Goal: Task Accomplishment & Management: Use online tool/utility

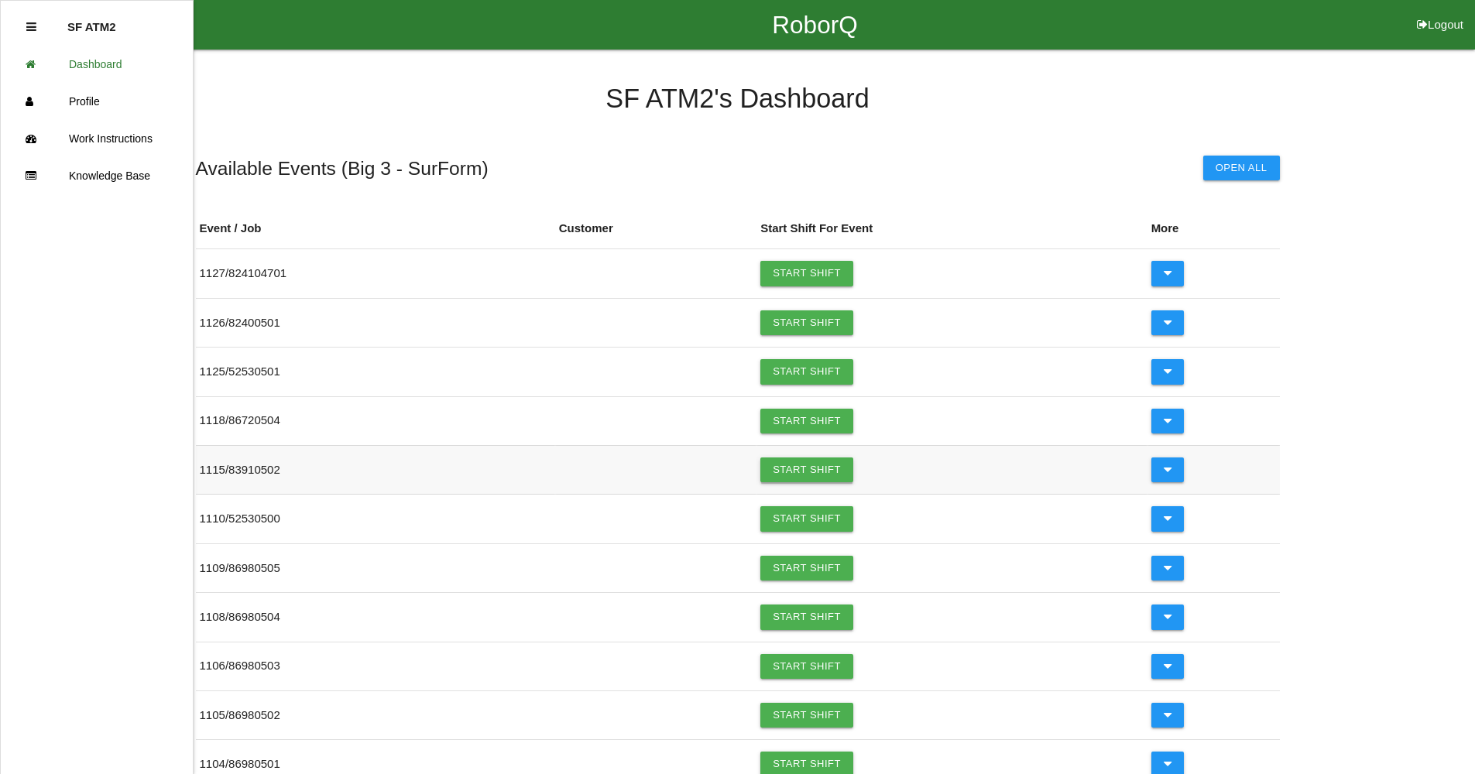
click at [823, 472] on link "Start Shift" at bounding box center [807, 470] width 93 height 25
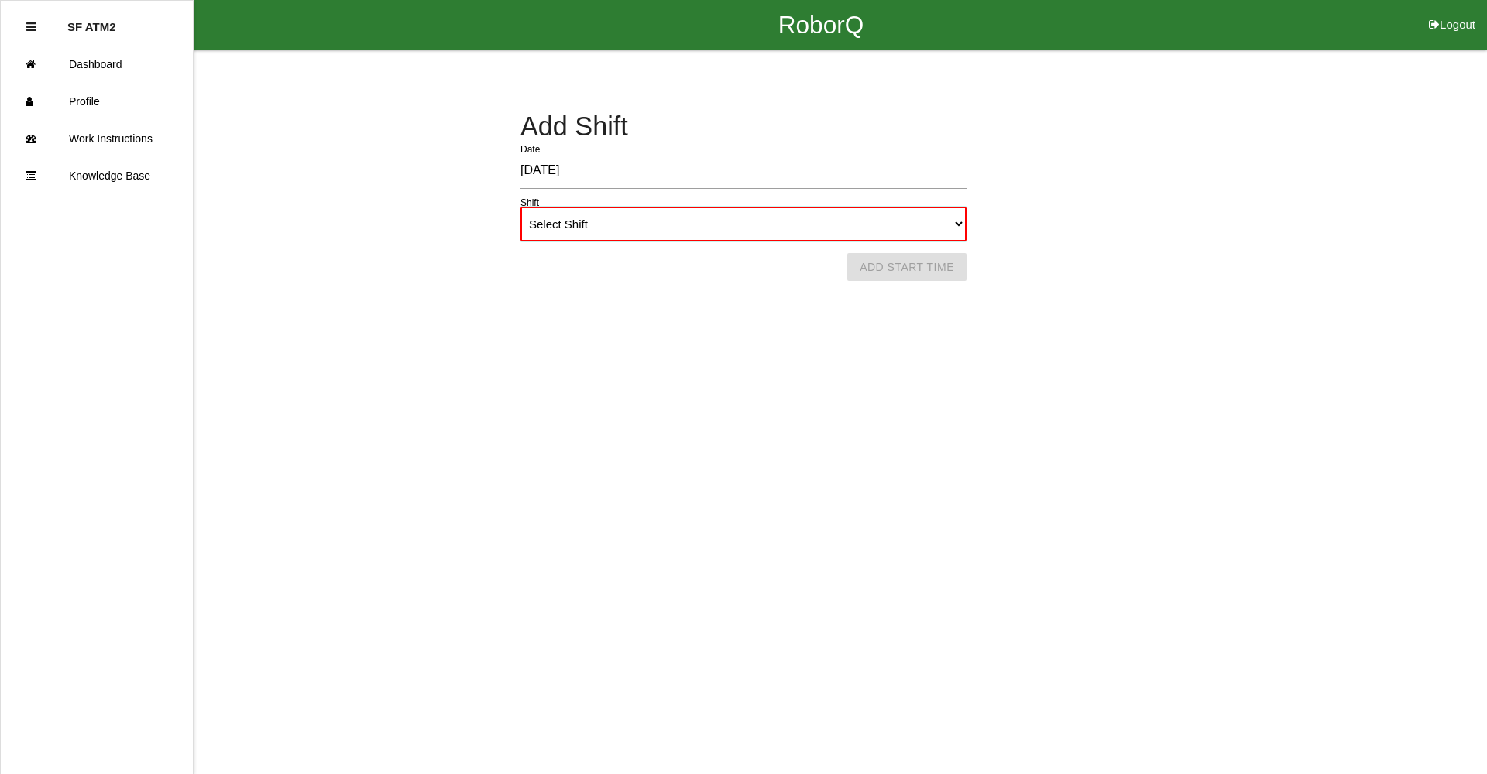
click at [957, 223] on select "Select Shift 1st Shift 2nd Shift 3rd Shift 4th Shift" at bounding box center [743, 224] width 446 height 35
select select "1"
click at [520, 207] on select "Select Shift 1st Shift 2nd Shift 3rd Shift 4th Shift" at bounding box center [743, 224] width 446 height 35
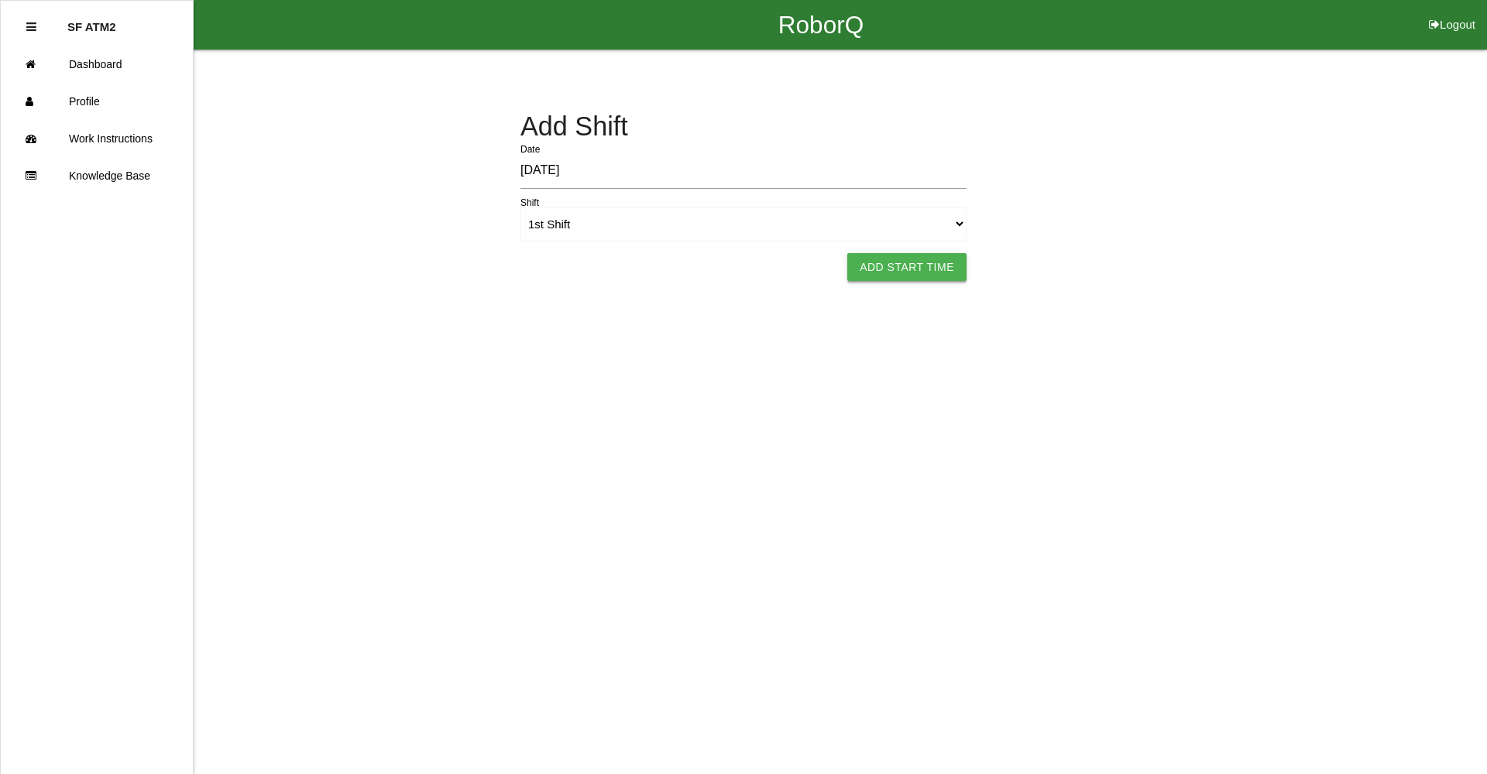
click at [922, 277] on button "Add Start Time" at bounding box center [906, 267] width 119 height 28
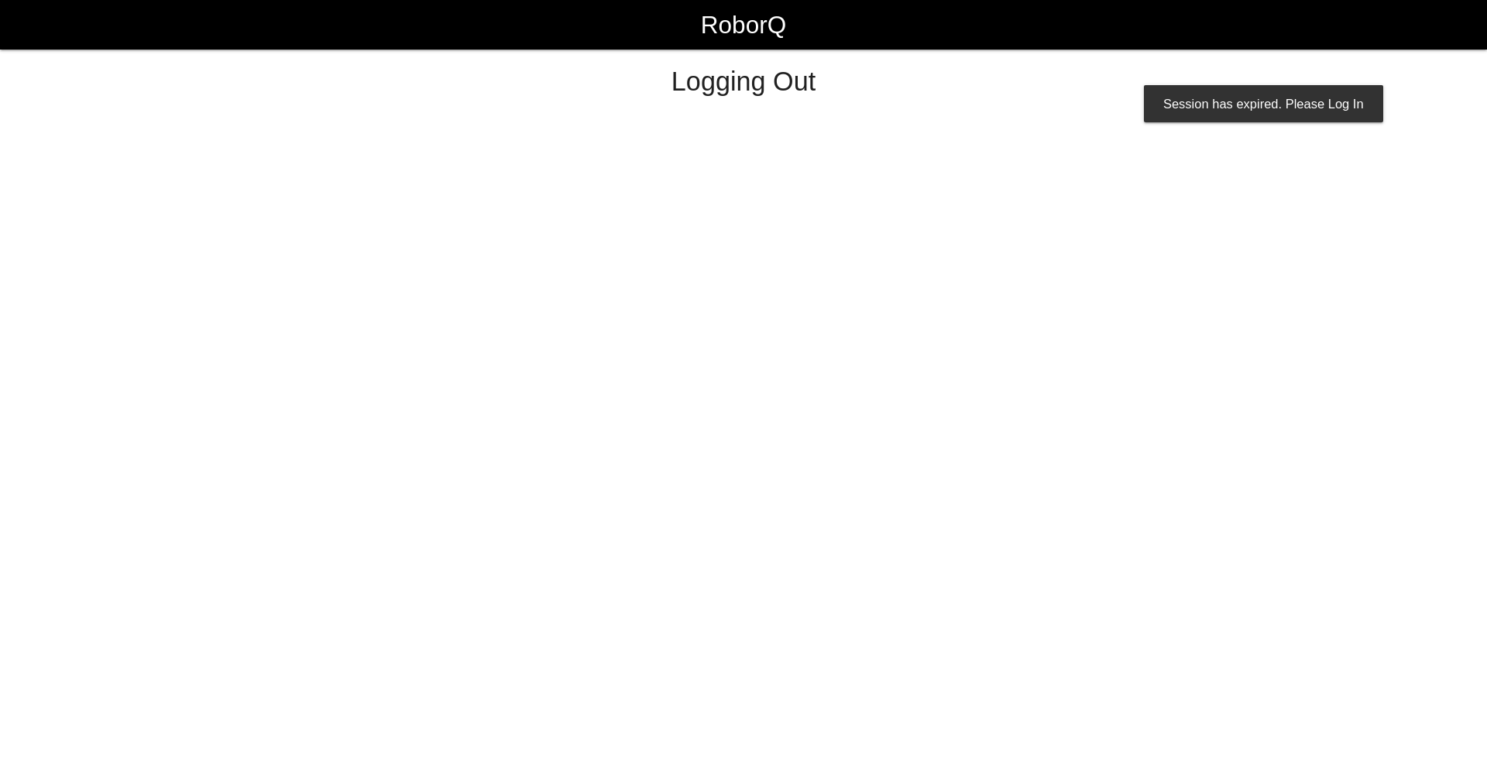
select select "Worker"
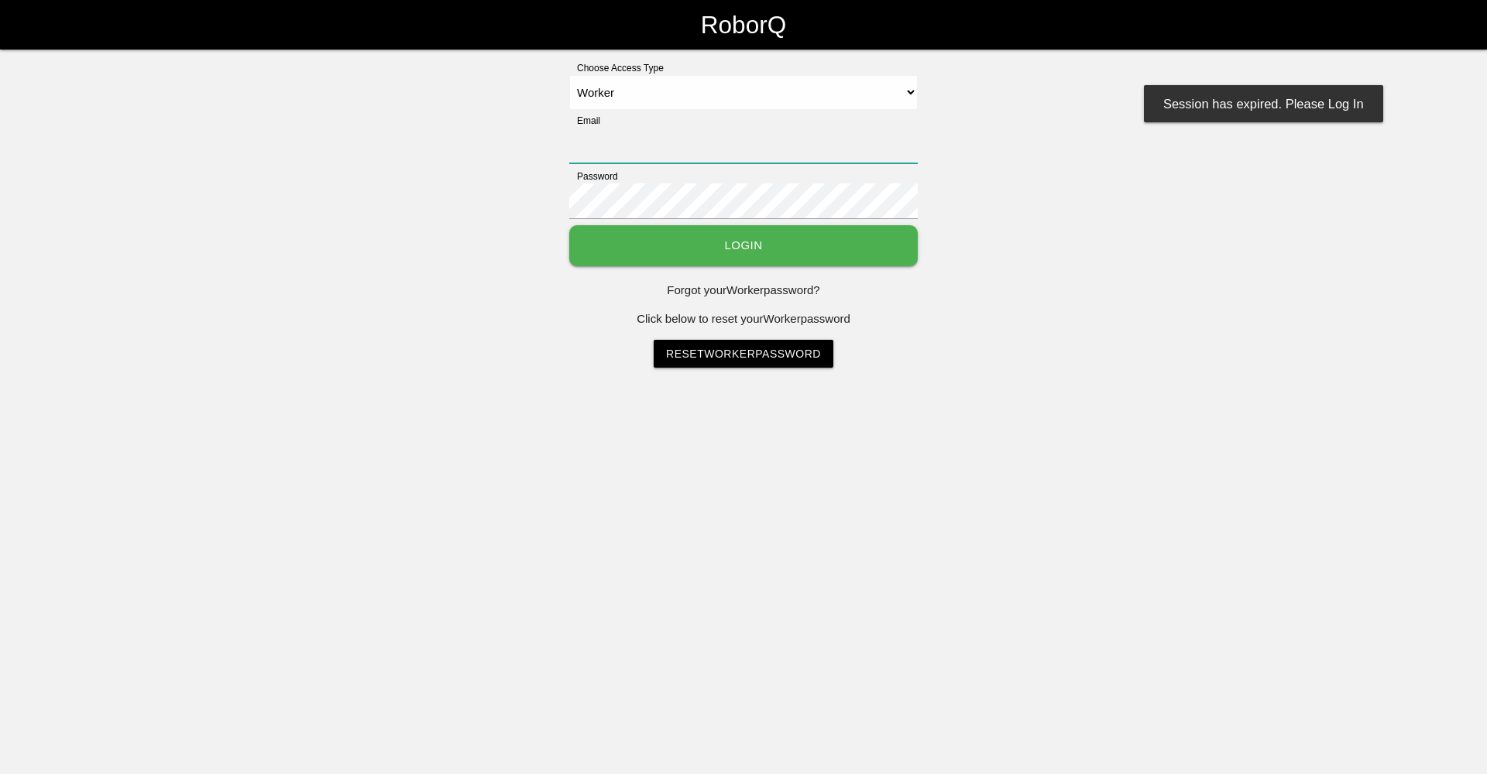
type input "[EMAIL_ADDRESS][DOMAIN_NAME]"
click at [723, 256] on button "Login" at bounding box center [743, 245] width 349 height 41
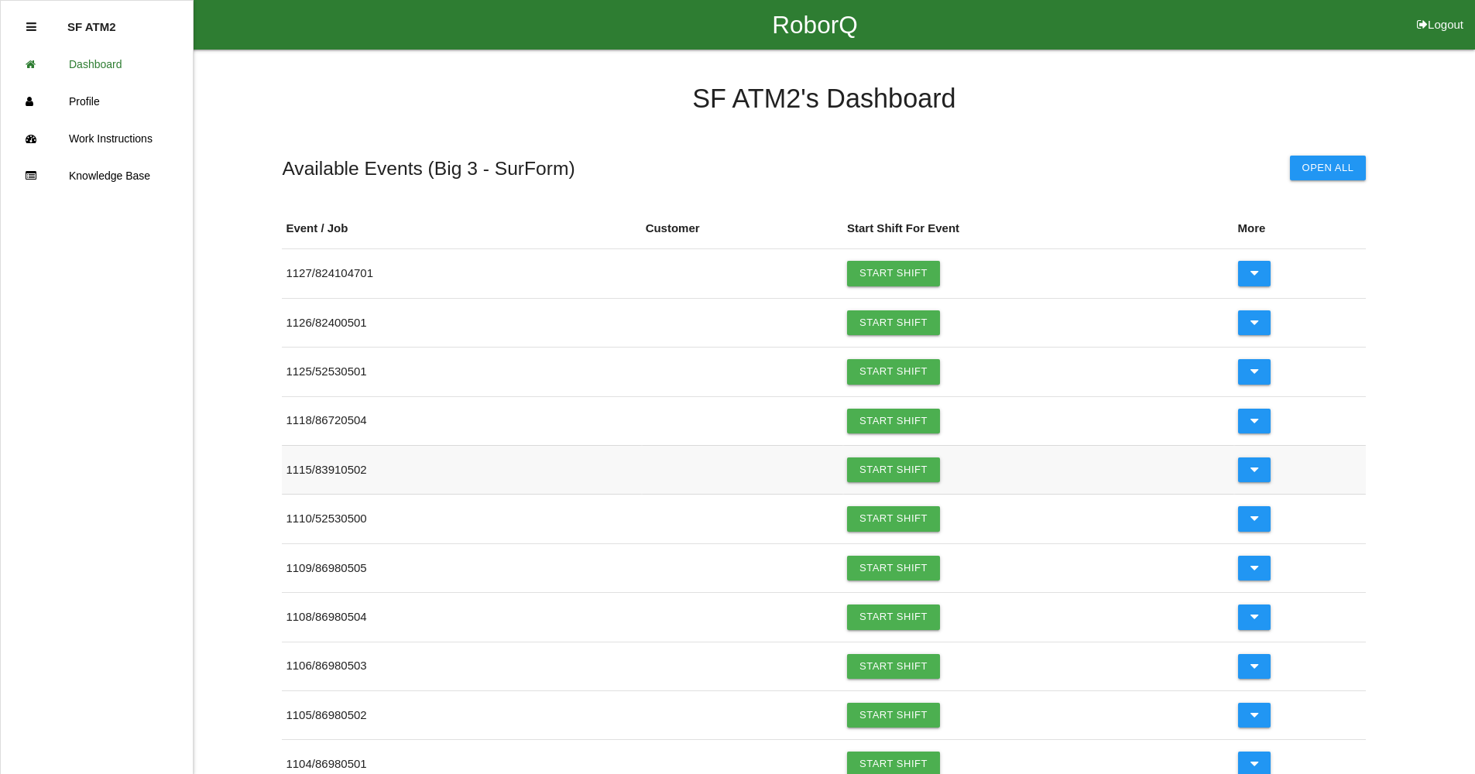
click at [899, 485] on td "Start Shift" at bounding box center [1038, 469] width 391 height 49
click at [899, 477] on link "Start Shift" at bounding box center [893, 470] width 93 height 25
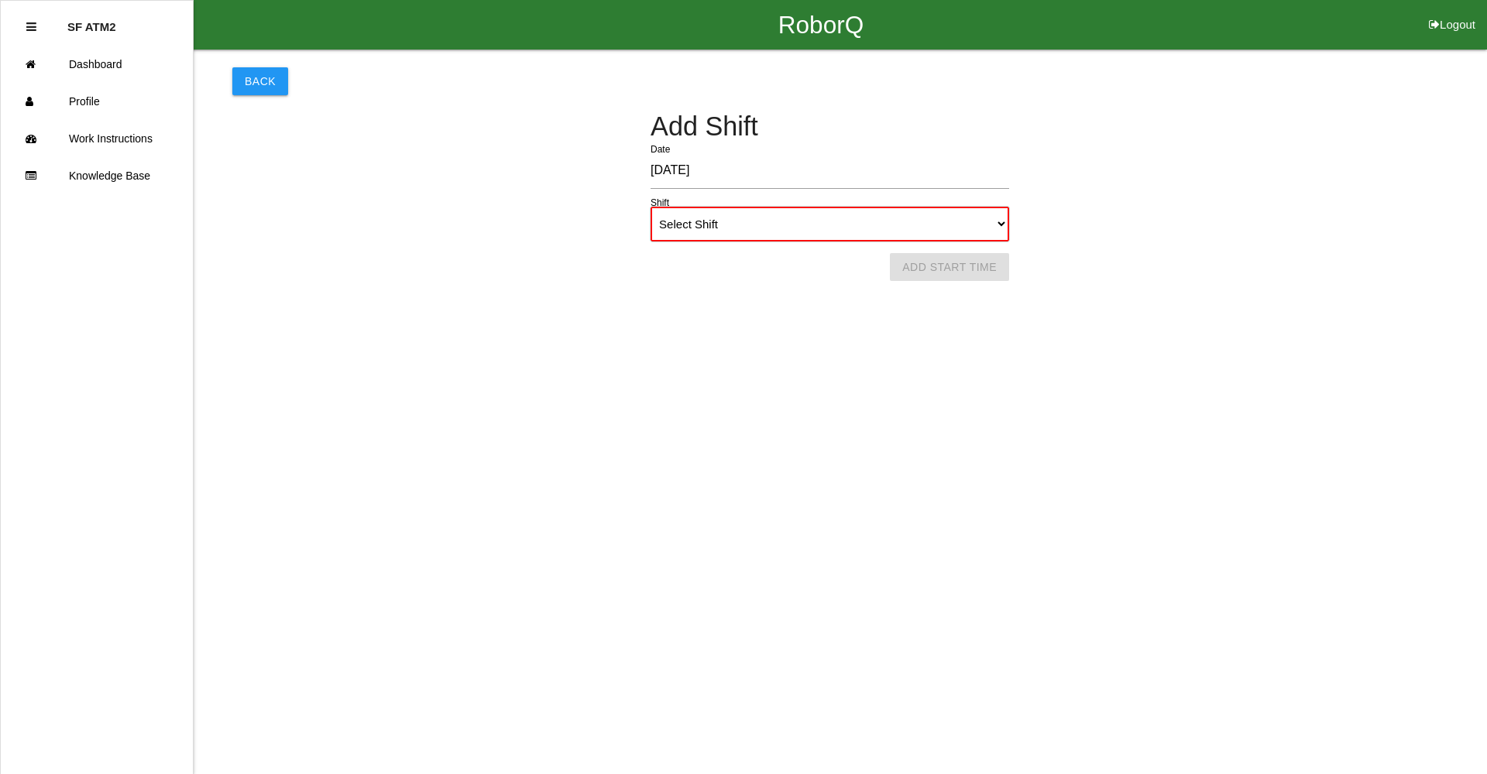
click at [991, 229] on select "Select Shift 1st Shift 2nd Shift 3rd Shift 4th Shift" at bounding box center [830, 224] width 359 height 35
select select "1"
click at [651, 207] on select "Select Shift 1st Shift 2nd Shift 3rd Shift 4th Shift" at bounding box center [830, 224] width 359 height 35
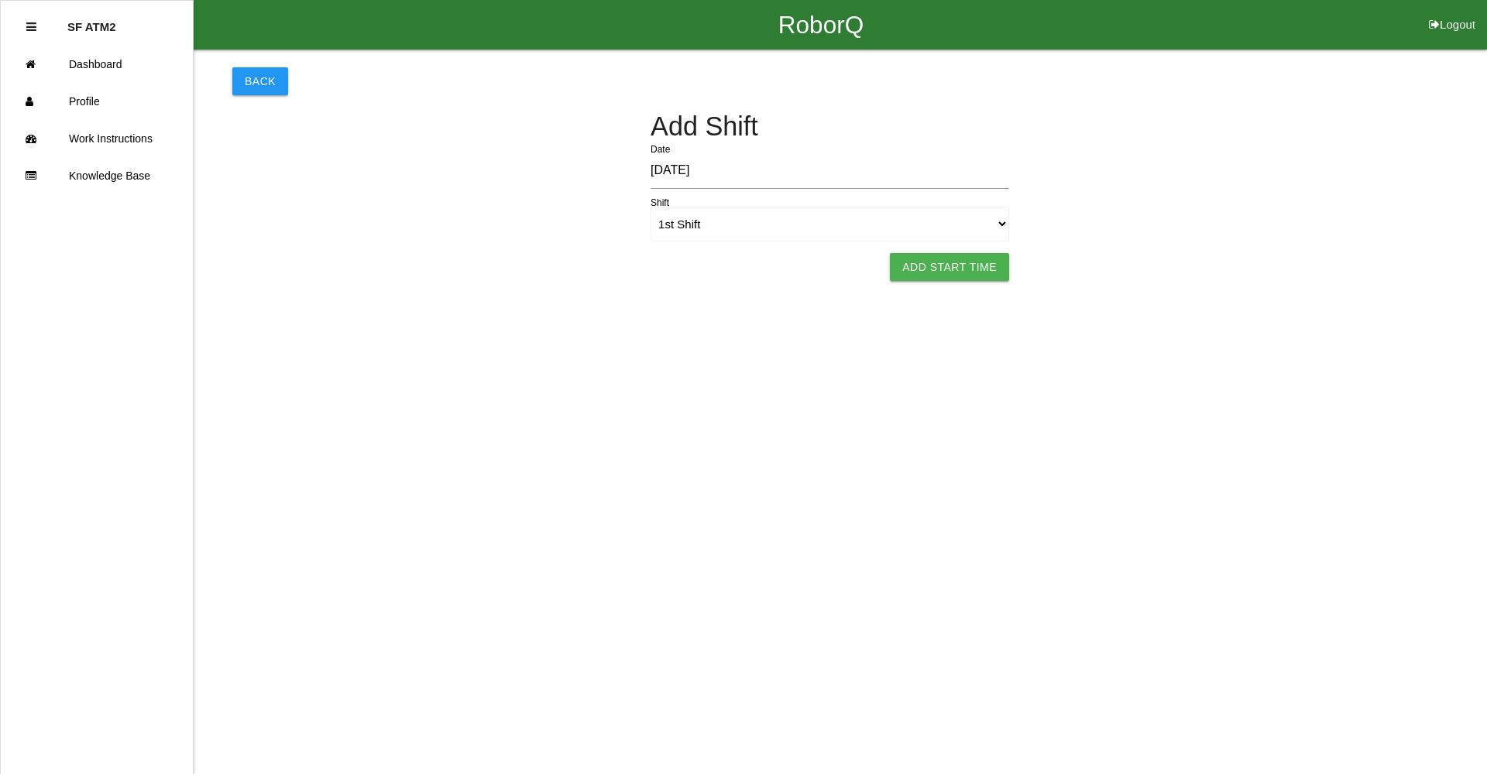
click at [979, 252] on html "RoborQ Logout SF ATM2 Dashboard Profile Work Instructions Knowledge Base Back A…" at bounding box center [743, 159] width 1487 height 319
click at [967, 280] on button "Add Start Time" at bounding box center [949, 267] width 119 height 28
select select "6"
select select "49"
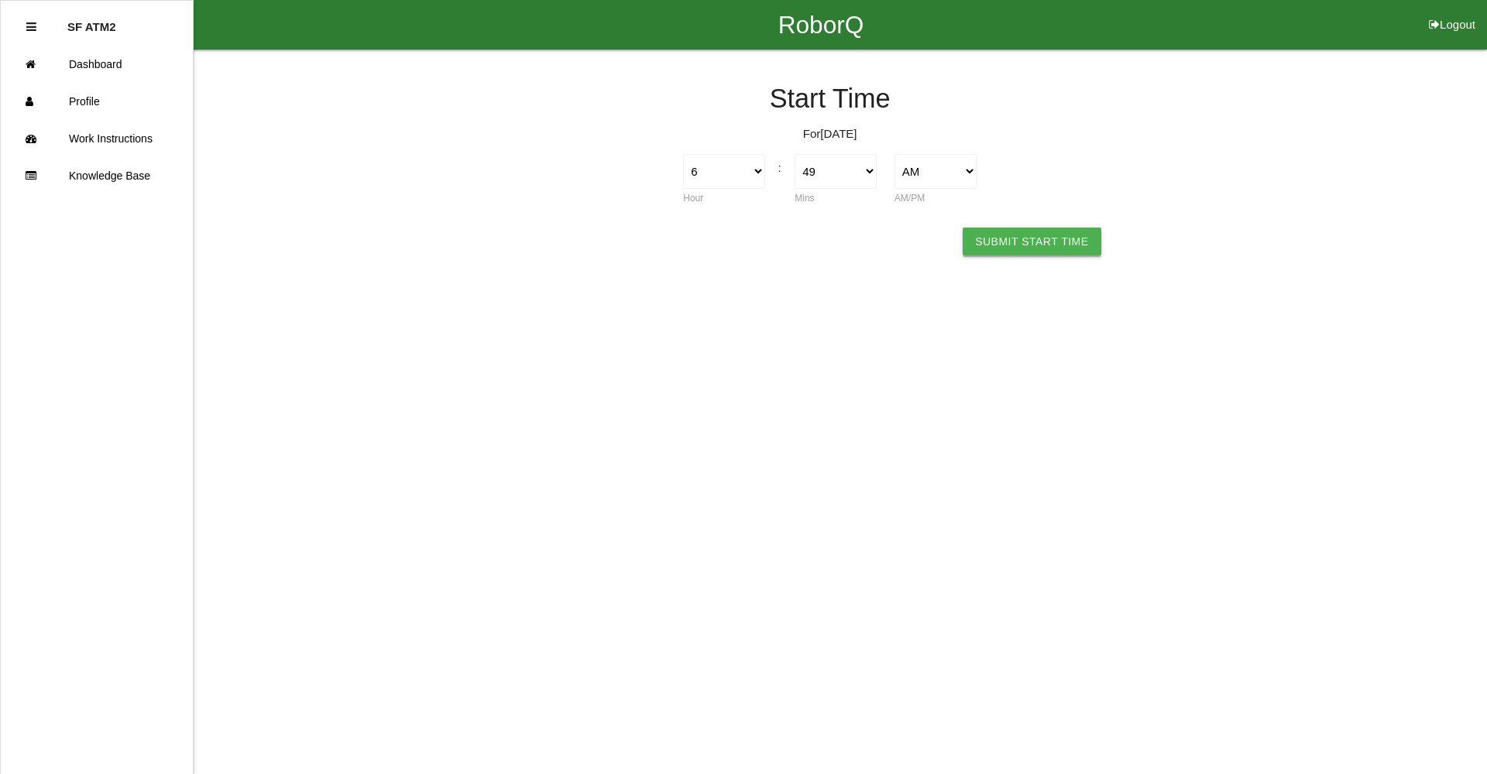
click at [1072, 249] on button "Submit Start Time" at bounding box center [1032, 242] width 138 height 28
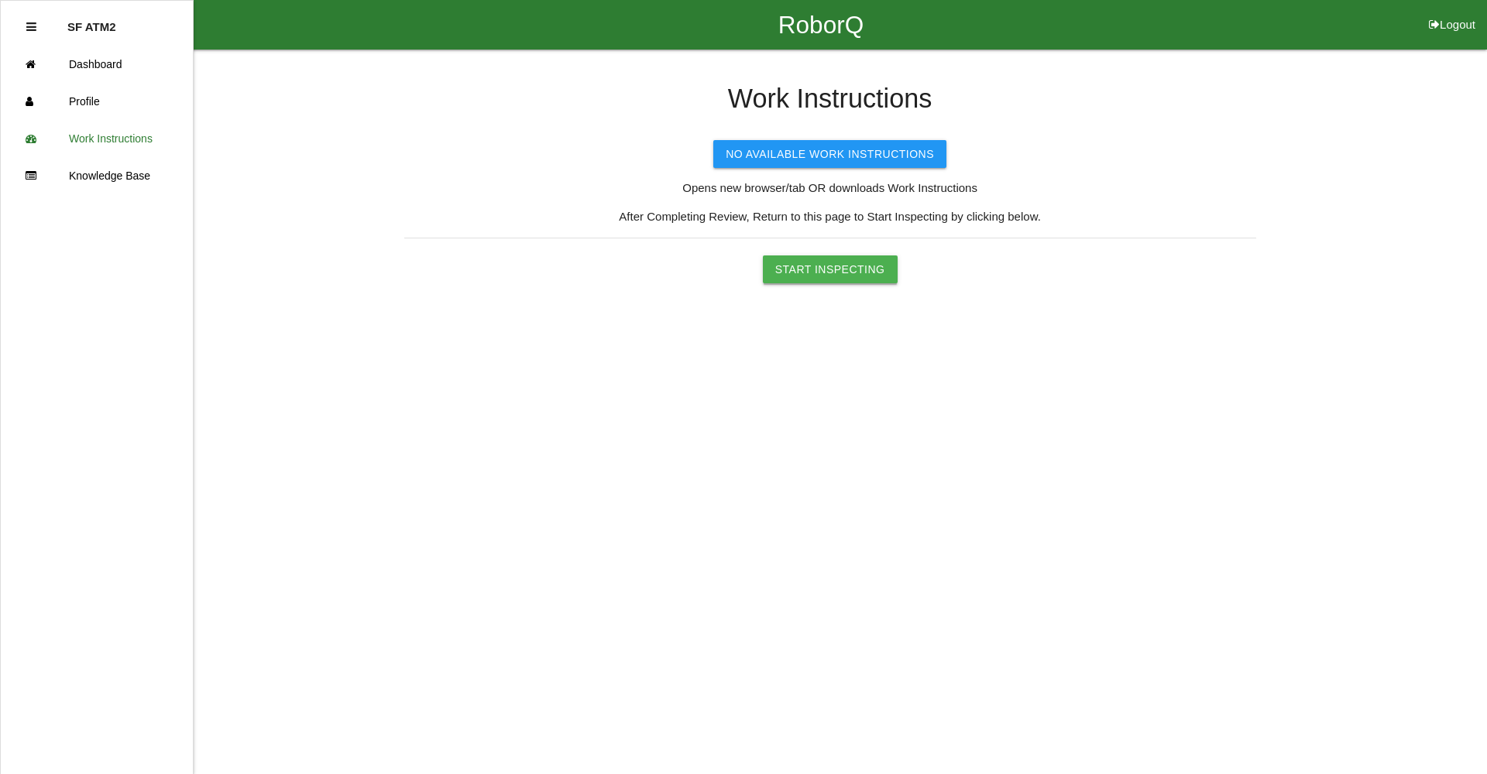
click at [803, 277] on button "Start Inspecting" at bounding box center [830, 270] width 135 height 28
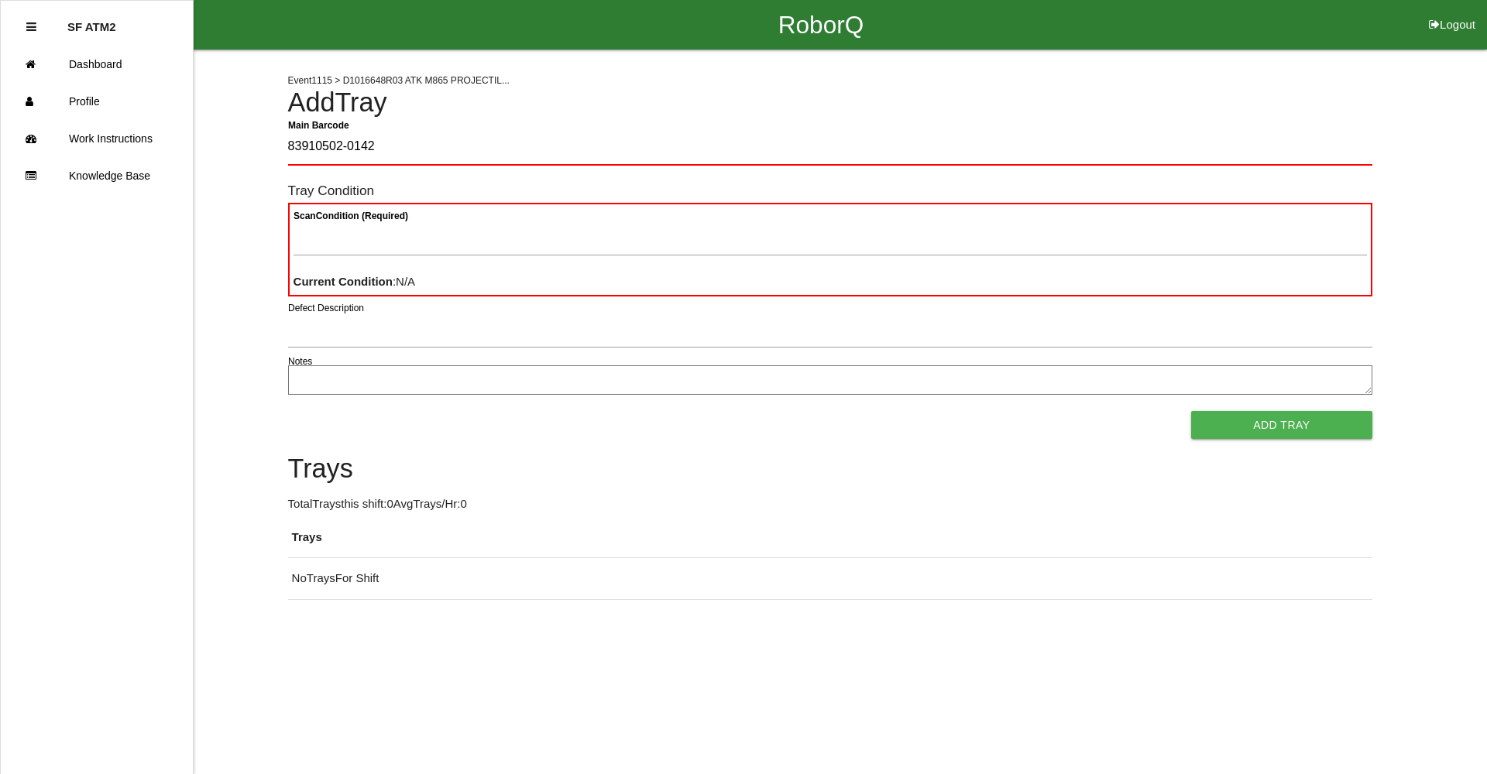
type Barcode "83910502-0142"
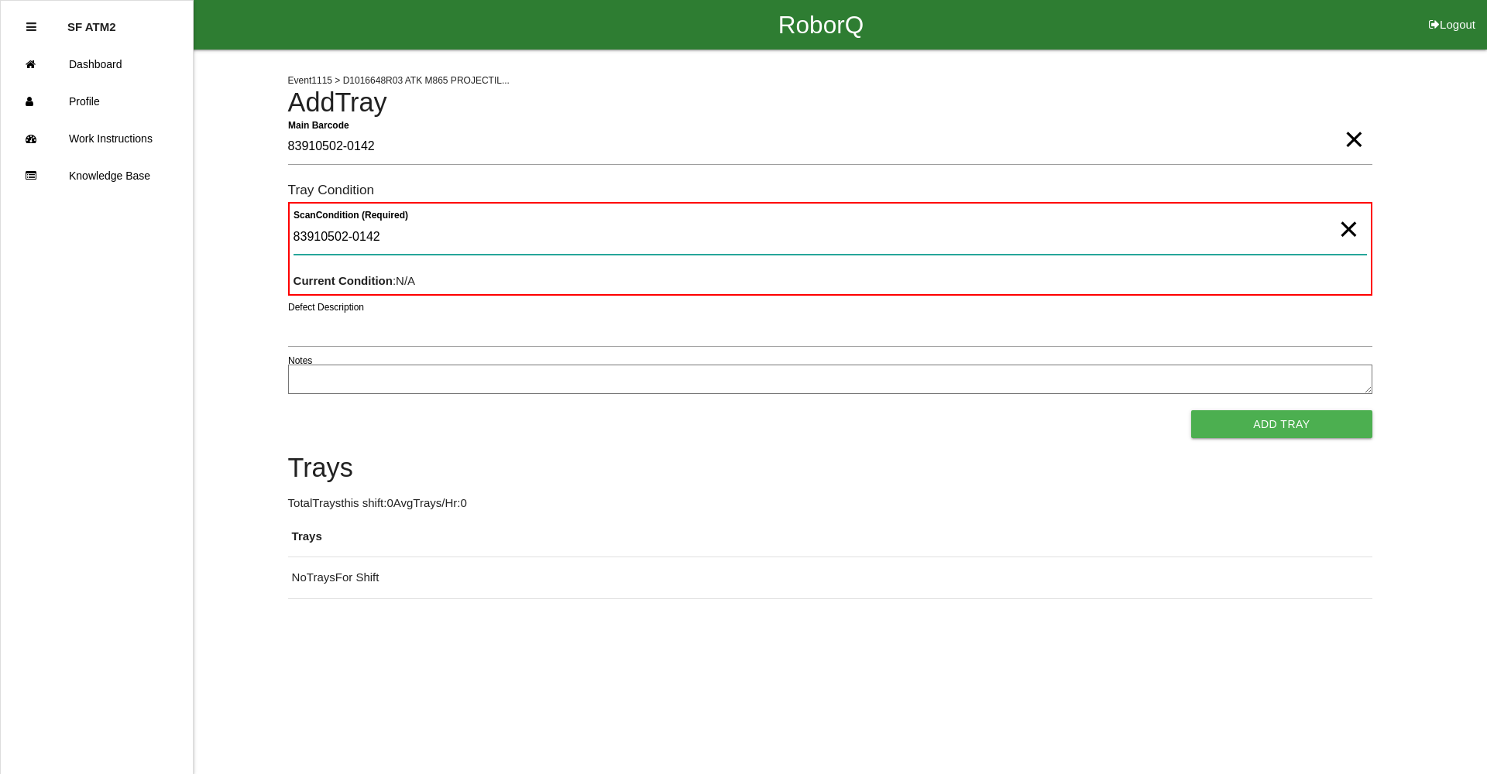
type Condition "83910502-0142"
click at [1344, 229] on span "×" at bounding box center [1348, 213] width 20 height 31
click at [1227, 225] on Condition "Scan Condition (Required)" at bounding box center [830, 237] width 1073 height 36
type Condition "goo"
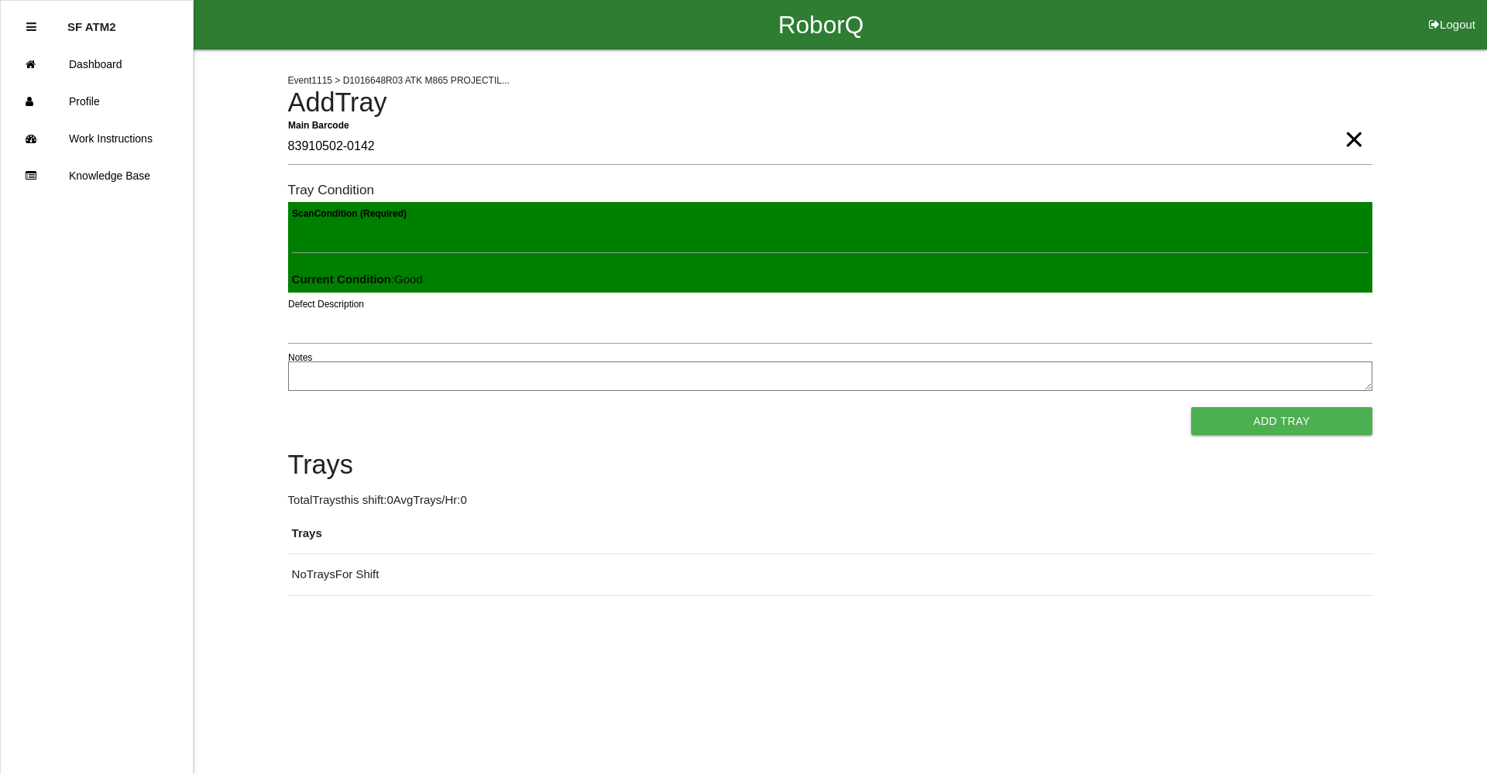
click at [1191, 407] on button "Add Tray" at bounding box center [1281, 421] width 180 height 28
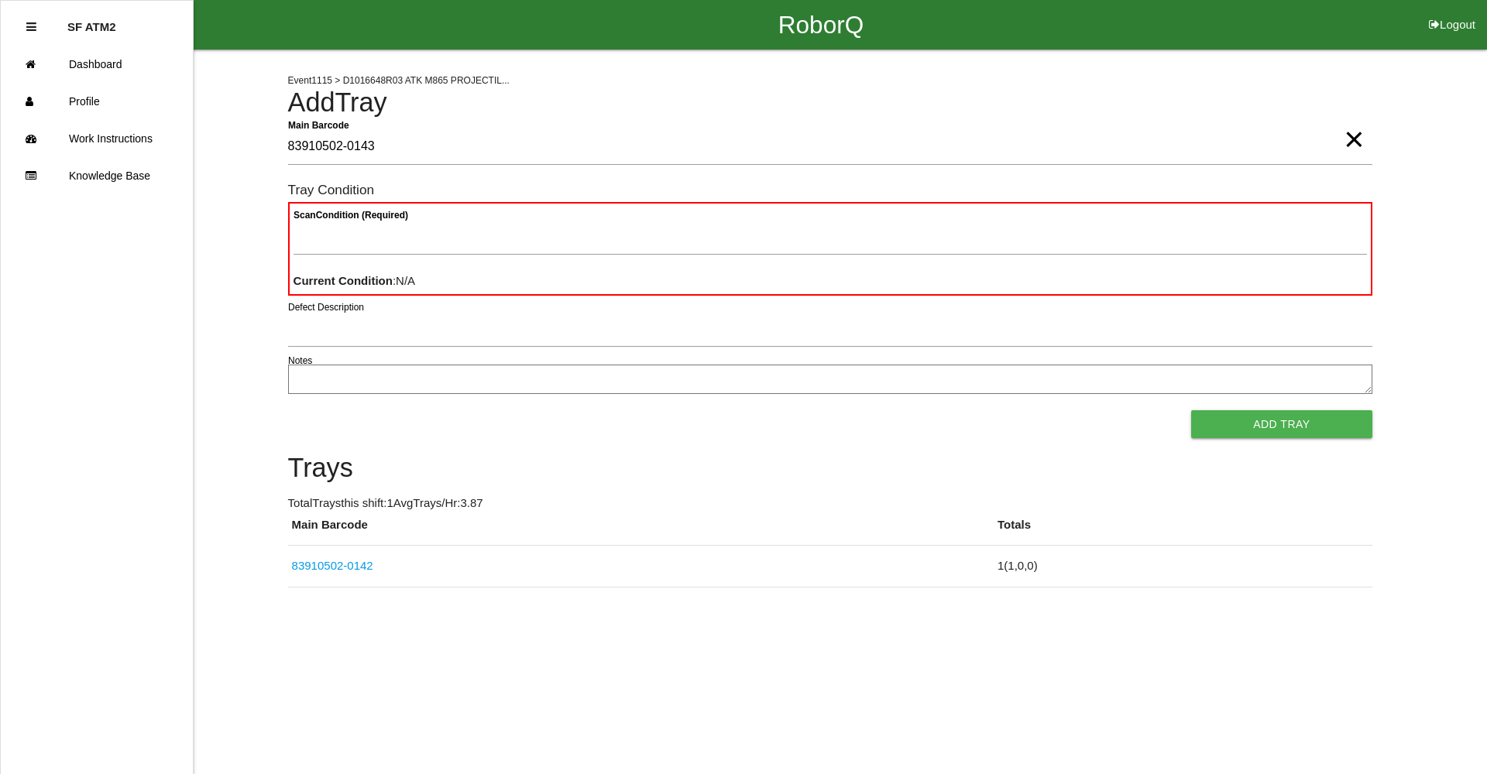
type Barcode "83910502-0143"
type Condition "goo"
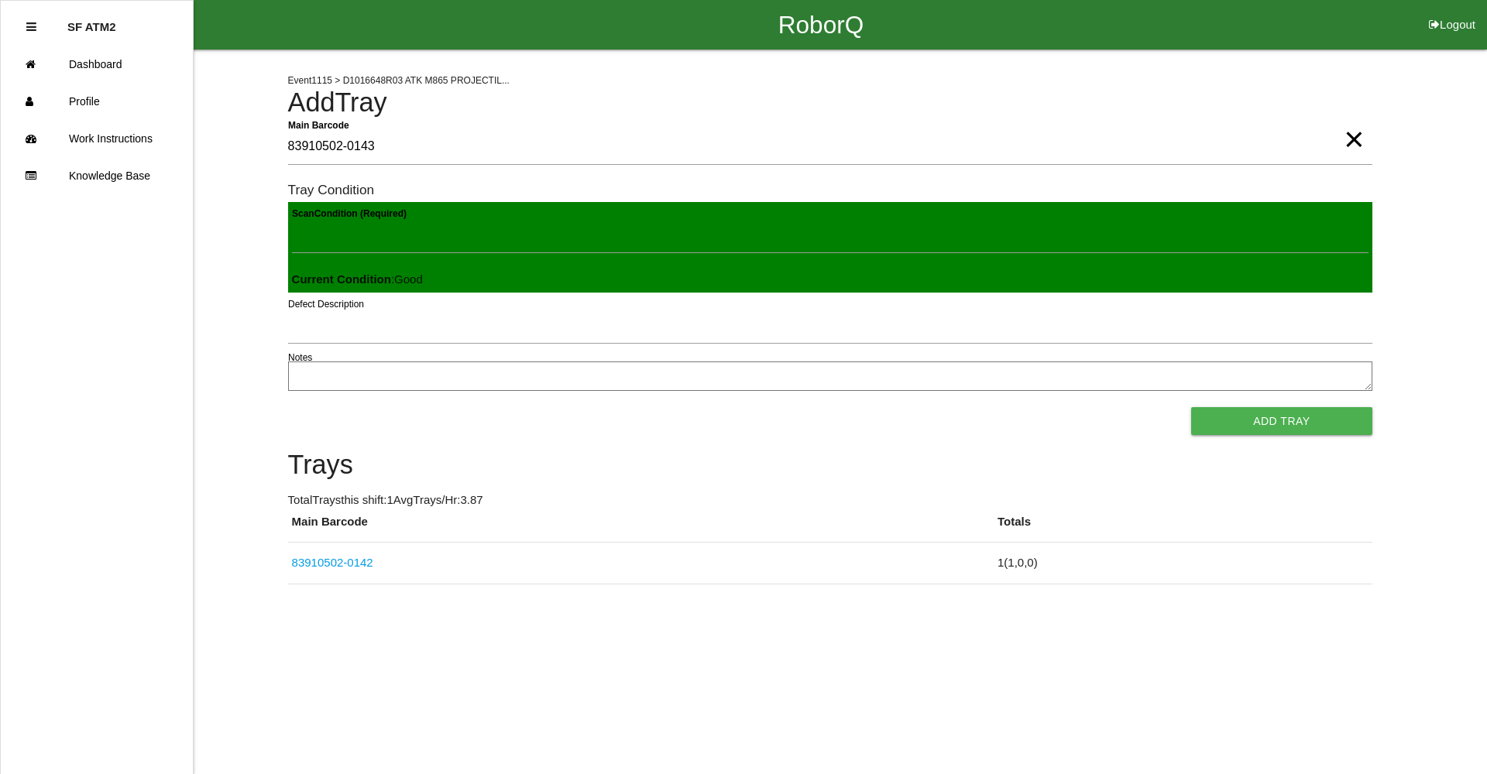
click at [1191, 407] on button "Add Tray" at bounding box center [1281, 421] width 180 height 28
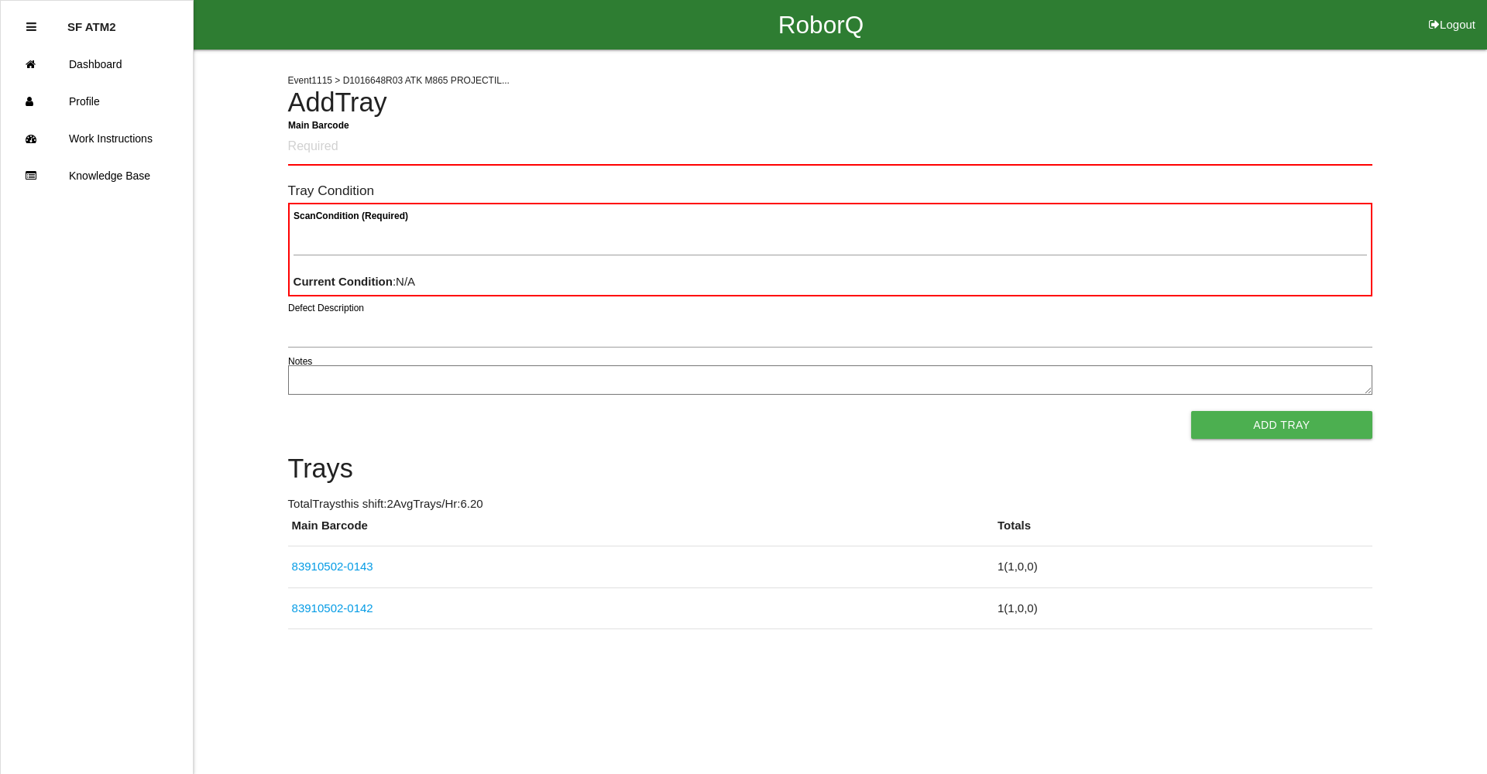
drag, startPoint x: 1105, startPoint y: 270, endPoint x: 856, endPoint y: 125, distance: 288.4
click at [856, 125] on div "Event 1115 > D1016648R03 ATK M865 PROJECTIL... Add Tray Main Barcode Tray Condi…" at bounding box center [830, 340] width 1084 height 580
click at [857, 136] on Barcode "Main Barcode" at bounding box center [830, 147] width 1084 height 36
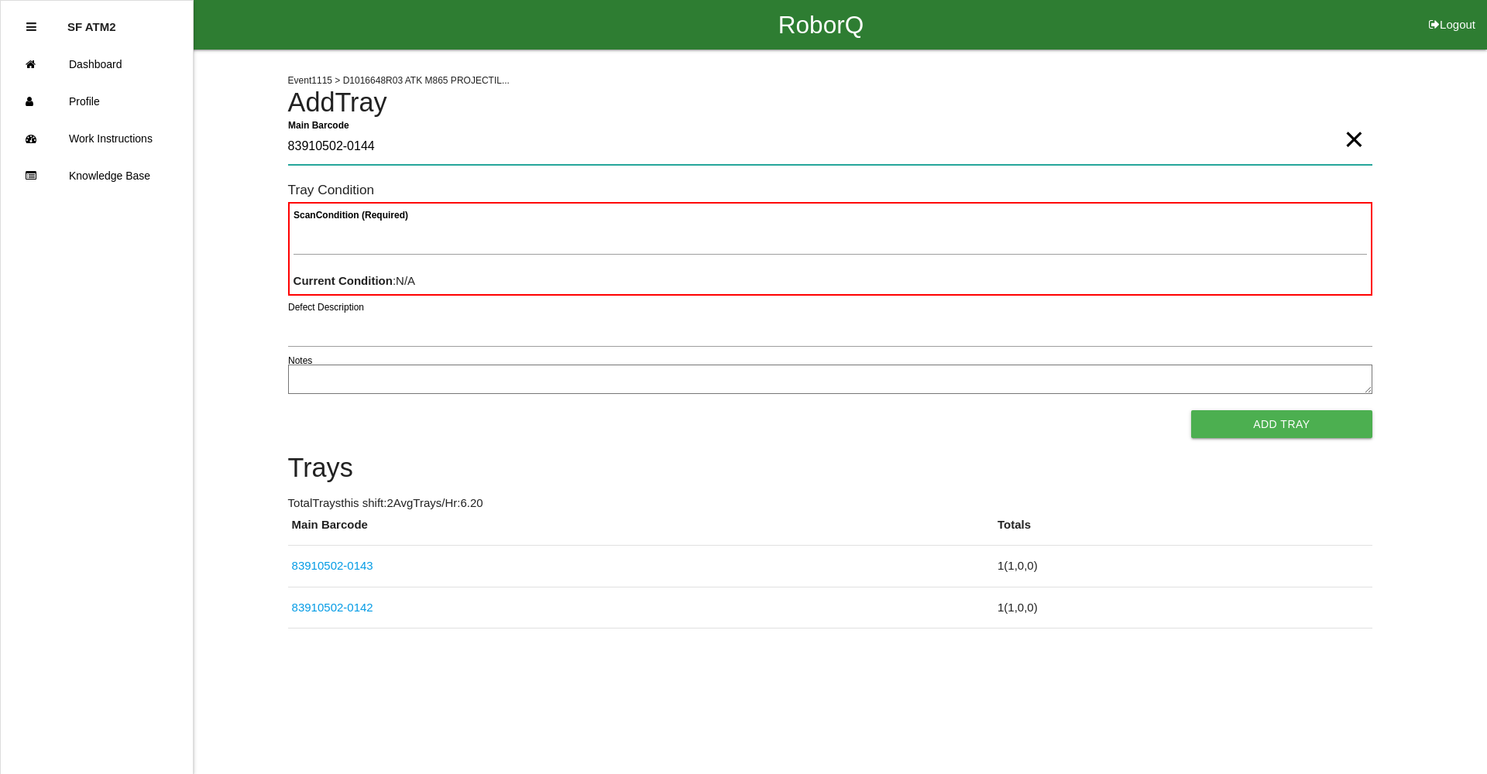
type Barcode "83910502-0144"
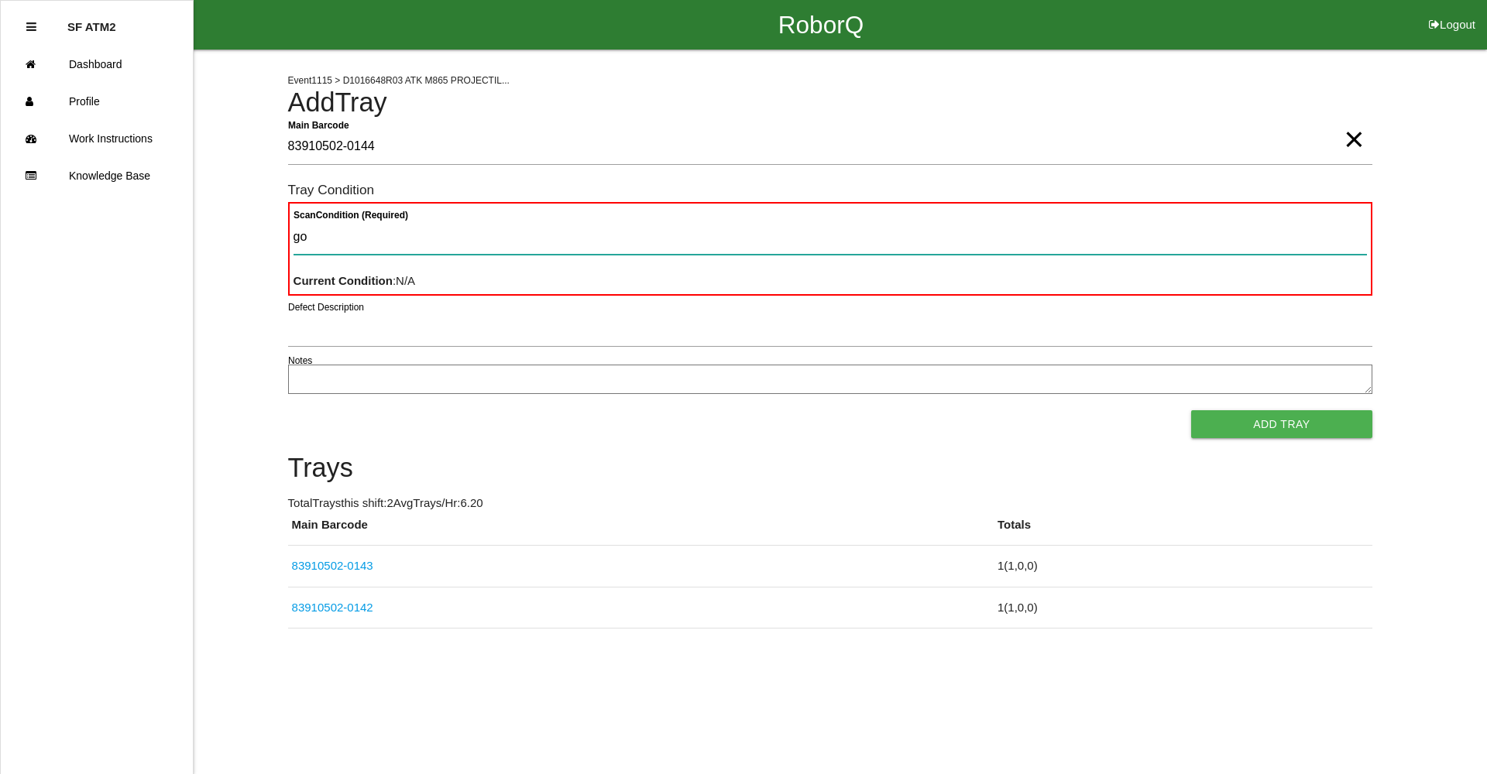
type Condition "goo"
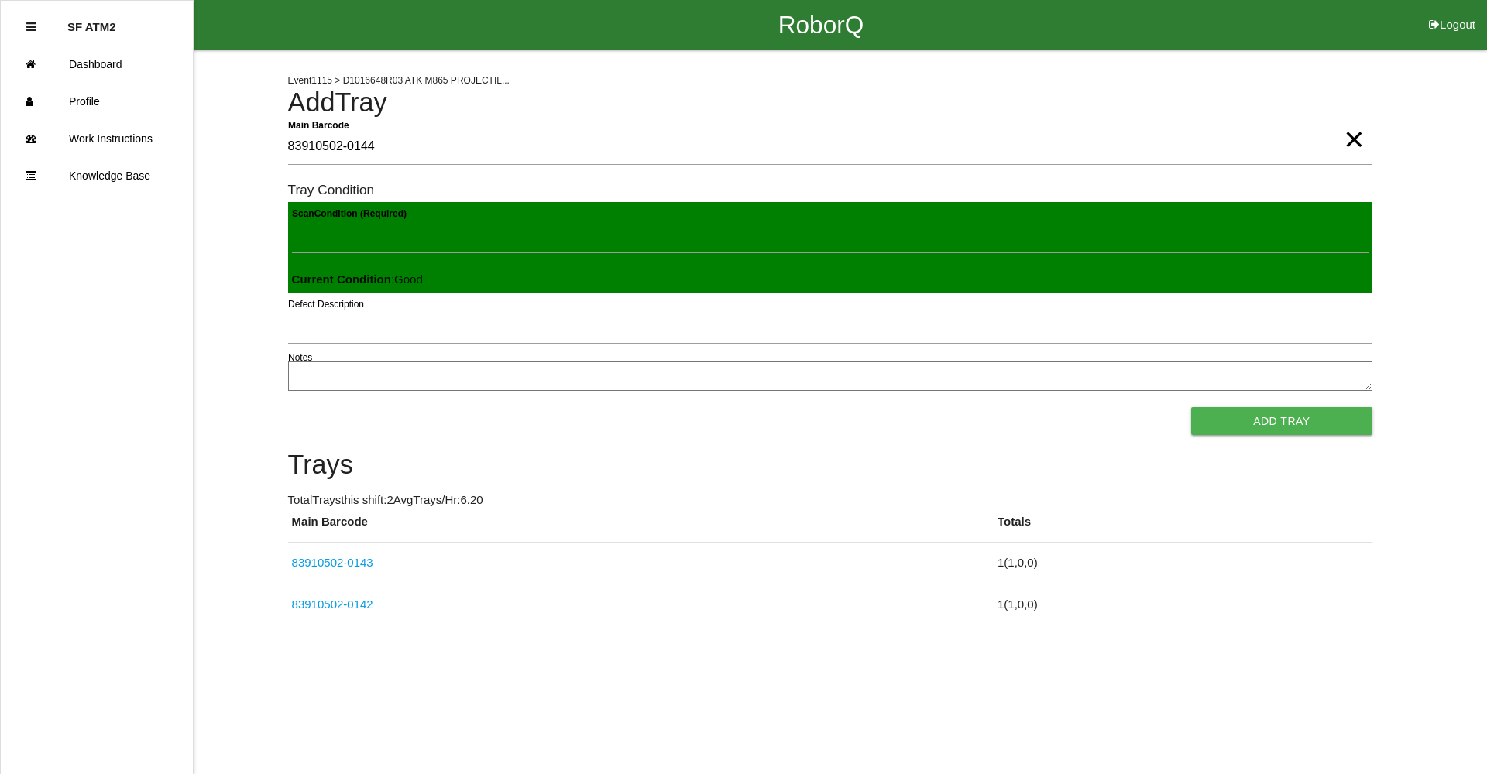
click at [1191, 407] on button "Add Tray" at bounding box center [1281, 421] width 180 height 28
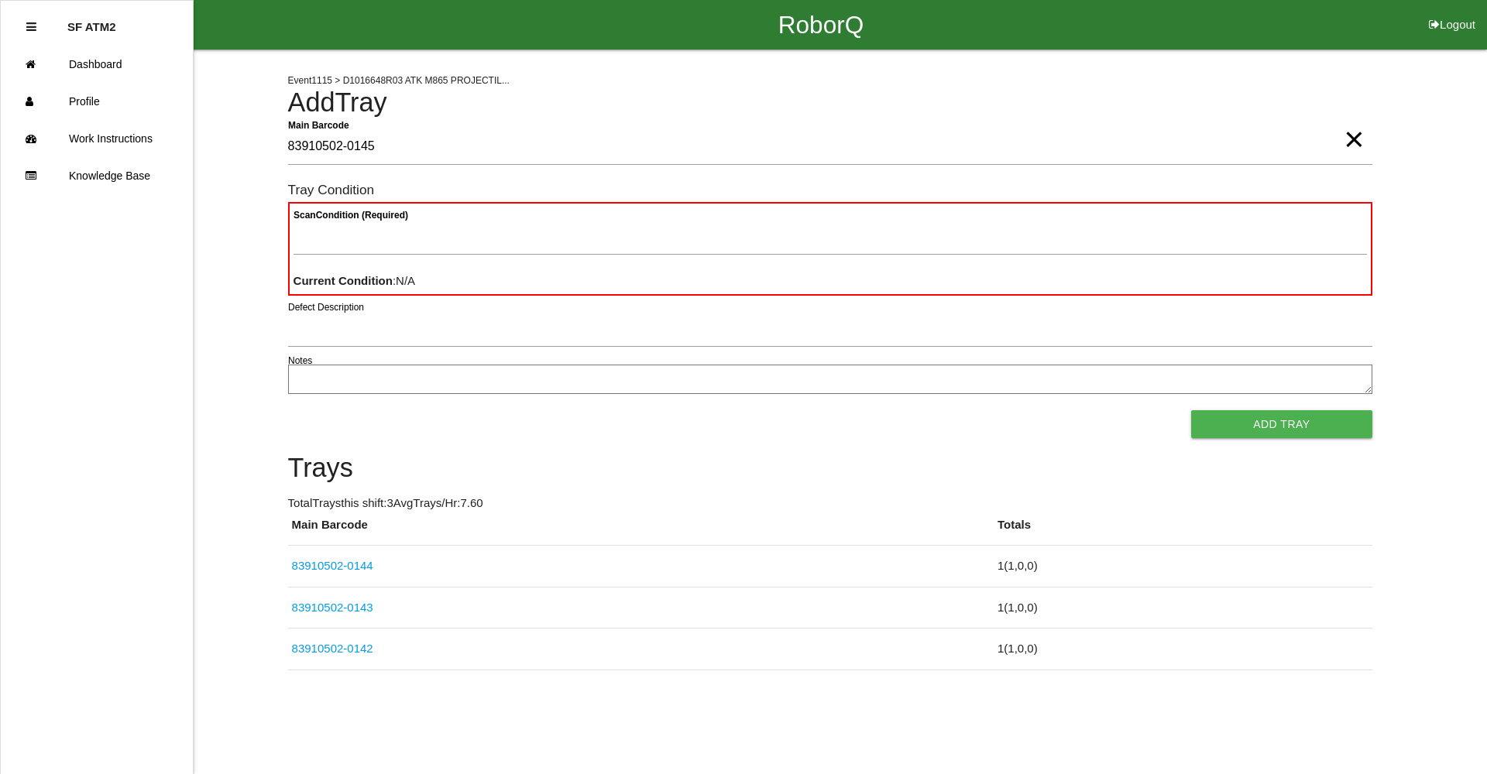
type Barcode "83910502-0145"
type Condition "goo"
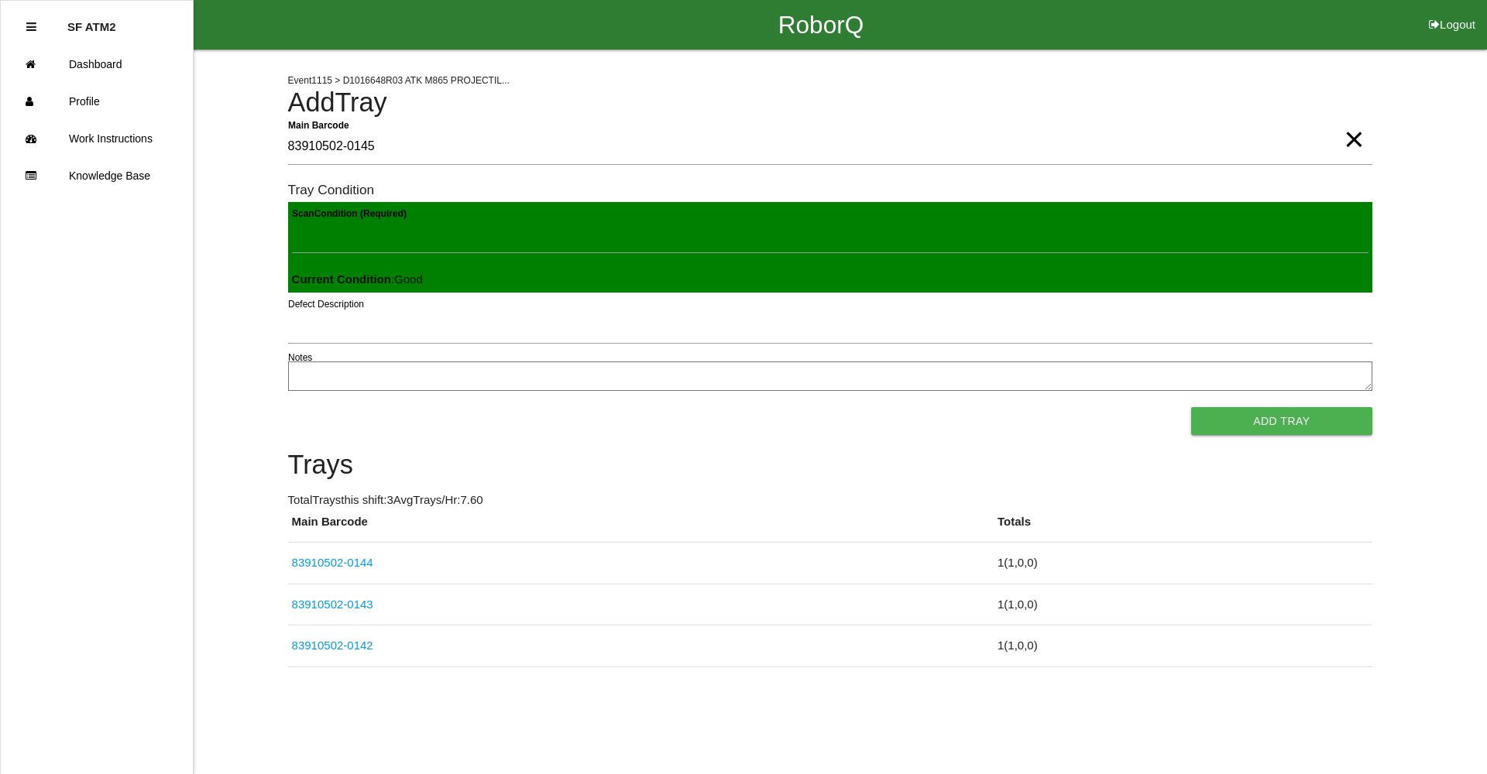
click at [1191, 407] on button "Add Tray" at bounding box center [1281, 421] width 180 height 28
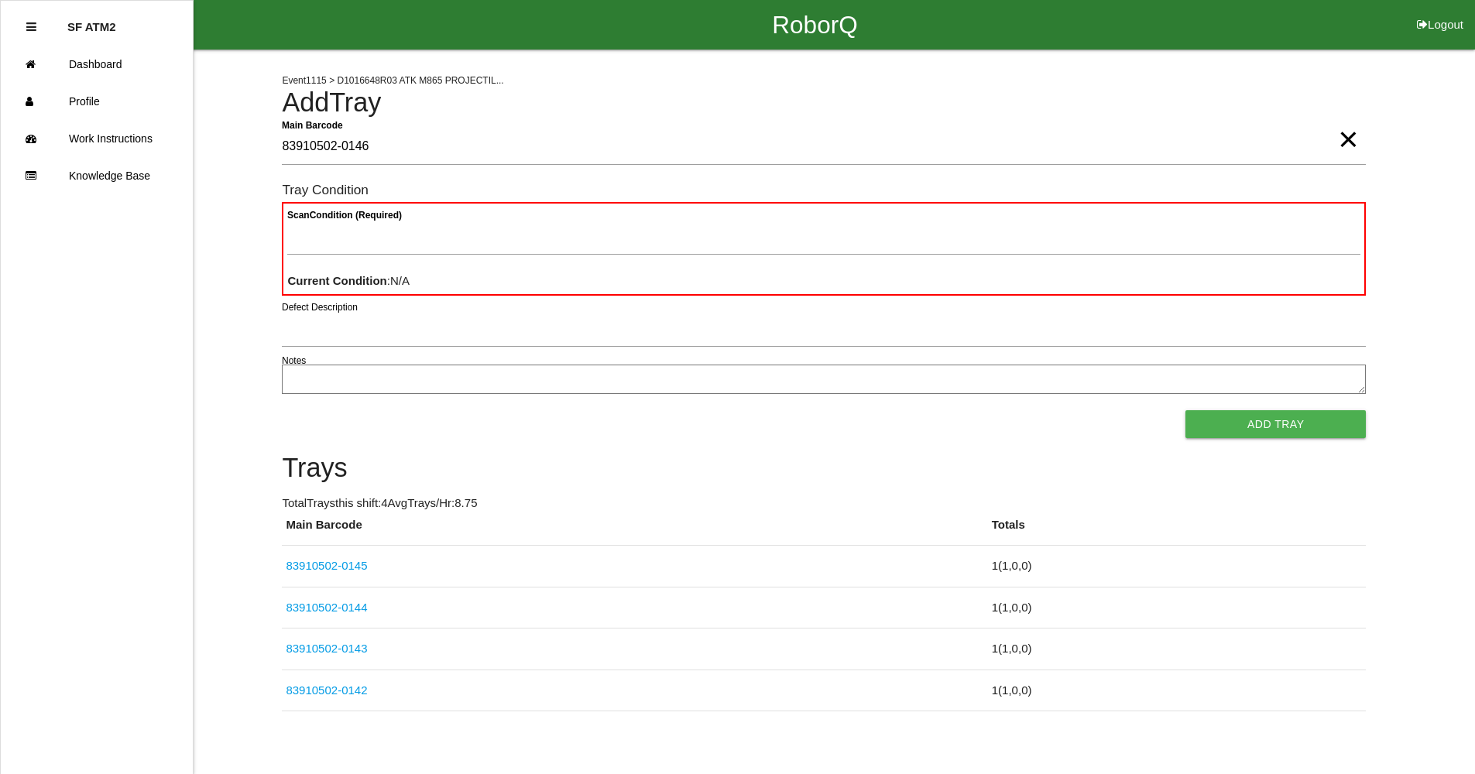
type Barcode "83910502-0146"
type Condition "goo"
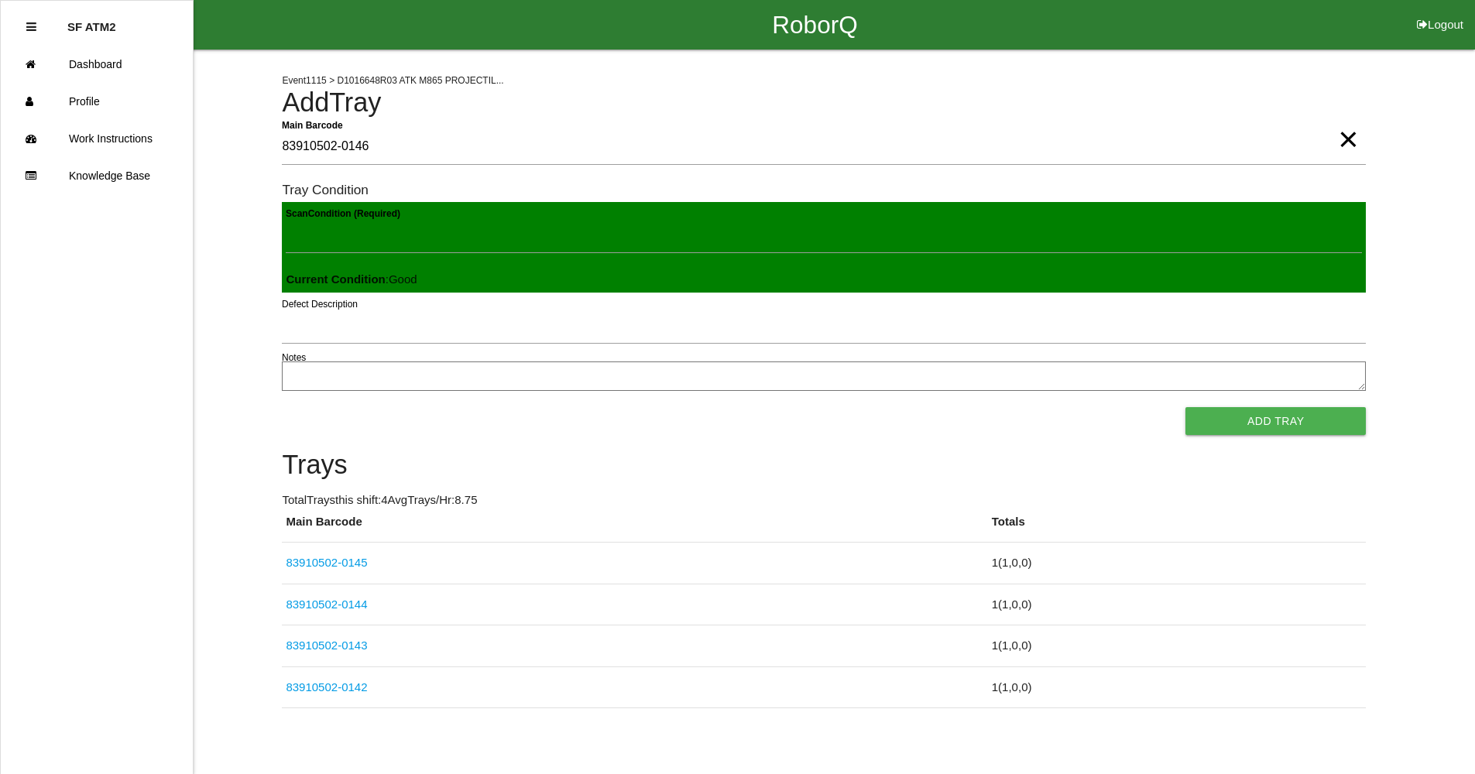
click at [1186, 407] on button "Add Tray" at bounding box center [1276, 421] width 180 height 28
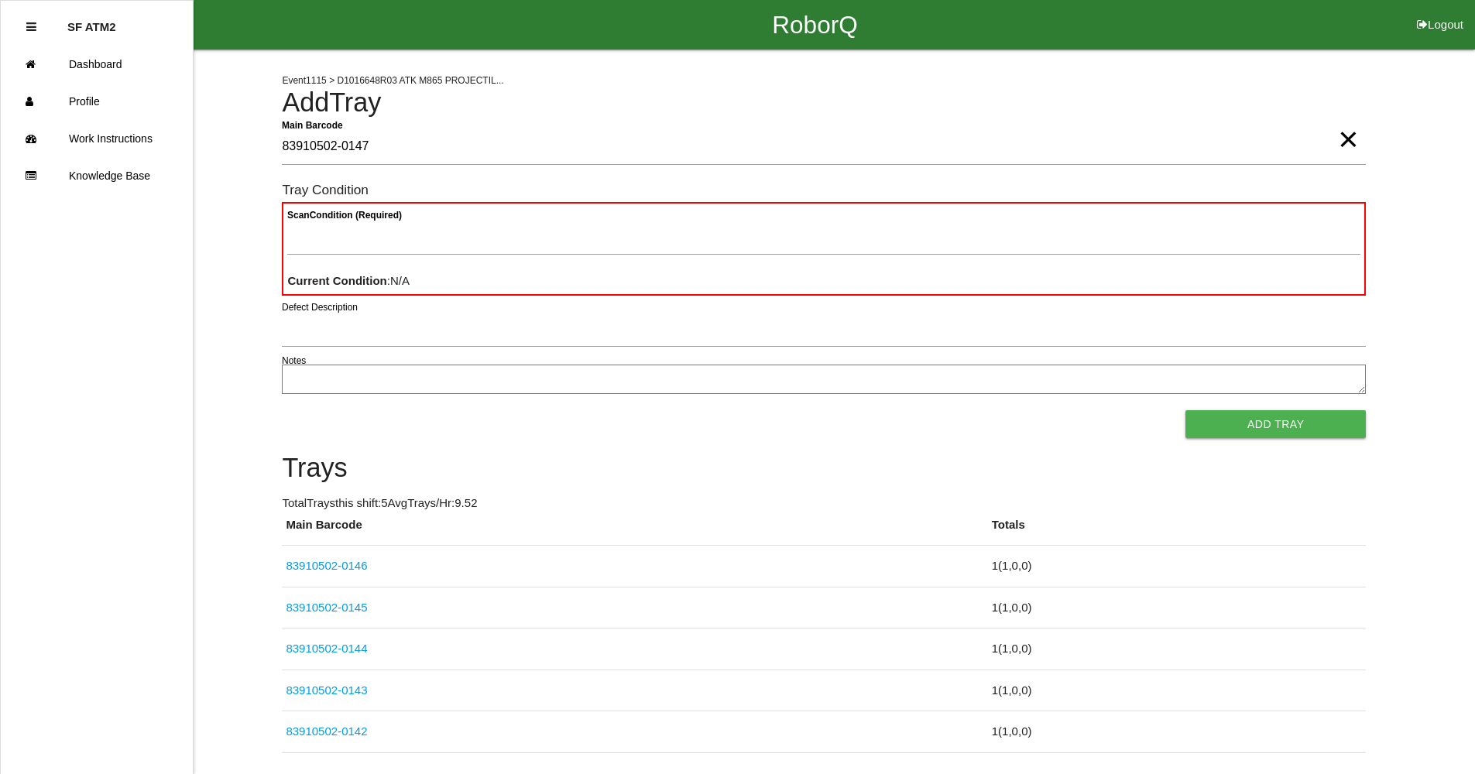
type Barcode "83910502-0147"
type Condition "goo"
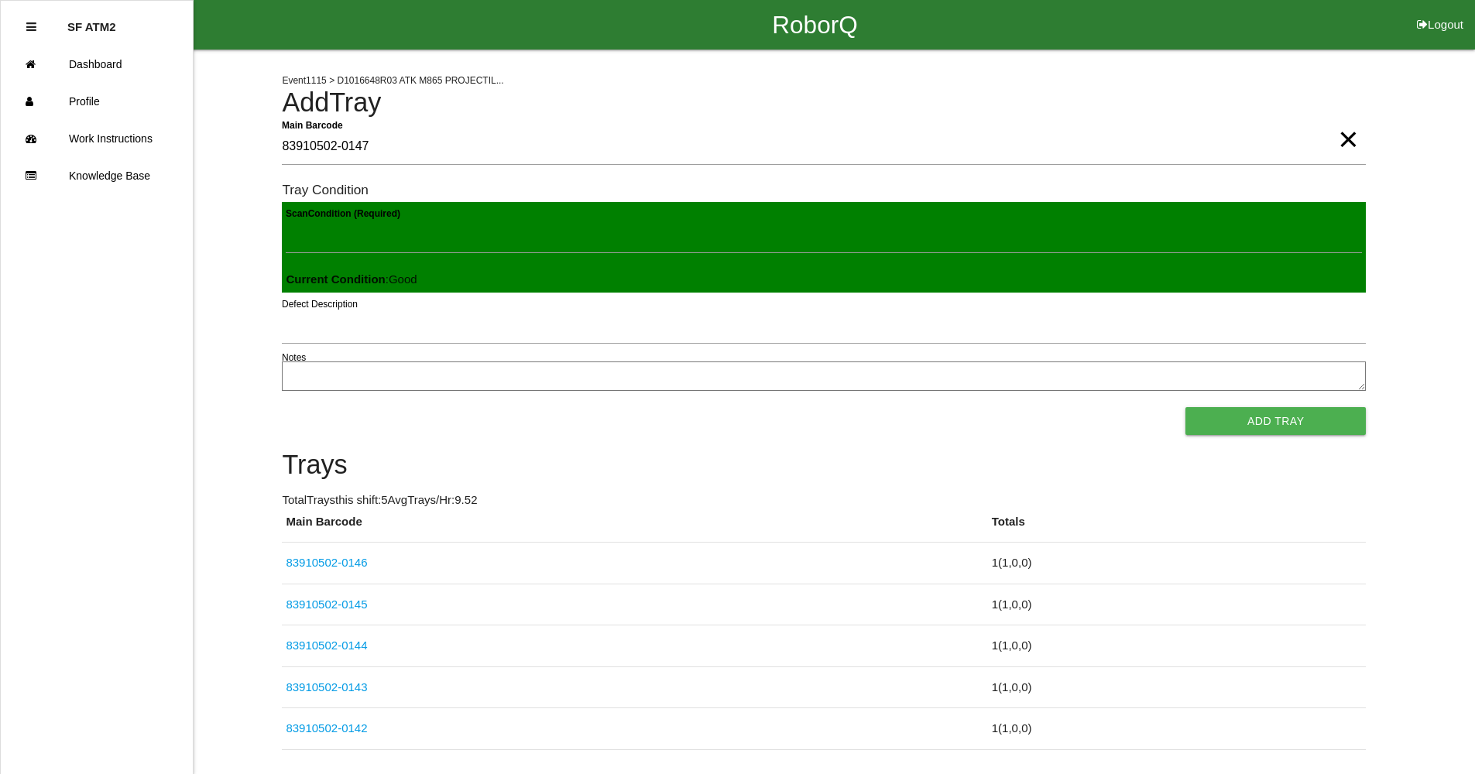
click at [1186, 407] on button "Add Tray" at bounding box center [1276, 421] width 180 height 28
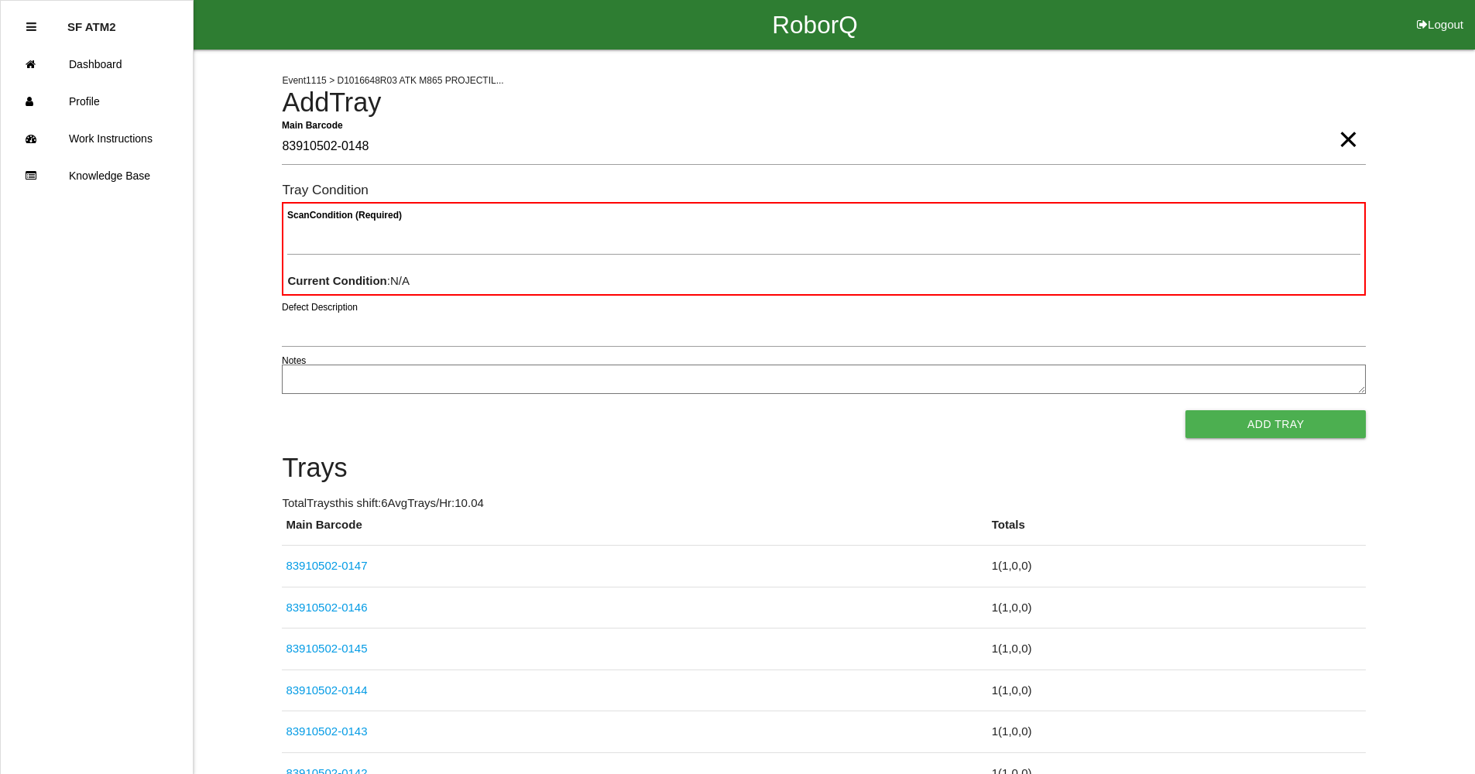
type Barcode "83910502-0148"
type Condition "goo"
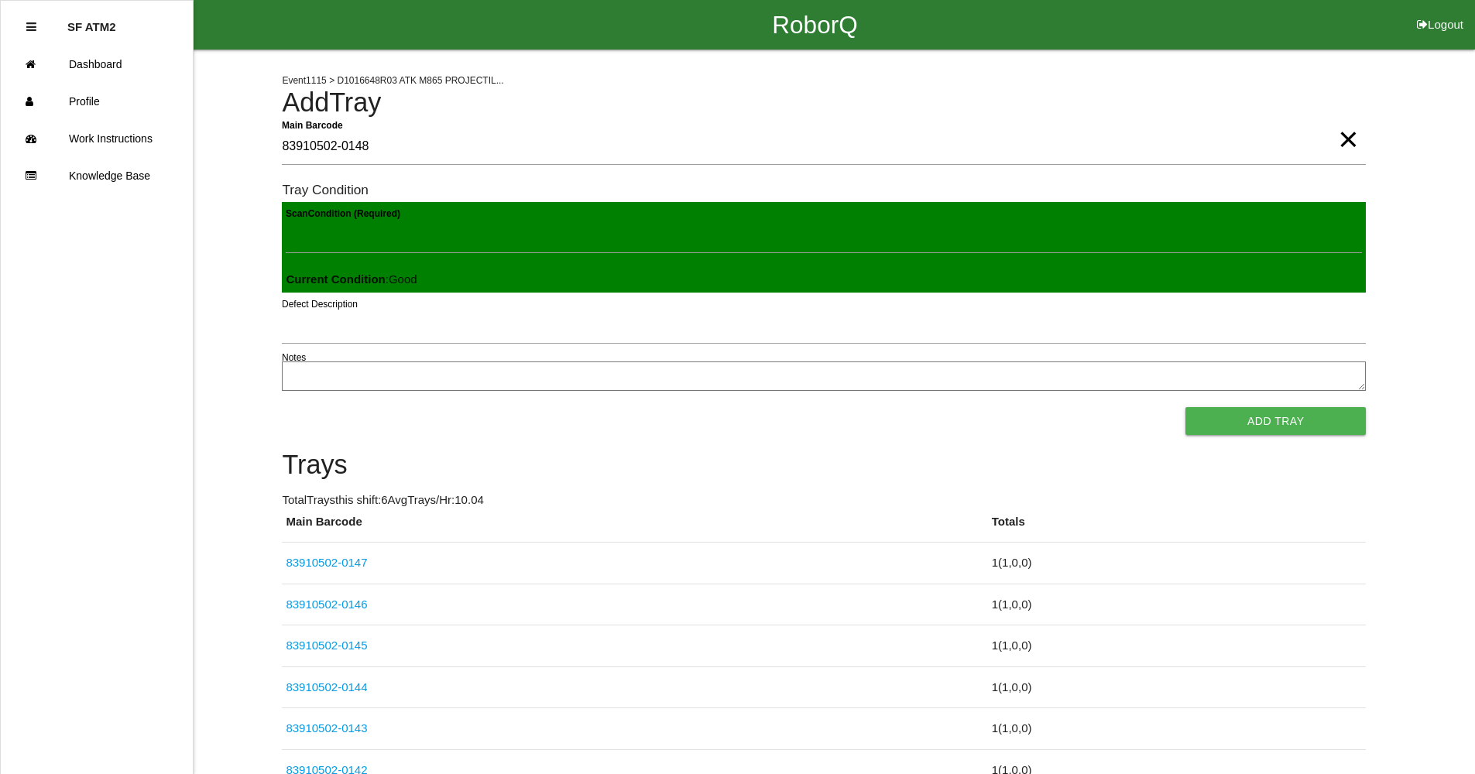
click at [1186, 407] on button "Add Tray" at bounding box center [1276, 421] width 180 height 28
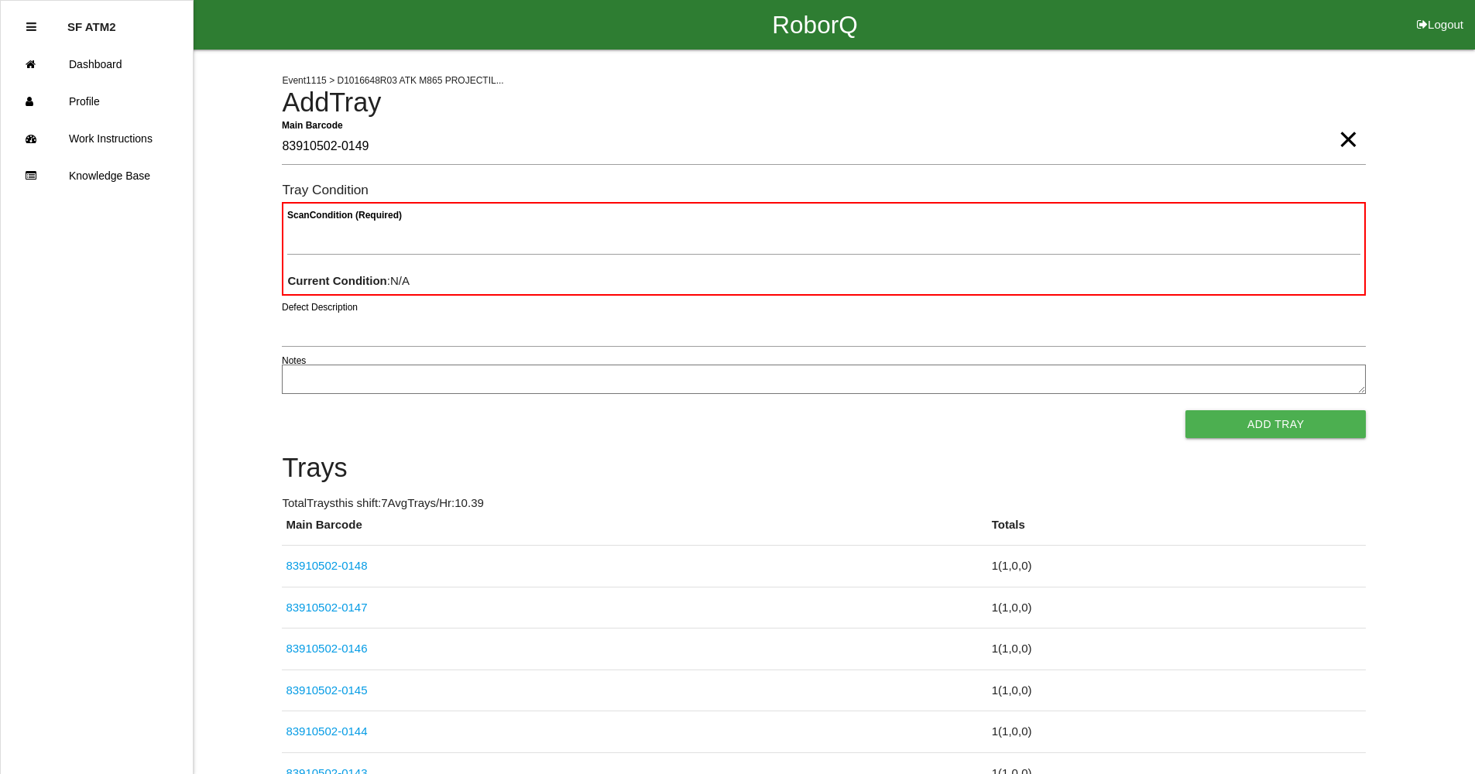
type Barcode "83910502-0149"
type Condition "goo"
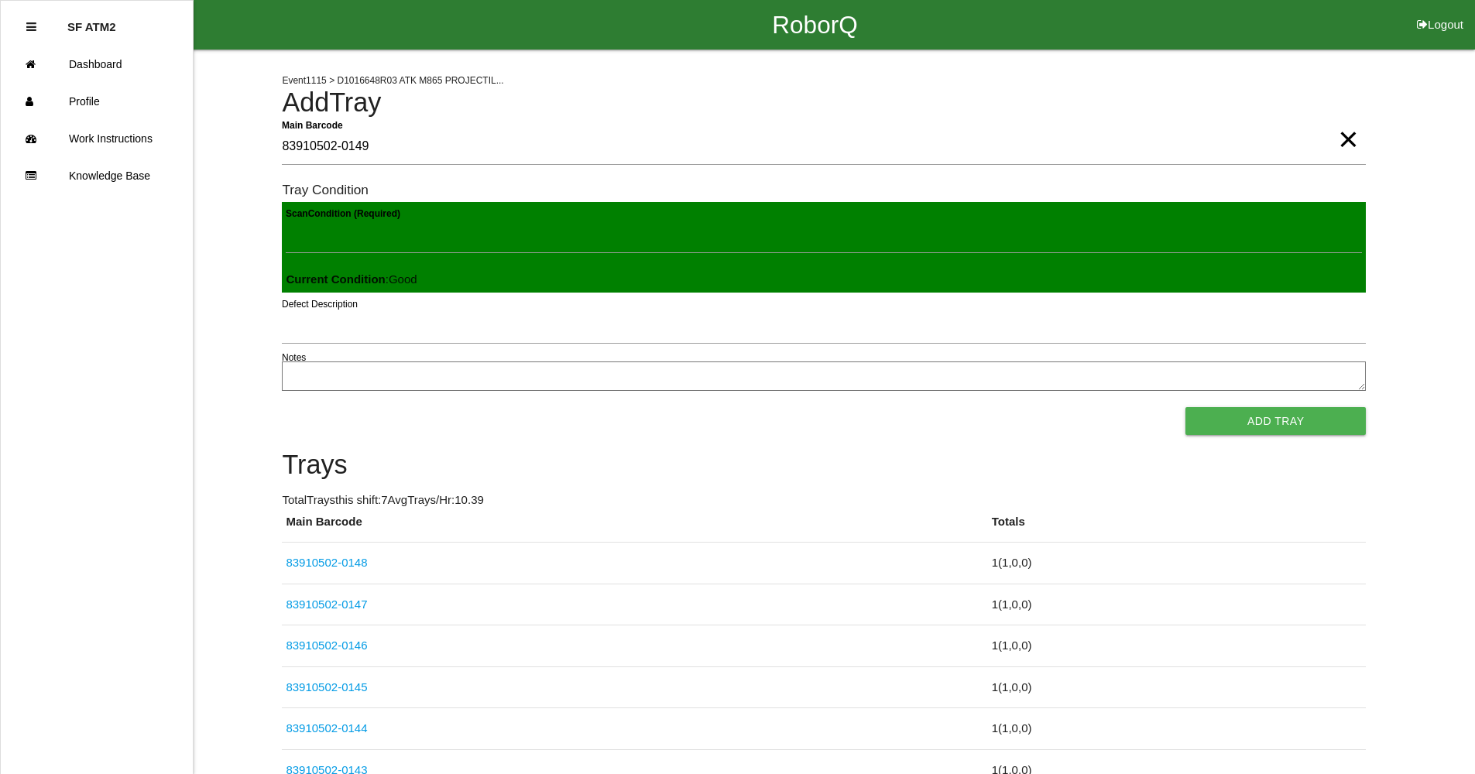
click at [1186, 407] on button "Add Tray" at bounding box center [1276, 421] width 180 height 28
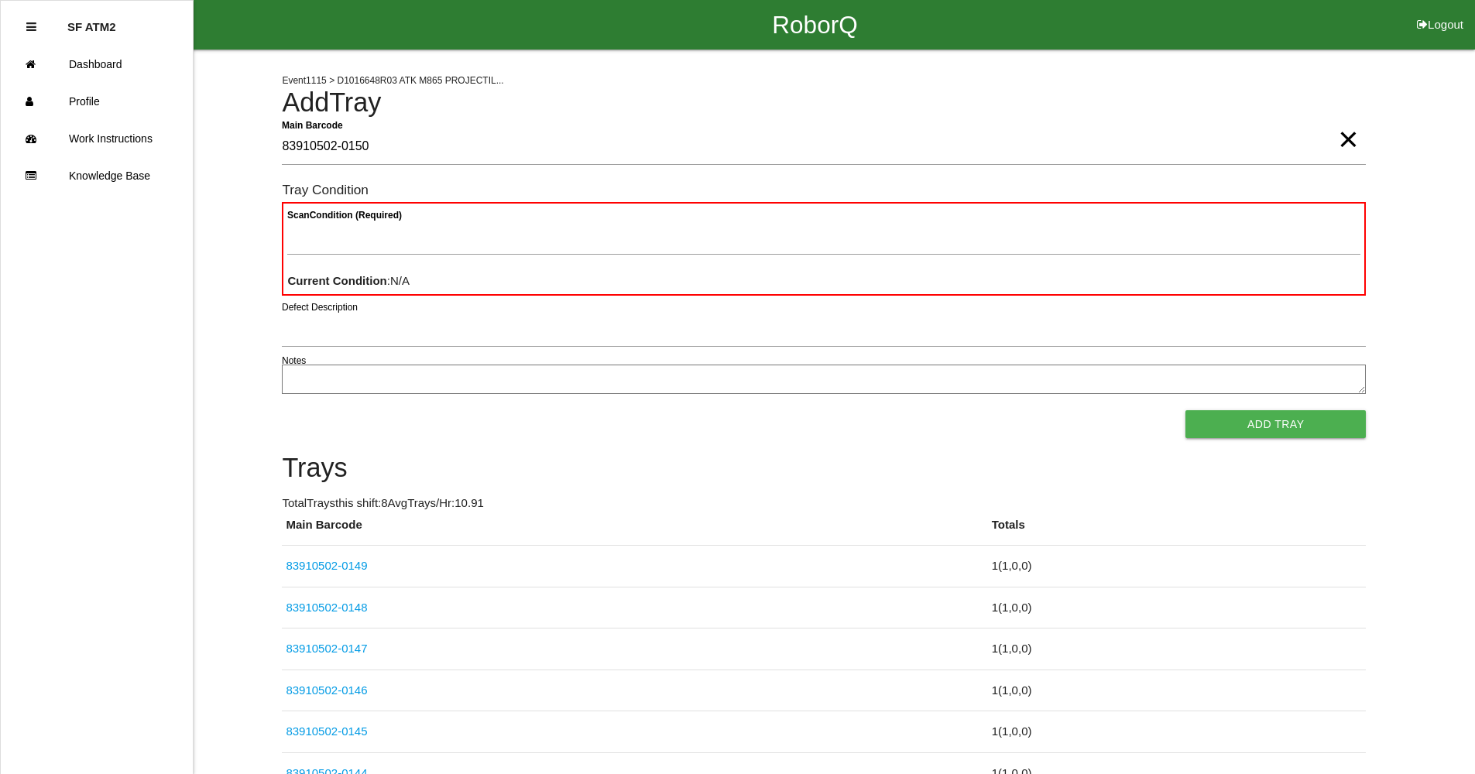
type Barcode "83910502-0150"
type Condition "goo"
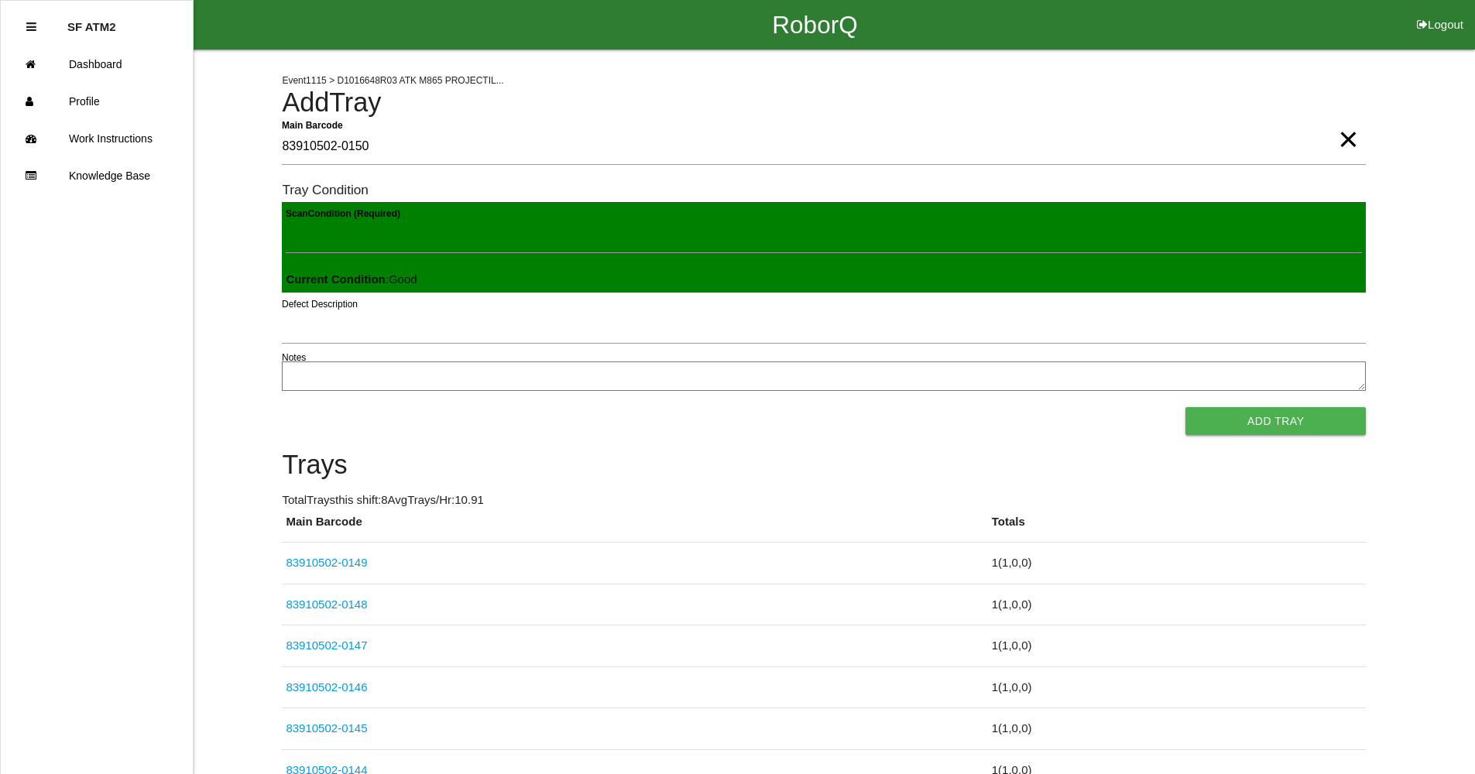
click button "Add Tray" at bounding box center [1276, 421] width 180 height 28
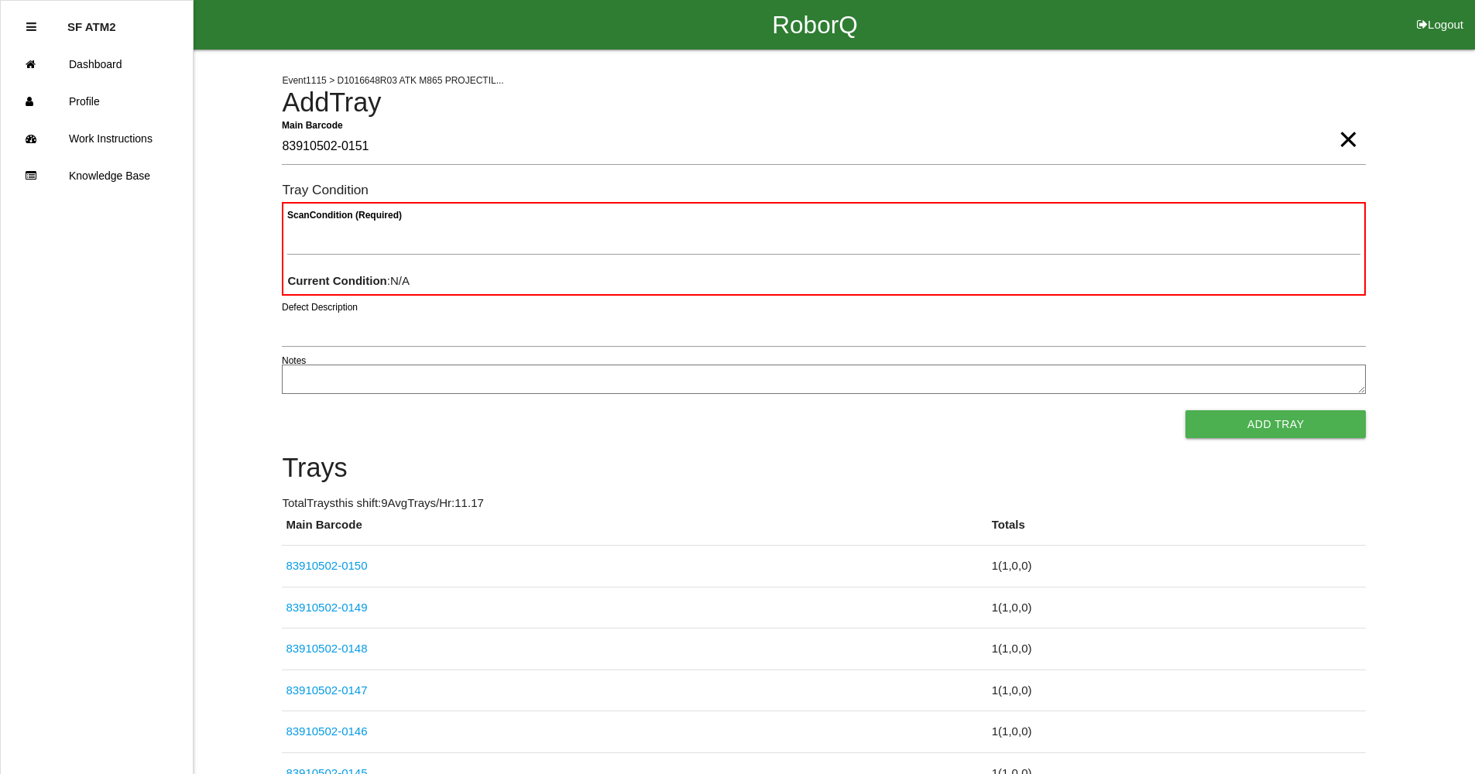
type Barcode "83910502-0151"
type Condition "goo"
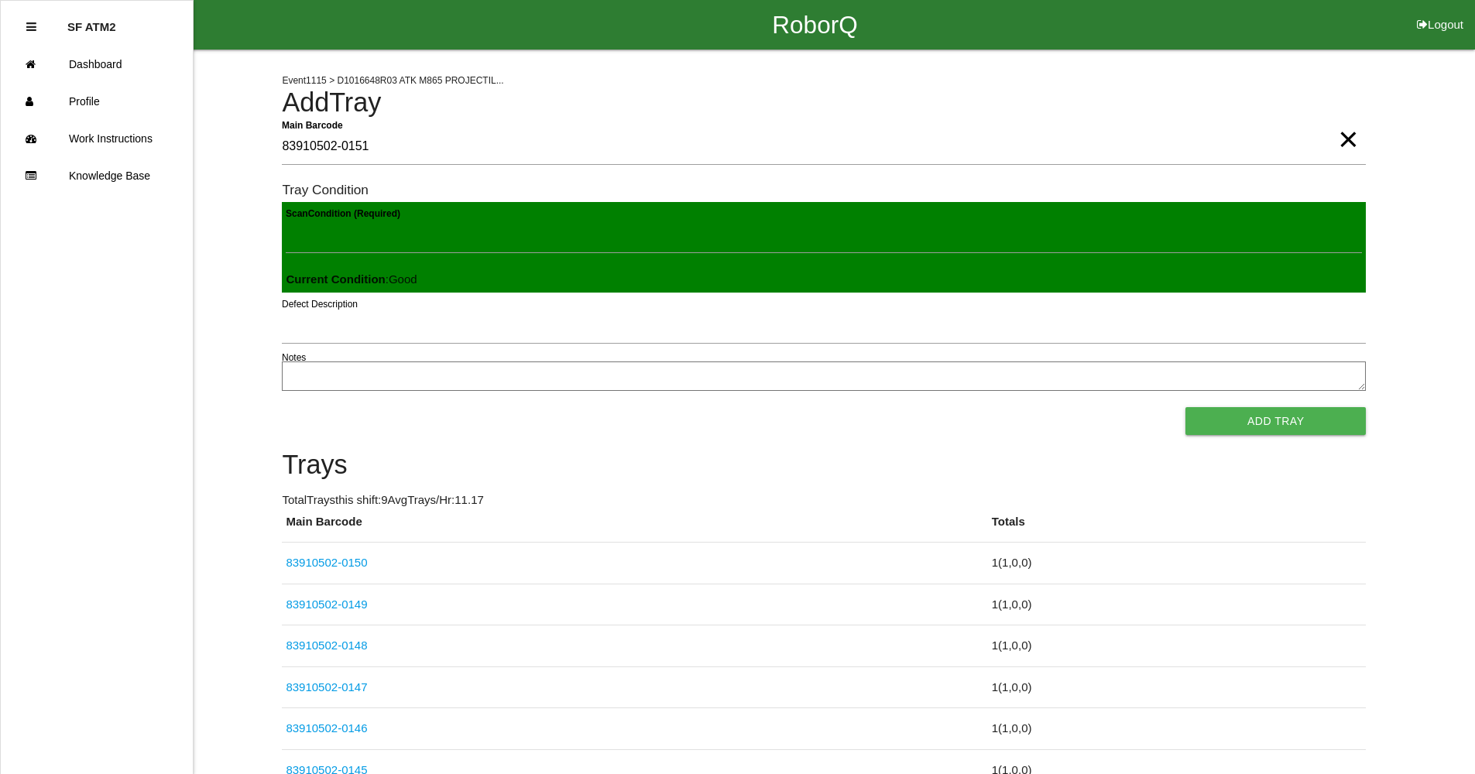
click at [1186, 407] on button "Add Tray" at bounding box center [1276, 421] width 180 height 28
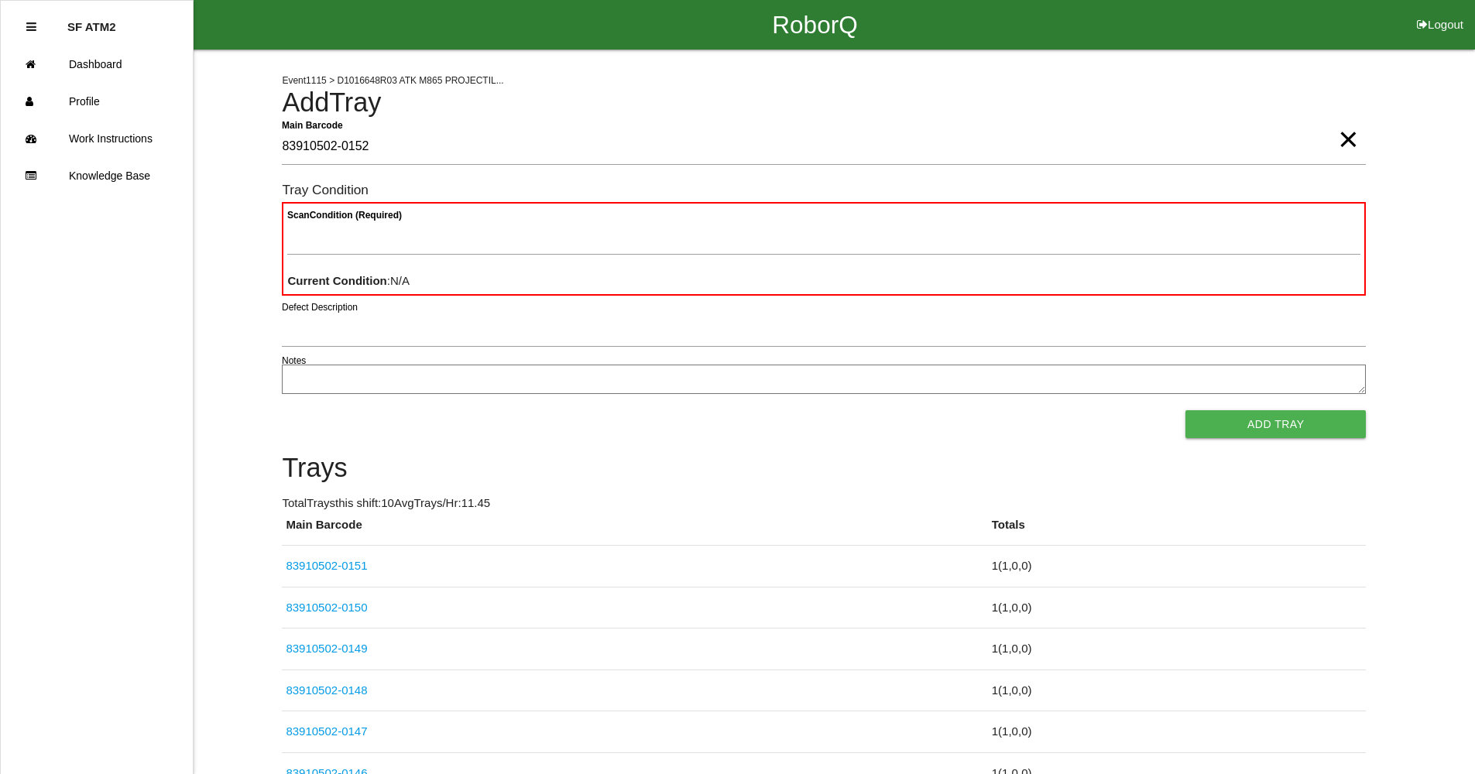
type Barcode "83910502-0152"
type Condition "goo"
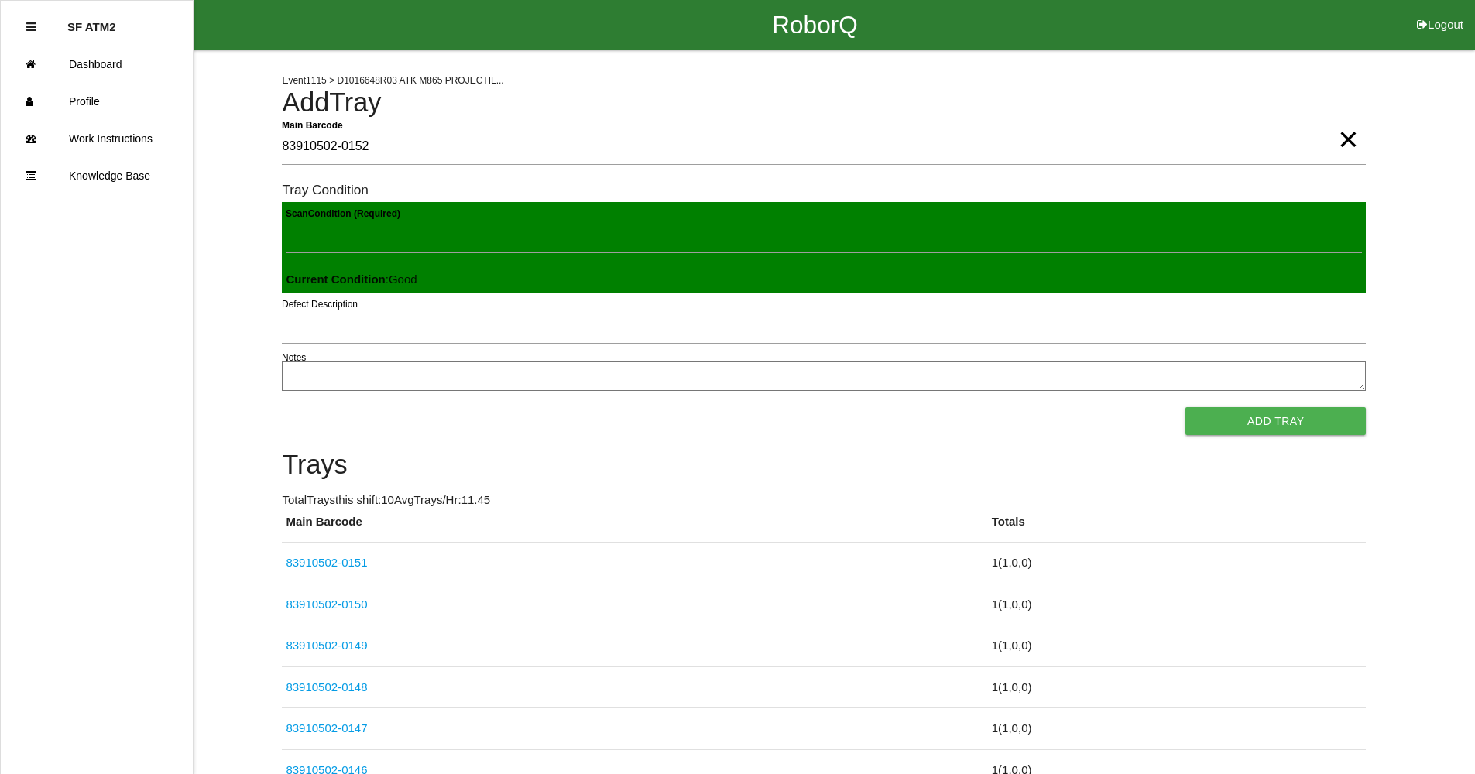
click at [1186, 407] on button "Add Tray" at bounding box center [1276, 421] width 180 height 28
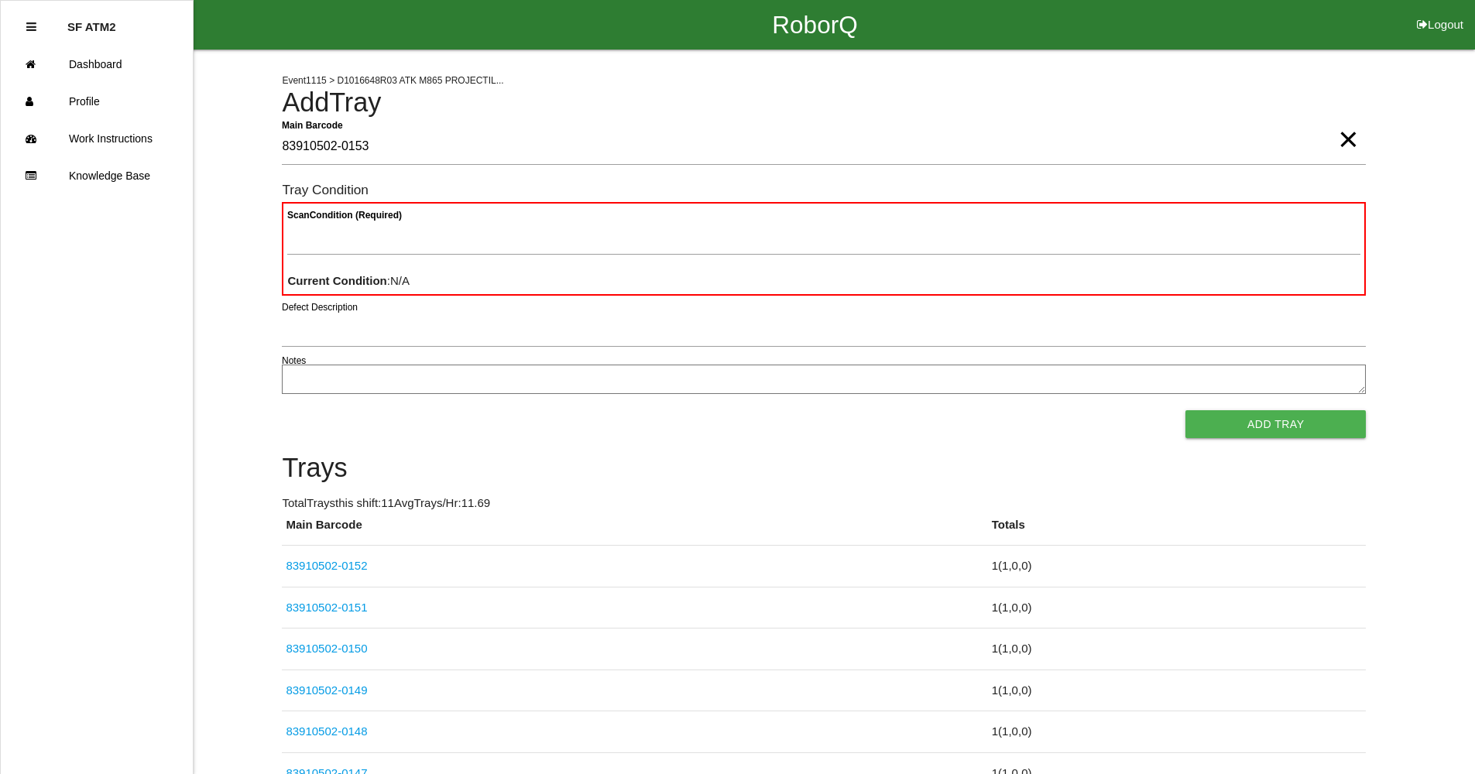
type Barcode "83910502-0153"
type Condition "goo"
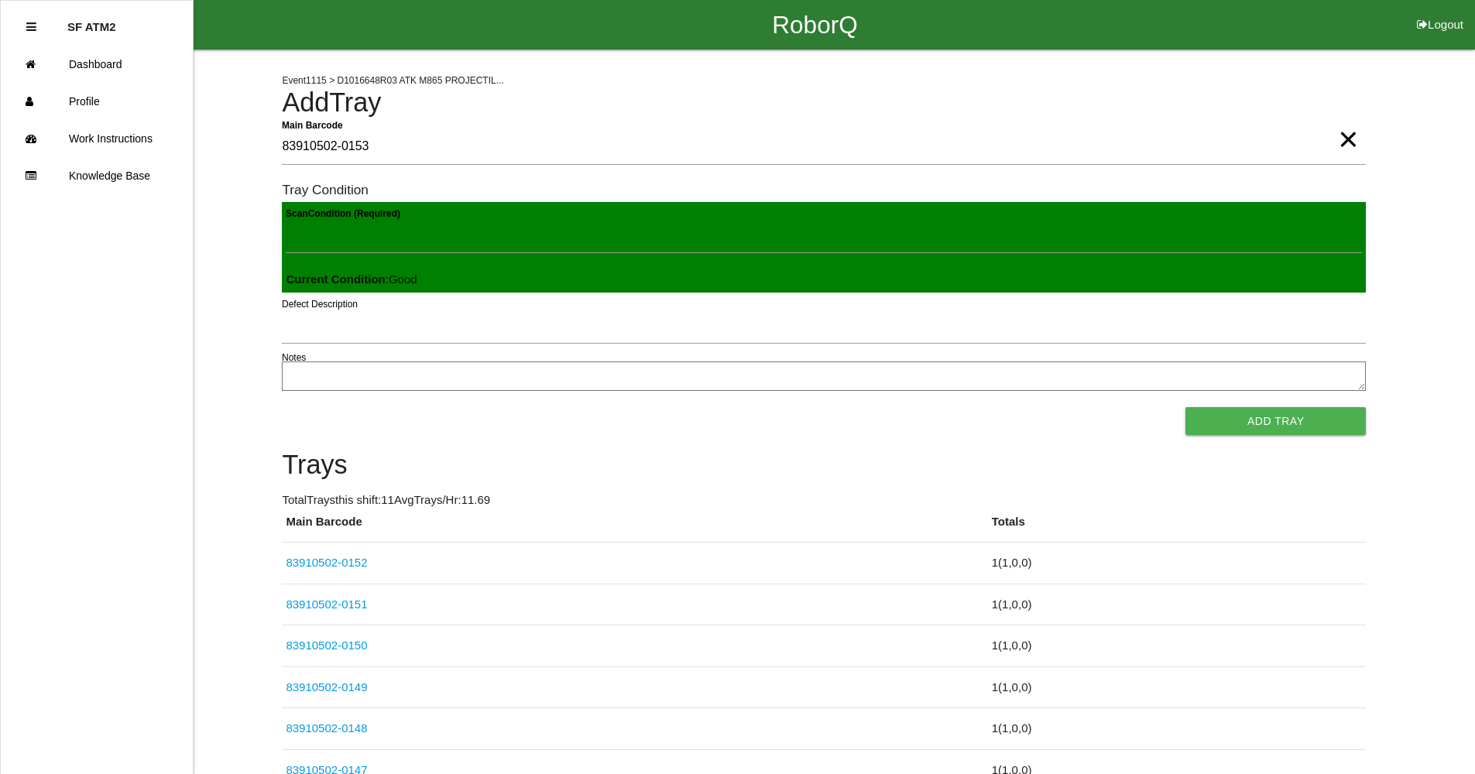
click at [1186, 407] on button "Add Tray" at bounding box center [1276, 421] width 180 height 28
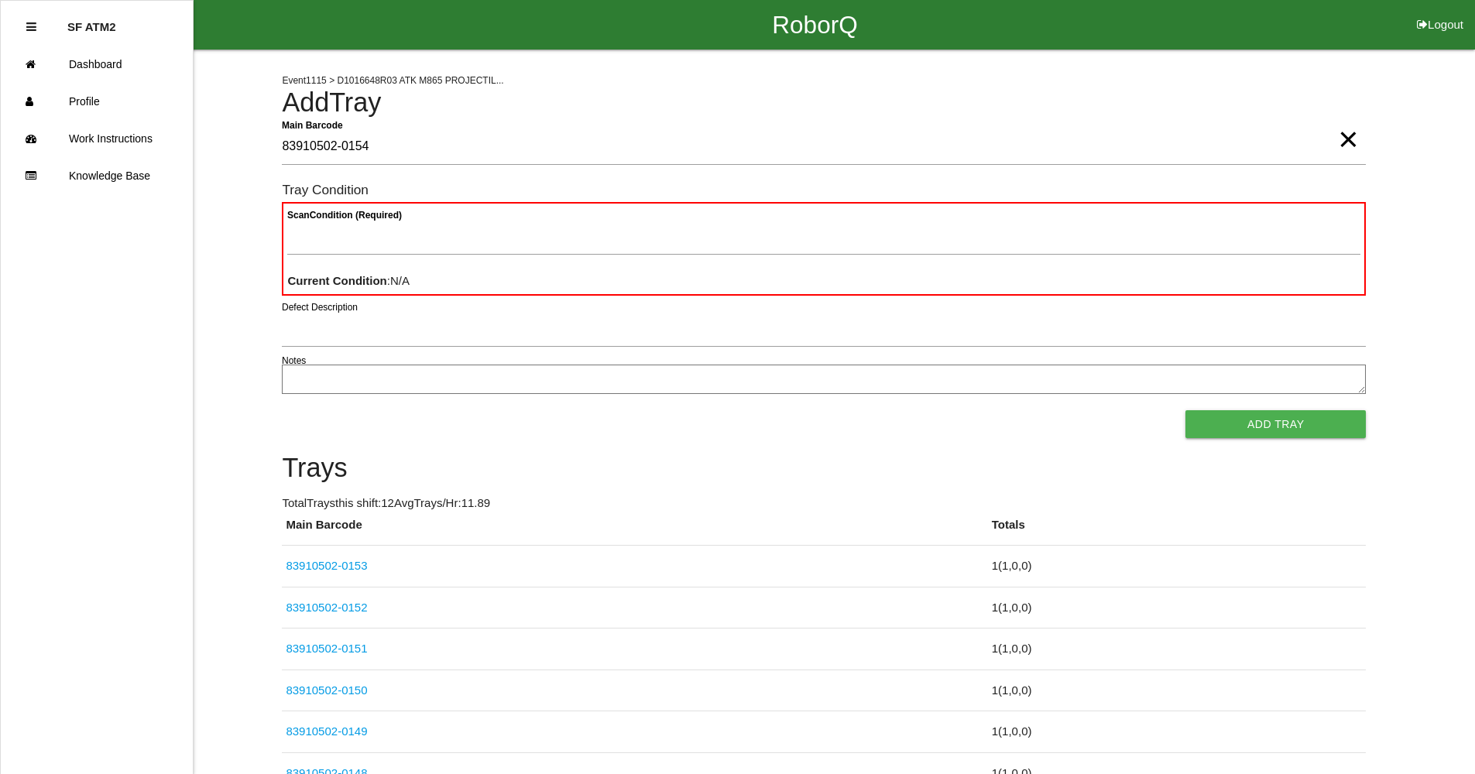
type Barcode "83910502-0154"
type Condition "goo"
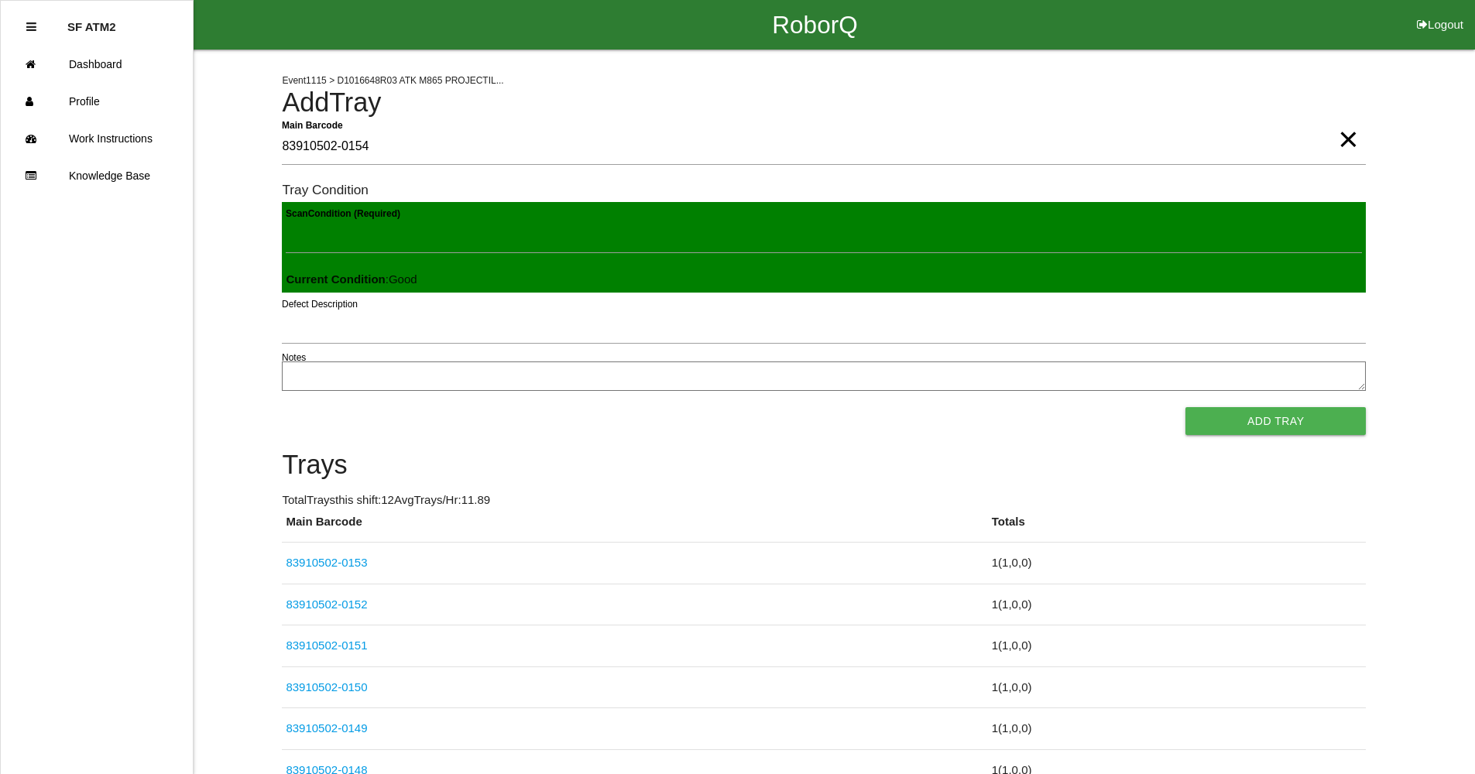
click at [1186, 407] on button "Add Tray" at bounding box center [1276, 421] width 180 height 28
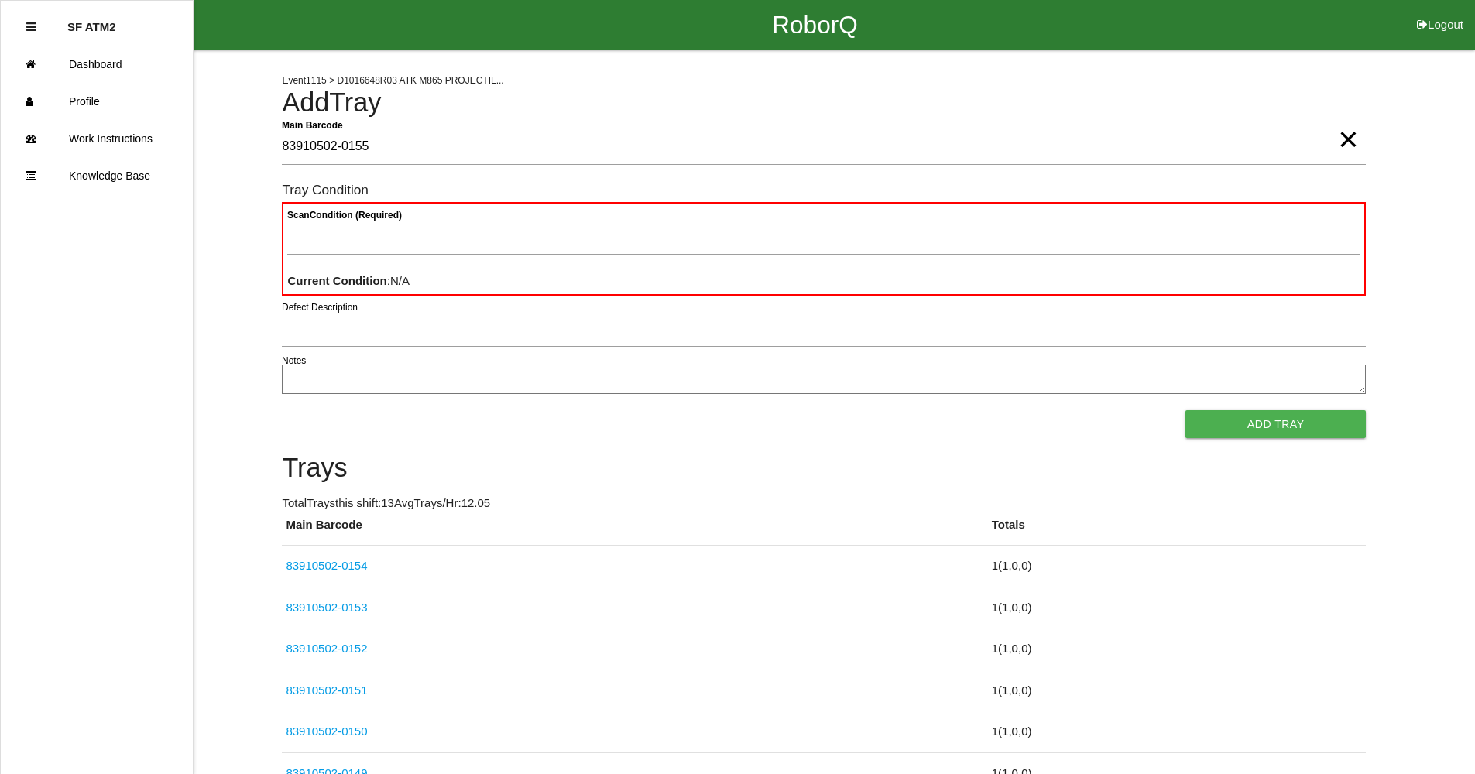
type Barcode "83910502-0155"
type Condition "goo"
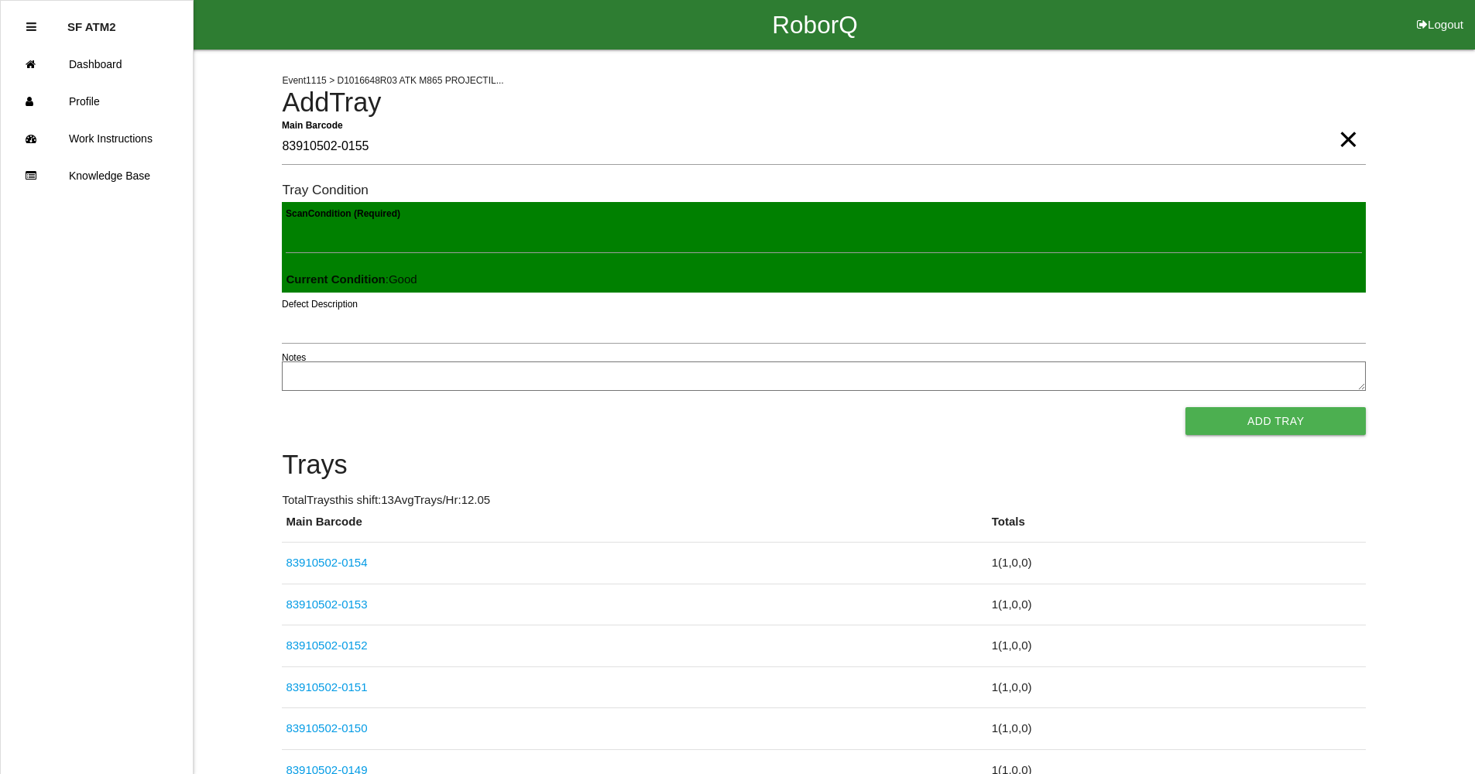
click at [1186, 407] on button "Add Tray" at bounding box center [1276, 421] width 180 height 28
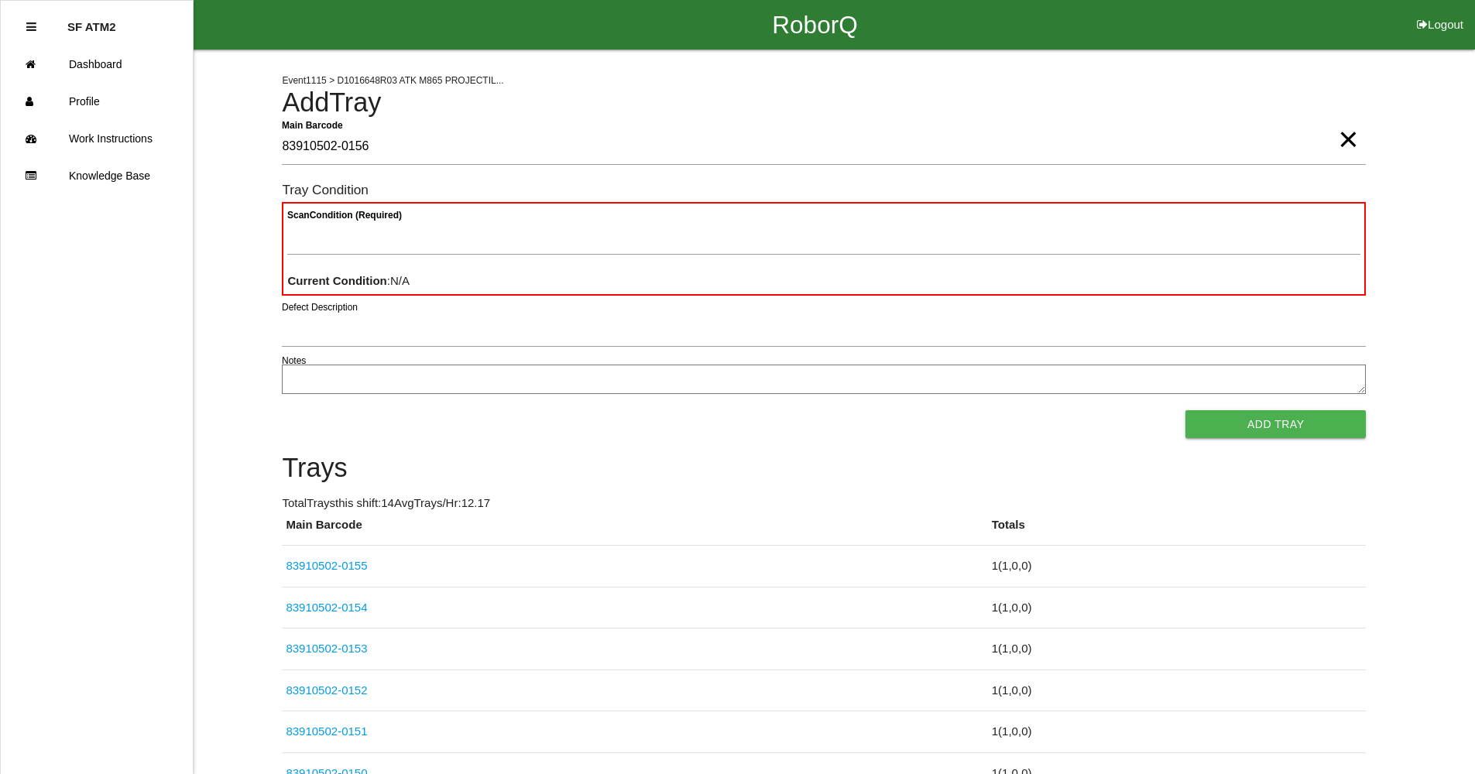
type Barcode "83910502-0156"
type Condition "goo"
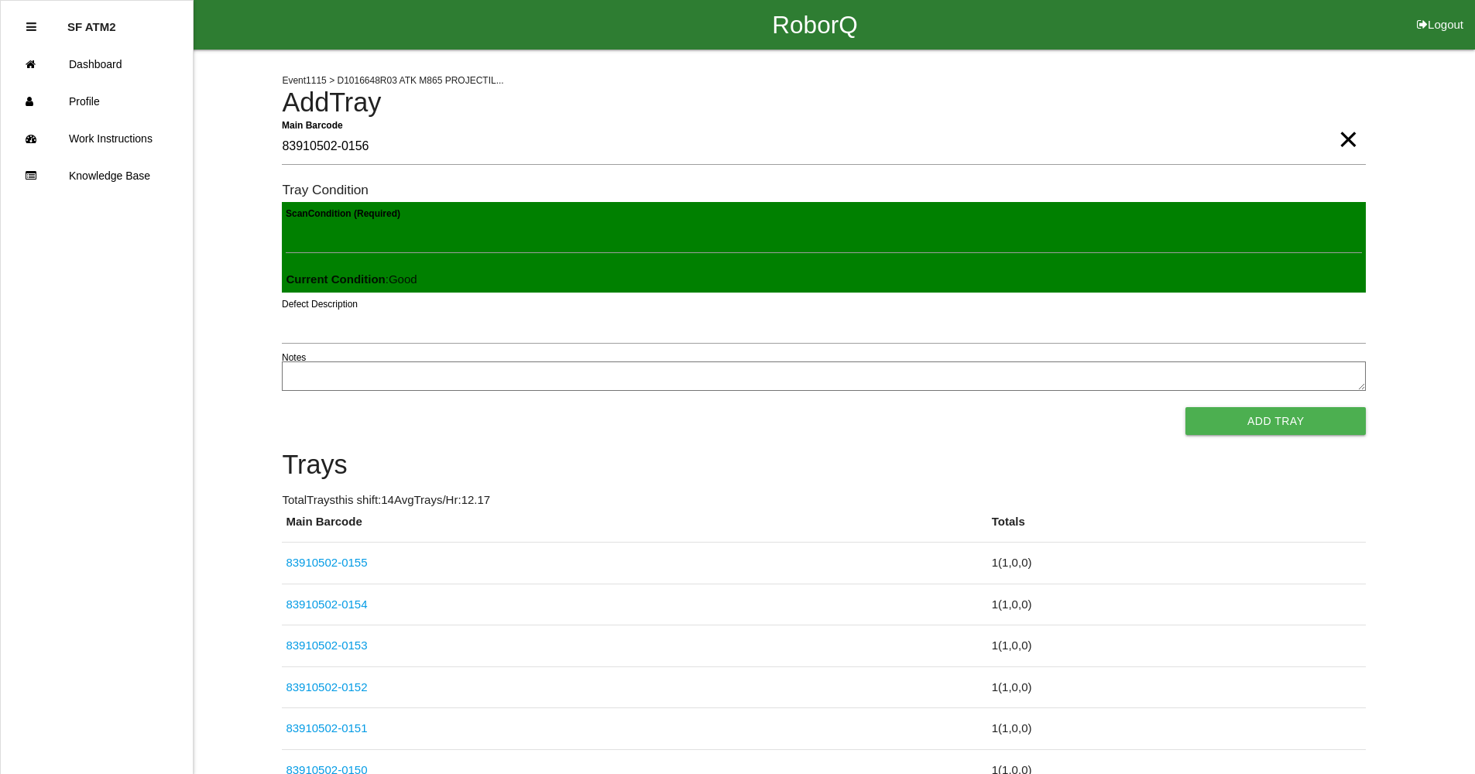
click at [1186, 407] on button "Add Tray" at bounding box center [1276, 421] width 180 height 28
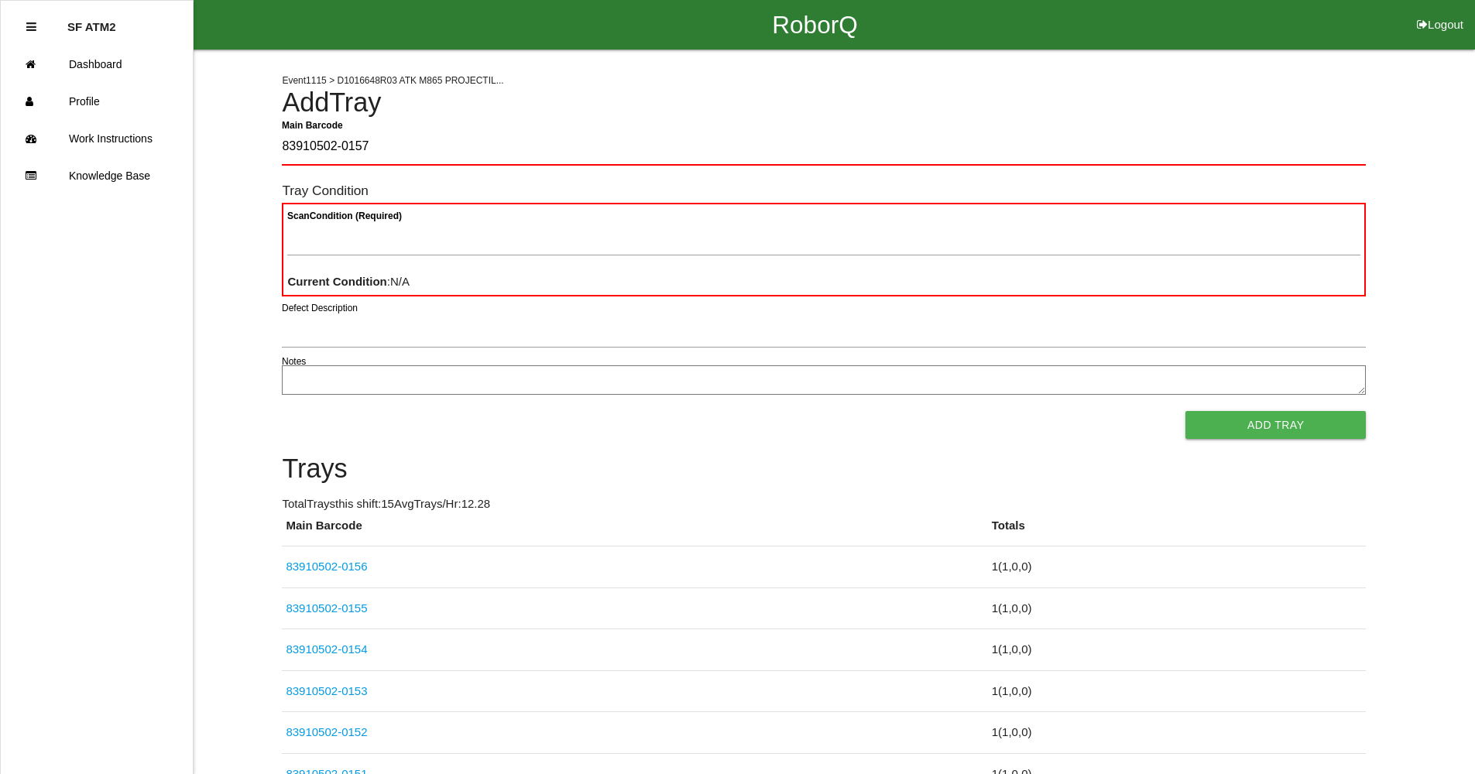
type Barcode "83910502-0157"
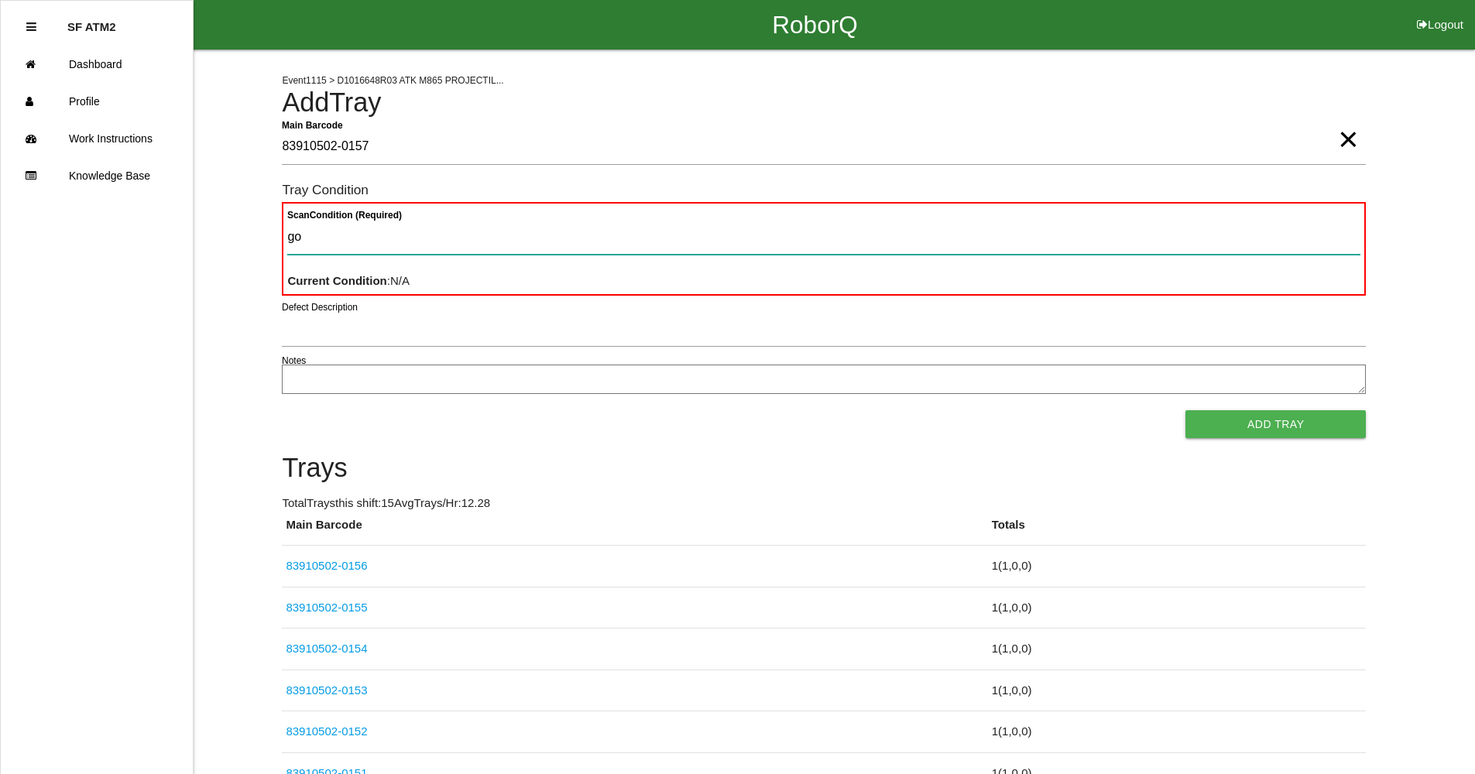
type Condition "goo"
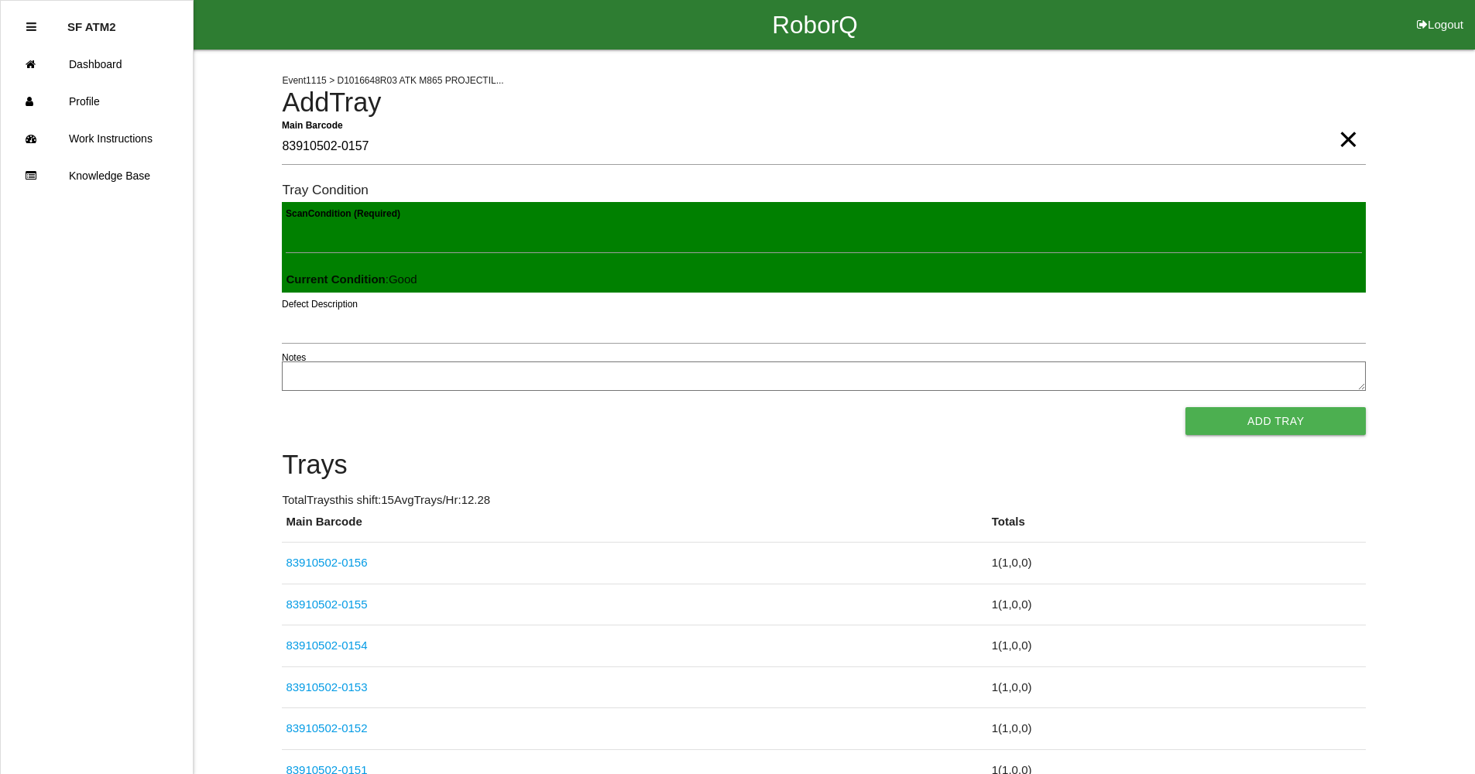
click at [1186, 407] on button "Add Tray" at bounding box center [1276, 421] width 180 height 28
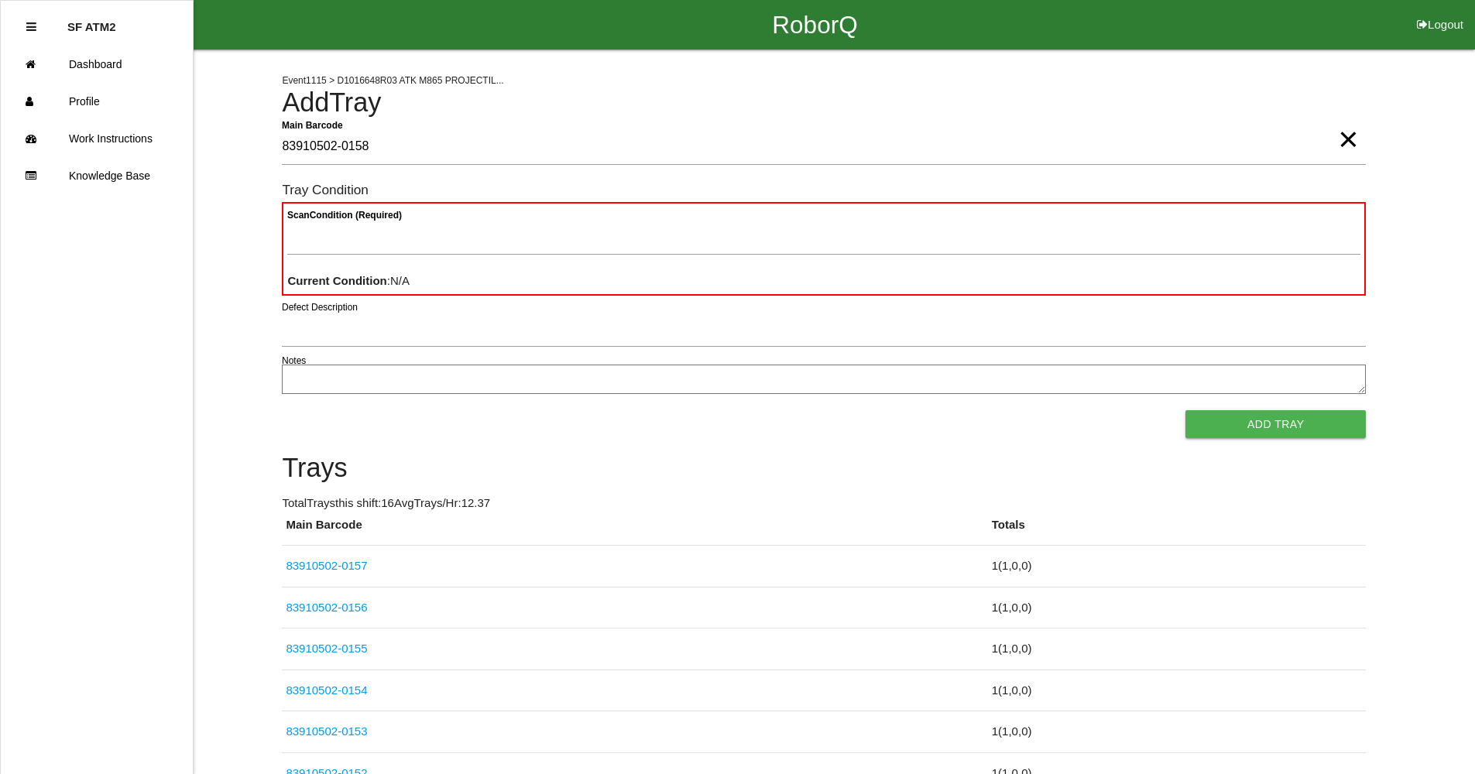
type Barcode "83910502-0158"
type Condition "goo"
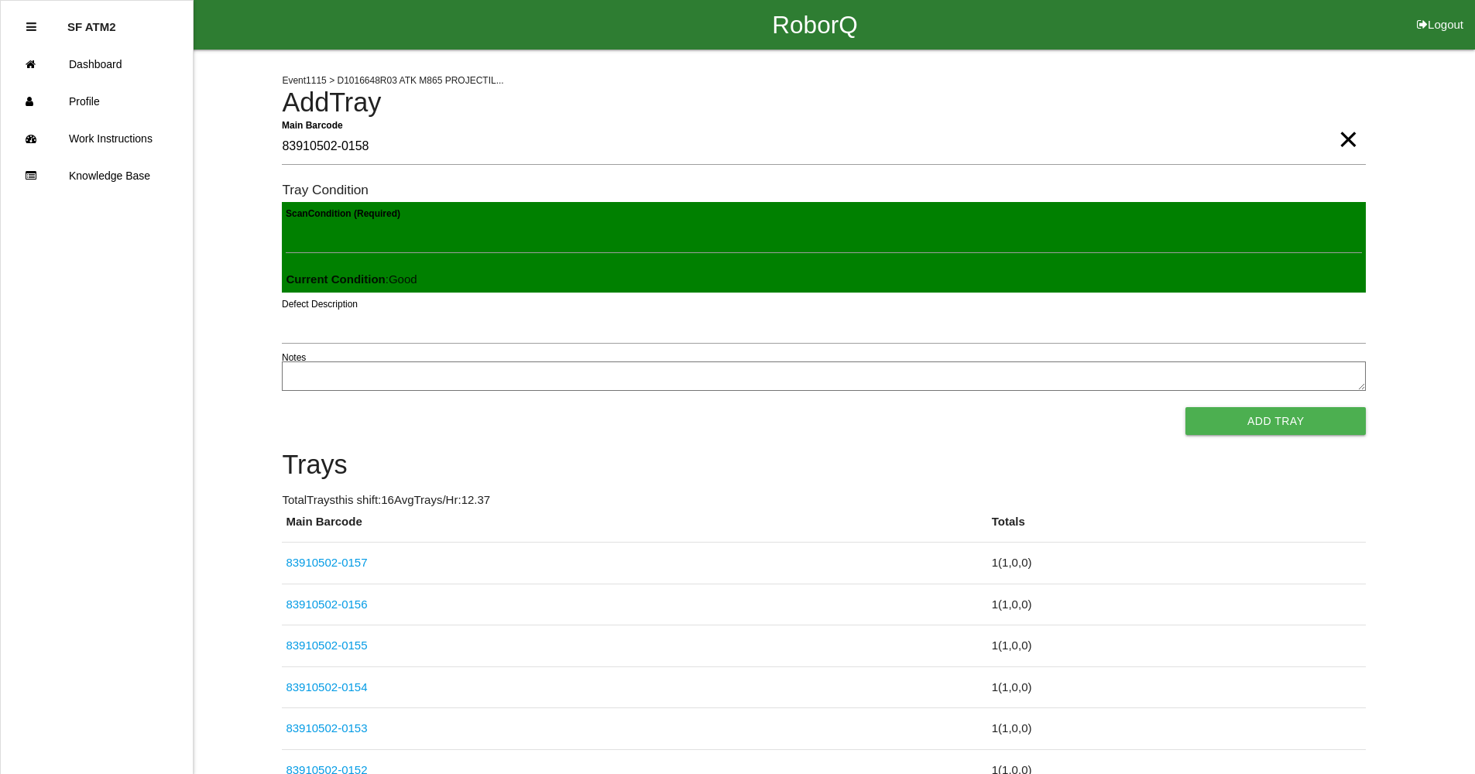
click at [1186, 407] on button "Add Tray" at bounding box center [1276, 421] width 180 height 28
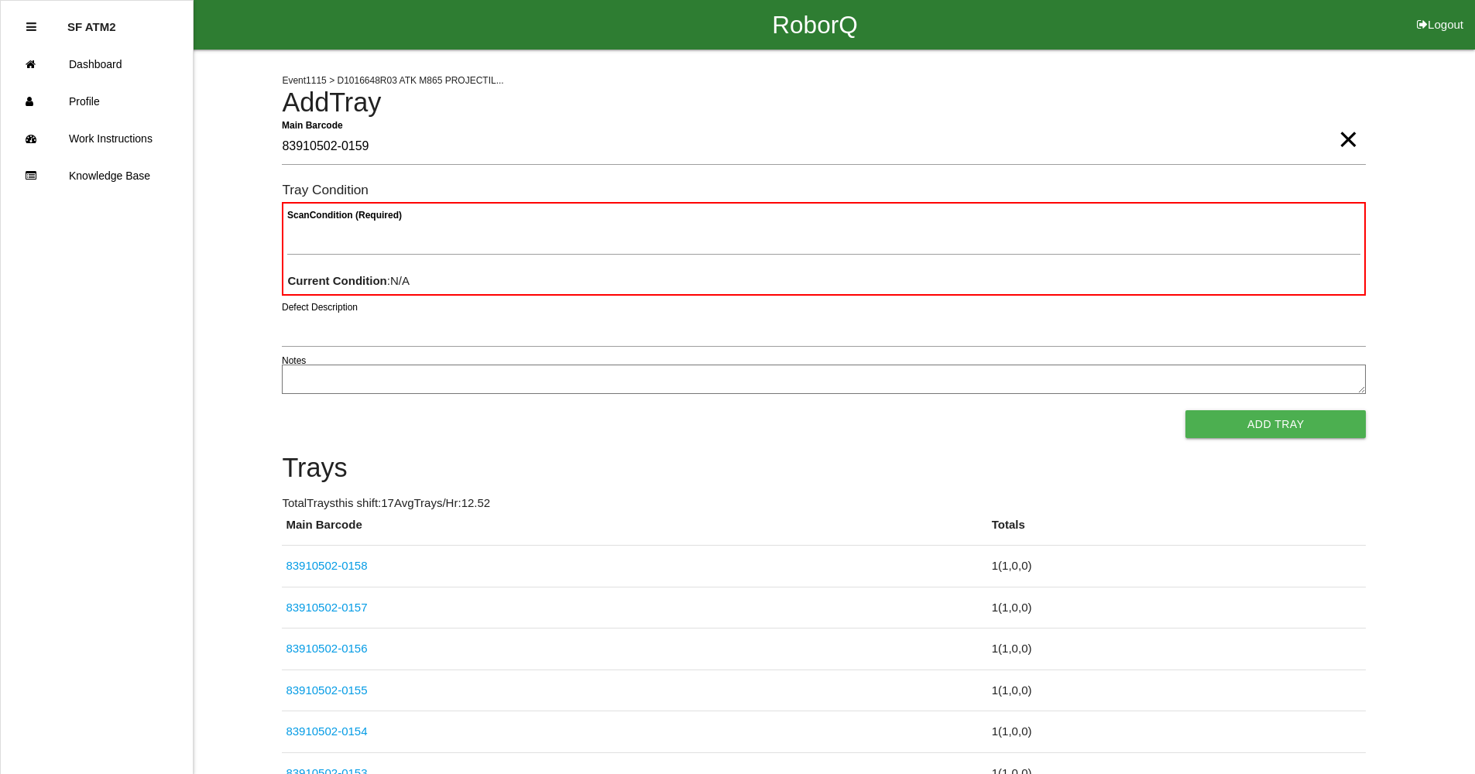
type Barcode "83910502-0159"
type Condition "goo"
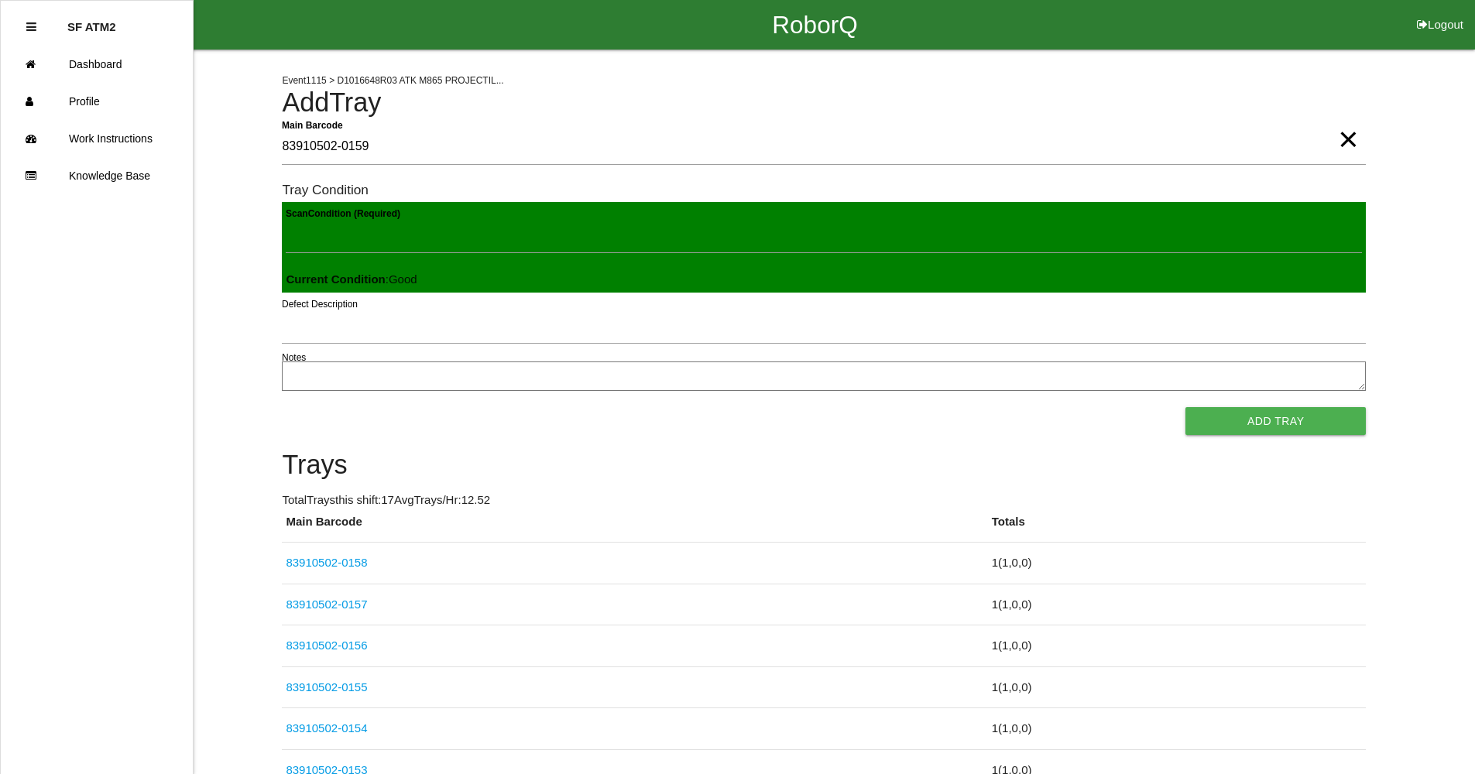
click at [1186, 407] on button "Add Tray" at bounding box center [1276, 421] width 180 height 28
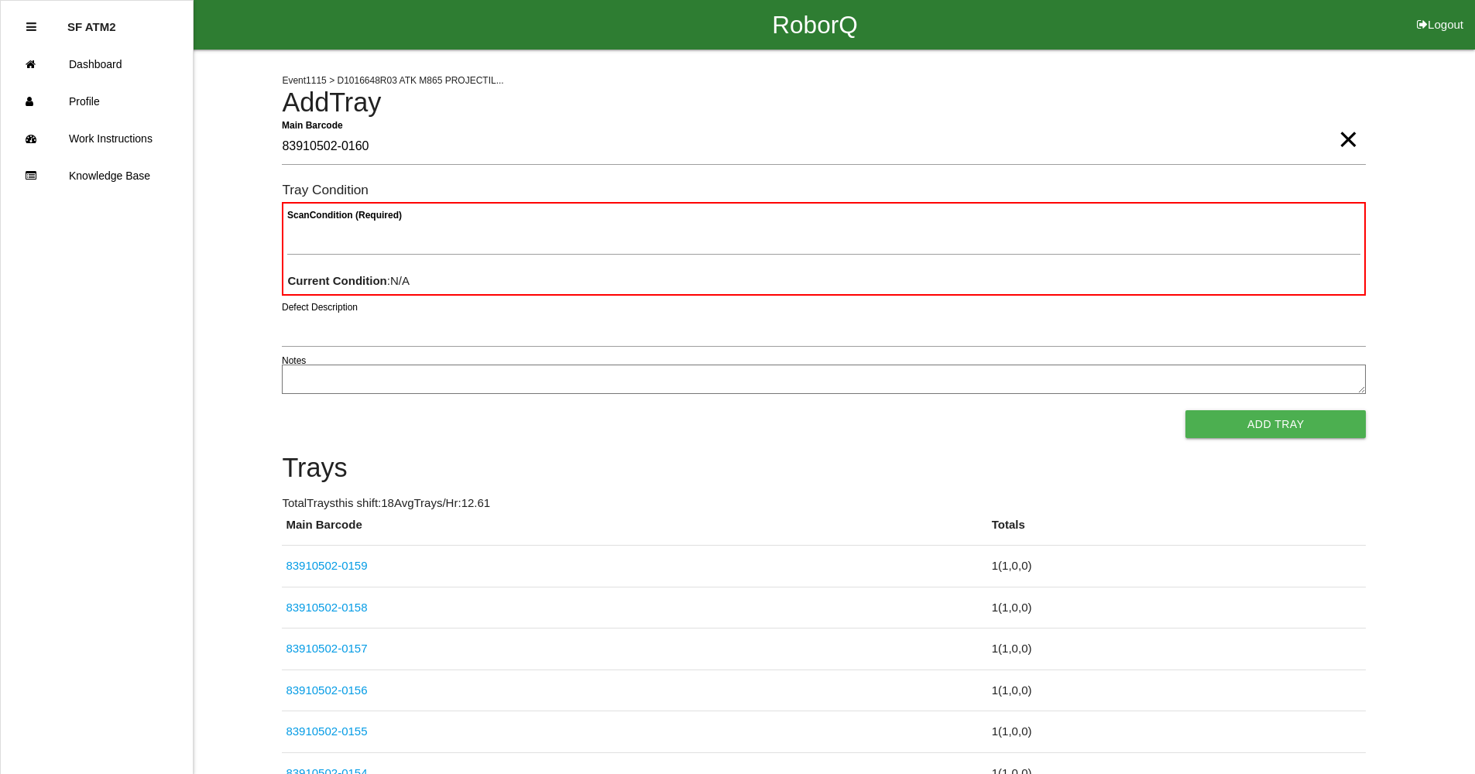
type Barcode "83910502-0160"
type Condition "goo"
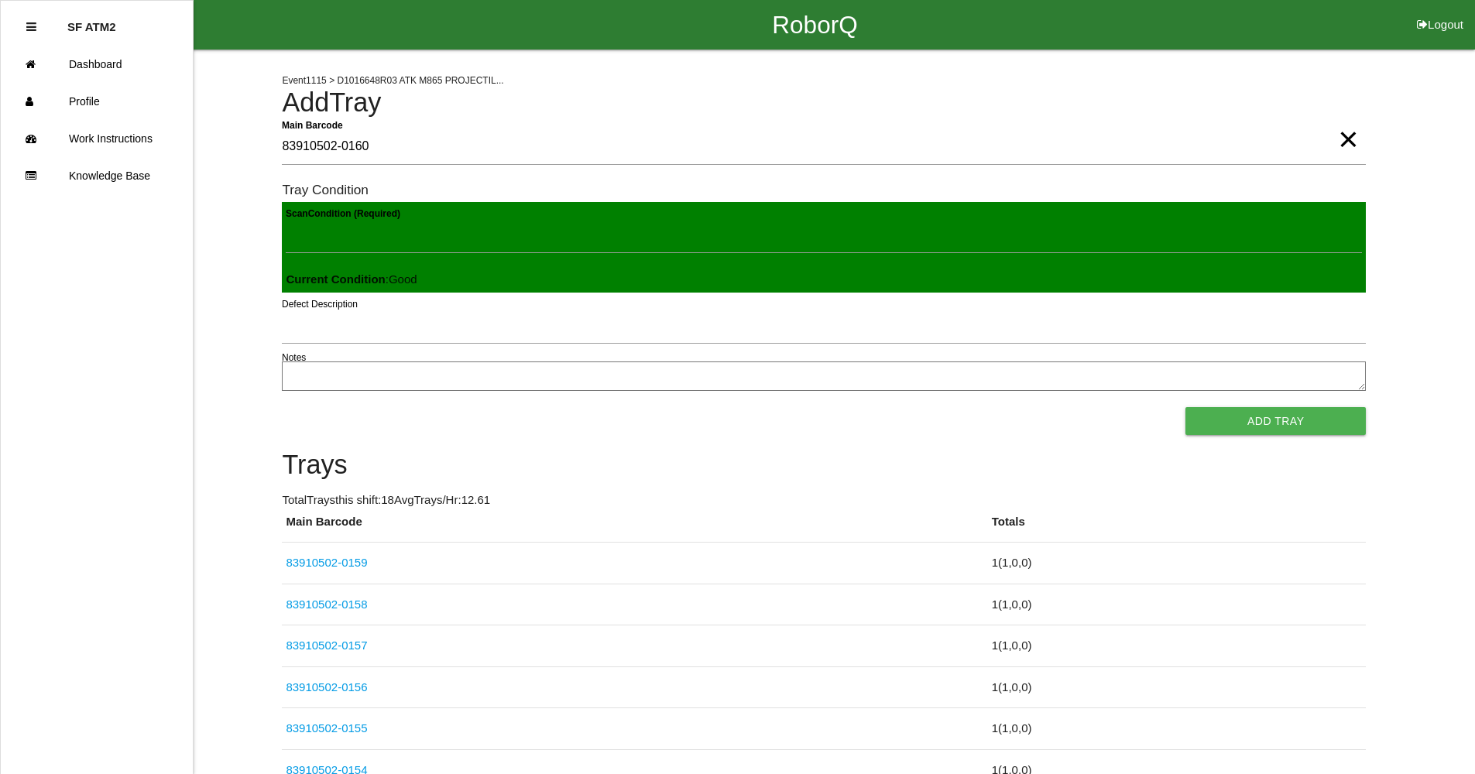
click at [1186, 407] on button "Add Tray" at bounding box center [1276, 421] width 180 height 28
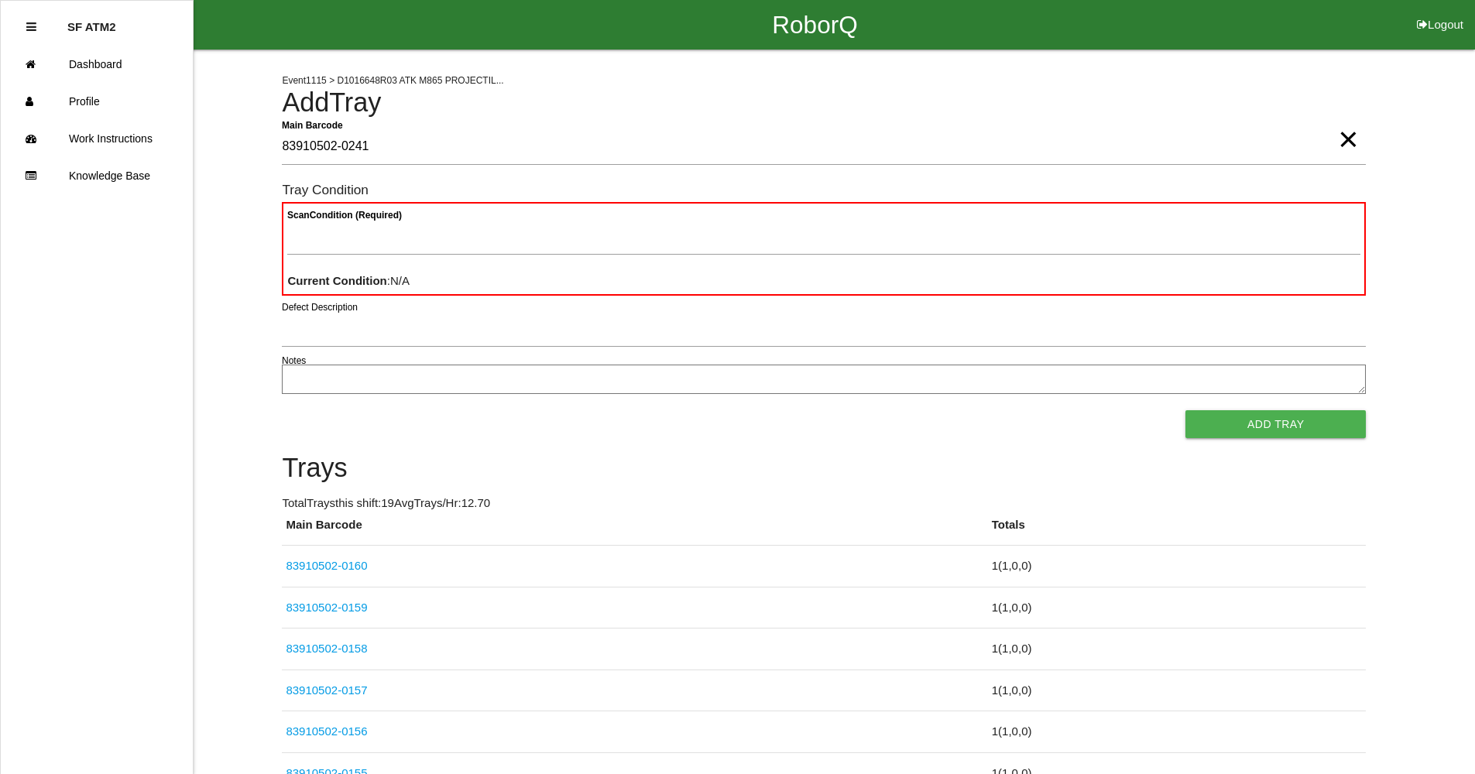
type Barcode "83910502-0241"
type Condition "goo"
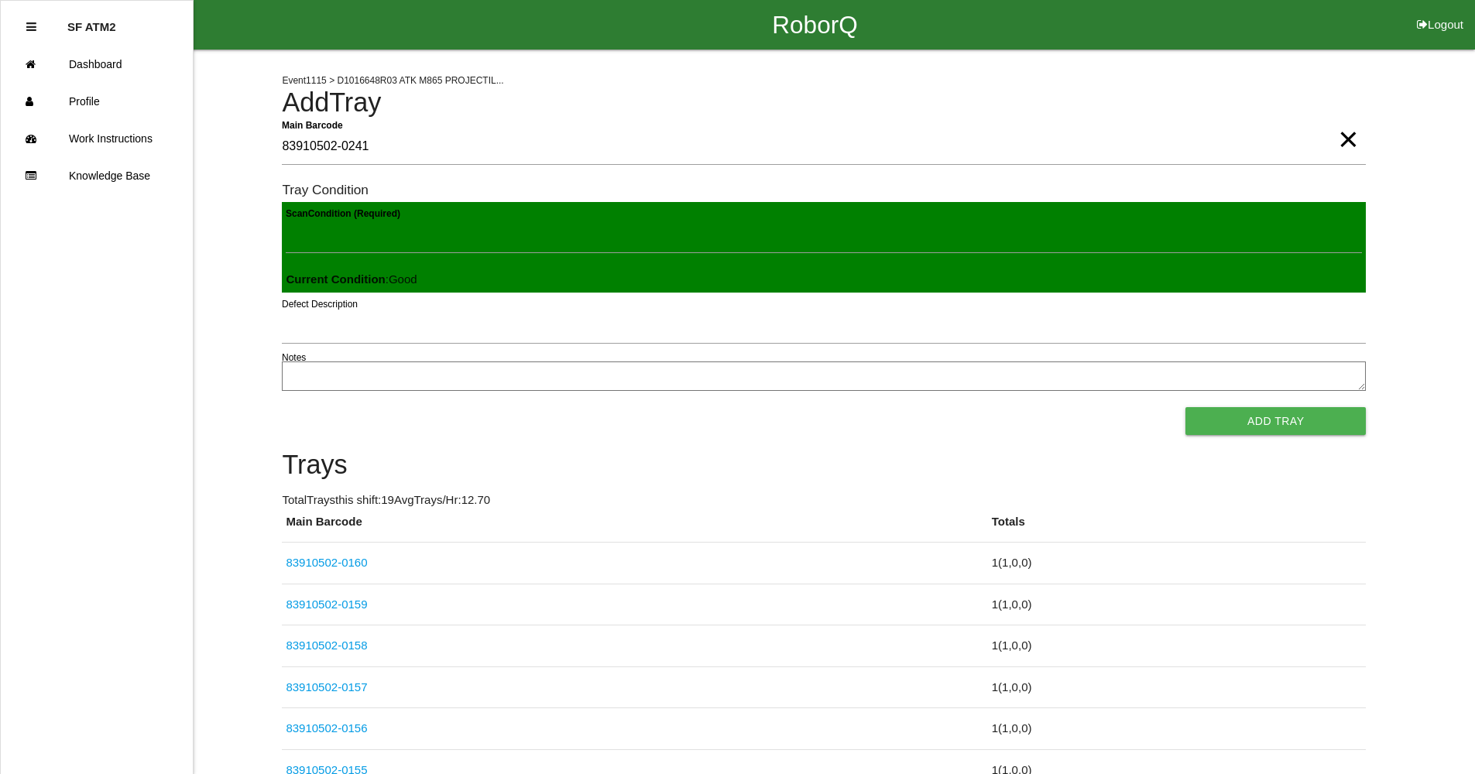
click at [1186, 407] on button "Add Tray" at bounding box center [1276, 421] width 180 height 28
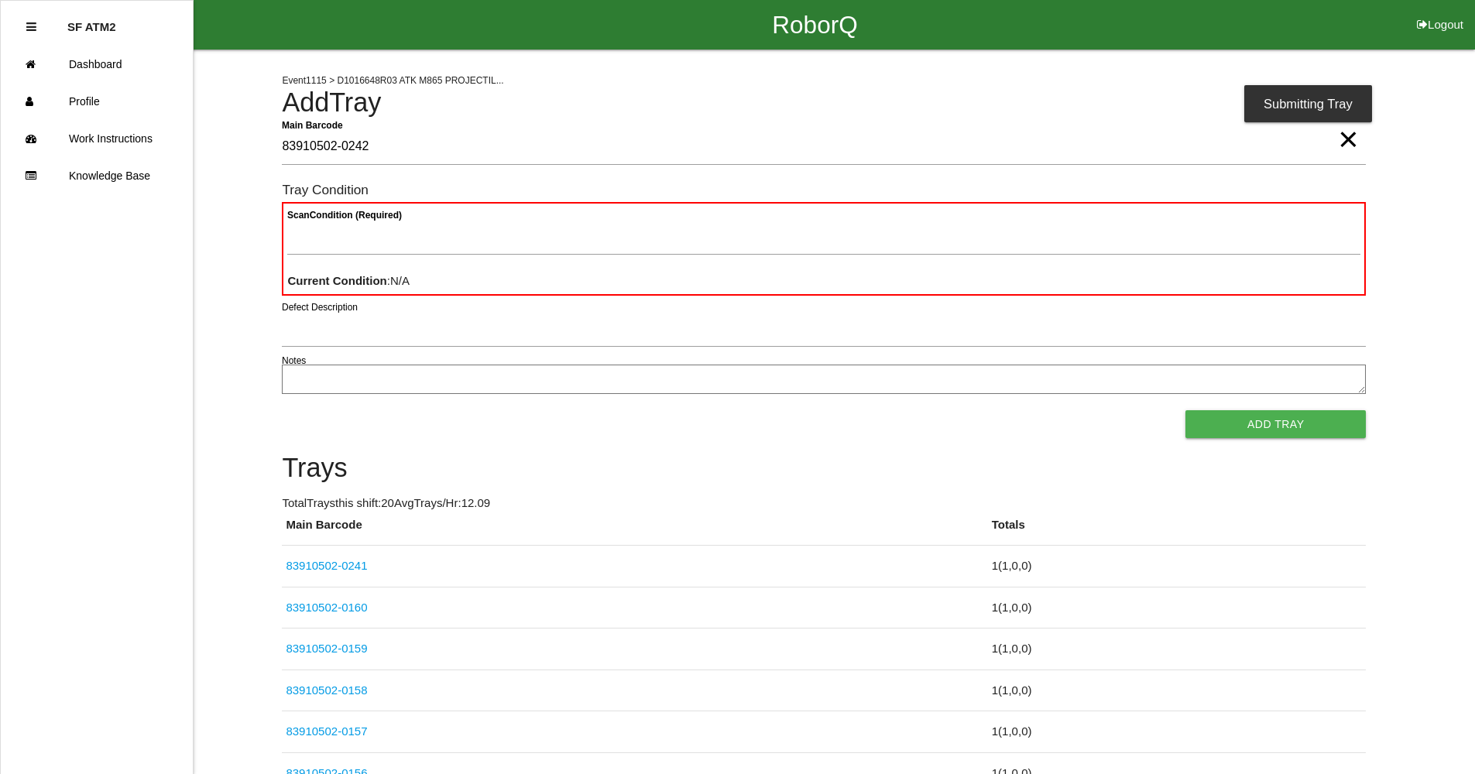
type Barcode "83910502-0242"
type Condition "goo"
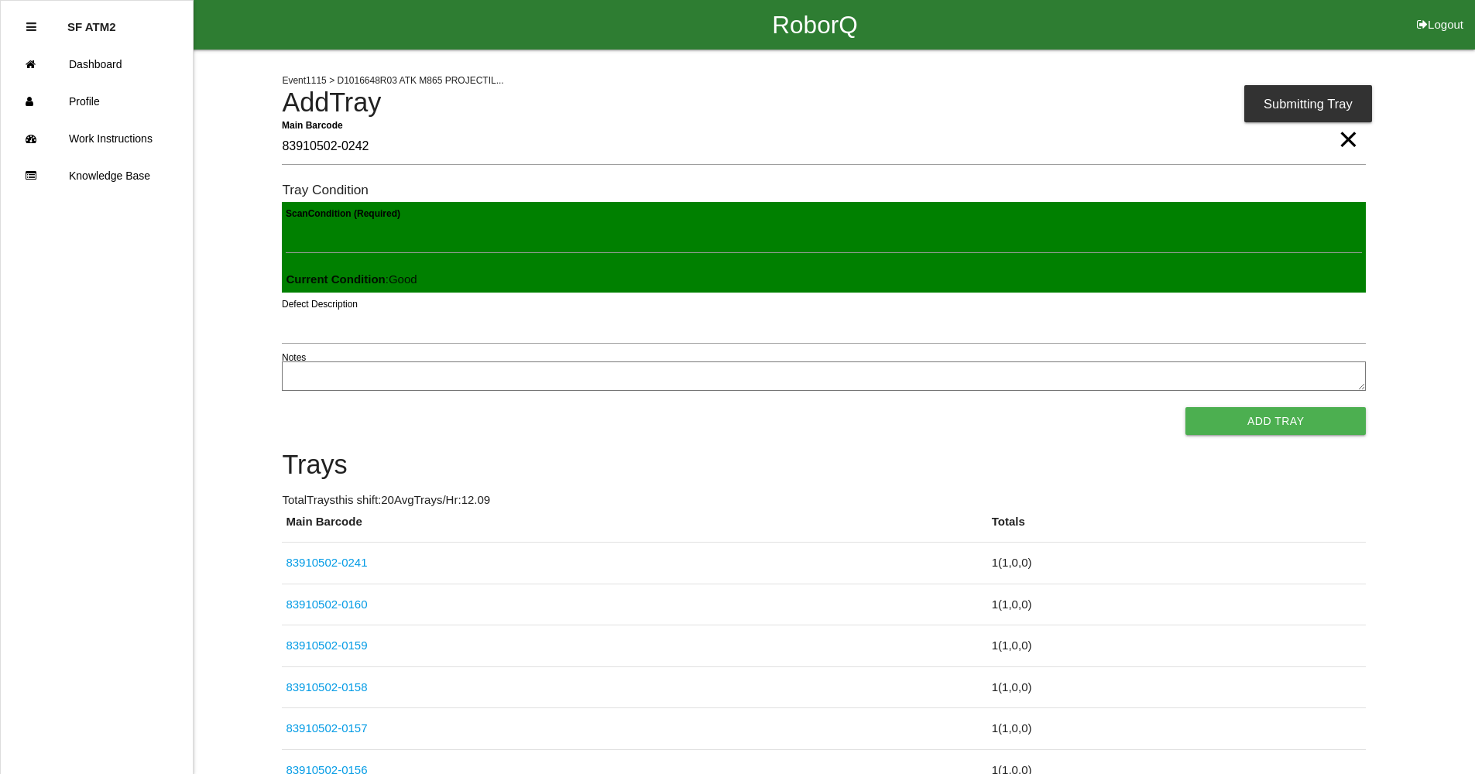
click at [1186, 407] on button "Add Tray" at bounding box center [1276, 421] width 180 height 28
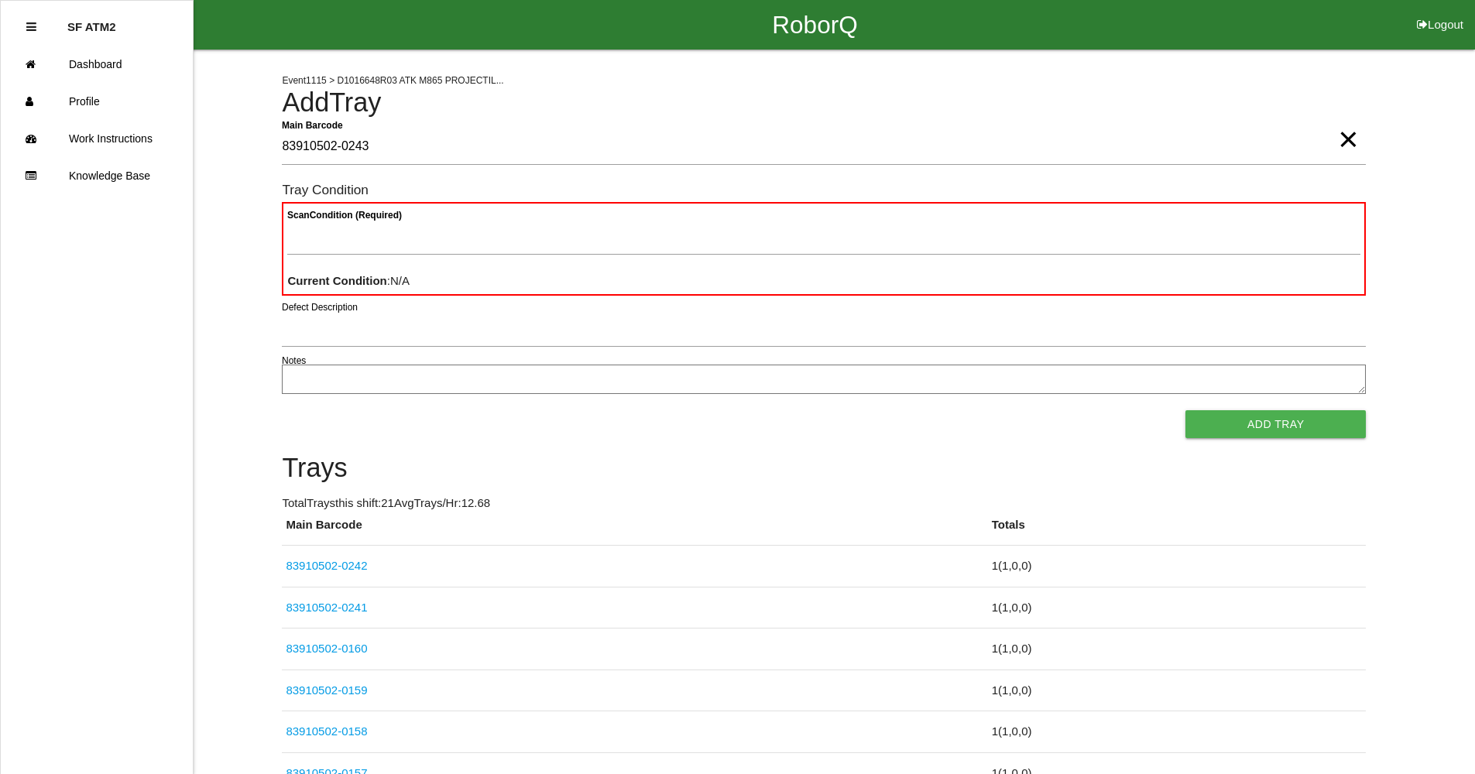
type Barcode "83910502-0243"
type Condition "goo"
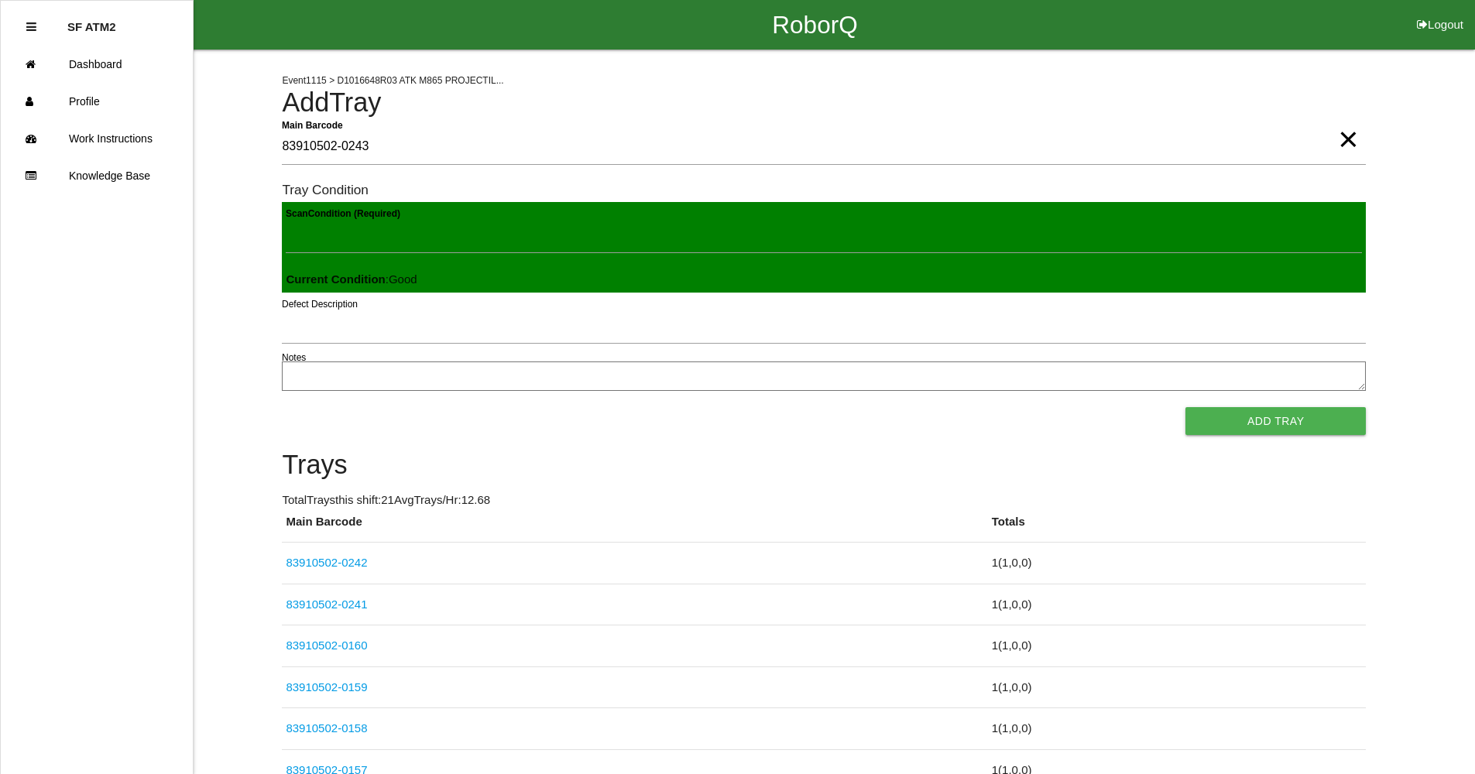
click at [1186, 407] on button "Add Tray" at bounding box center [1276, 421] width 180 height 28
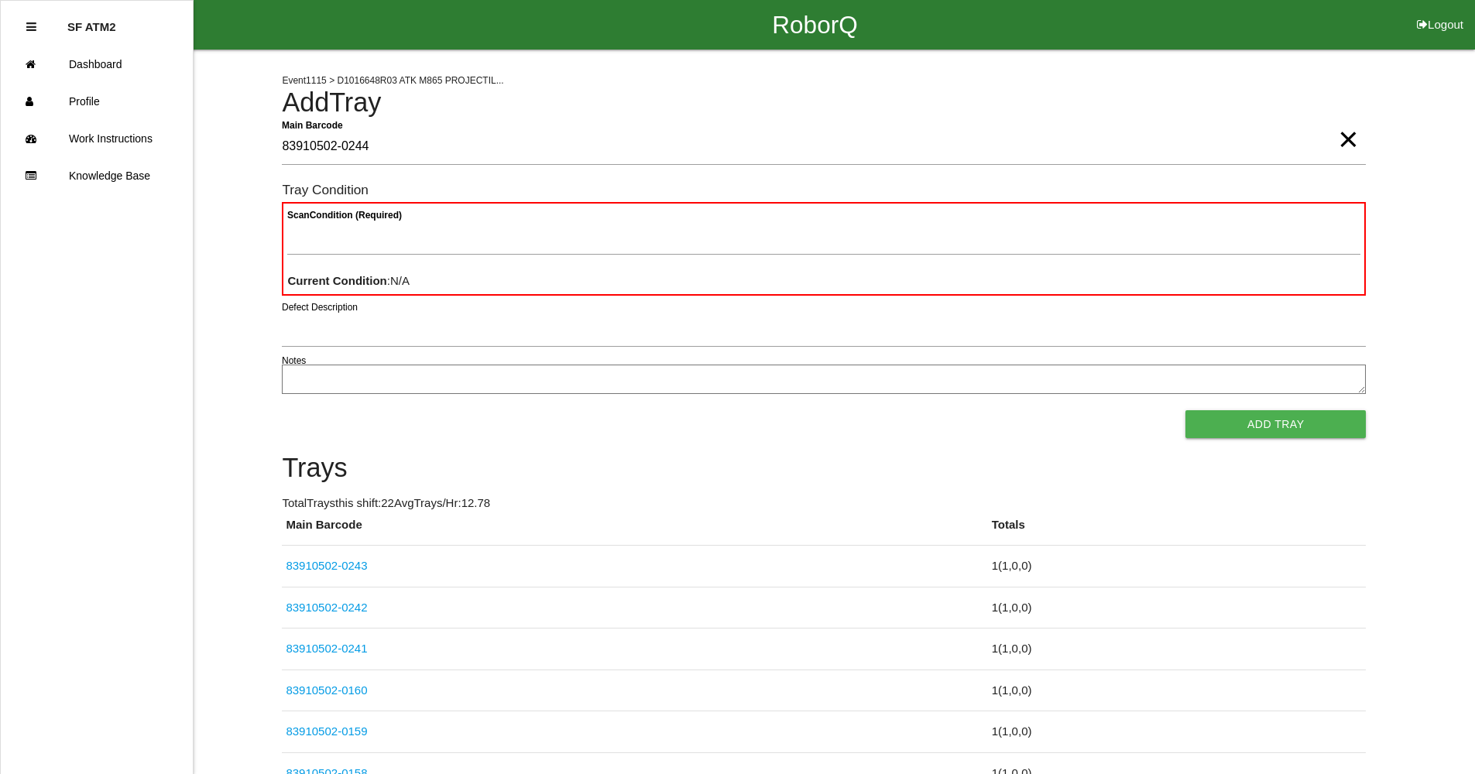
type Barcode "83910502-0244"
type Condition "goo"
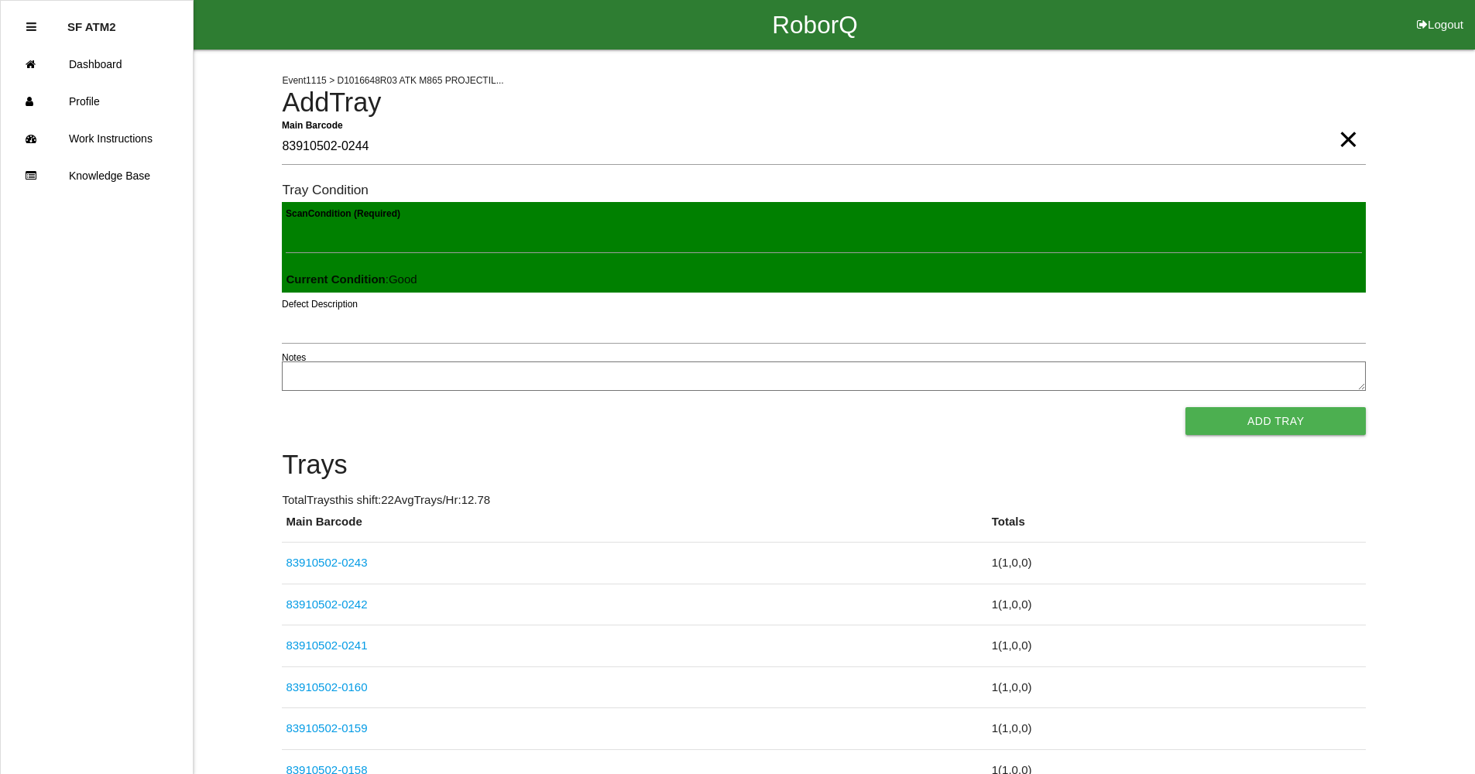
click at [1186, 407] on button "Add Tray" at bounding box center [1276, 421] width 180 height 28
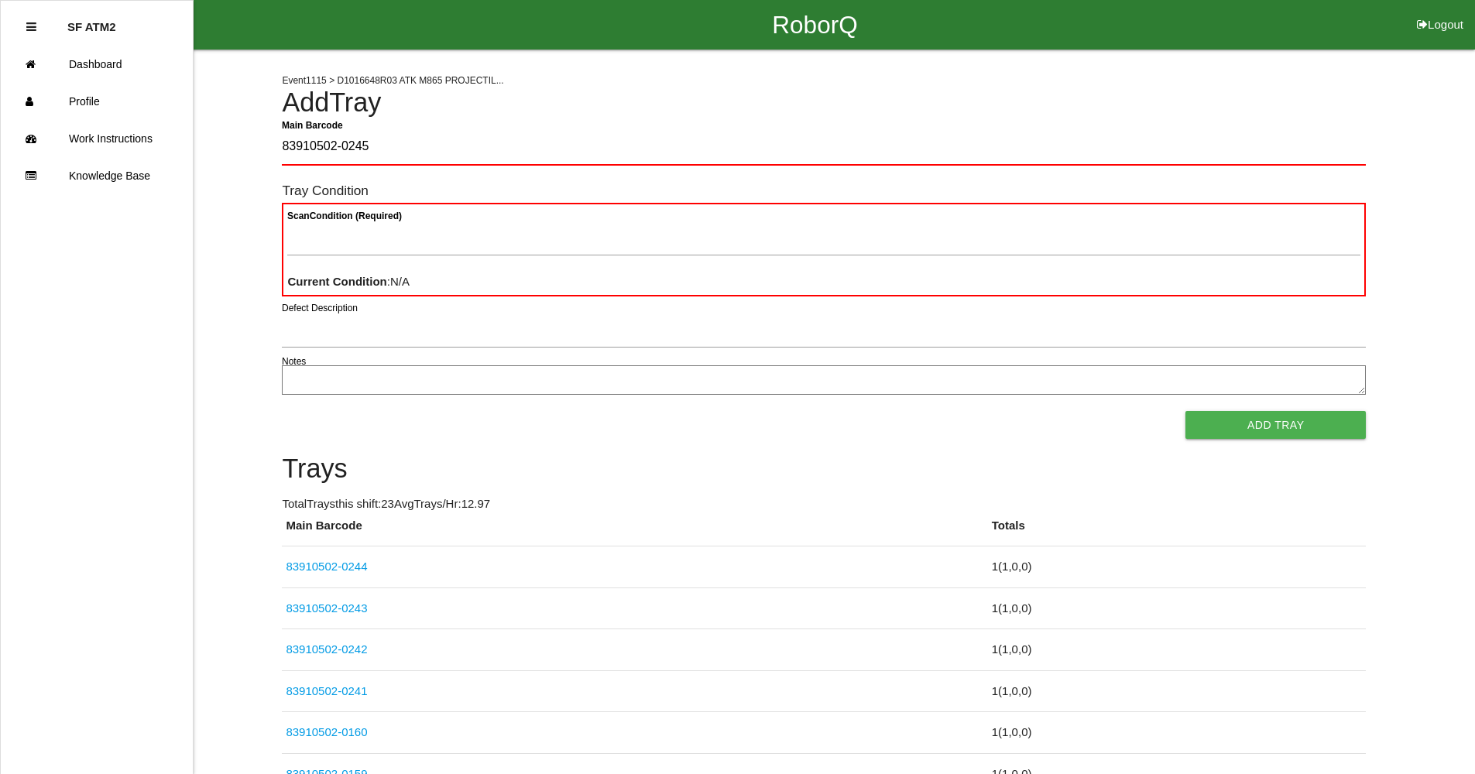
type Barcode "83910502-0245"
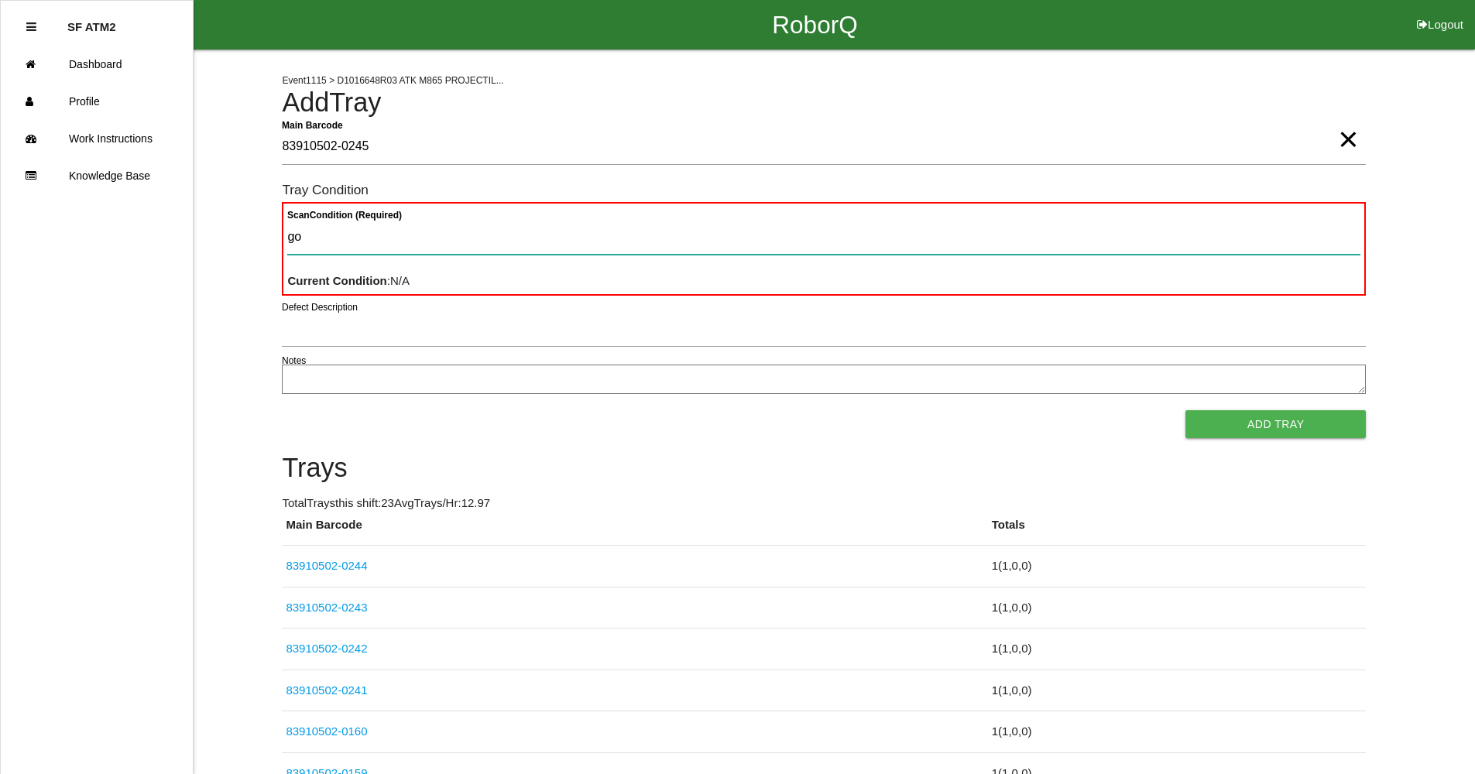
type Condition "goo"
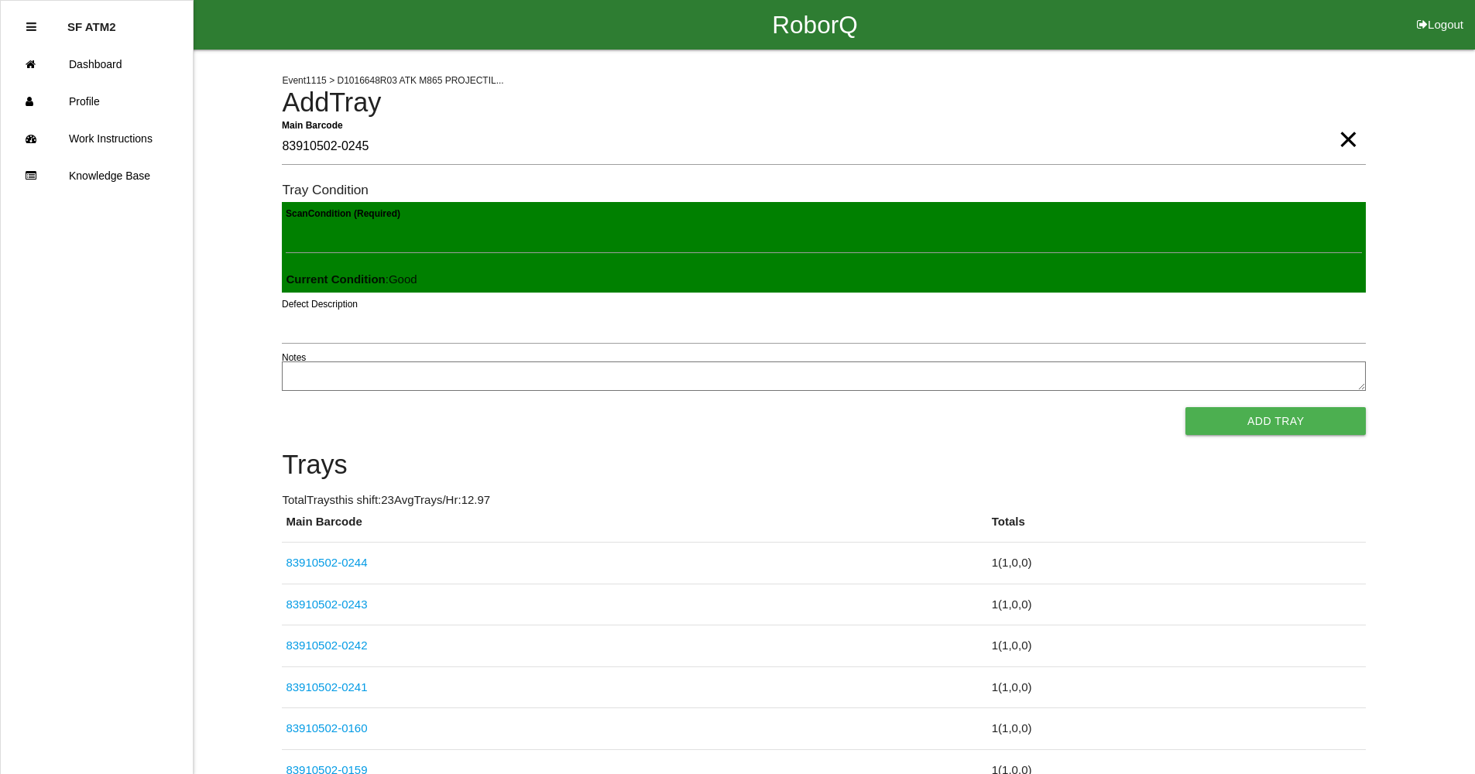
click at [1186, 407] on button "Add Tray" at bounding box center [1276, 421] width 180 height 28
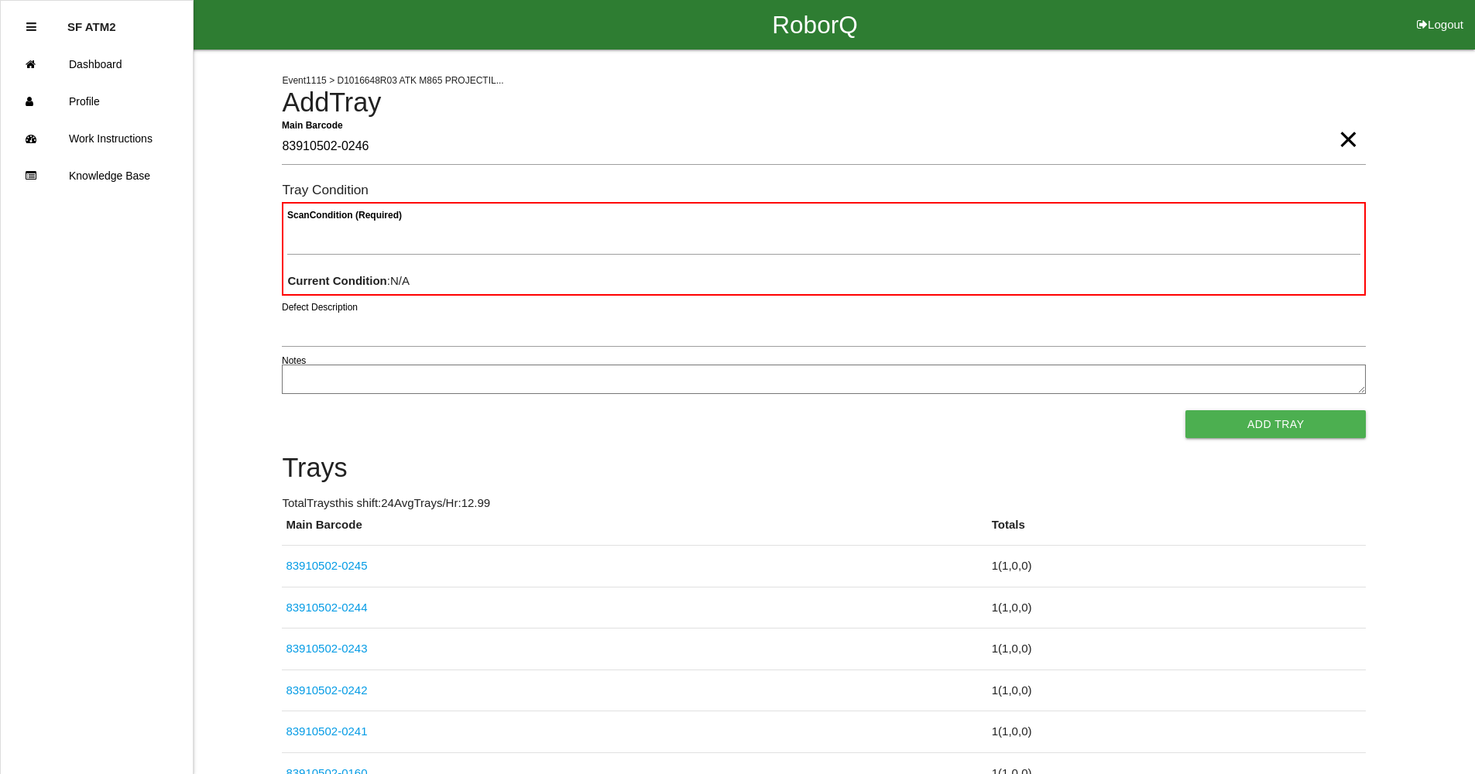
type Barcode "83910502-0246"
type Condition "goo"
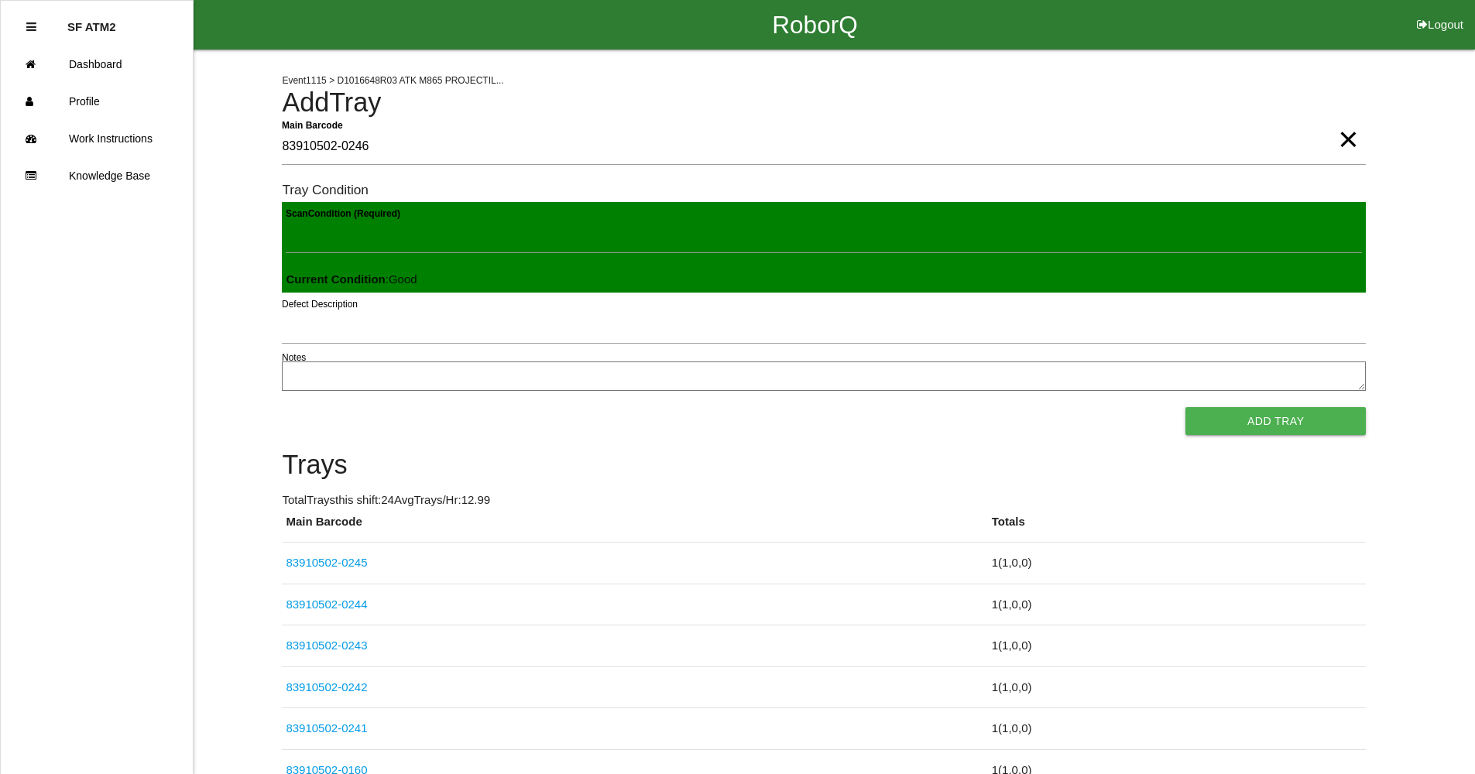
click at [1186, 407] on button "Add Tray" at bounding box center [1276, 421] width 180 height 28
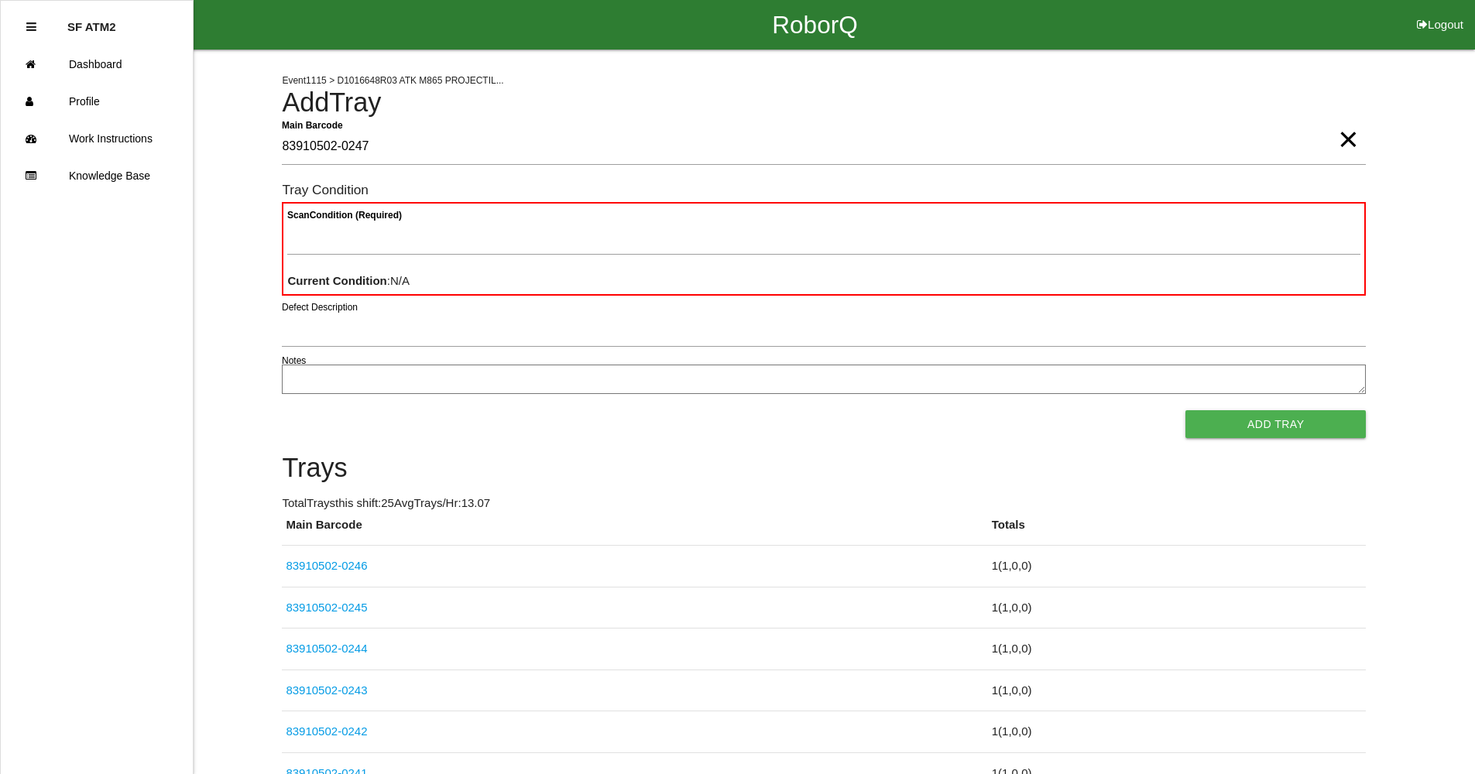
type Barcode "83910502-0247"
type Condition "goo"
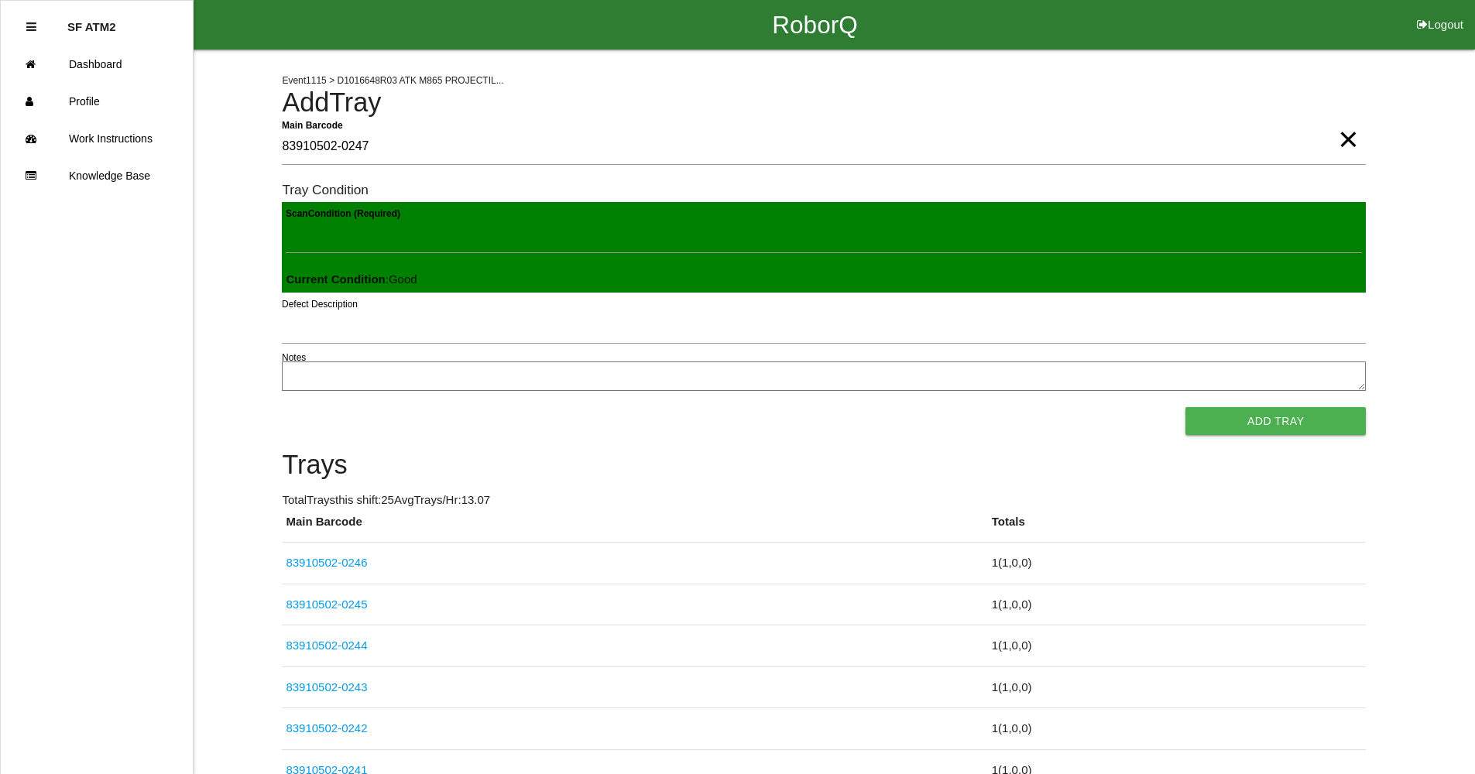
click button "Add Tray" at bounding box center [1276, 421] width 180 height 28
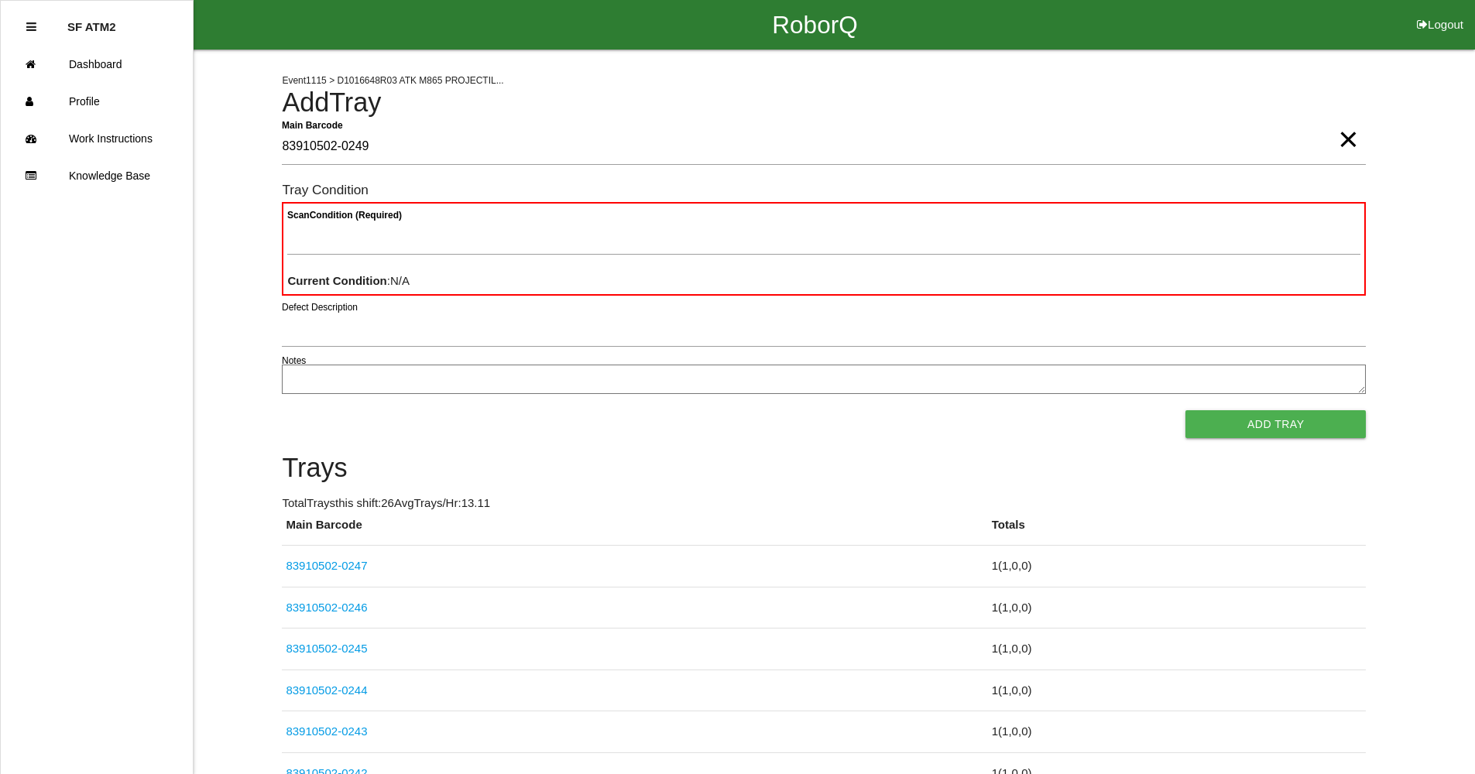
type Barcode "83910502-0249"
type Condition "goo"
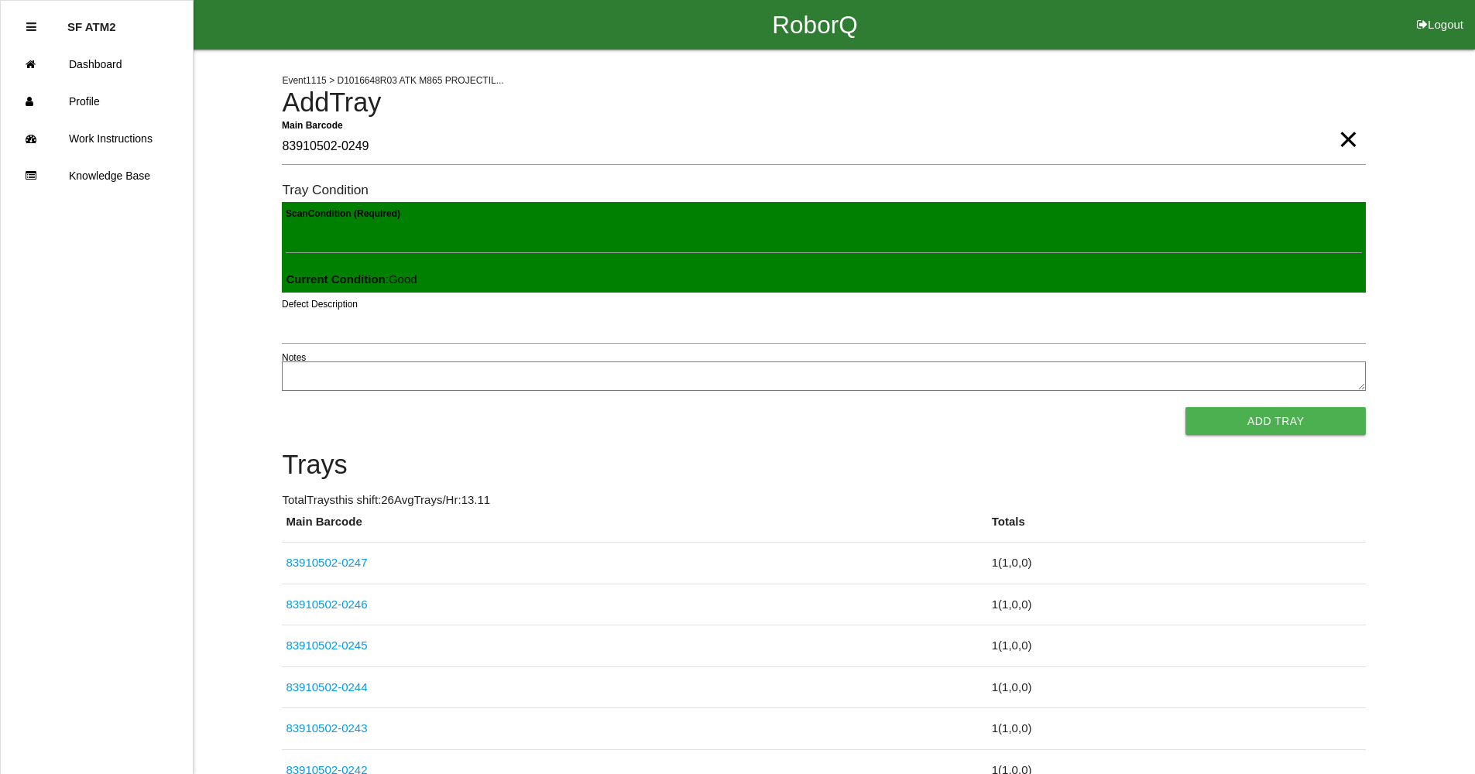
click at [1186, 407] on button "Add Tray" at bounding box center [1276, 421] width 180 height 28
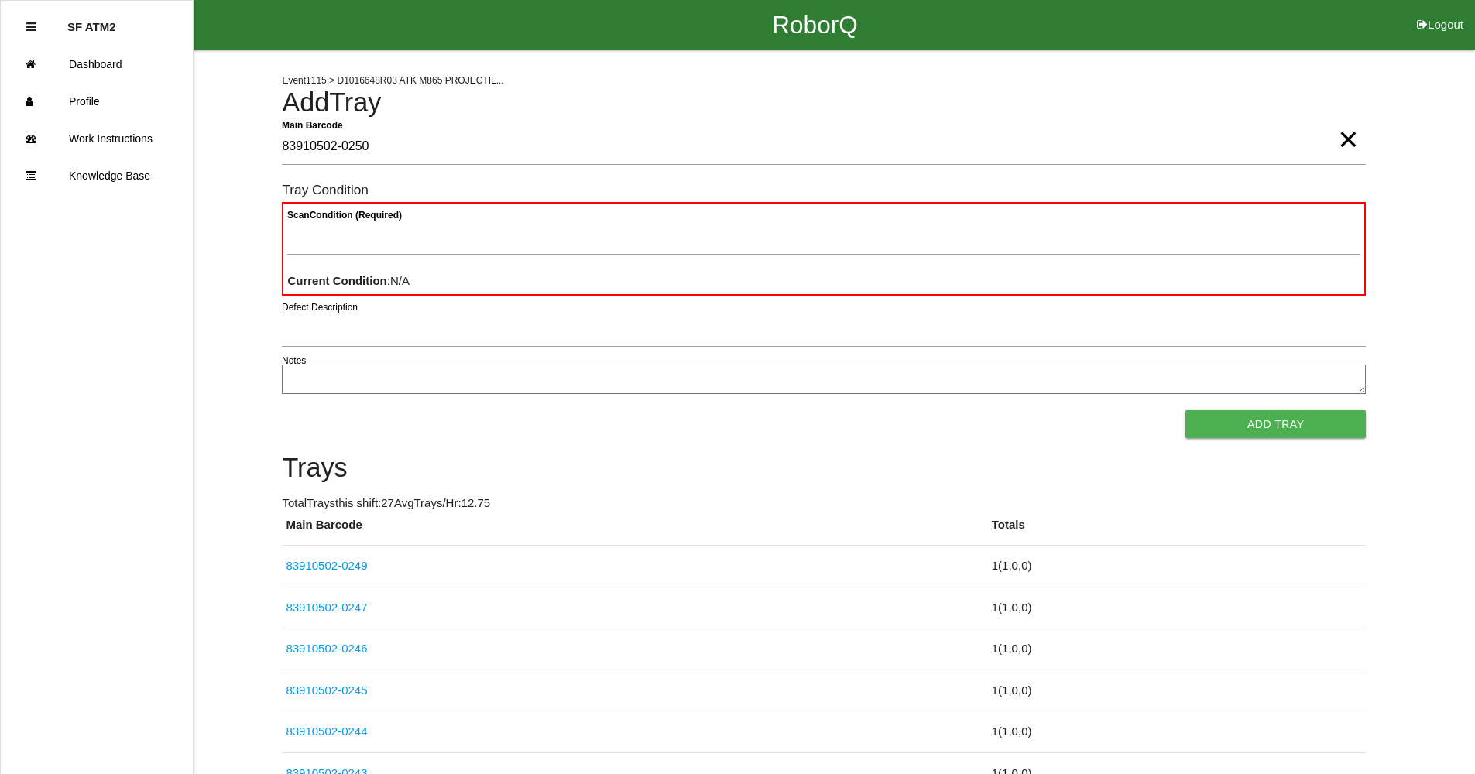
type Barcode "83910502-0250"
type Condition "goo"
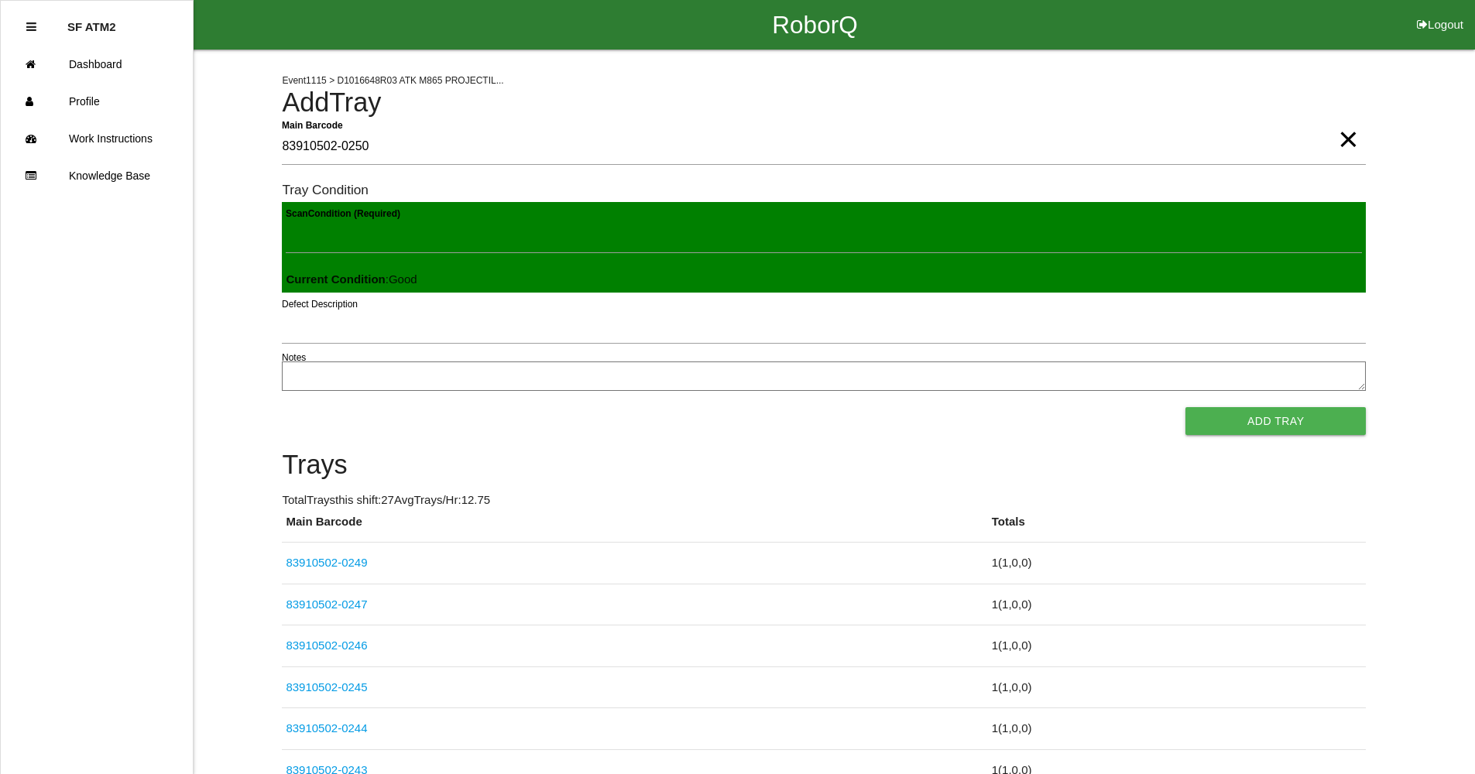
click at [1186, 407] on button "Add Tray" at bounding box center [1276, 421] width 180 height 28
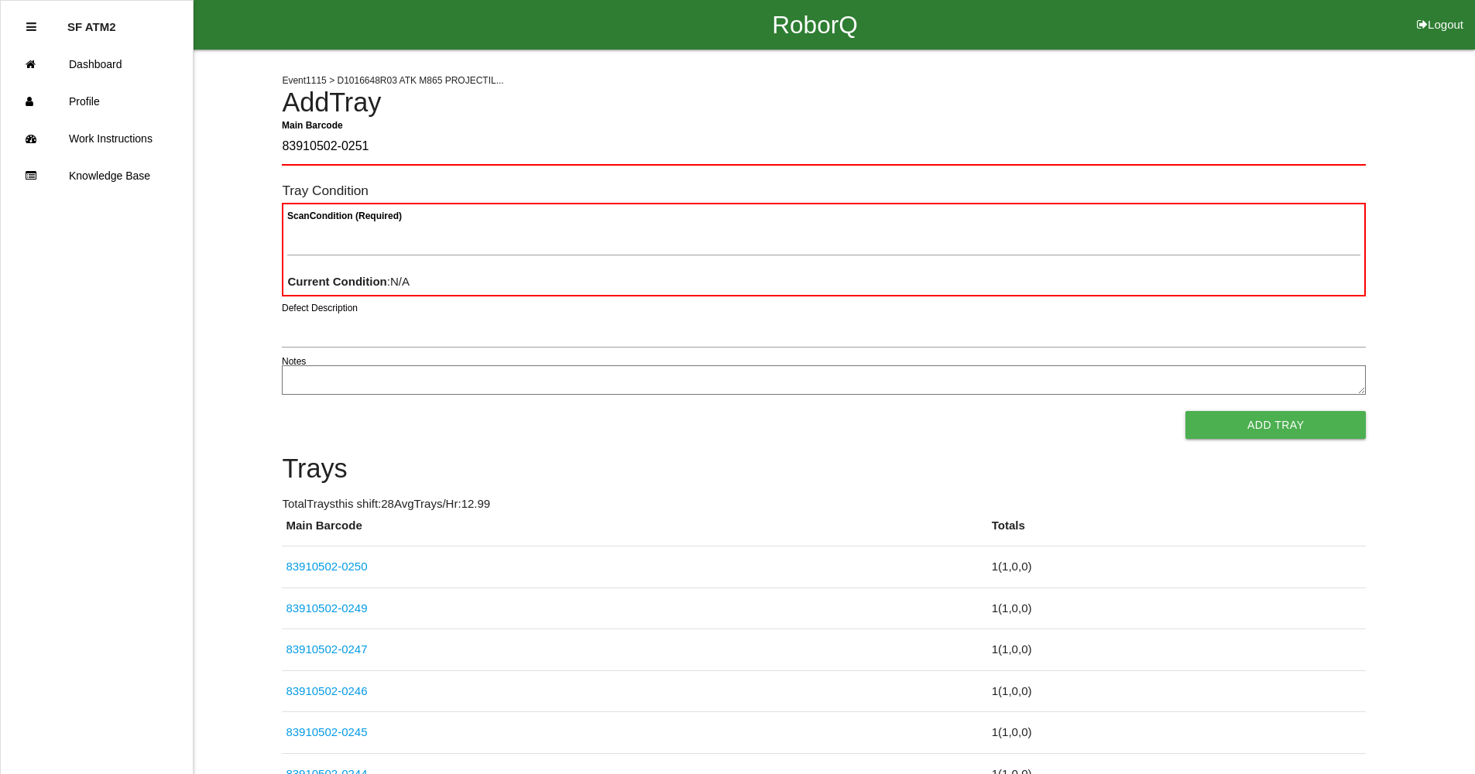
type Barcode "83910502-0251"
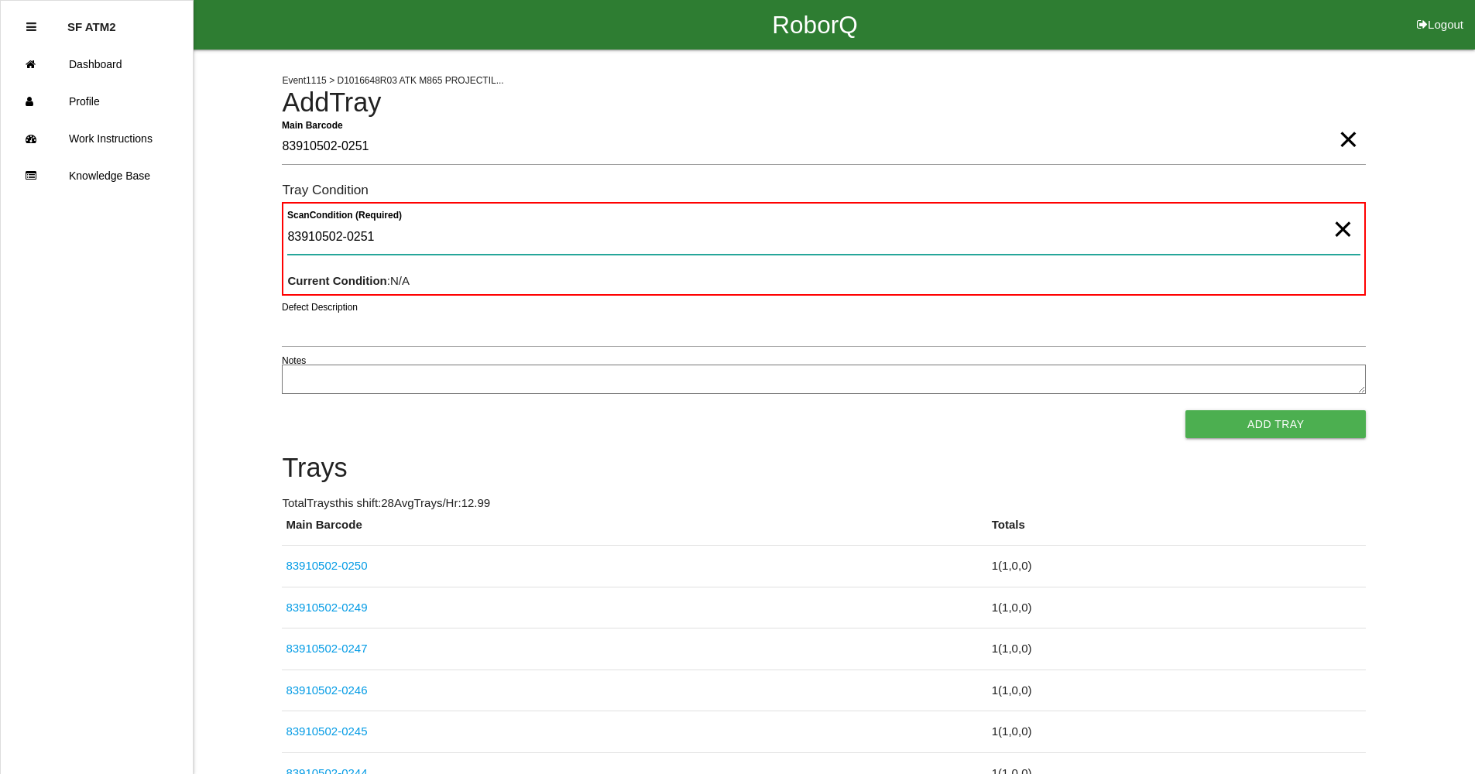
type Condition "83910502-0251"
drag, startPoint x: 422, startPoint y: 230, endPoint x: 0, endPoint y: 51, distance: 458.4
type Condition "goo"
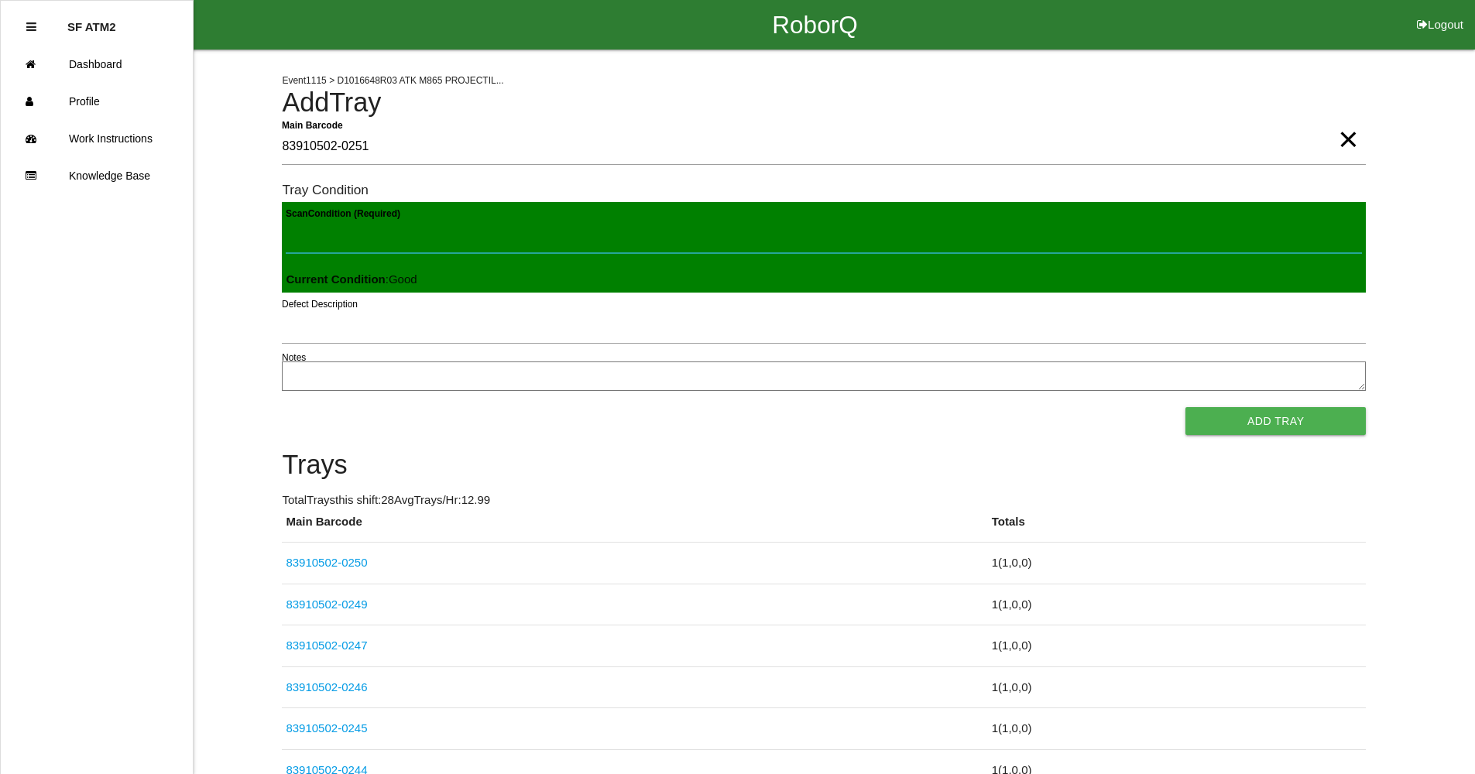
click at [1186, 407] on button "Add Tray" at bounding box center [1276, 421] width 180 height 28
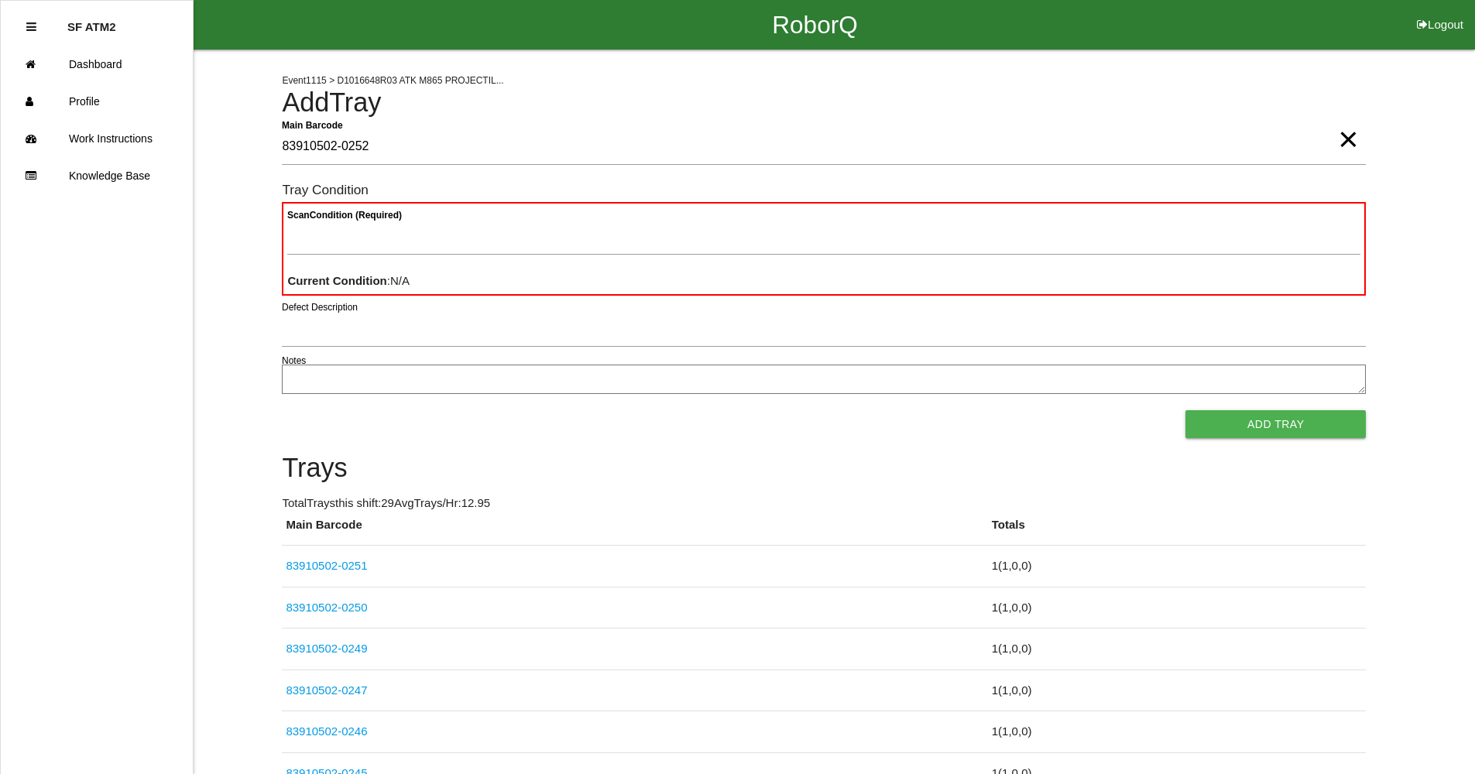
type Barcode "83910502-0252"
type Condition "goo"
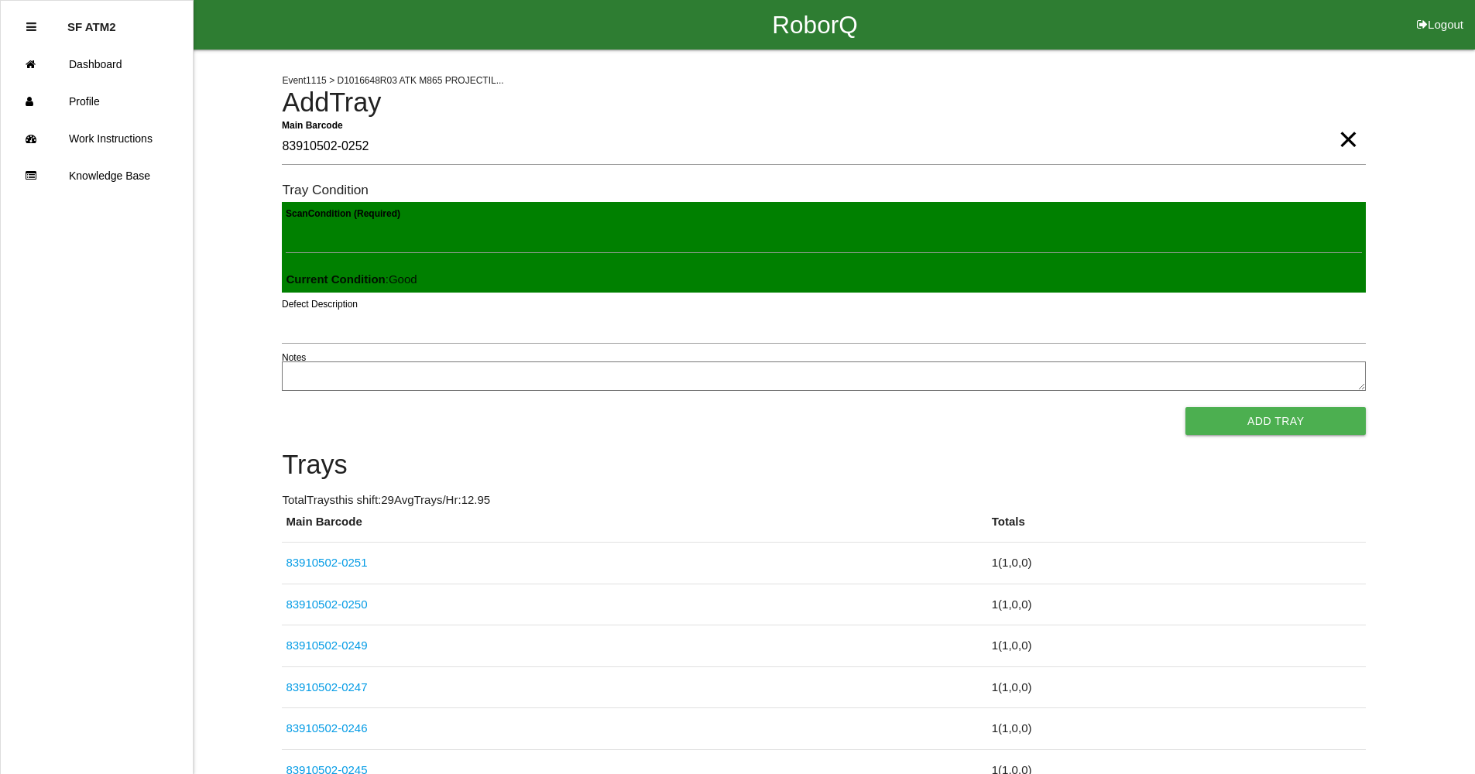
click at [1186, 407] on button "Add Tray" at bounding box center [1276, 421] width 180 height 28
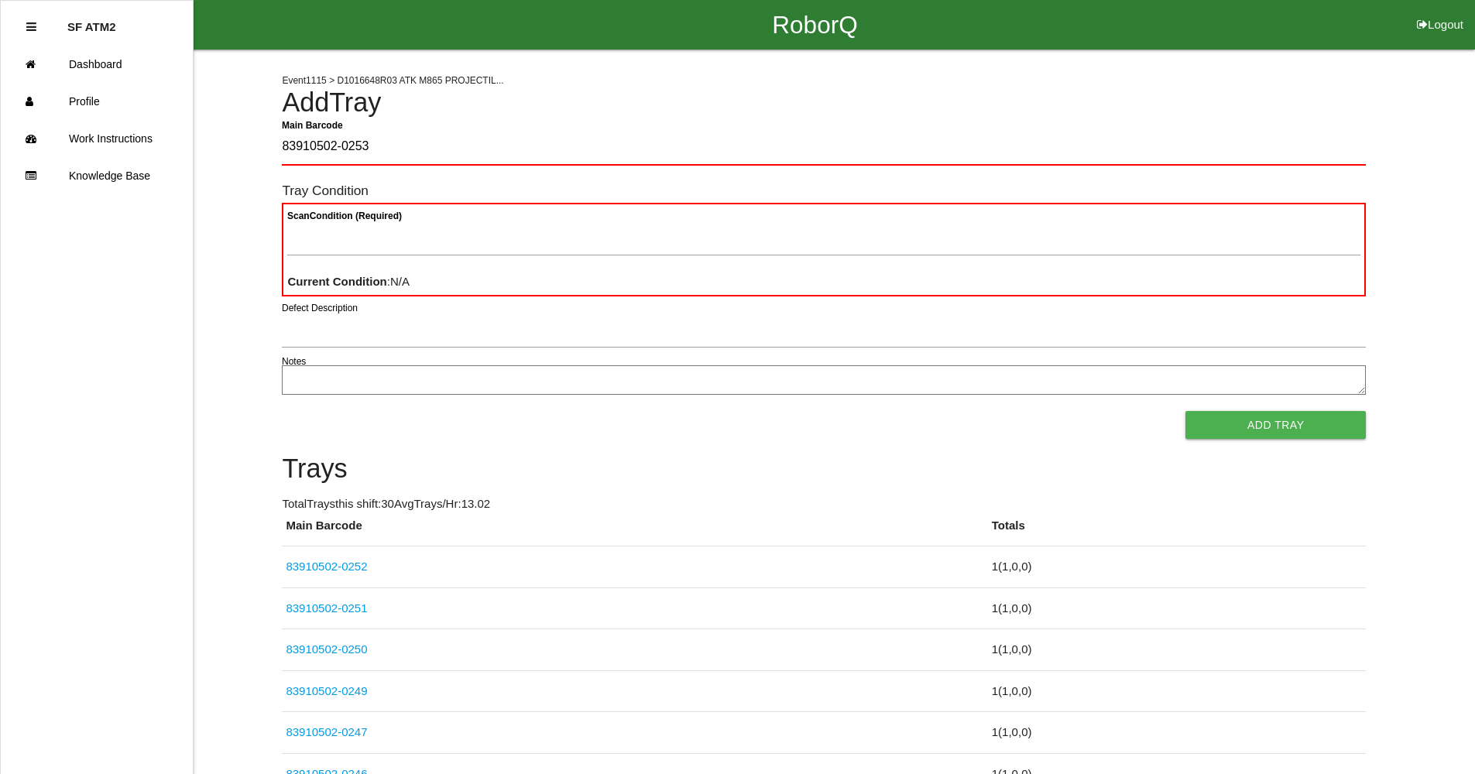
type Barcode "83910502-0253"
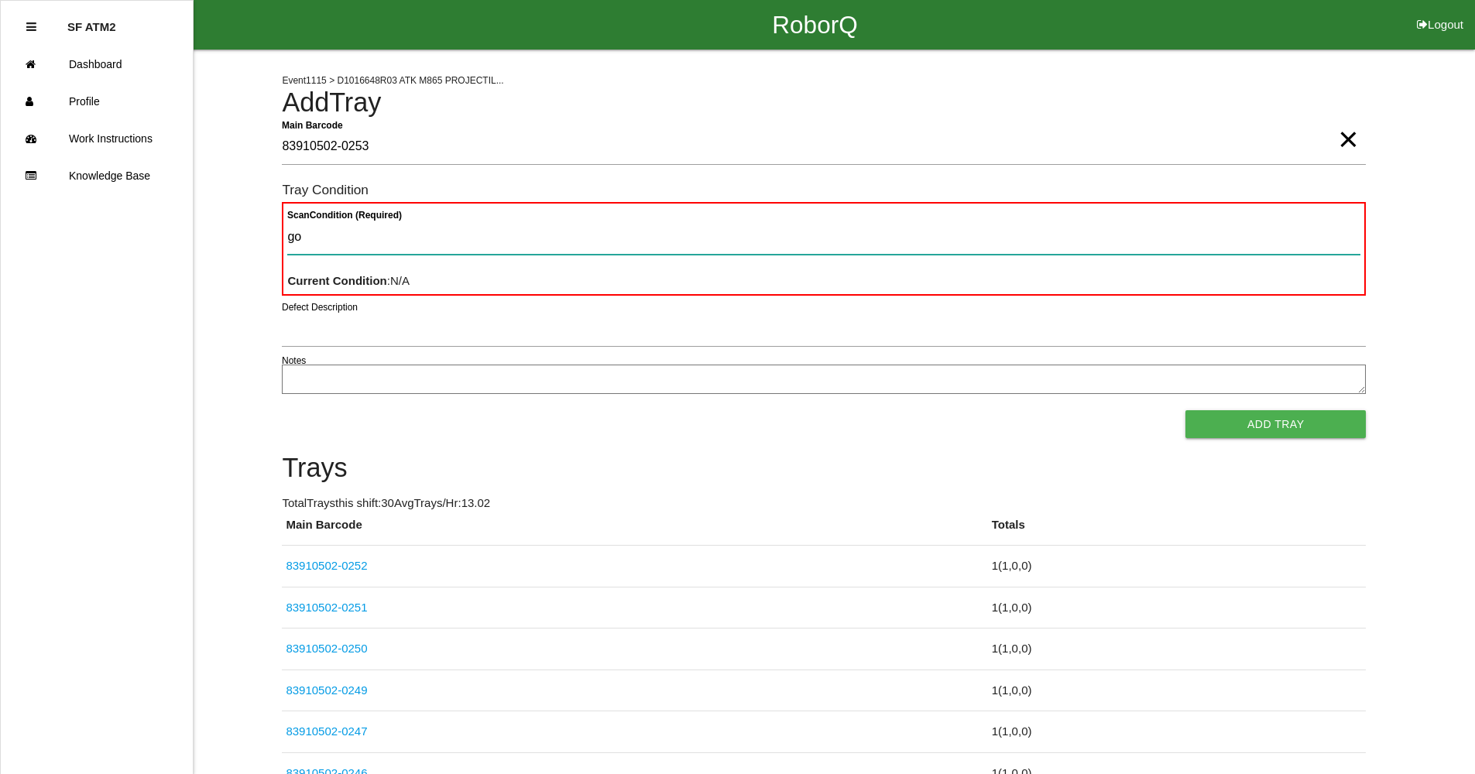
type Condition "goo"
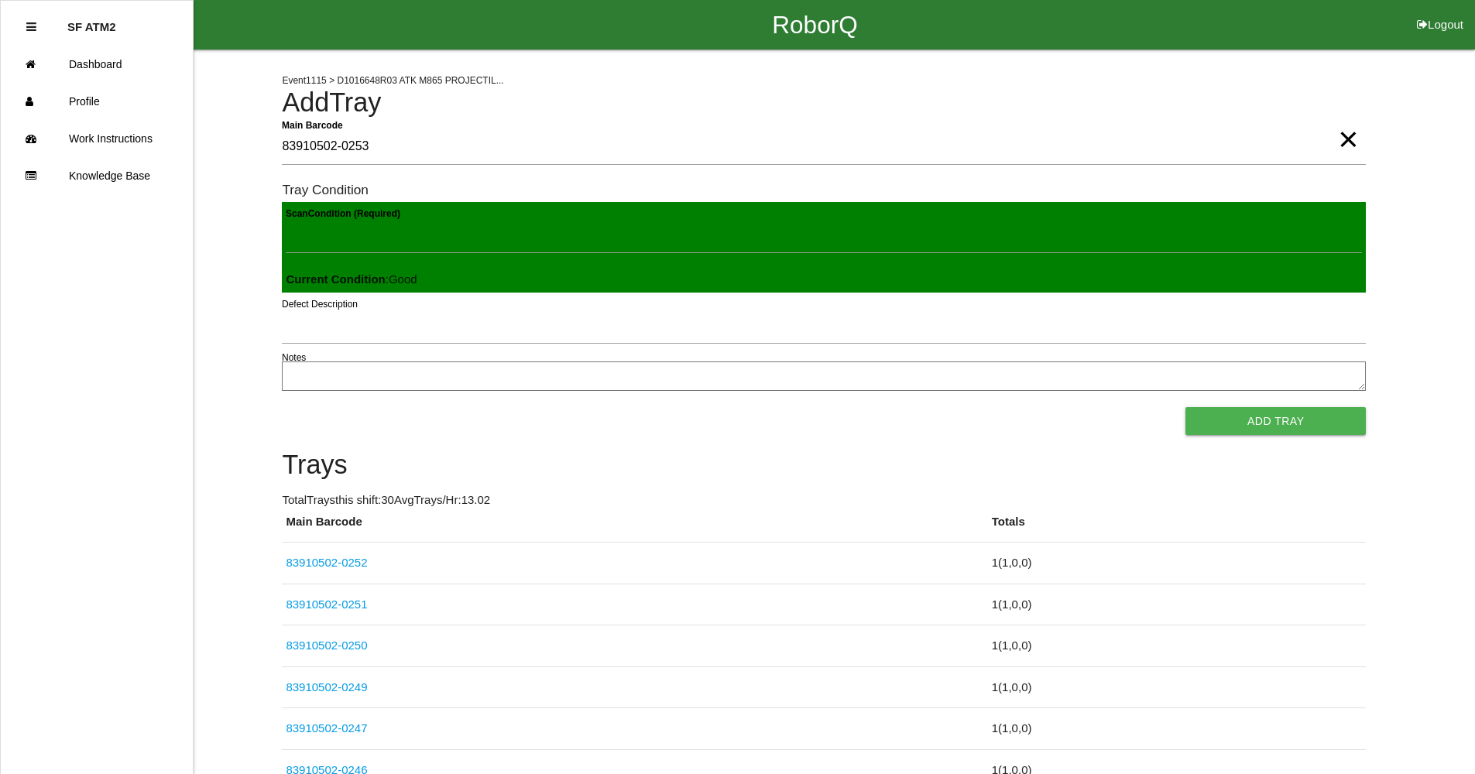
click at [1186, 407] on button "Add Tray" at bounding box center [1276, 421] width 180 height 28
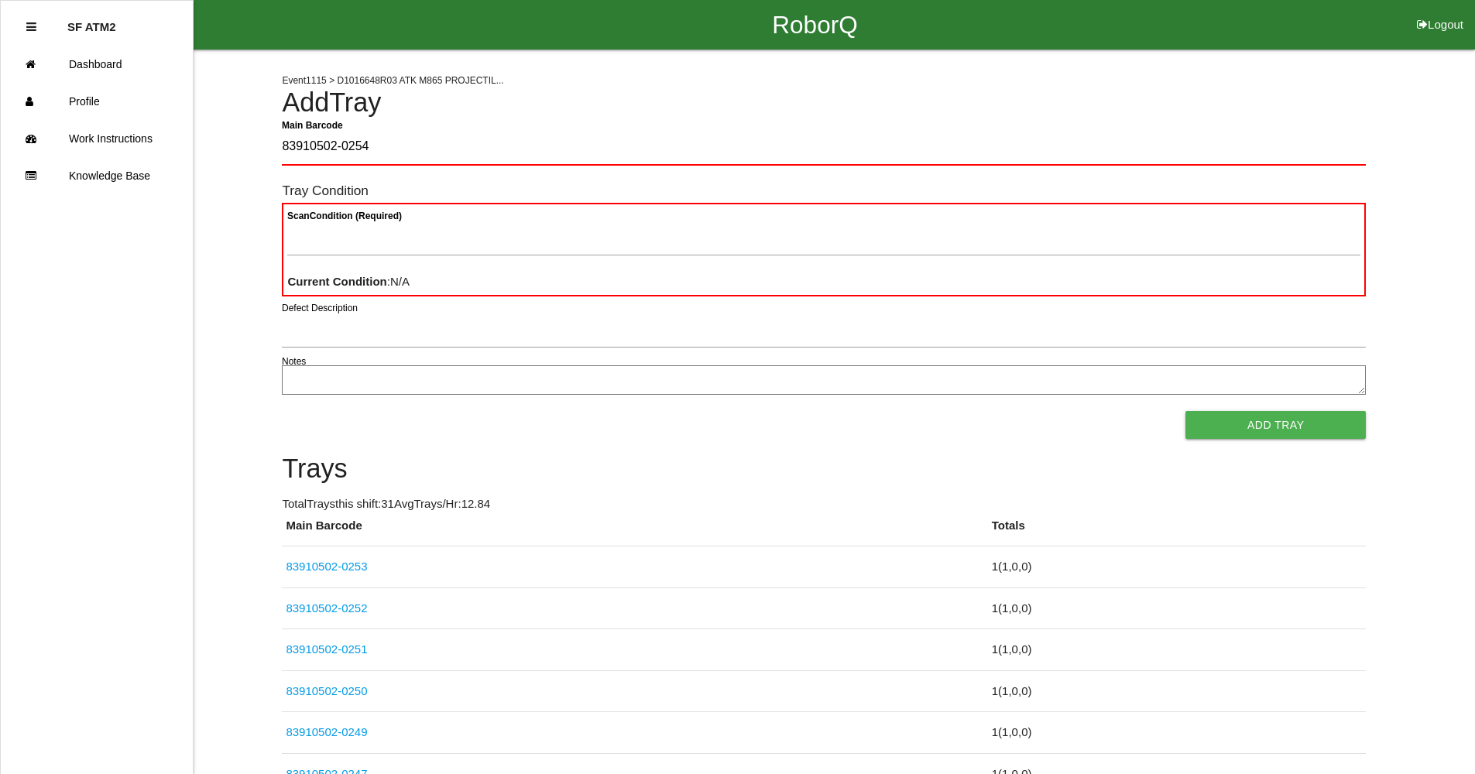
type Barcode "83910502-0254"
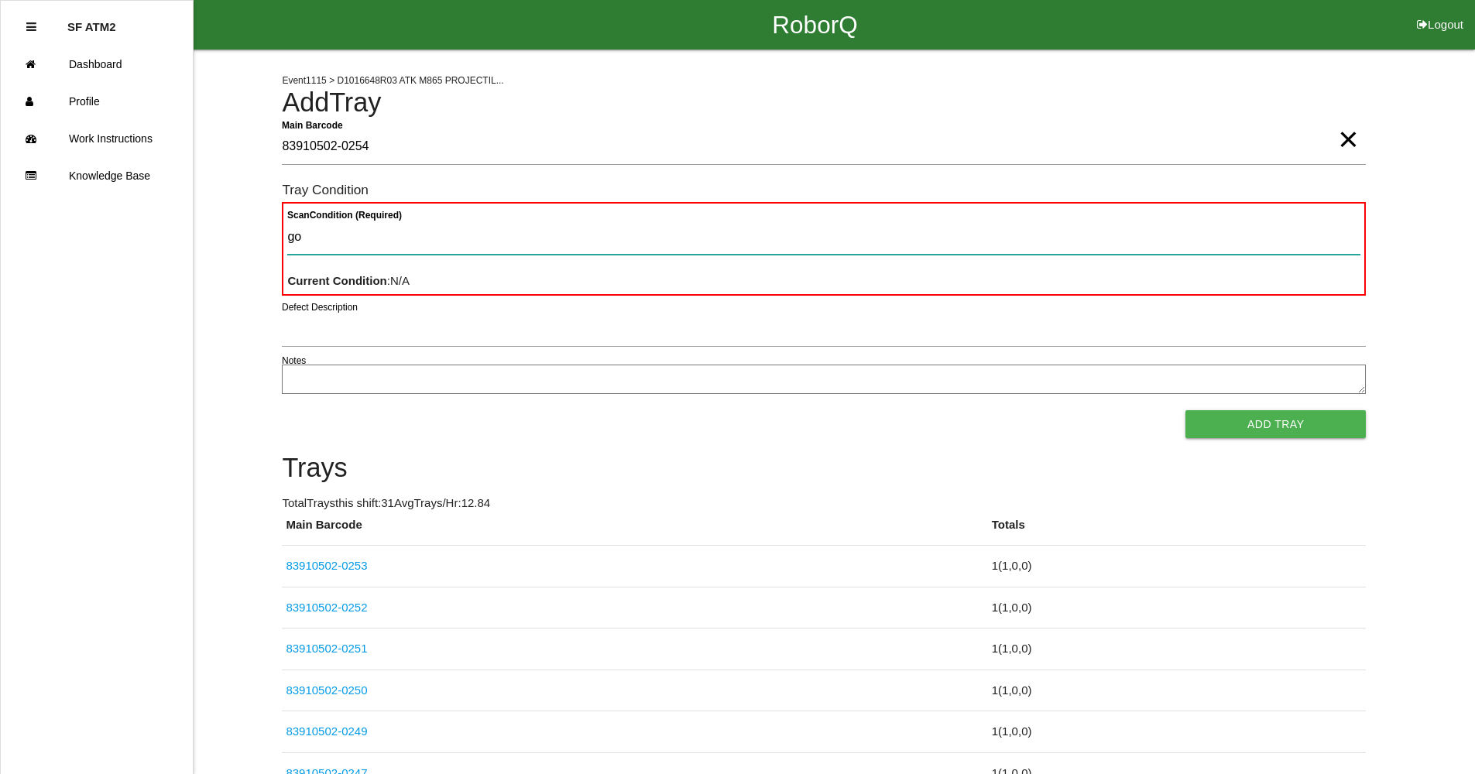
type Condition "goo"
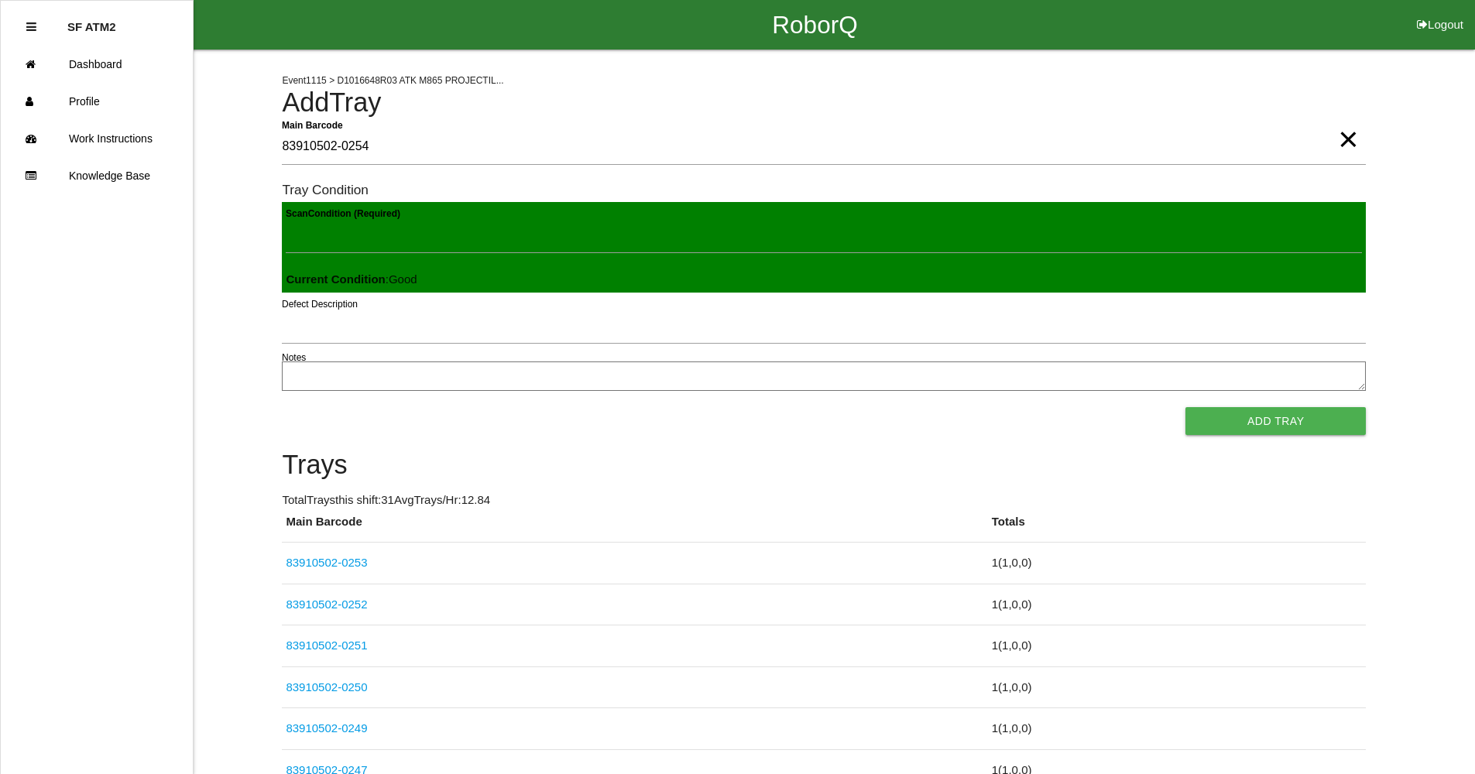
click at [1186, 407] on button "Add Tray" at bounding box center [1276, 421] width 180 height 28
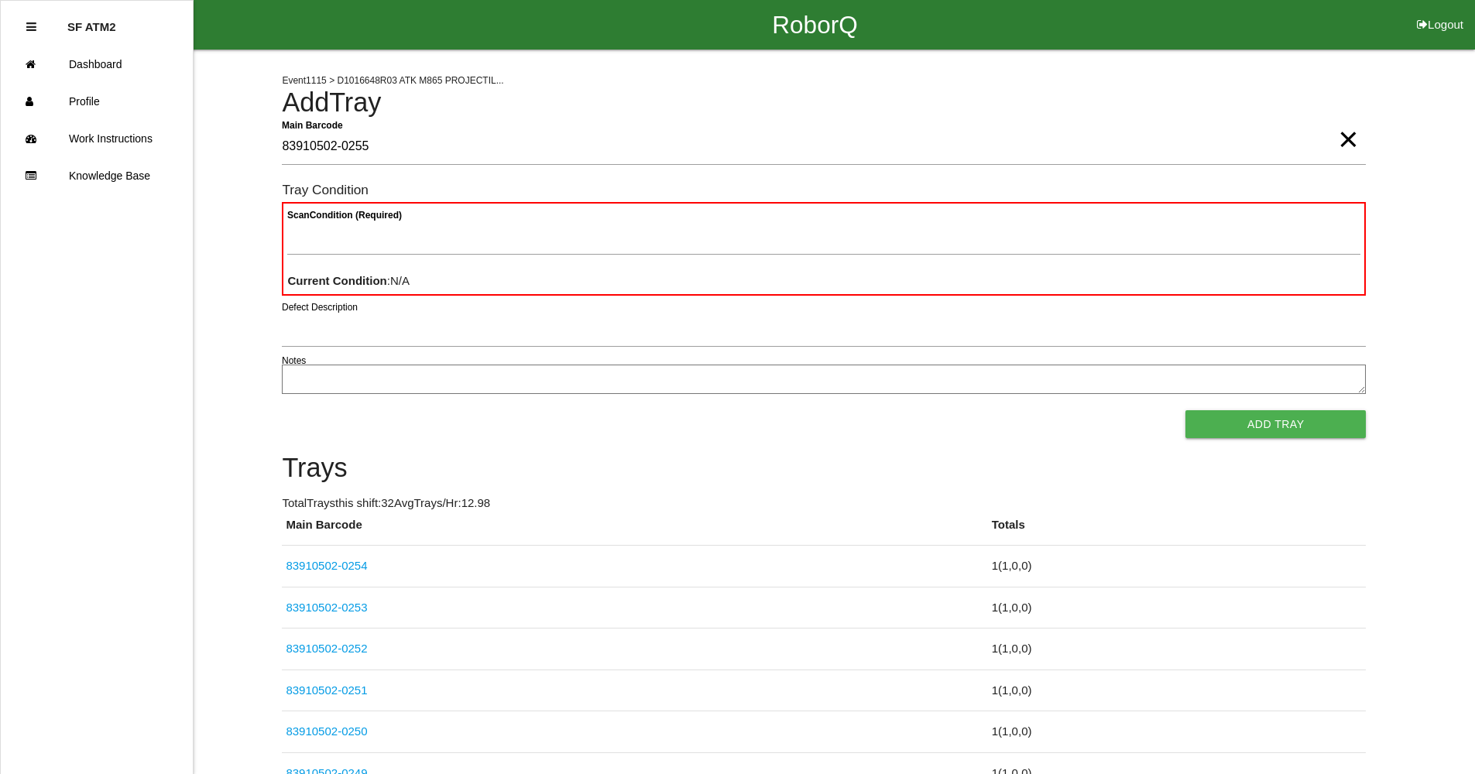
type Barcode "83910502-0255"
type Condition "goo"
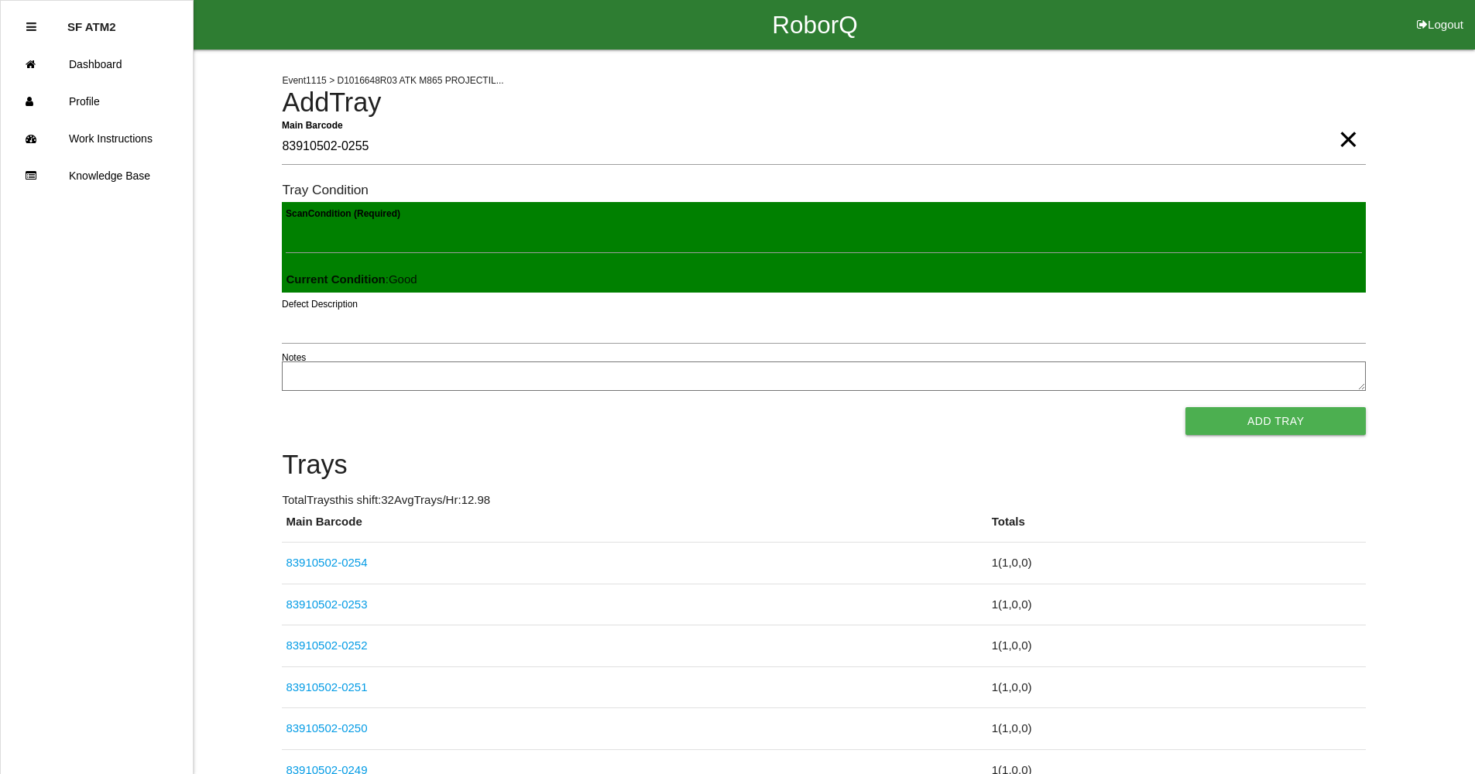
click at [1186, 407] on button "Add Tray" at bounding box center [1276, 421] width 180 height 28
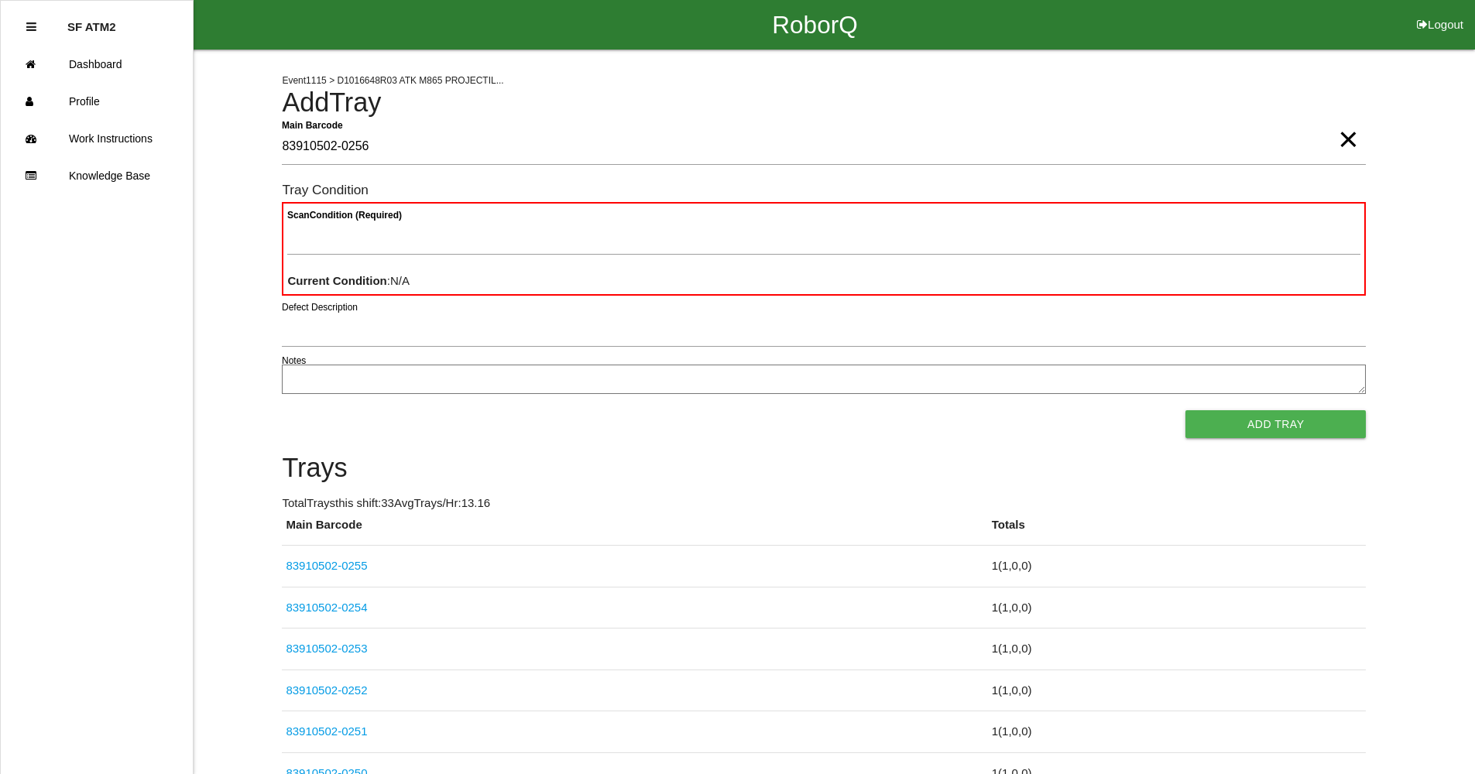
type Barcode "83910502-0256"
type Condition "goo"
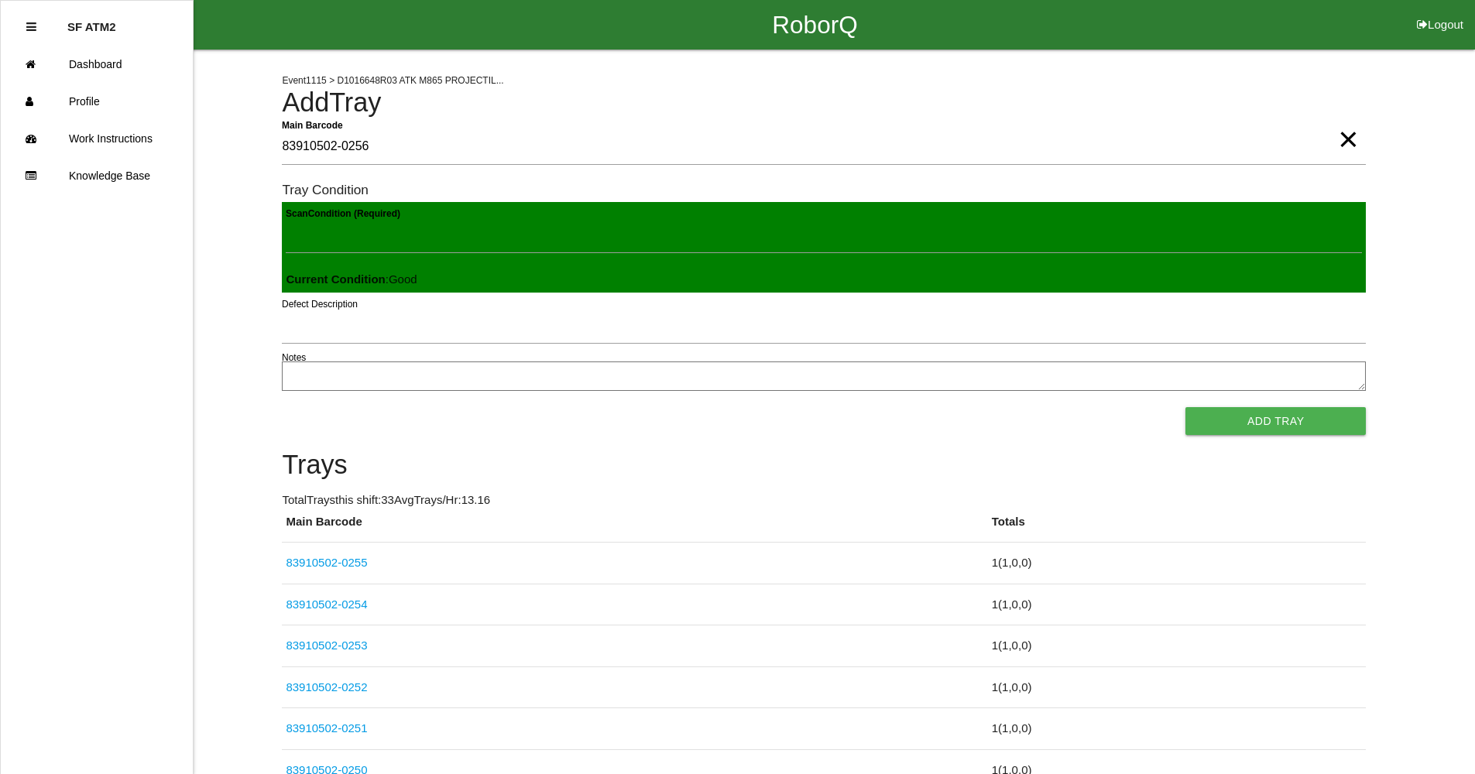
click at [1186, 407] on button "Add Tray" at bounding box center [1276, 421] width 180 height 28
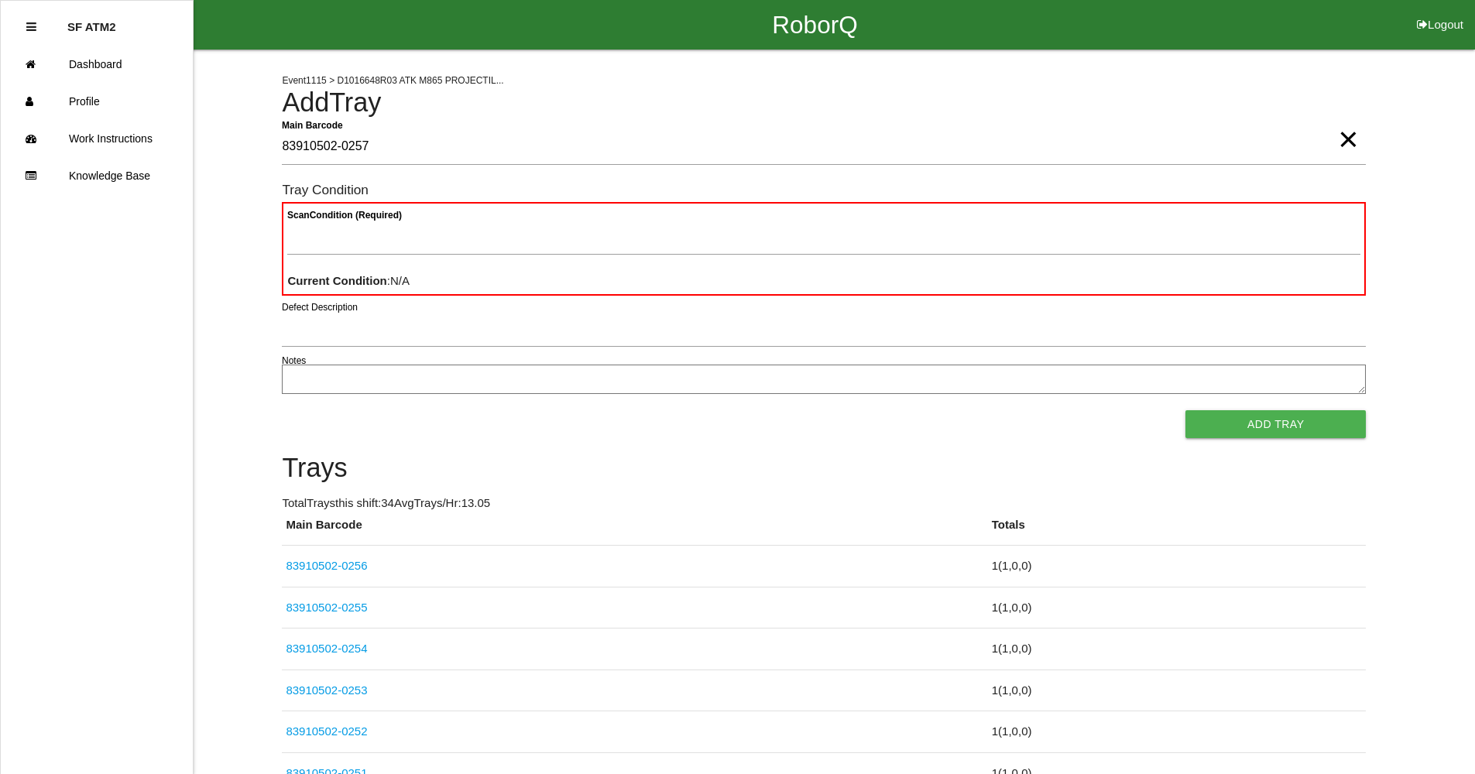
type Barcode "83910502-0257"
type Condition "goo"
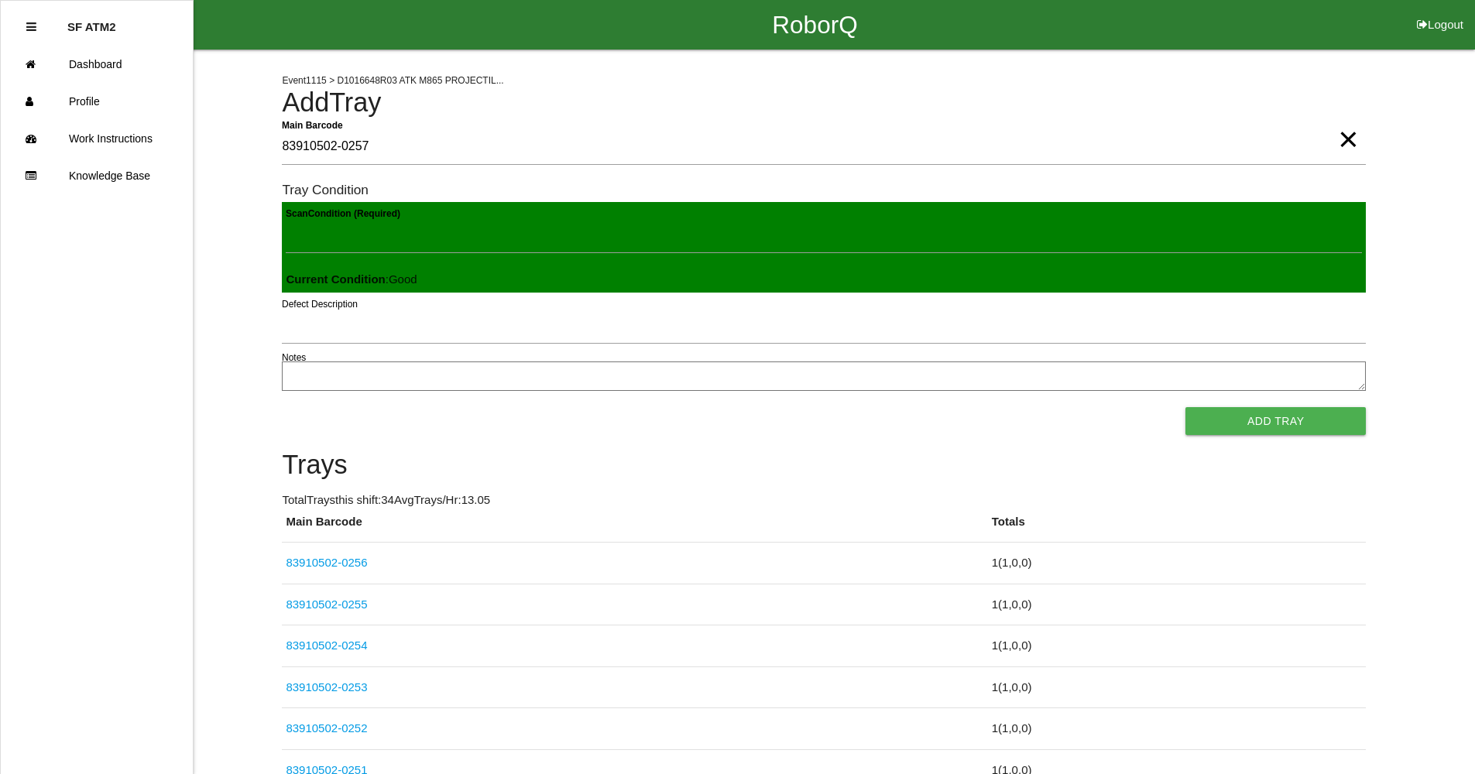
click at [1186, 407] on button "Add Tray" at bounding box center [1276, 421] width 180 height 28
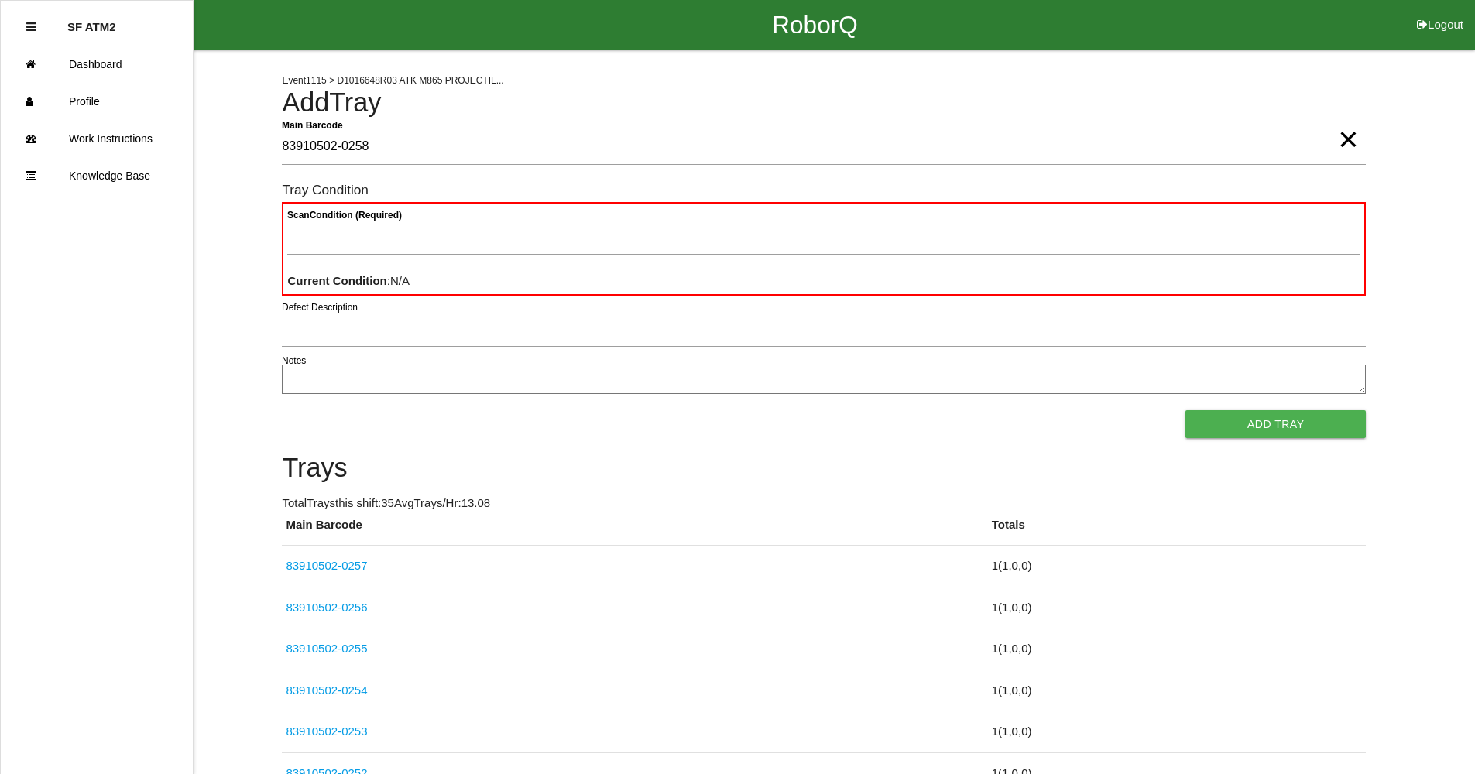
type Barcode "83910502-0258"
type Condition "goo"
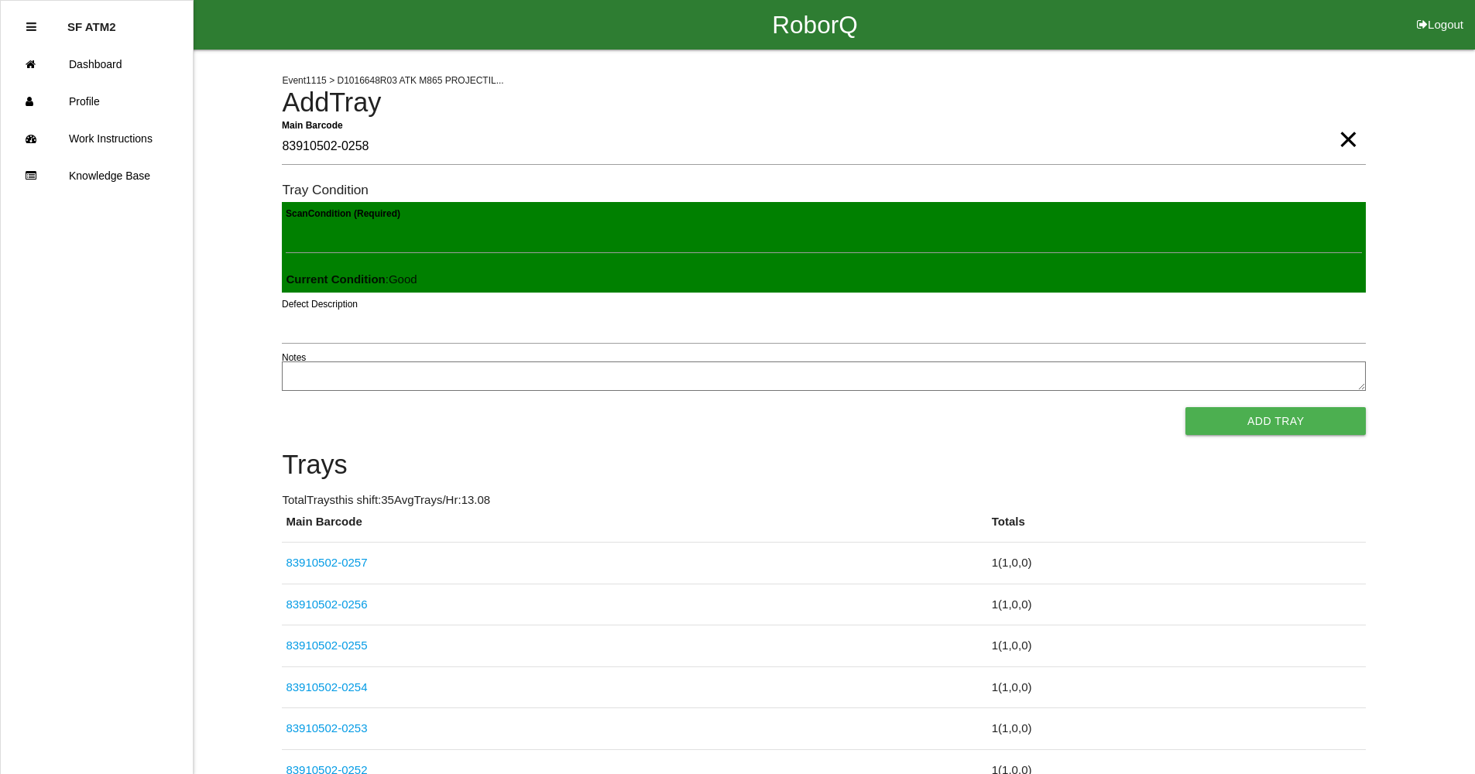
click at [1186, 407] on button "Add Tray" at bounding box center [1276, 421] width 180 height 28
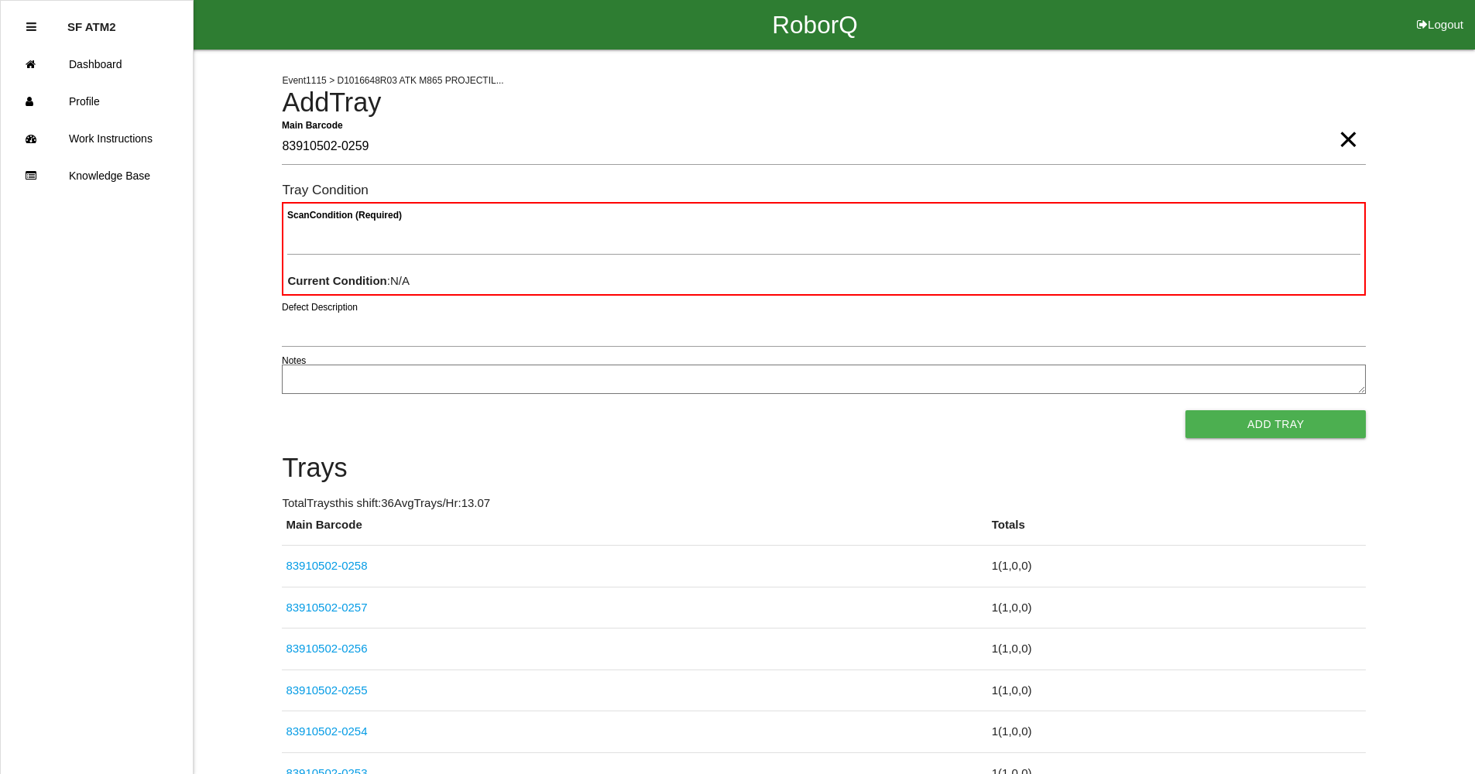
type Barcode "83910502-0259"
type Condition "goo"
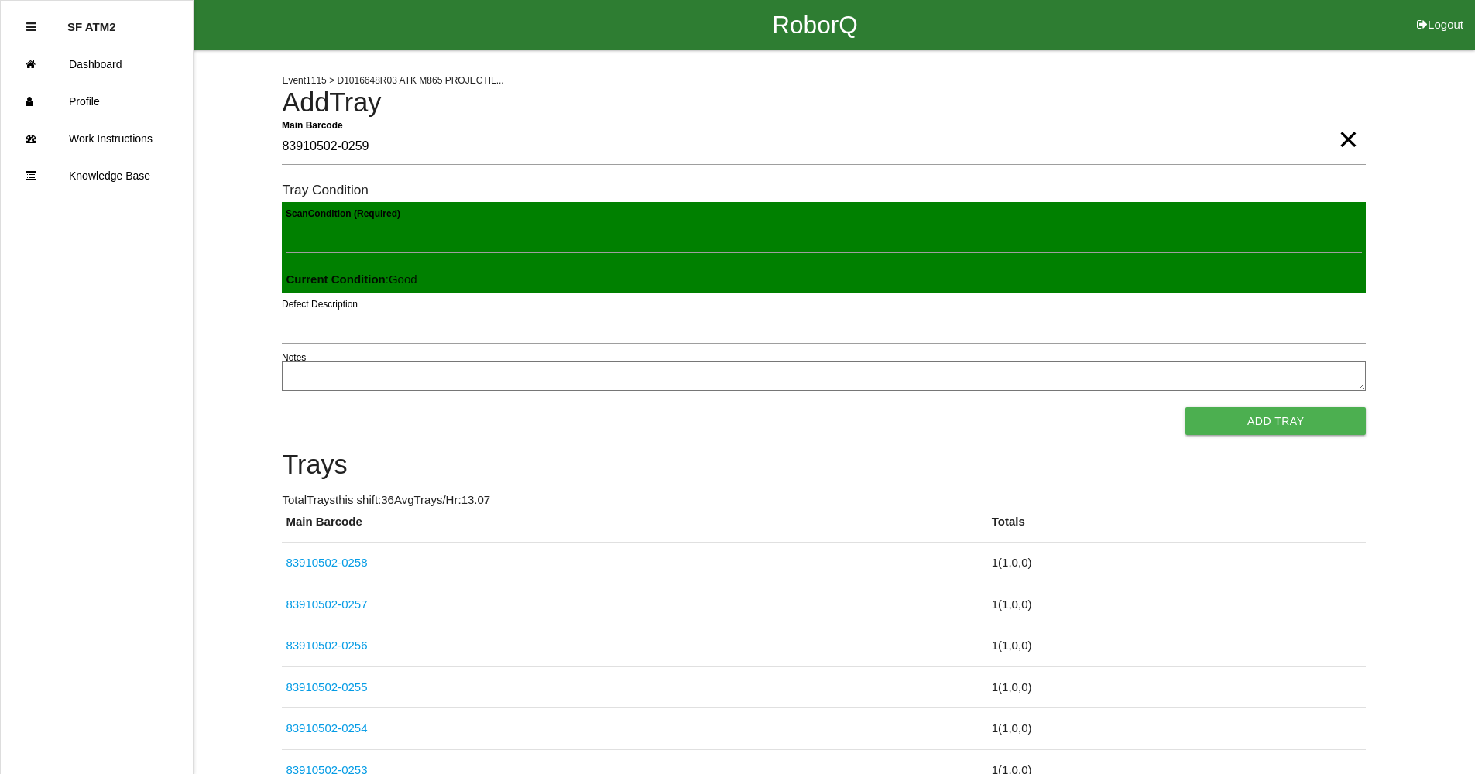
click at [1186, 407] on button "Add Tray" at bounding box center [1276, 421] width 180 height 28
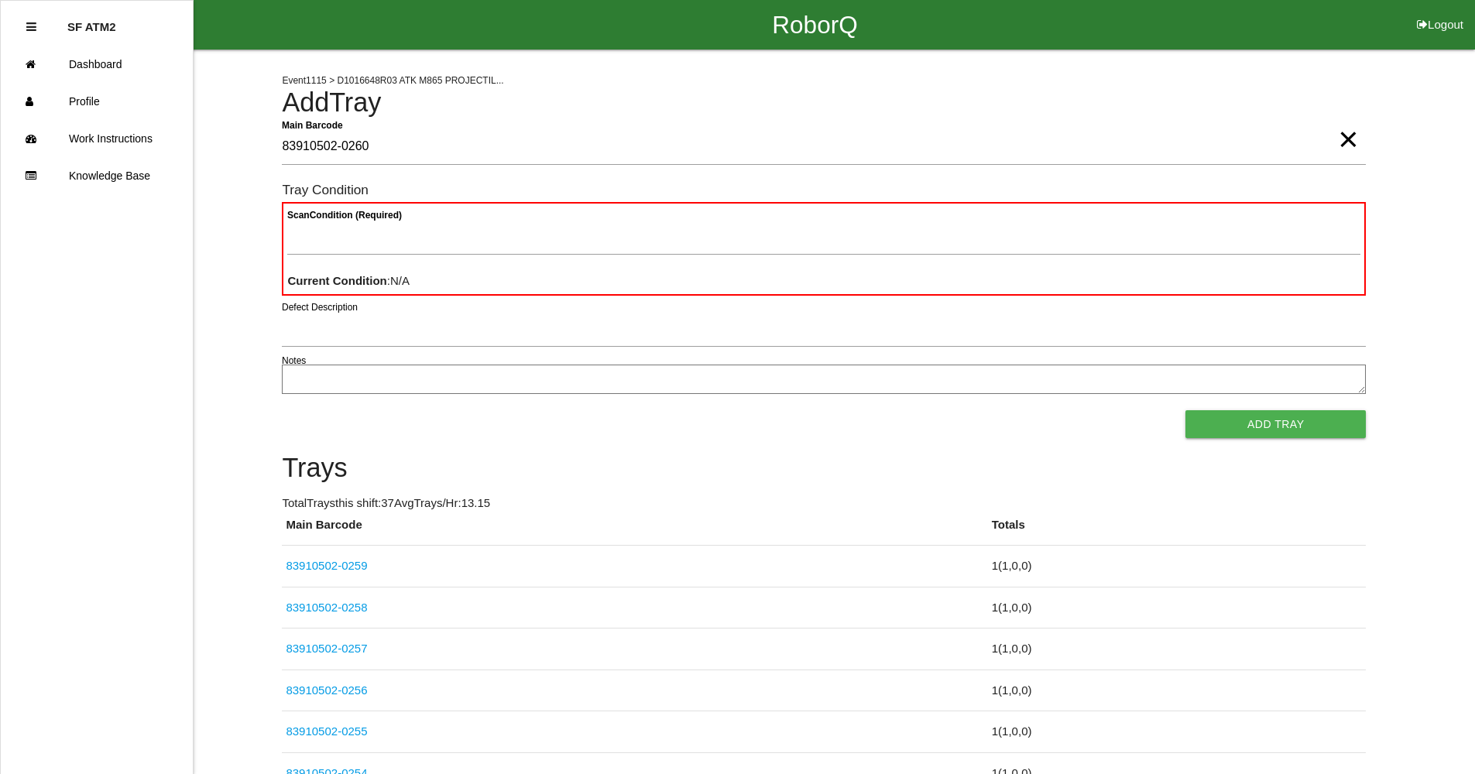
type Barcode "83910502-0260"
type Condition "goo"
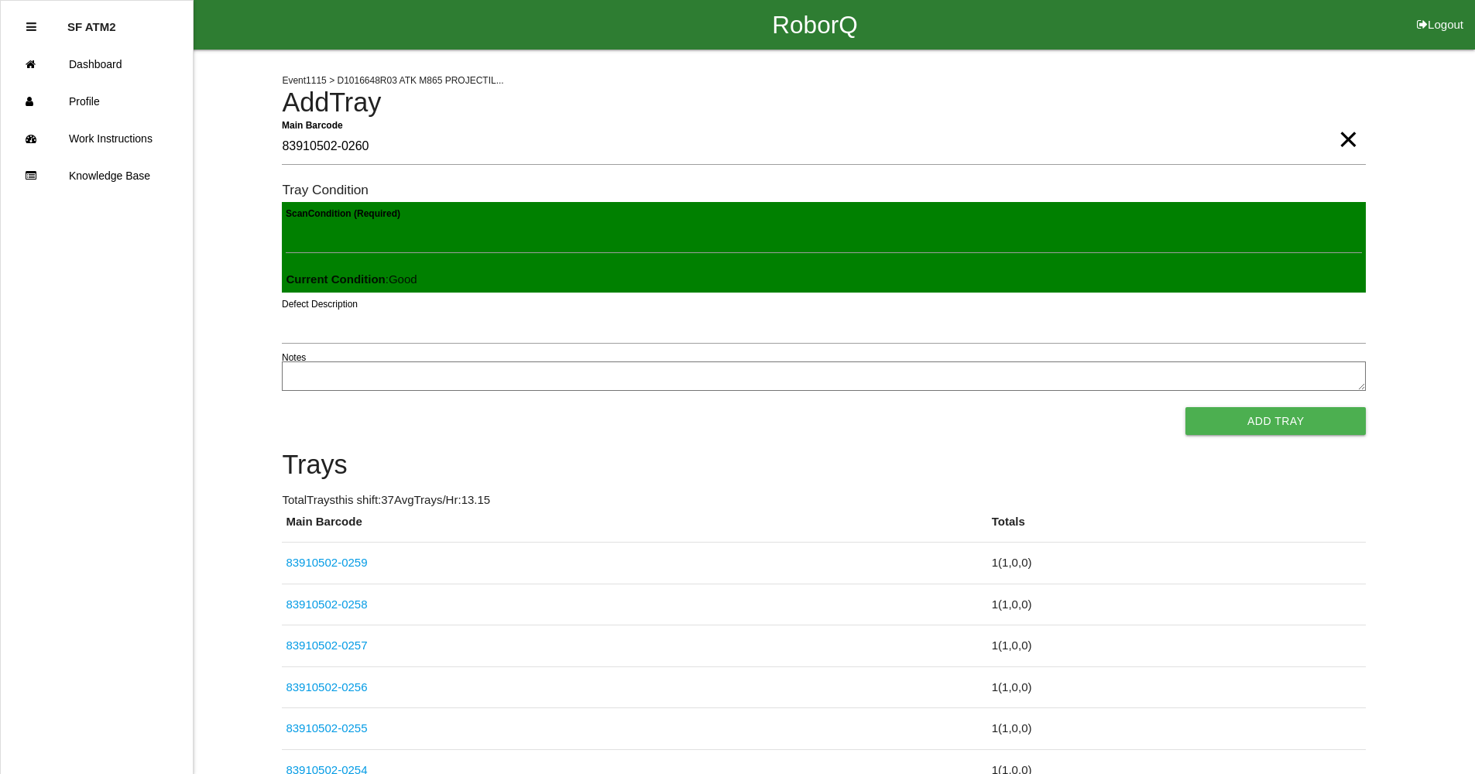
click at [1186, 407] on button "Add Tray" at bounding box center [1276, 421] width 180 height 28
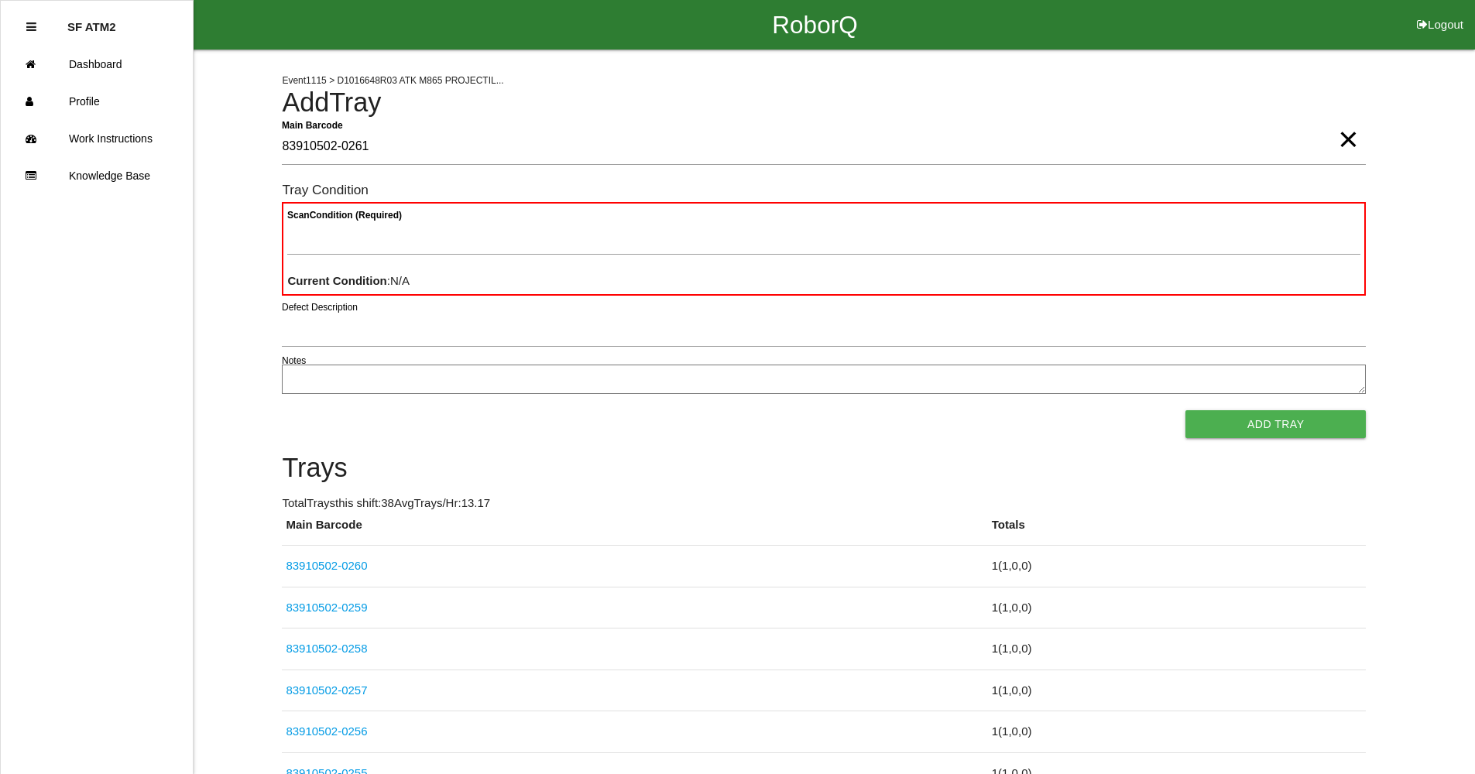
type Barcode "83910502-0261"
type Condition "goo"
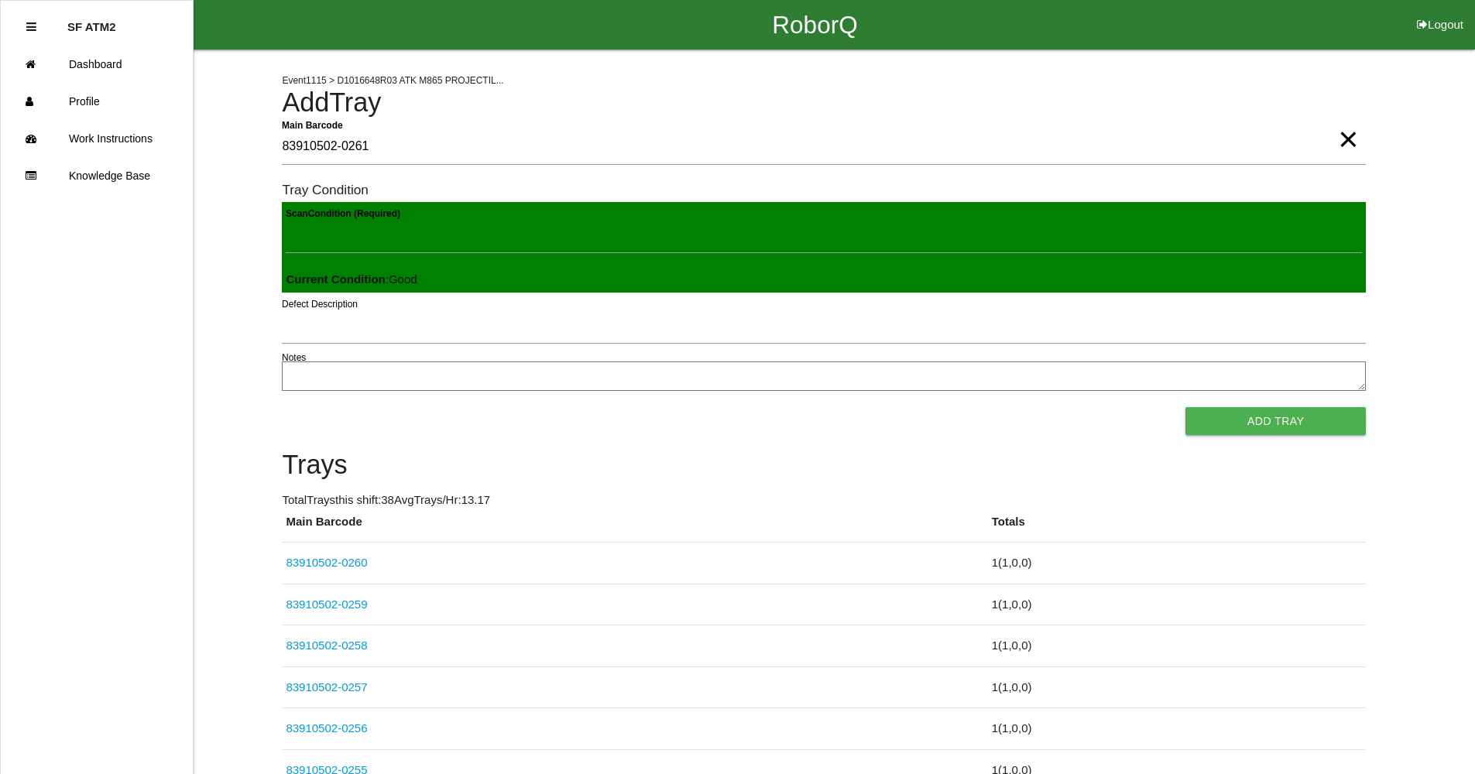
click at [1186, 407] on button "Add Tray" at bounding box center [1276, 421] width 180 height 28
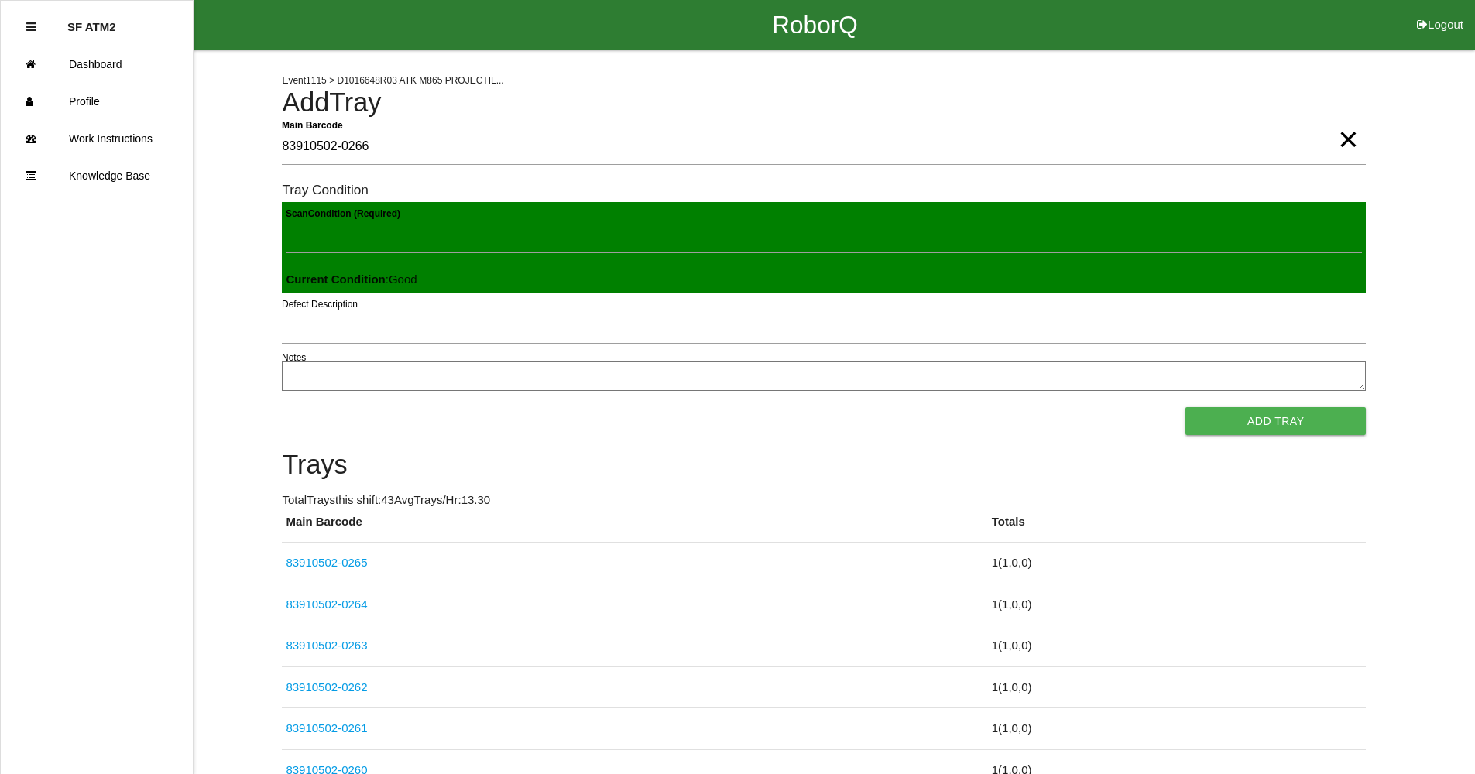
click at [1186, 407] on button "Add Tray" at bounding box center [1276, 421] width 180 height 28
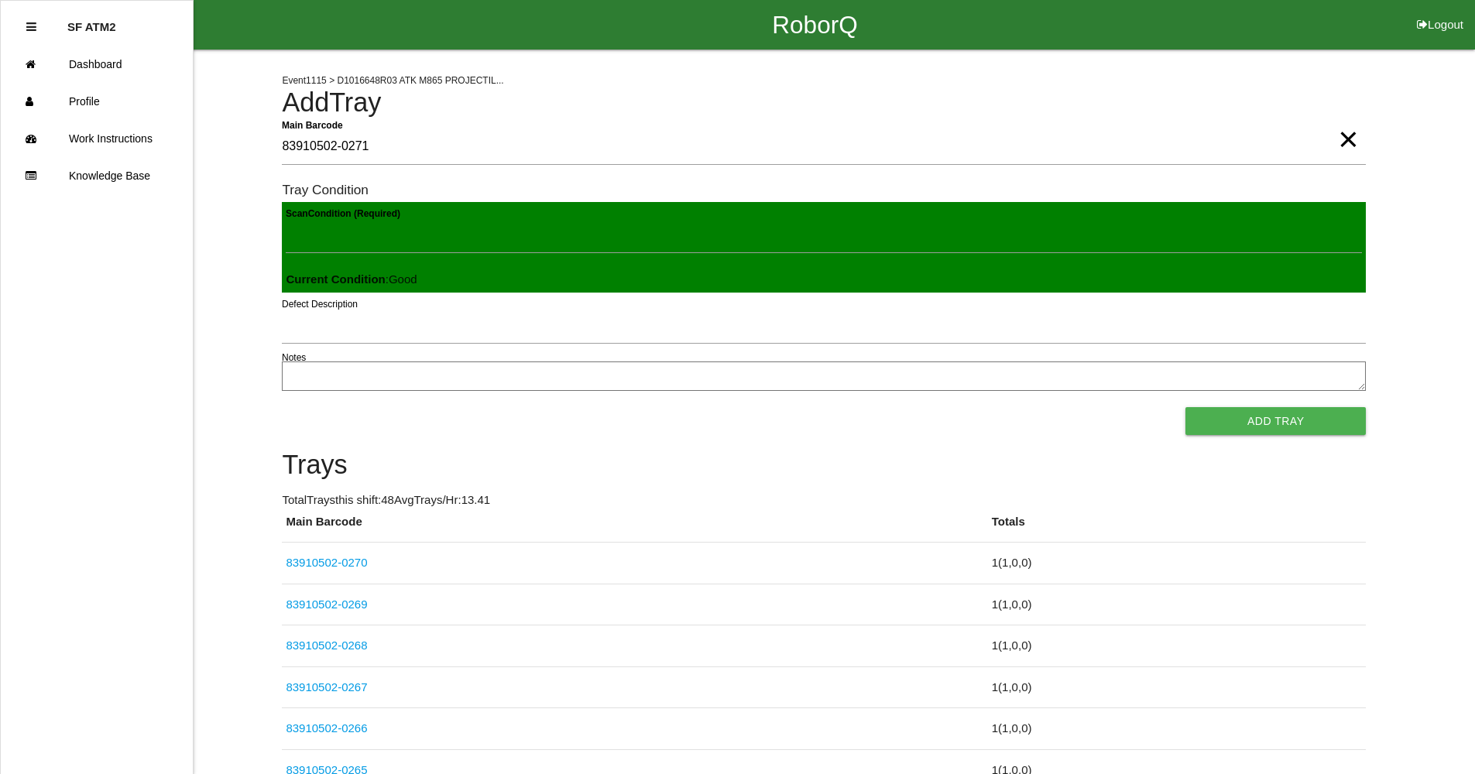
click at [1186, 407] on button "Add Tray" at bounding box center [1276, 421] width 180 height 28
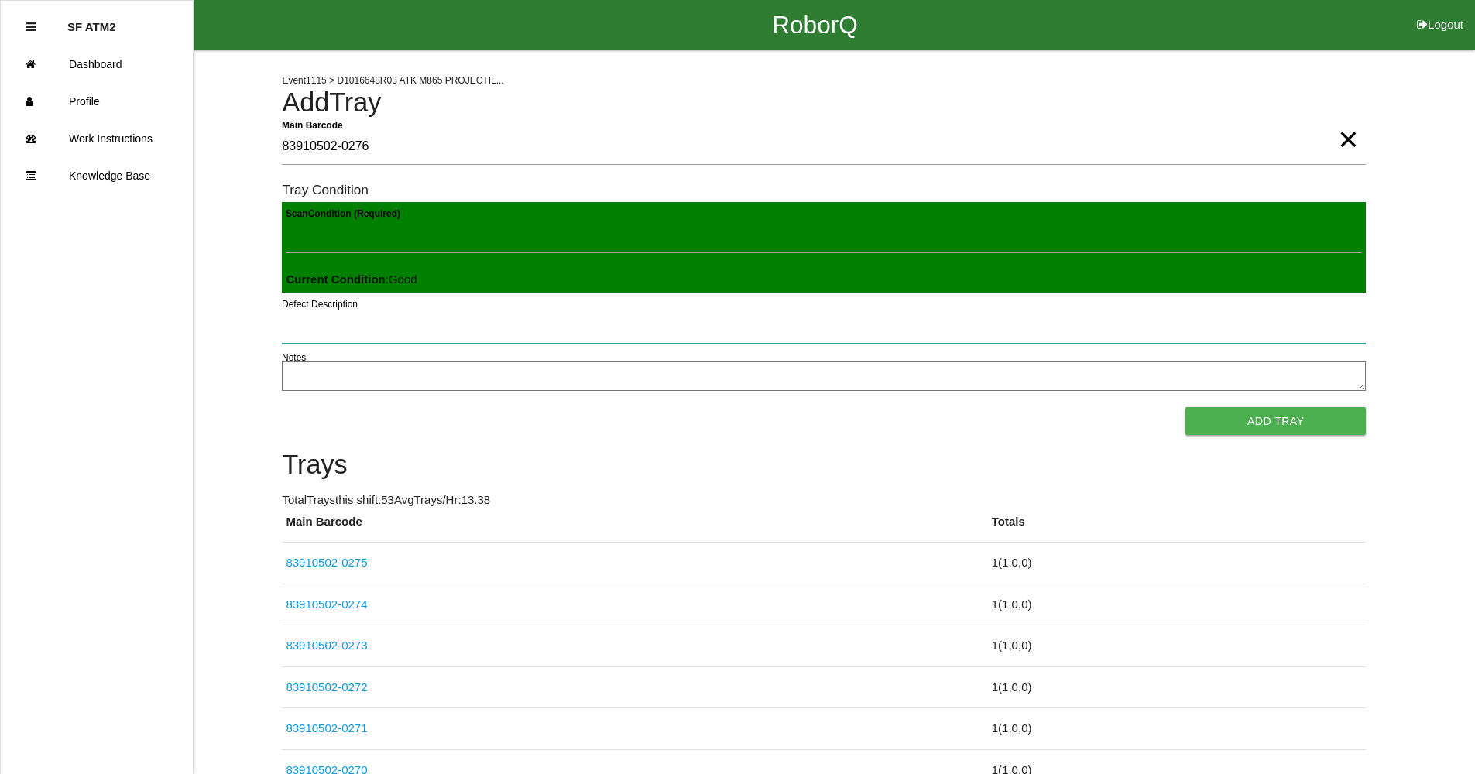
click at [1186, 407] on button "Add Tray" at bounding box center [1276, 421] width 180 height 28
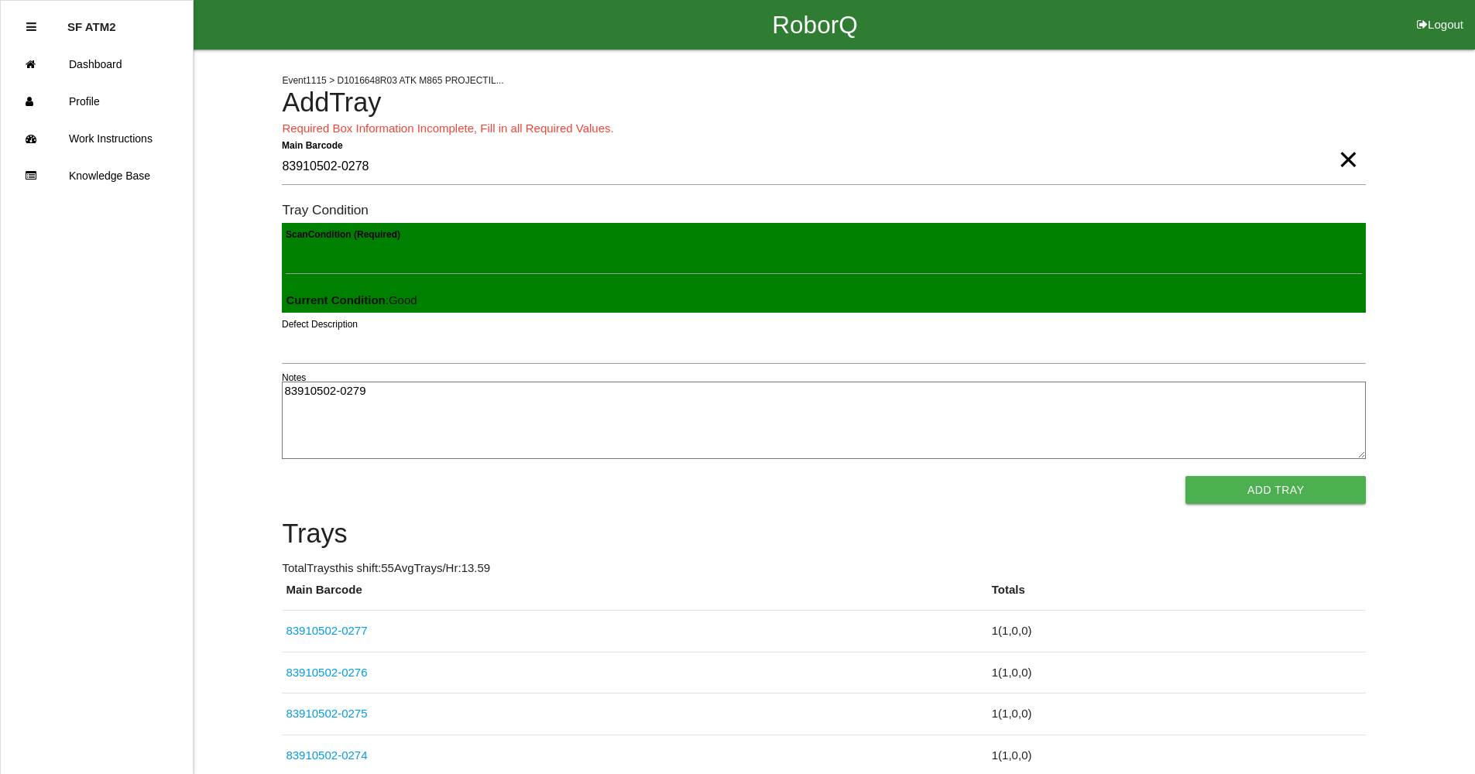
click at [1357, 160] on span "×" at bounding box center [1348, 144] width 20 height 31
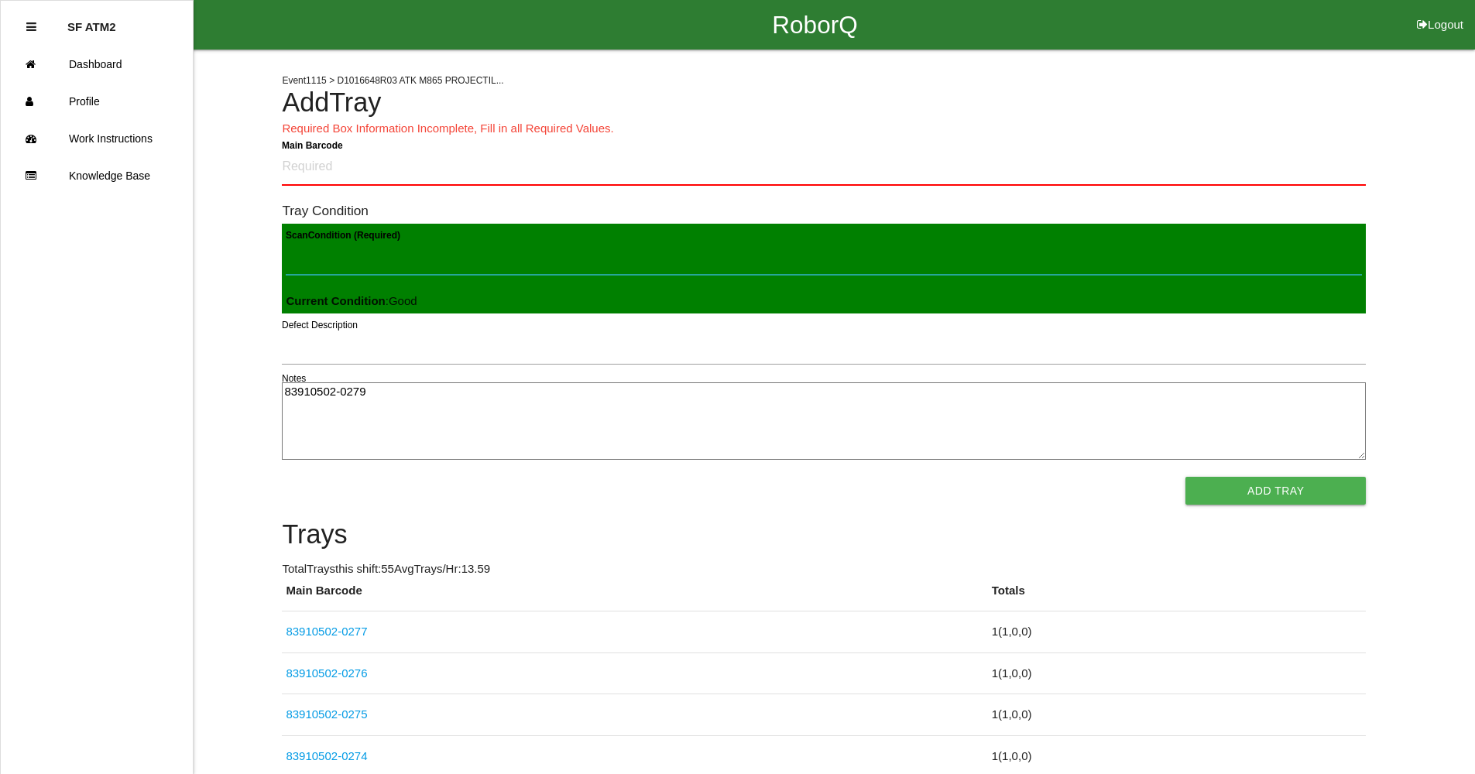
click at [1348, 256] on Condition "Scan Condition (Required)" at bounding box center [824, 257] width 1077 height 36
click at [1331, 173] on Barcode "Main Barcode" at bounding box center [824, 167] width 1084 height 36
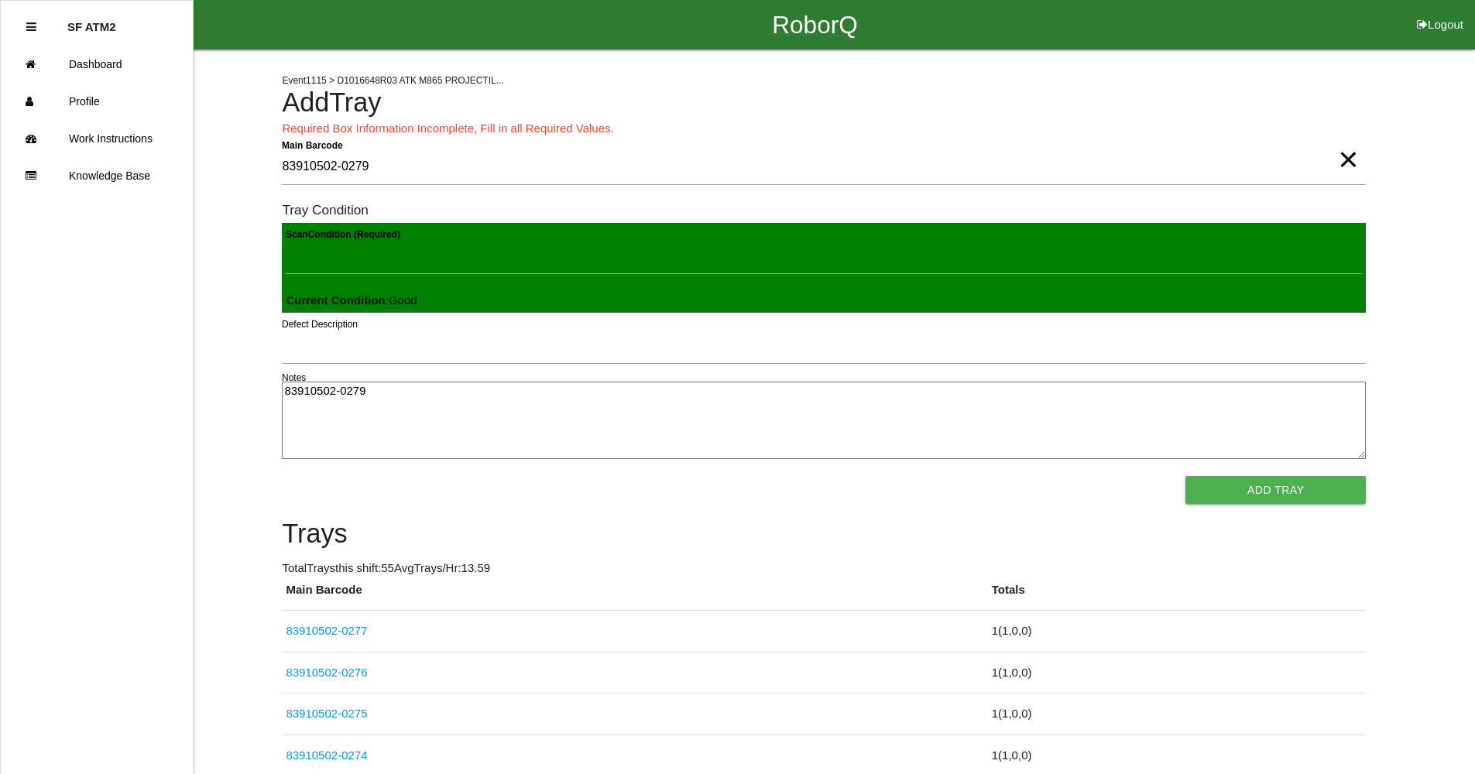
click at [1186, 476] on button "Add Tray" at bounding box center [1276, 490] width 180 height 28
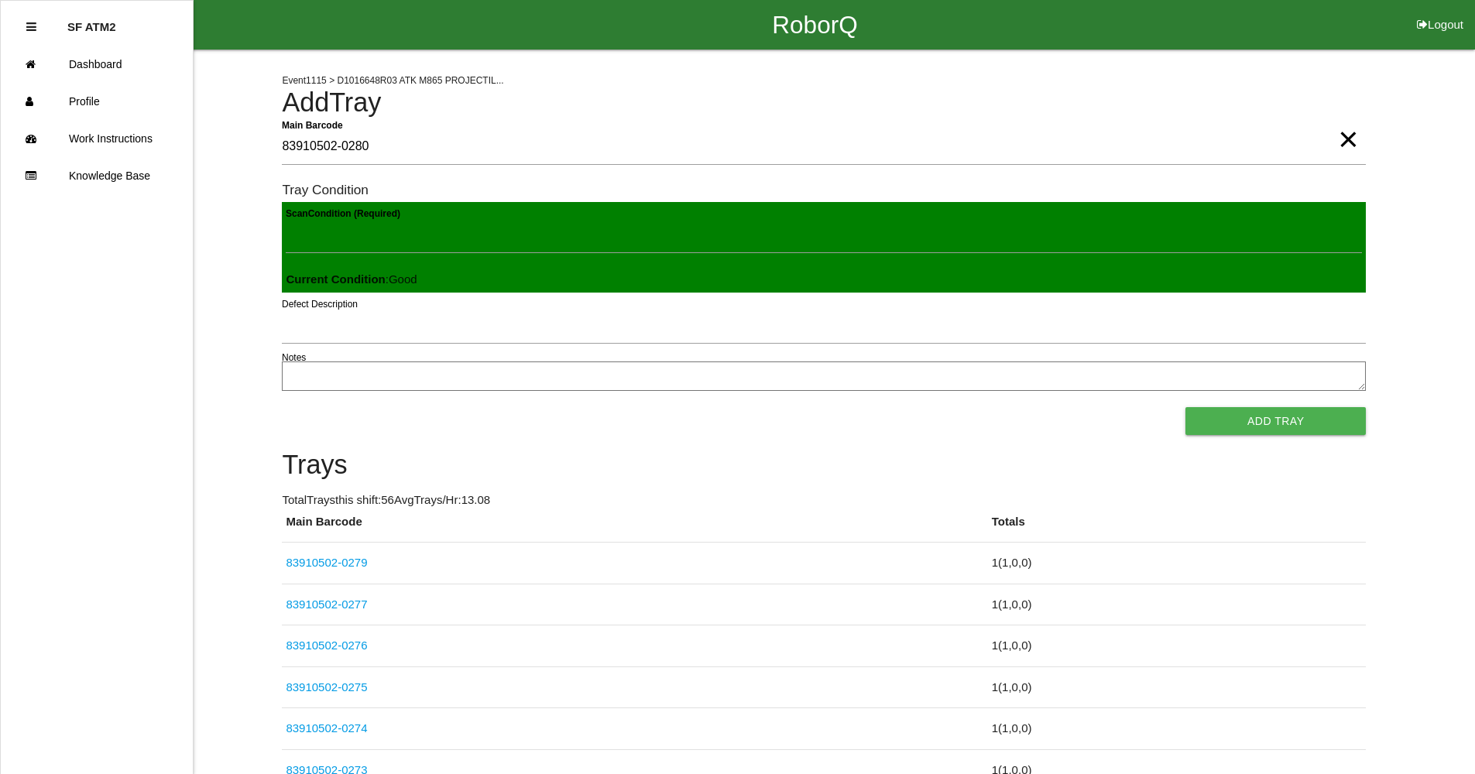
click at [1186, 407] on button "Add Tray" at bounding box center [1276, 421] width 180 height 28
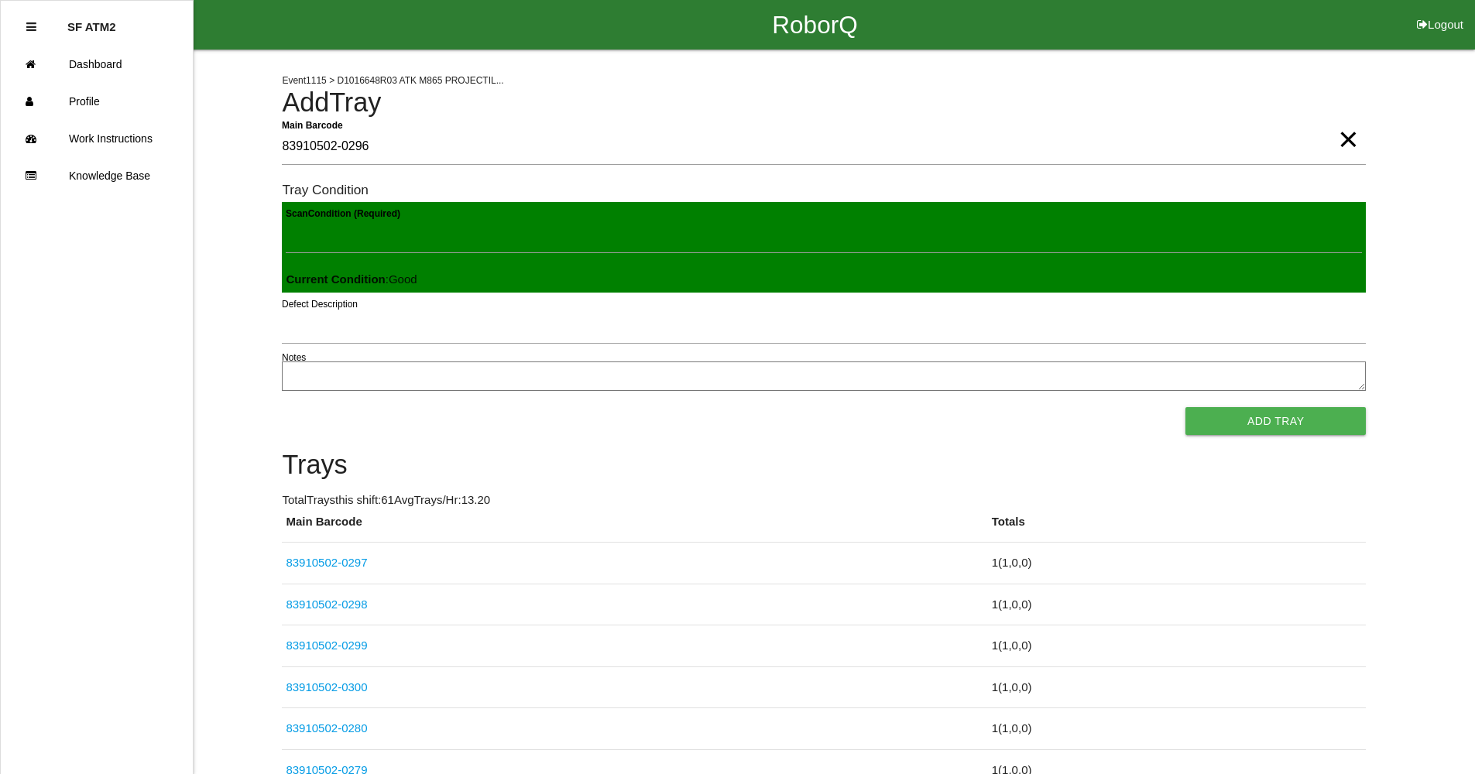
click at [1186, 407] on button "Add Tray" at bounding box center [1276, 421] width 180 height 28
click button "Add Tray" at bounding box center [1276, 421] width 180 height 28
click at [1186, 407] on button "Add Tray" at bounding box center [1276, 421] width 180 height 28
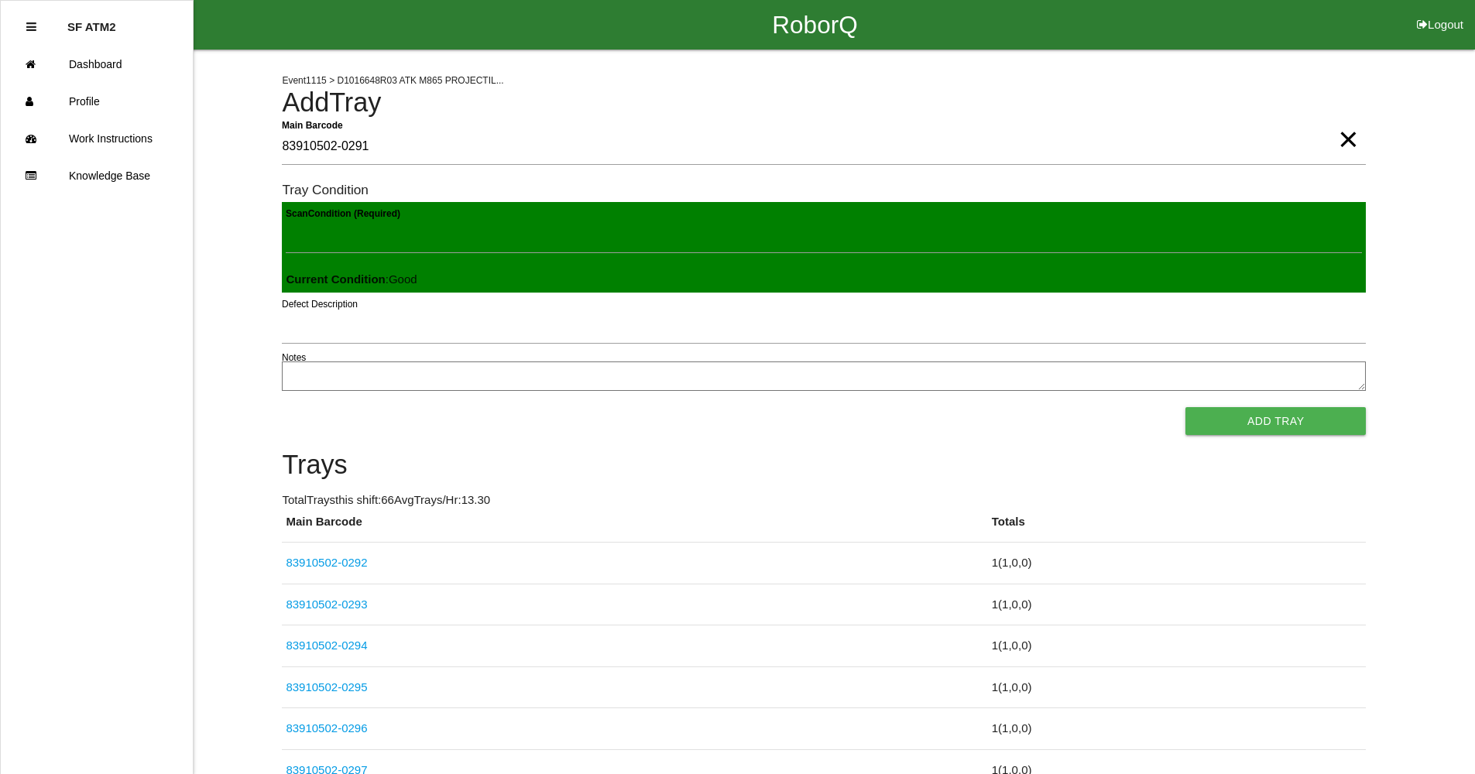
click button "Add Tray" at bounding box center [1276, 421] width 180 height 28
click at [1186, 407] on button "Add Tray" at bounding box center [1276, 421] width 180 height 28
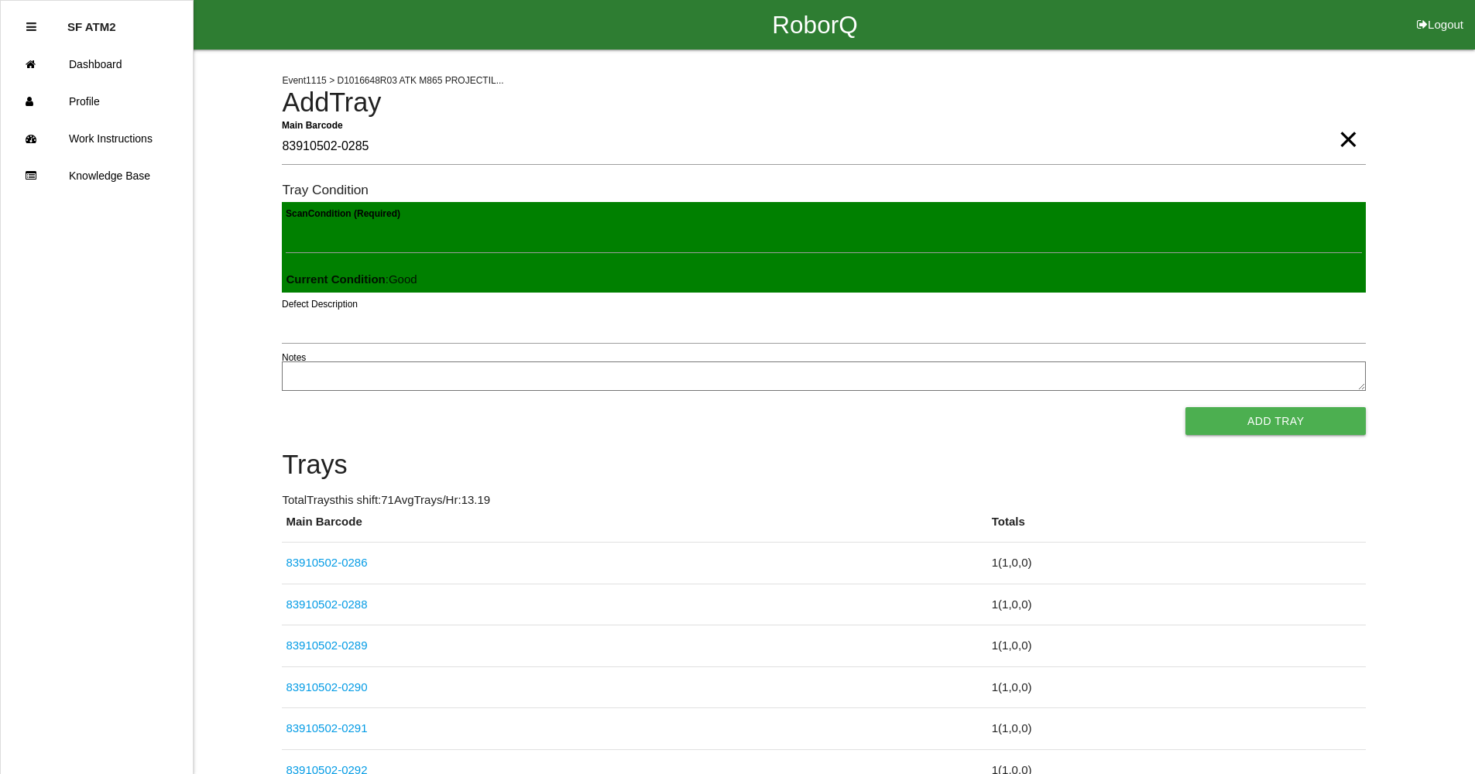
click at [1186, 407] on button "Add Tray" at bounding box center [1276, 421] width 180 height 28
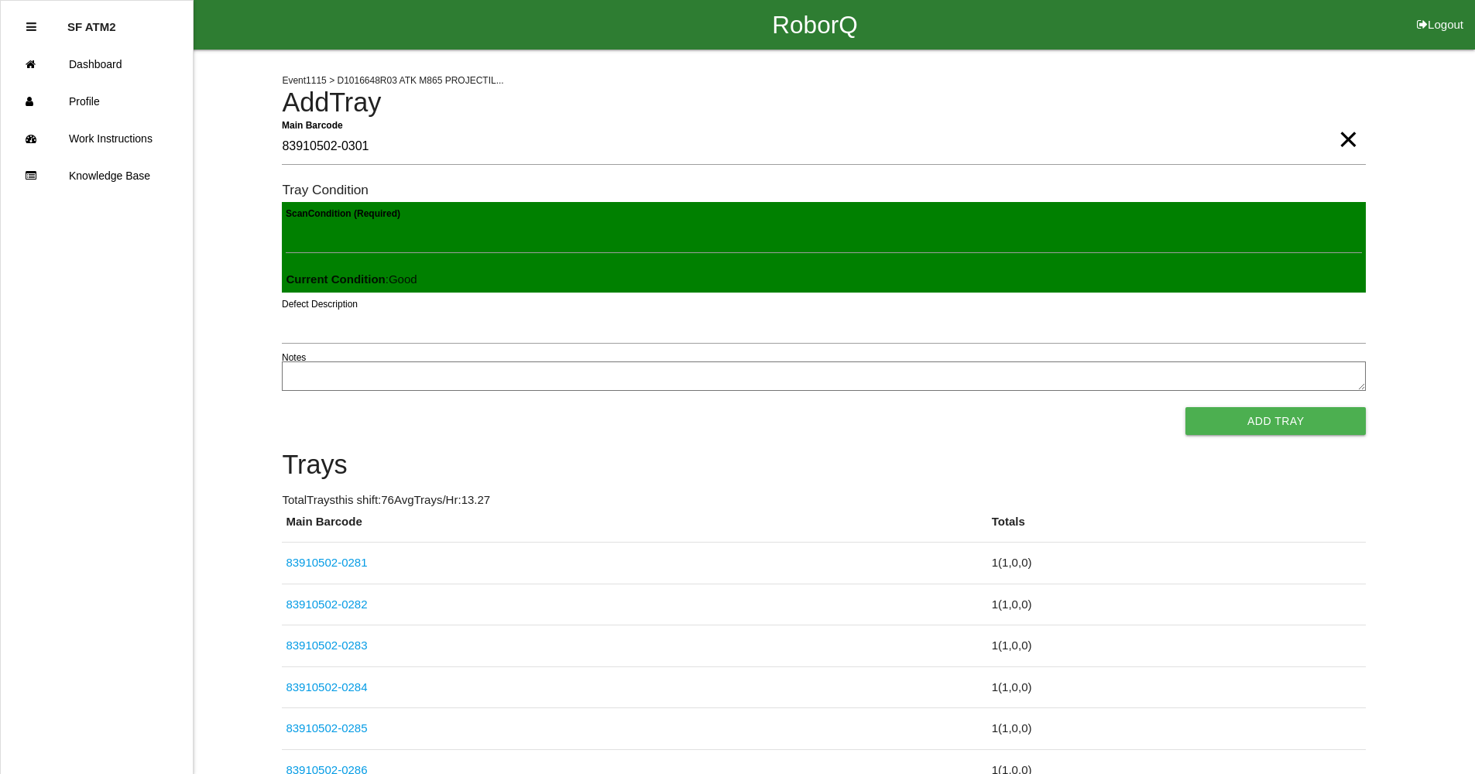
click at [1186, 407] on button "Add Tray" at bounding box center [1276, 421] width 180 height 28
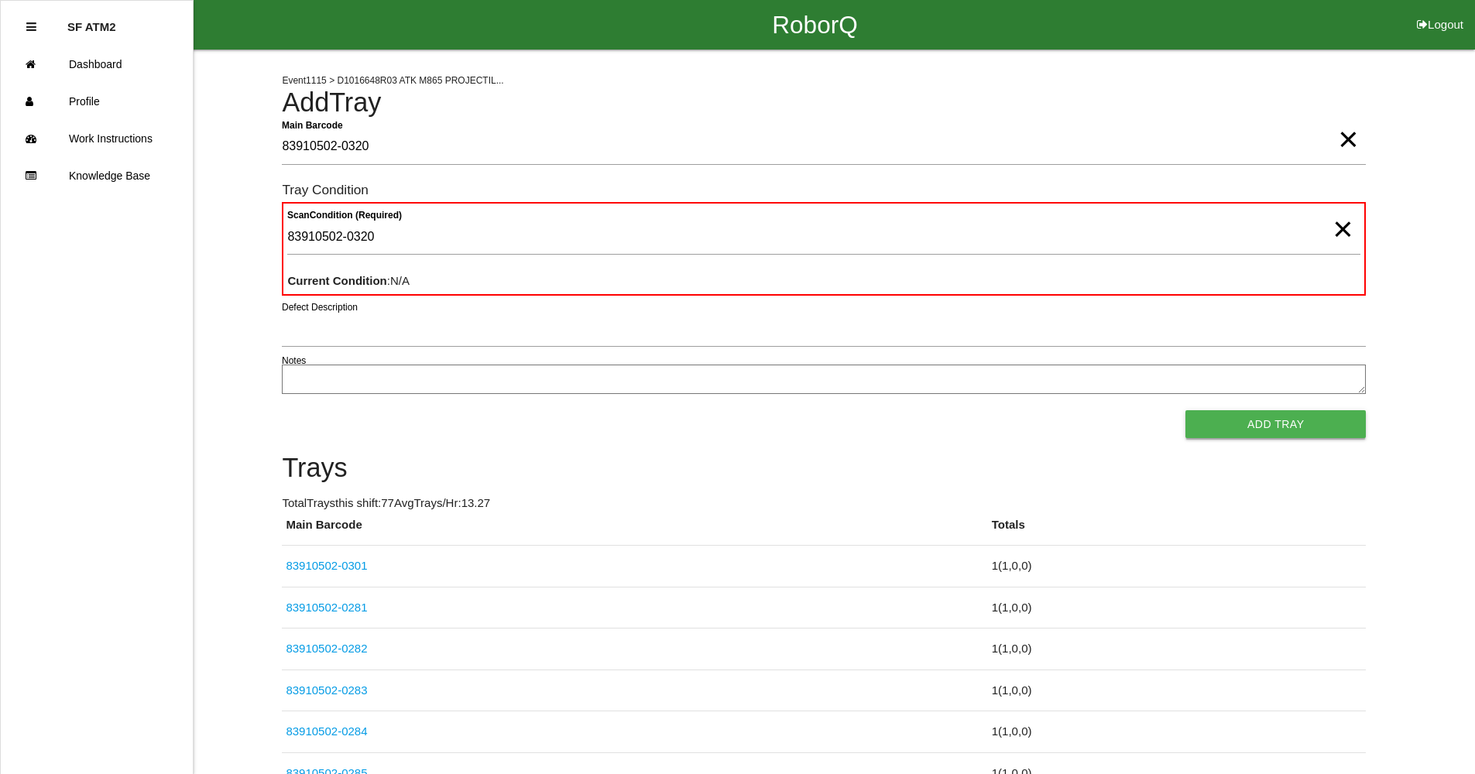
click at [1253, 436] on button "Add Tray" at bounding box center [1276, 424] width 180 height 28
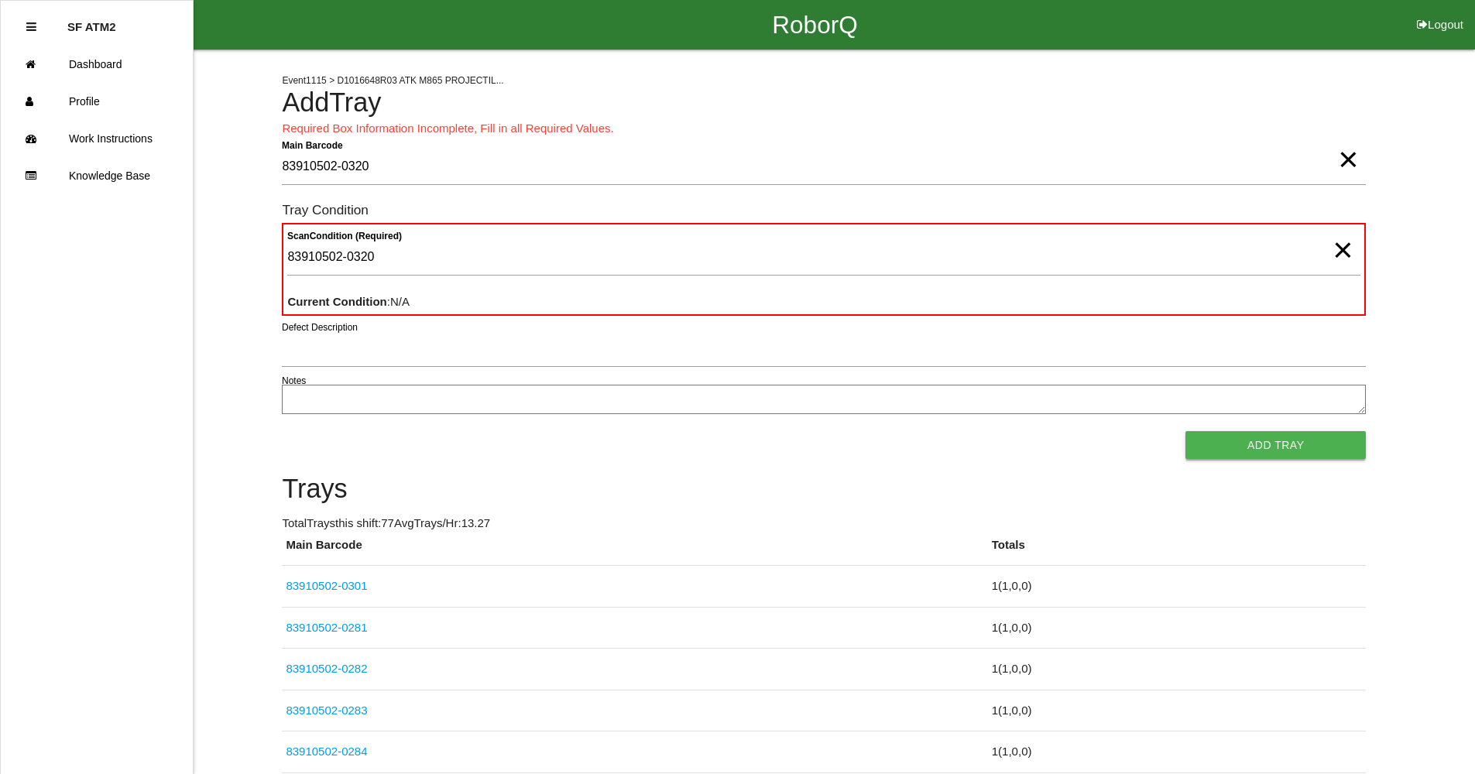
click at [1253, 436] on button "Add Tray" at bounding box center [1276, 445] width 180 height 28
click at [433, 254] on Condition "83910502-0320" at bounding box center [823, 258] width 1073 height 36
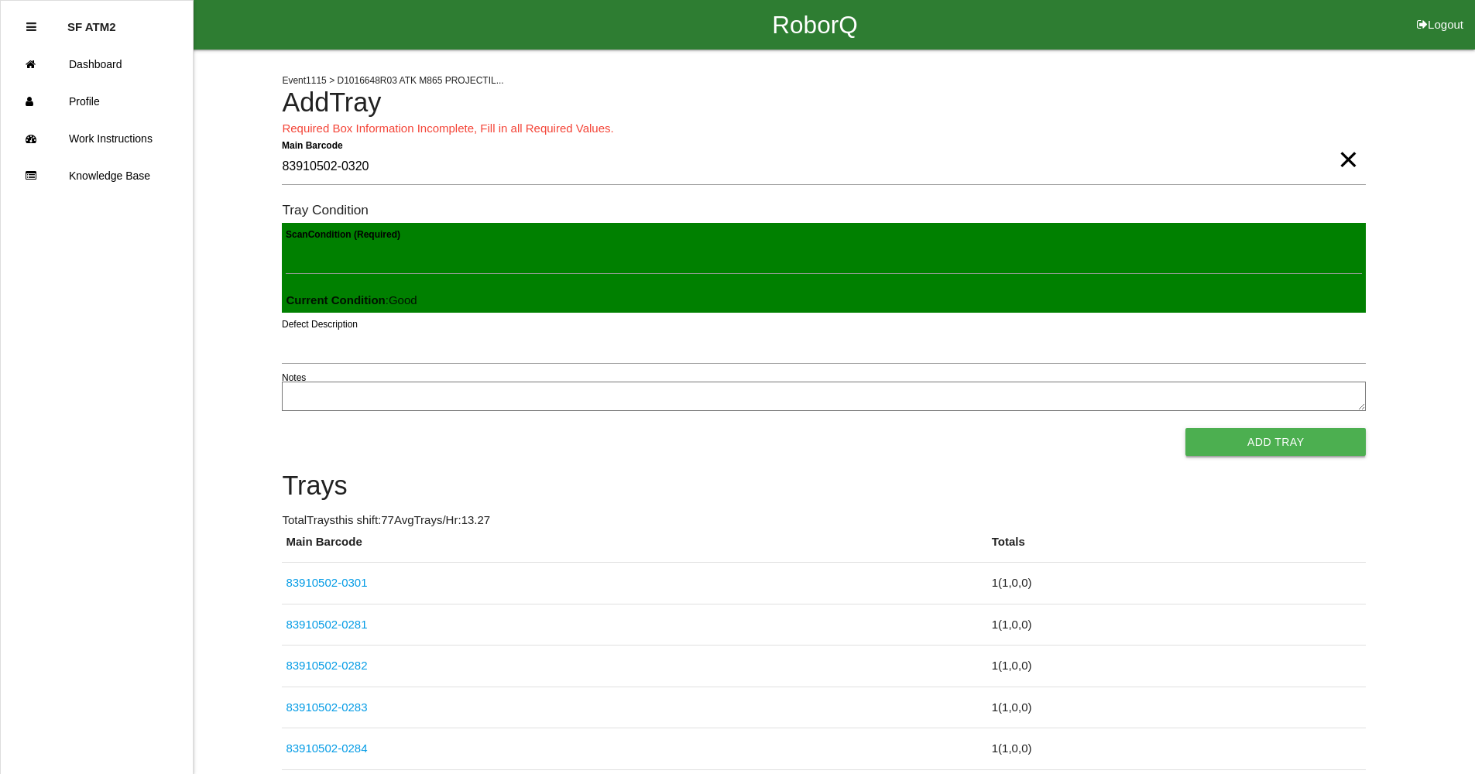
click at [1284, 449] on button "Add Tray" at bounding box center [1276, 442] width 180 height 28
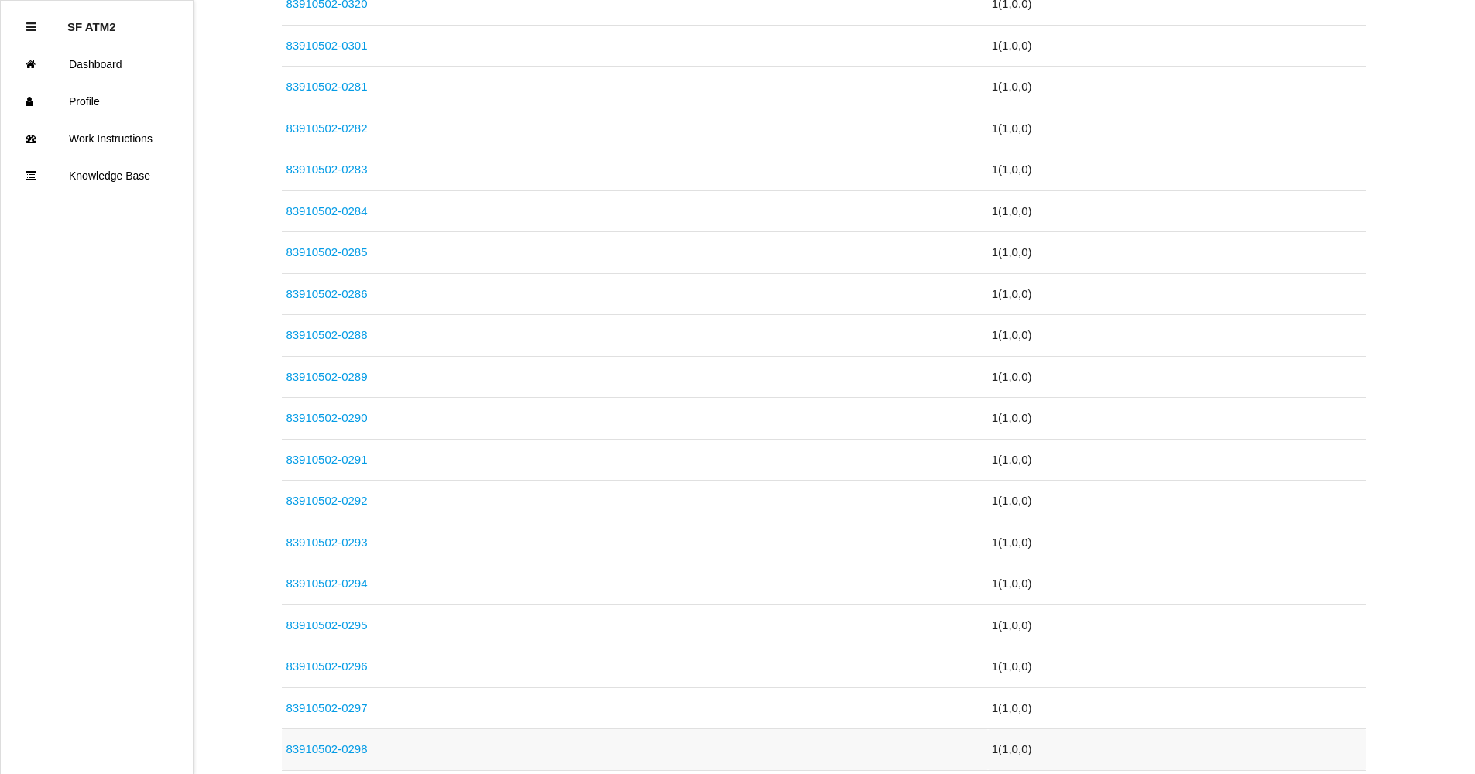
scroll to position [20, 0]
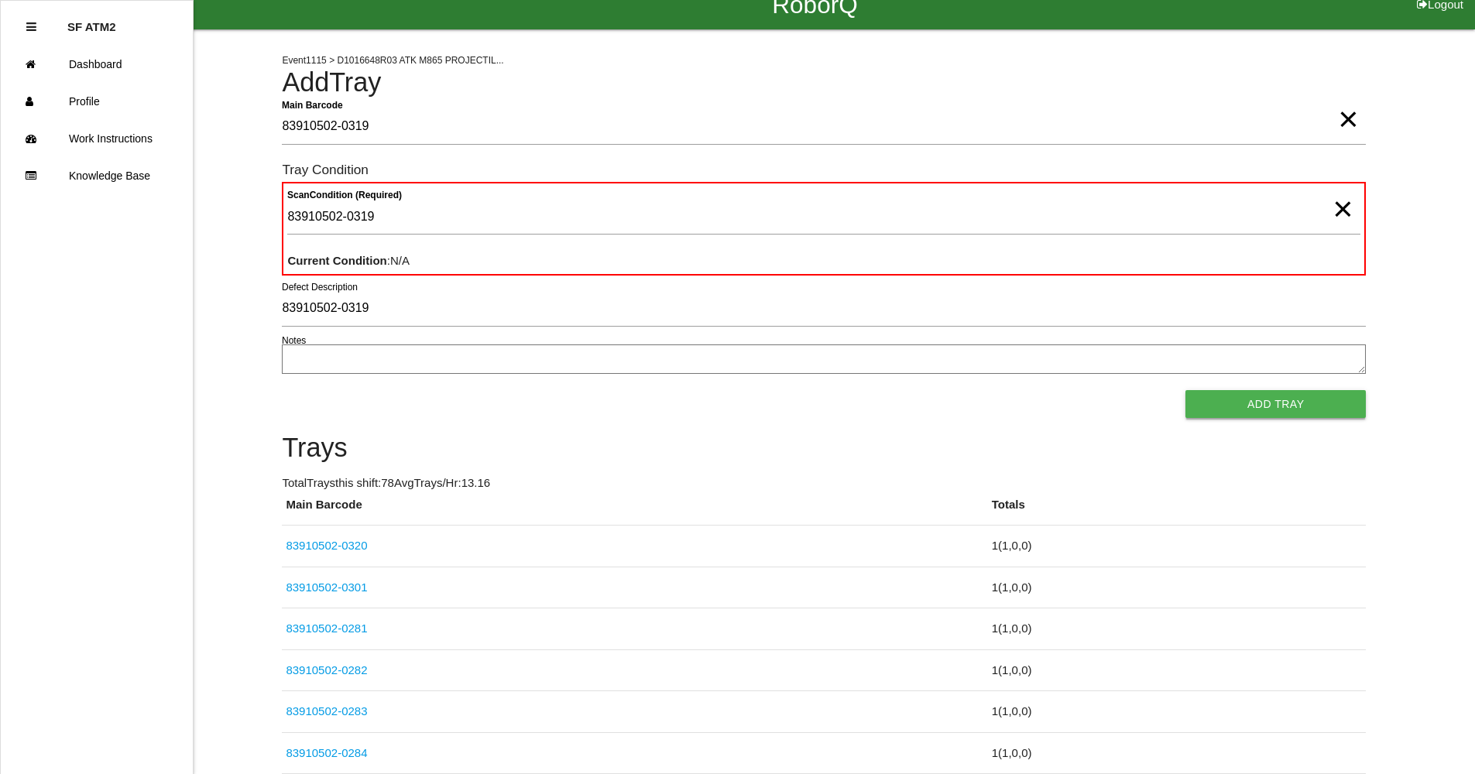
click at [1297, 399] on button "Add Tray" at bounding box center [1276, 404] width 180 height 28
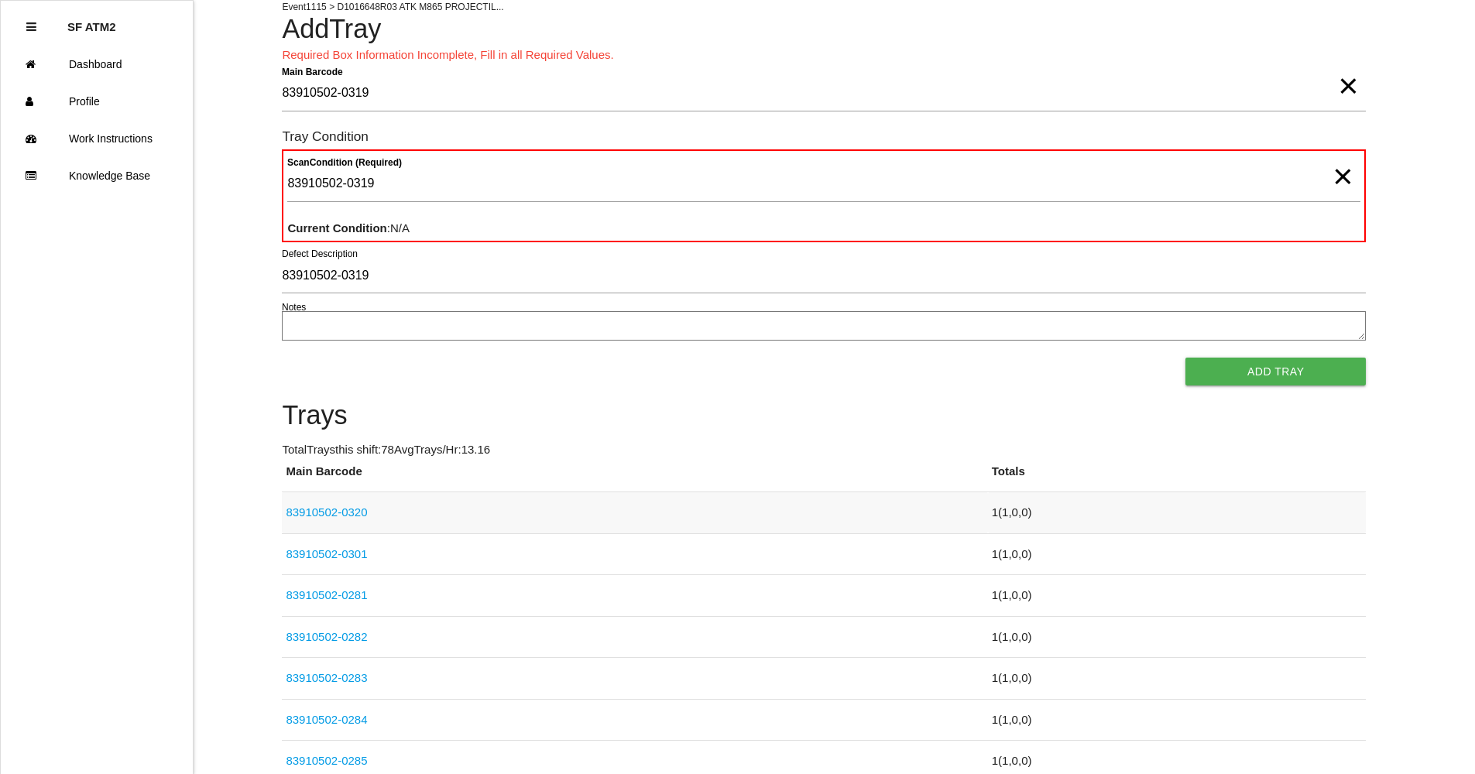
scroll to position [0, 0]
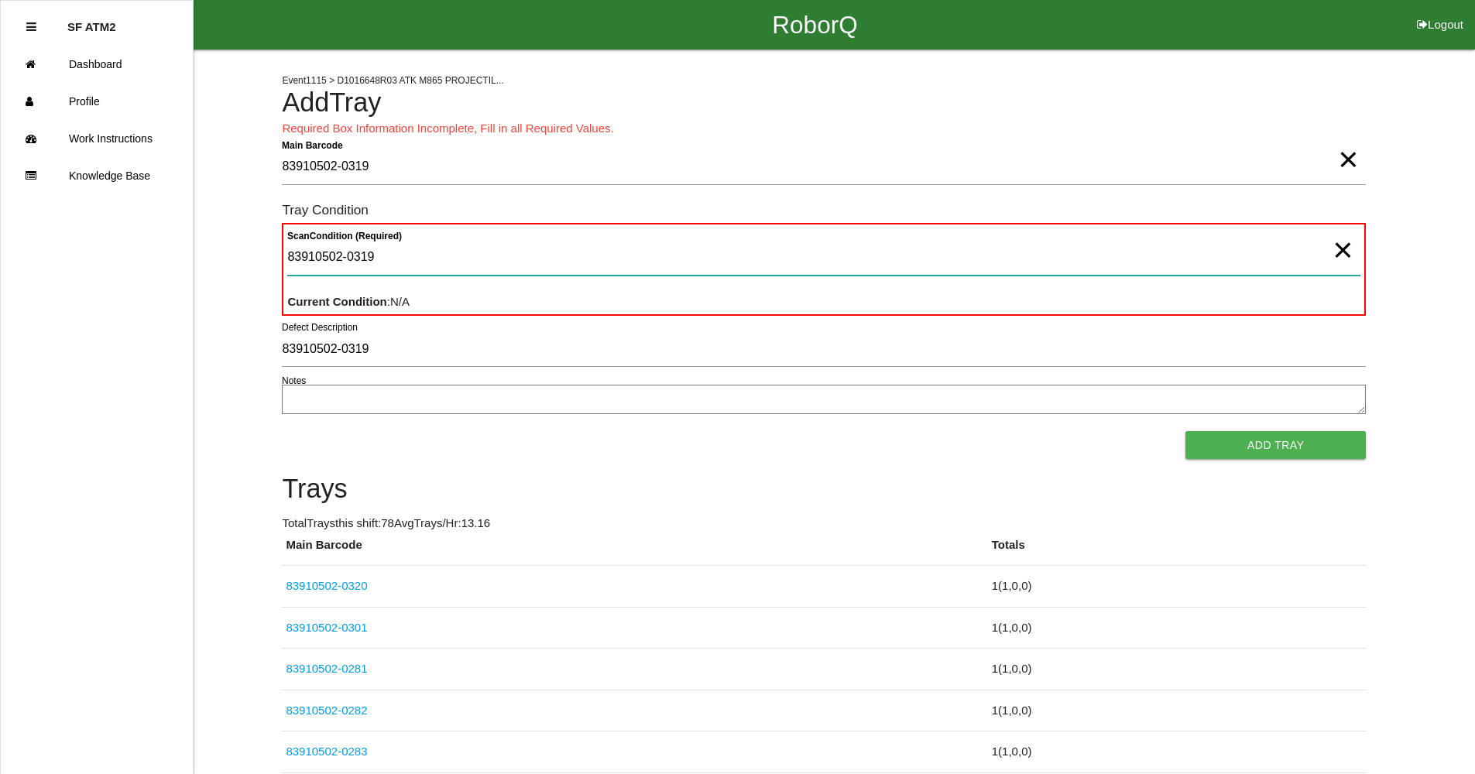
click at [392, 255] on Condition "83910502-0319" at bounding box center [823, 258] width 1073 height 36
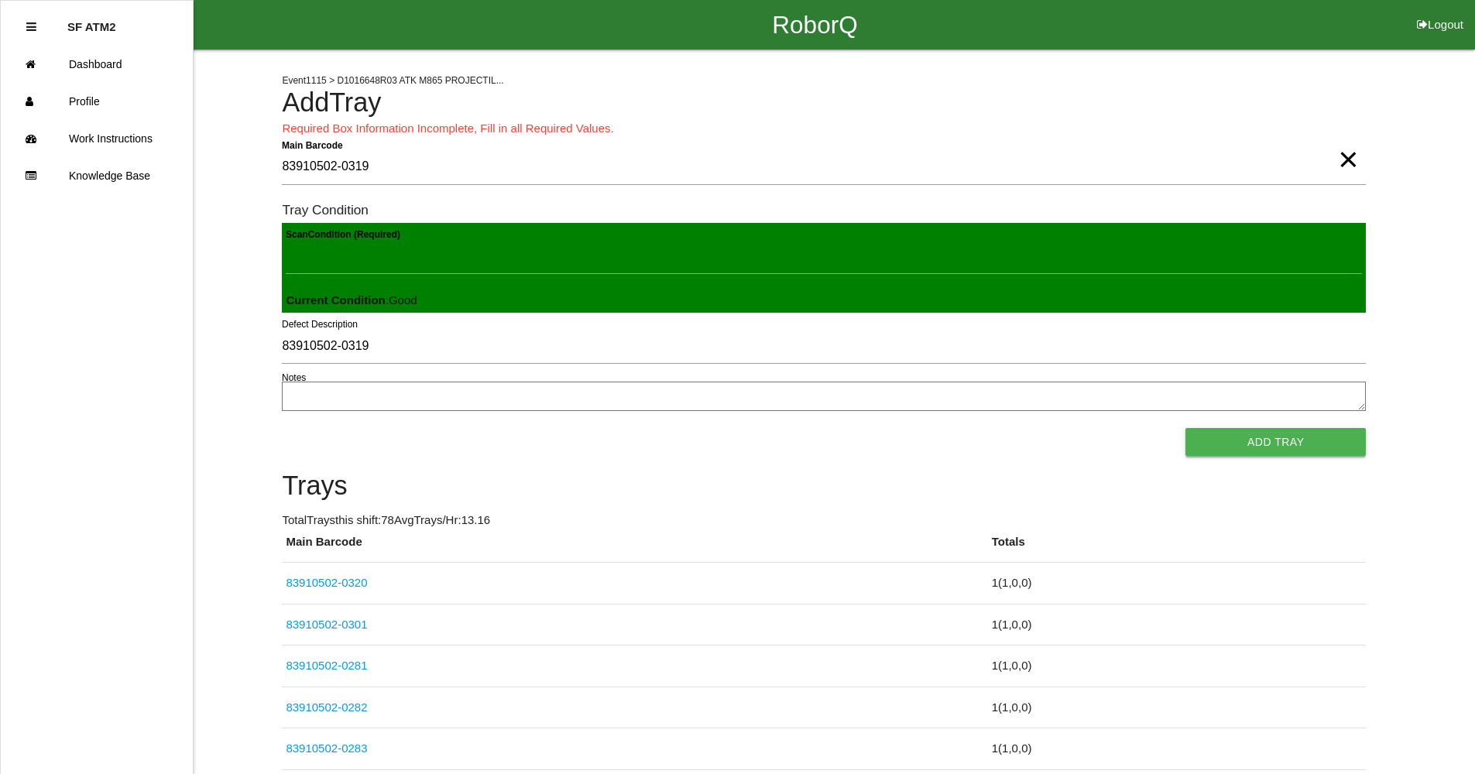
click at [1229, 451] on button "Add Tray" at bounding box center [1276, 442] width 180 height 28
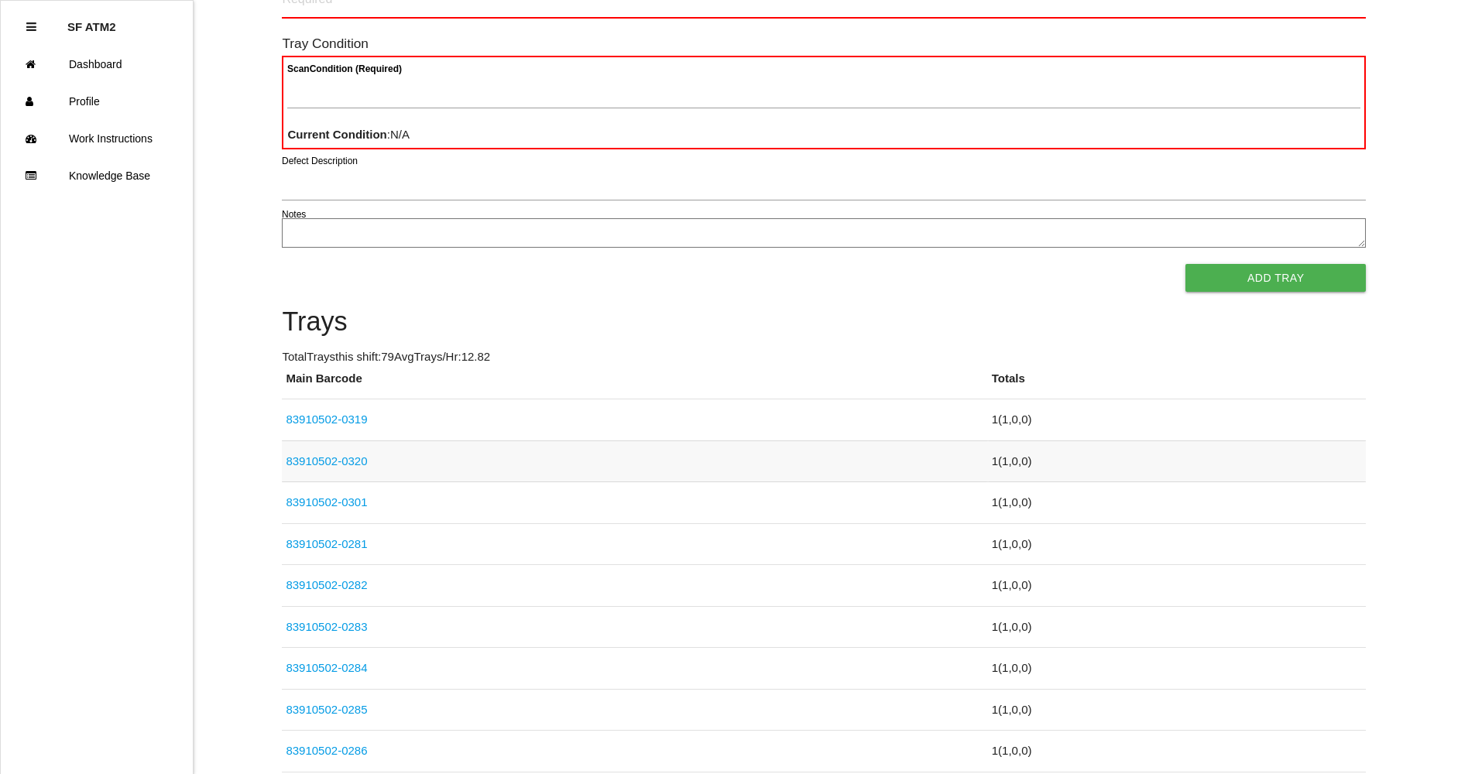
scroll to position [77, 0]
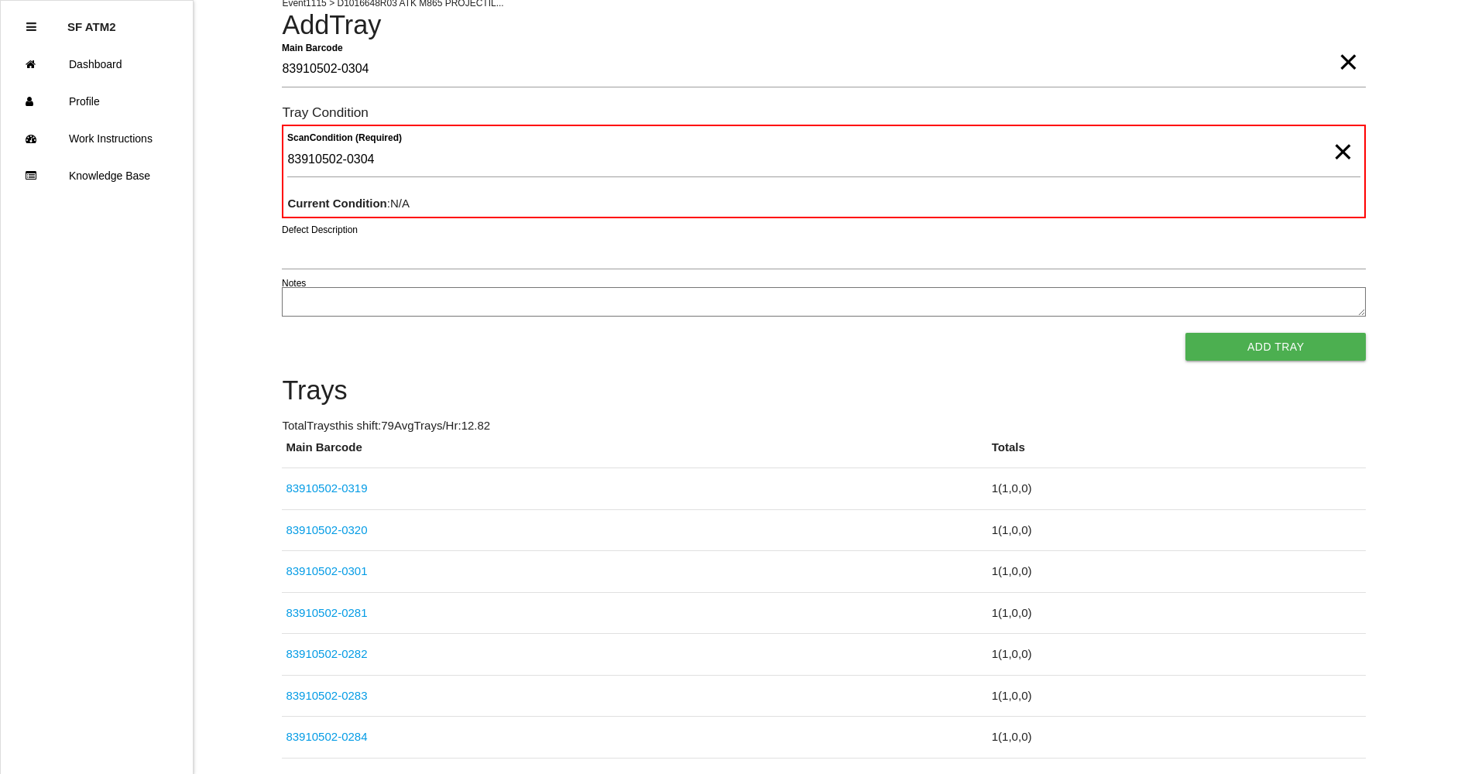
click at [1345, 152] on span "×" at bounding box center [1343, 136] width 20 height 31
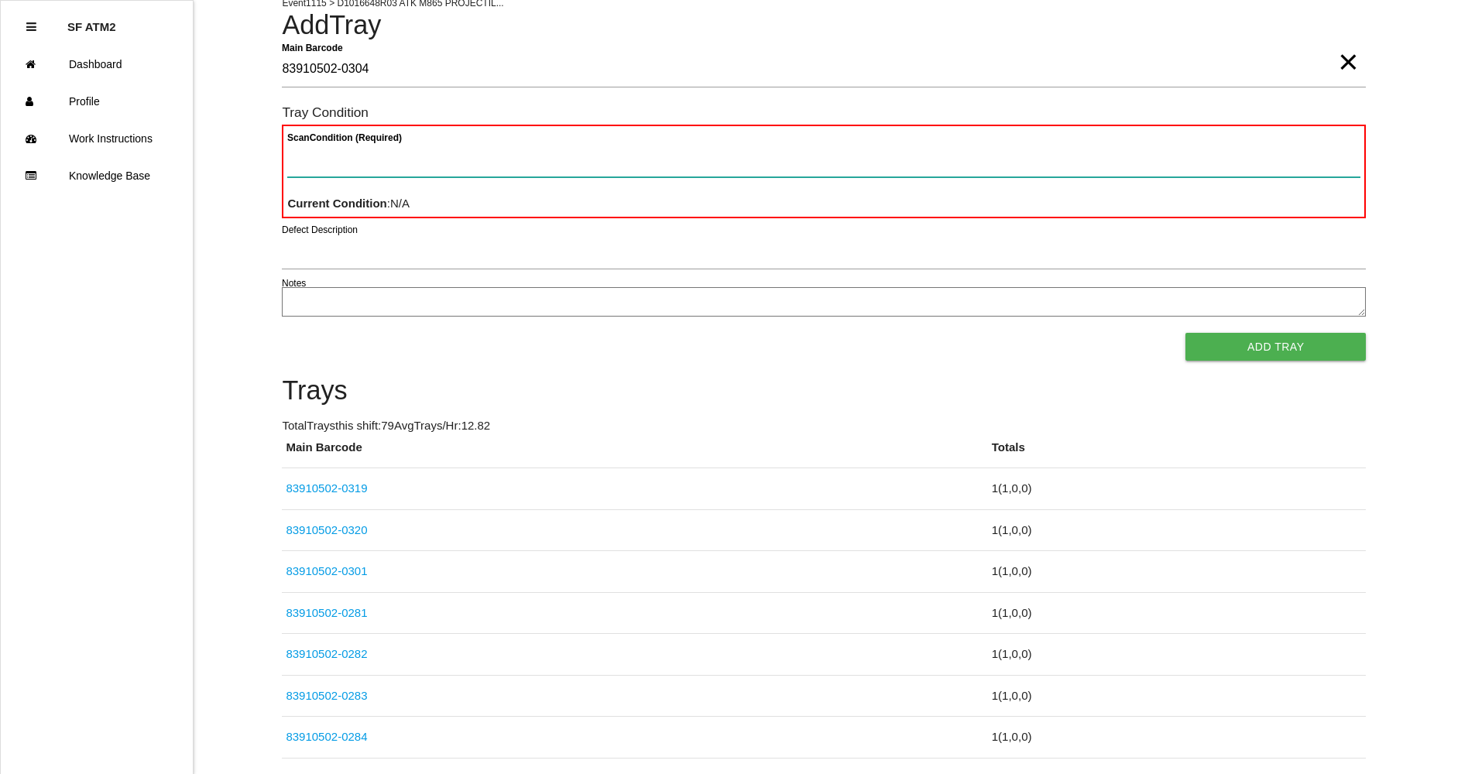
click at [1259, 175] on Condition "Scan Condition (Required)" at bounding box center [823, 160] width 1073 height 36
click at [1267, 170] on Condition "Scan Condition (Required)" at bounding box center [823, 160] width 1073 height 36
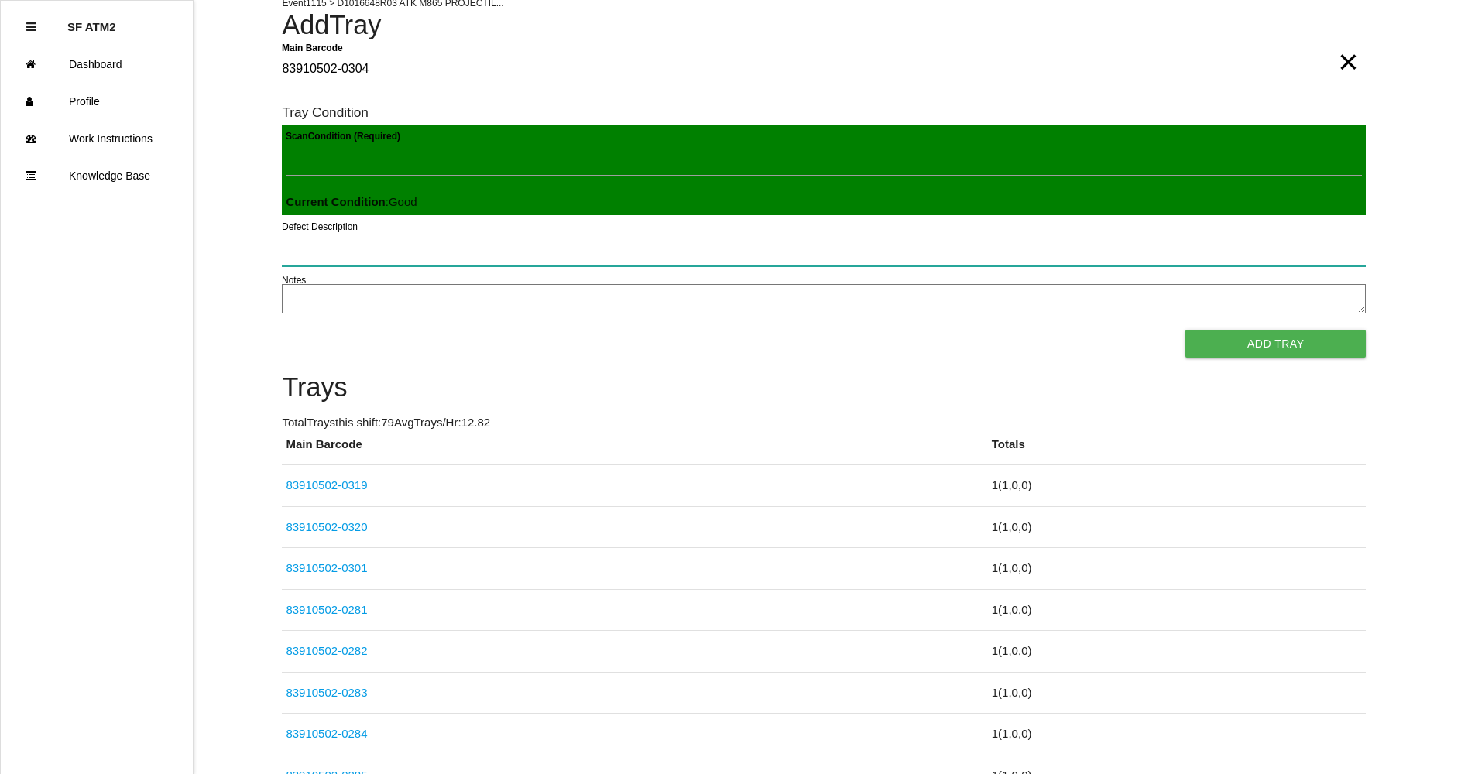
click at [1186, 330] on button "Add Tray" at bounding box center [1276, 344] width 180 height 28
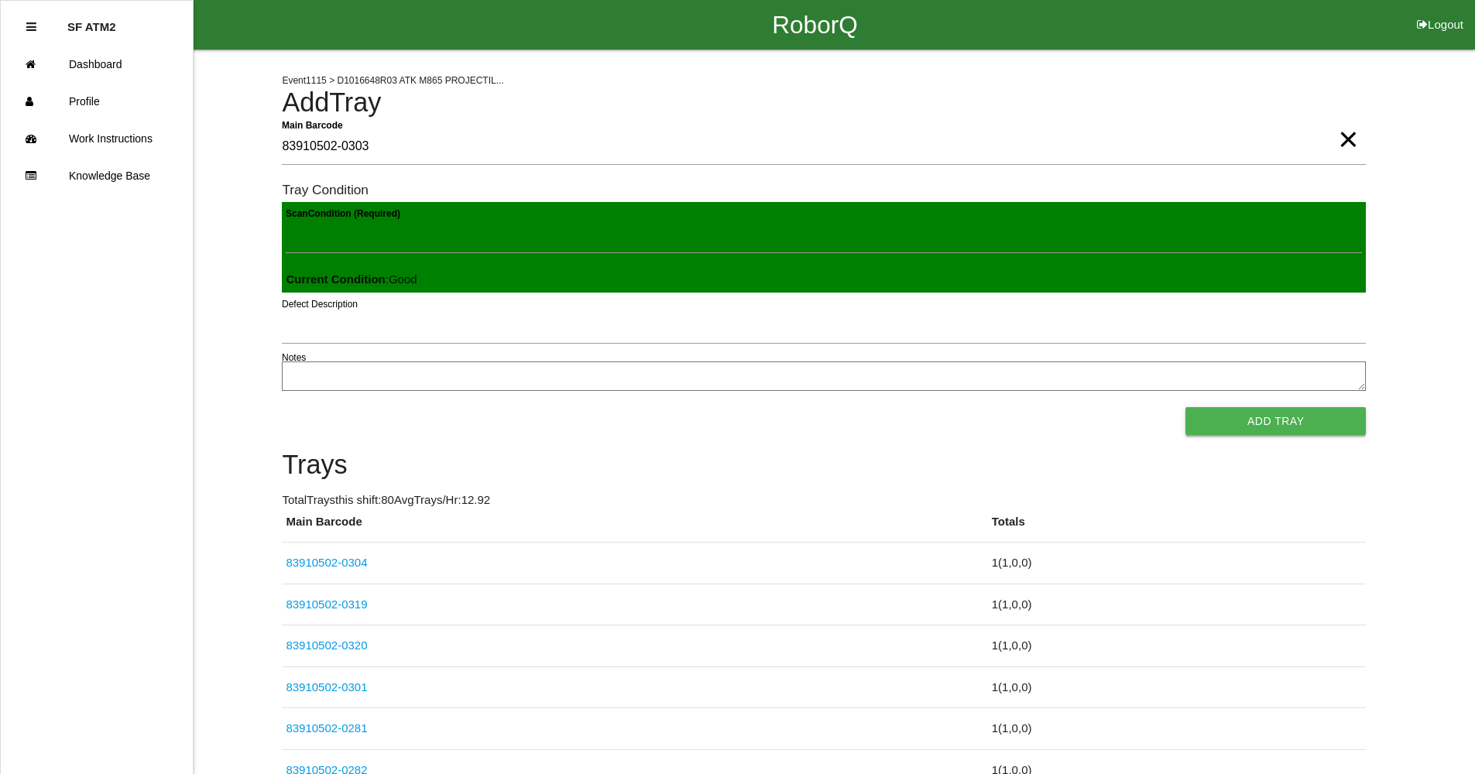
click at [1286, 417] on button "Add Tray" at bounding box center [1276, 421] width 180 height 28
click at [1302, 421] on button "Add Tray" at bounding box center [1276, 421] width 180 height 28
click at [1186, 407] on button "Add Tray" at bounding box center [1276, 421] width 180 height 28
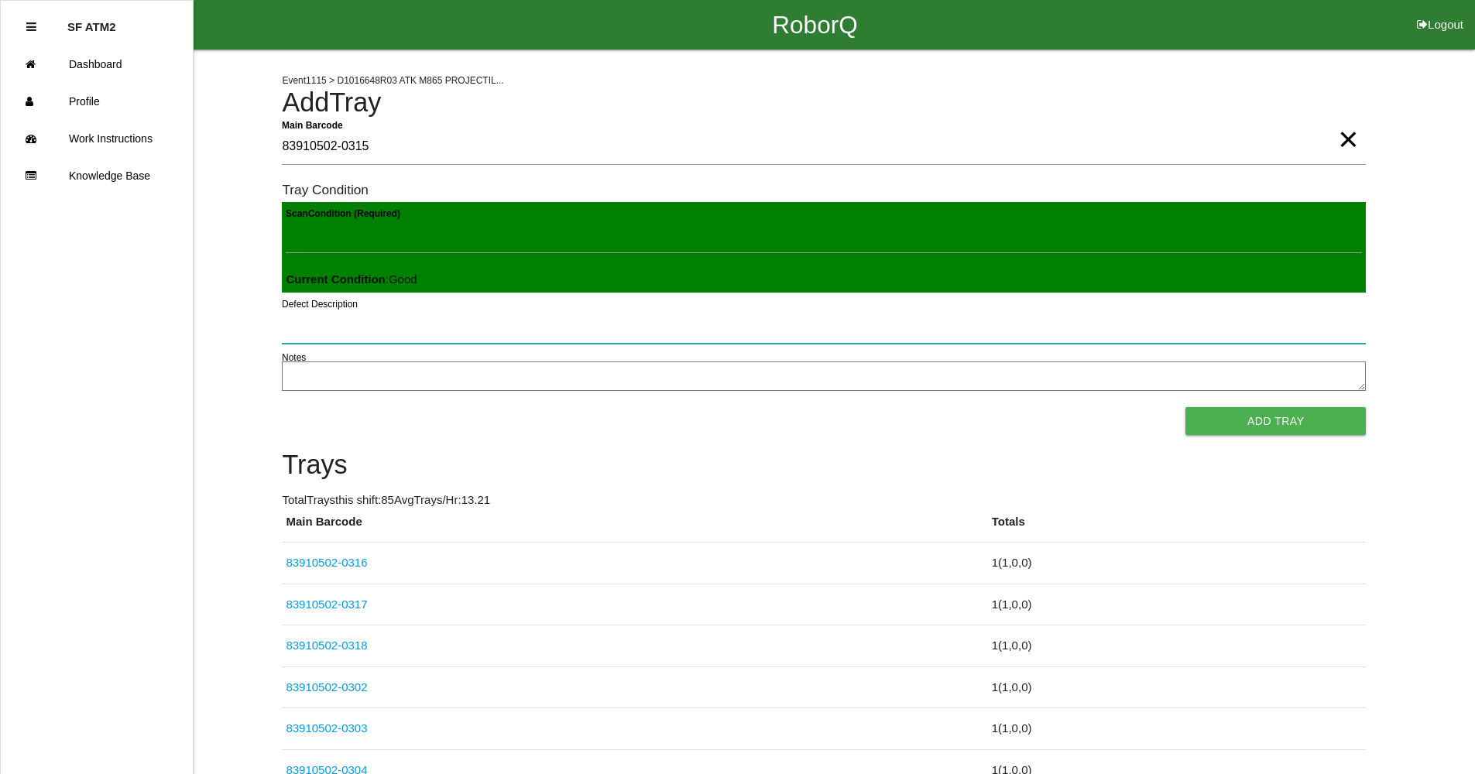
click at [1186, 407] on button "Add Tray" at bounding box center [1276, 421] width 180 height 28
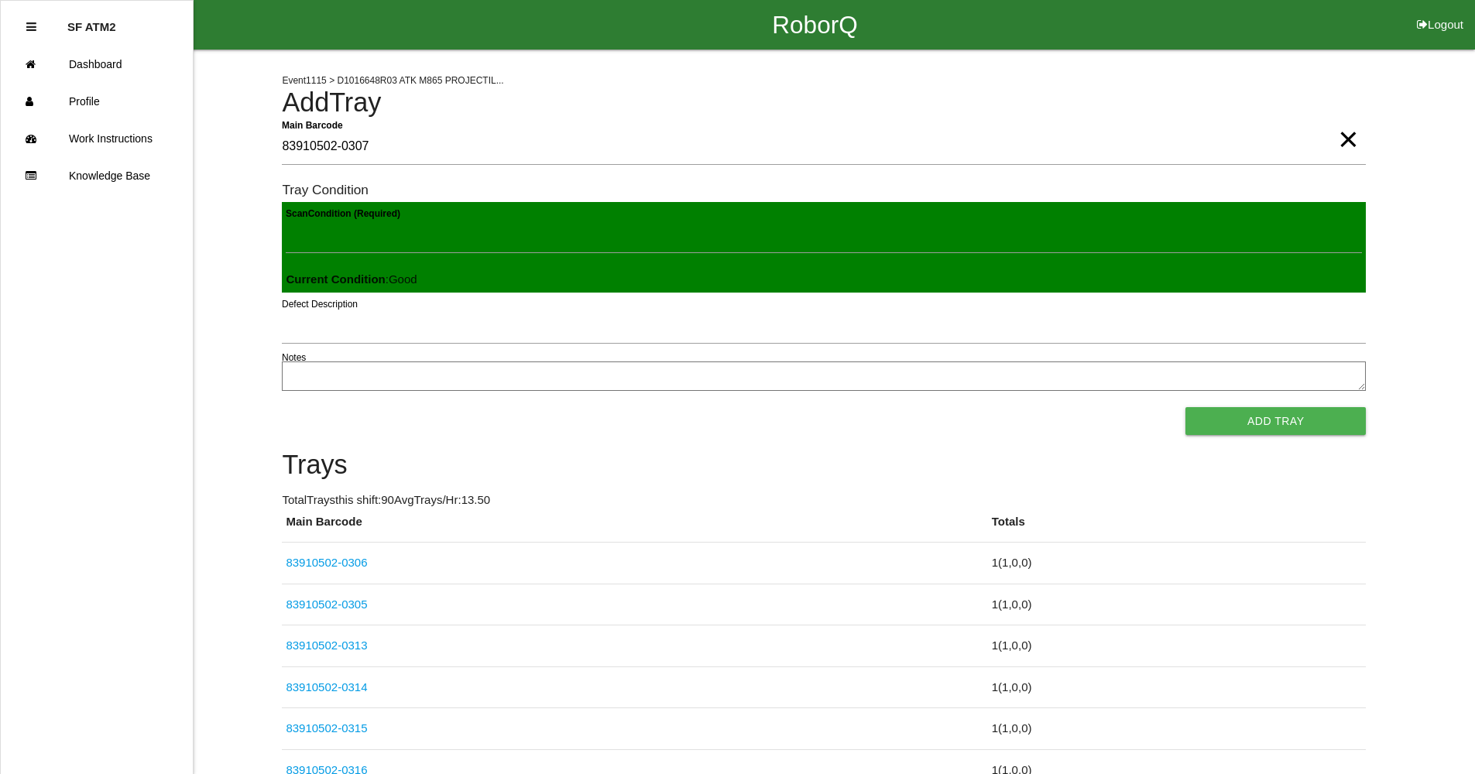
click at [1186, 407] on button "Add Tray" at bounding box center [1276, 421] width 180 height 28
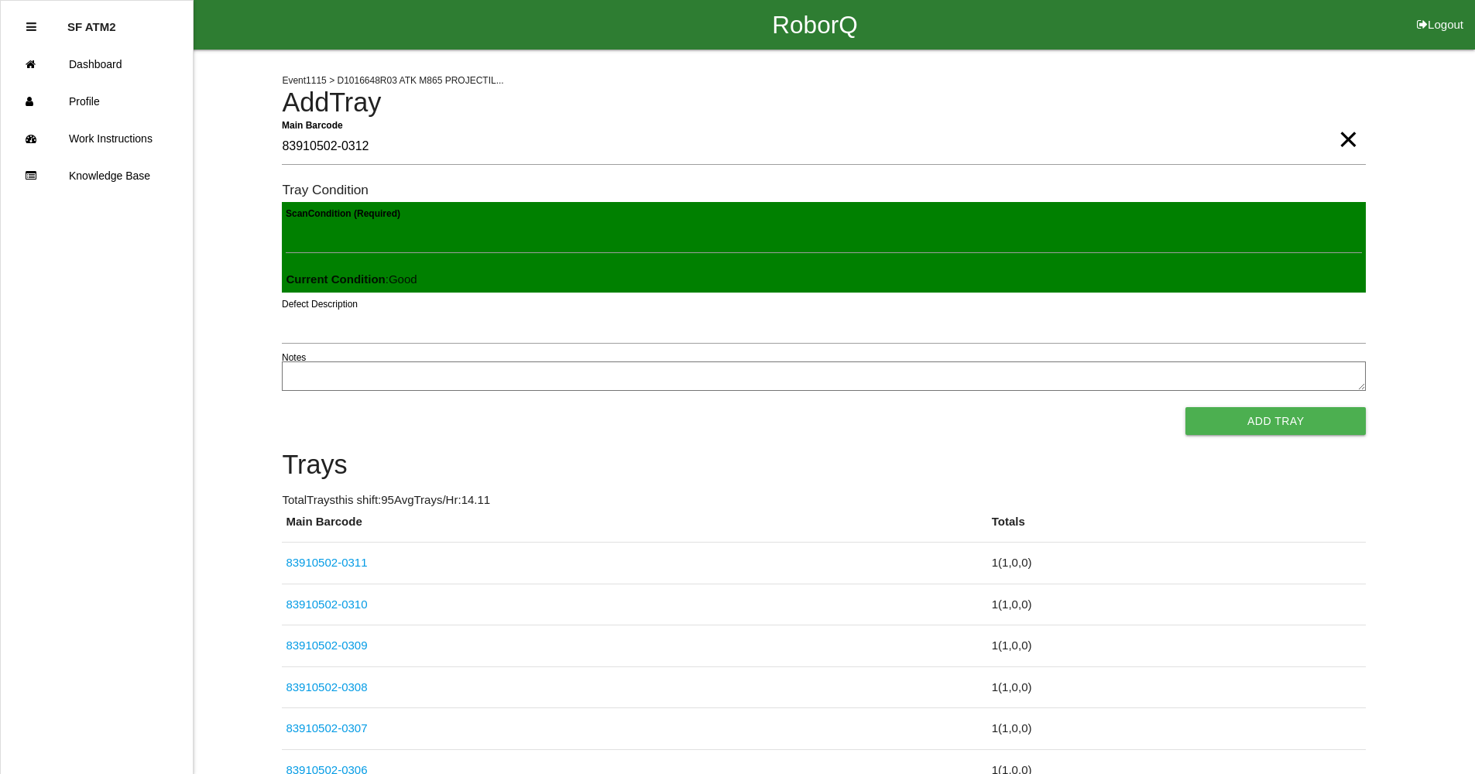
click at [1186, 407] on button "Add Tray" at bounding box center [1276, 421] width 180 height 28
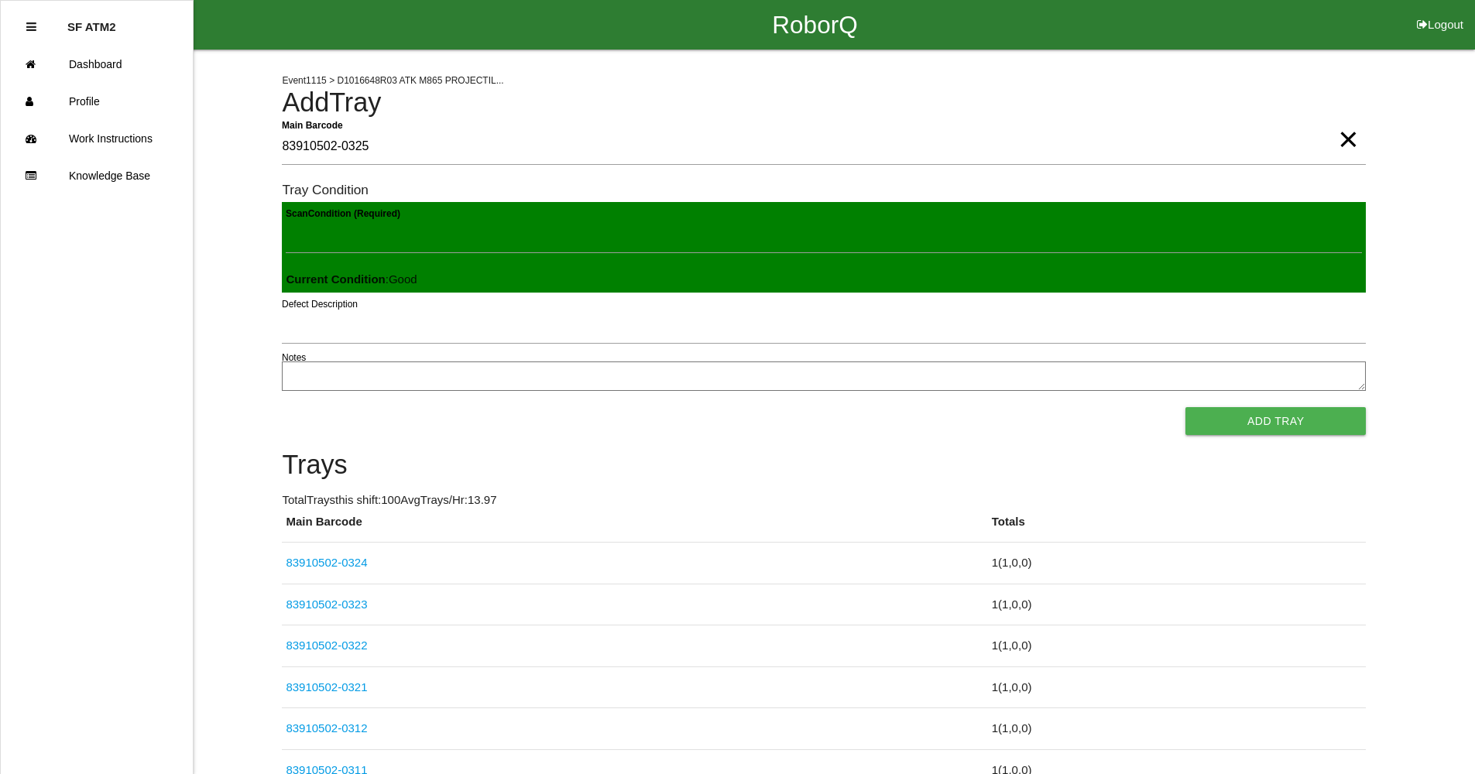
click at [1186, 407] on button "Add Tray" at bounding box center [1276, 421] width 180 height 28
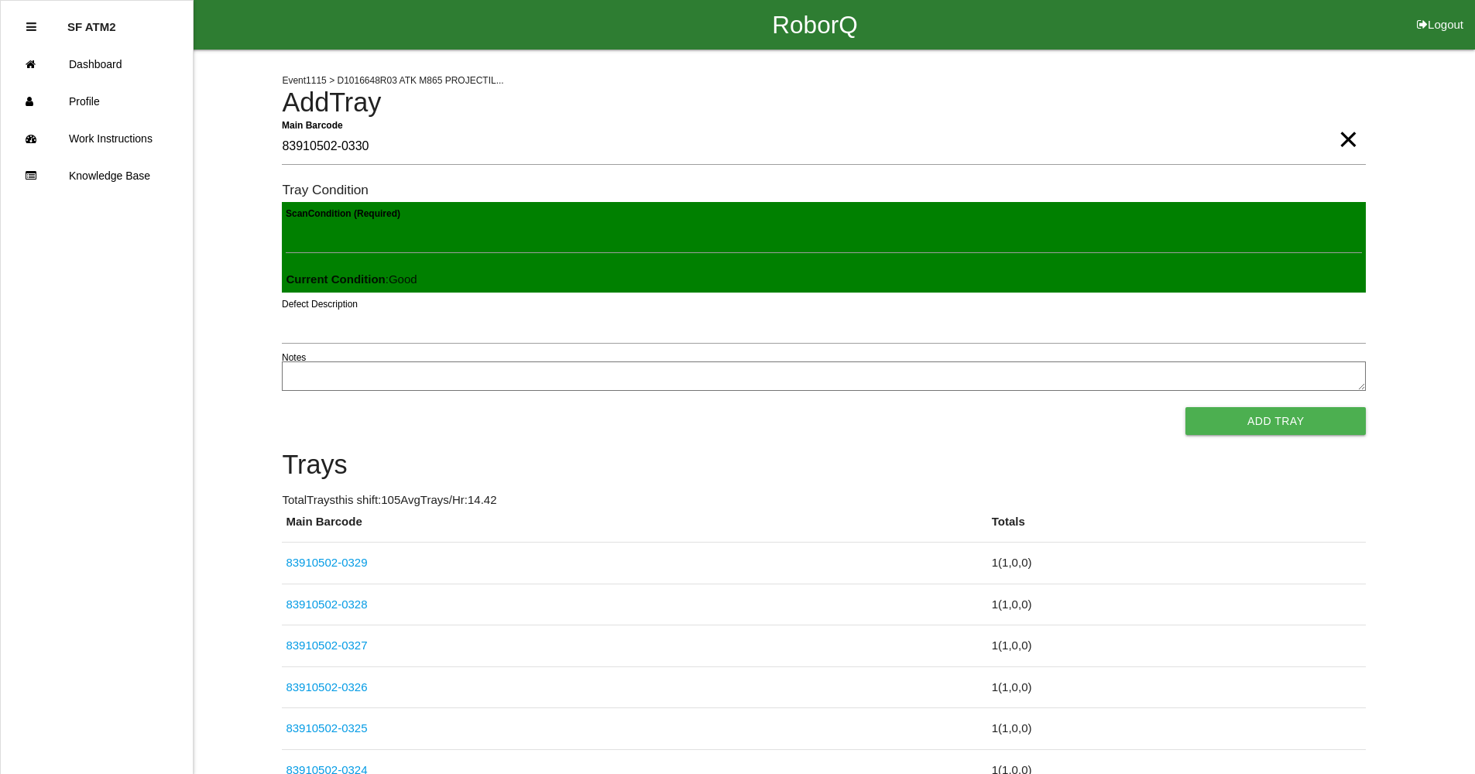
click at [1186, 407] on button "Add Tray" at bounding box center [1276, 421] width 180 height 28
